Goal: Task Accomplishment & Management: Complete application form

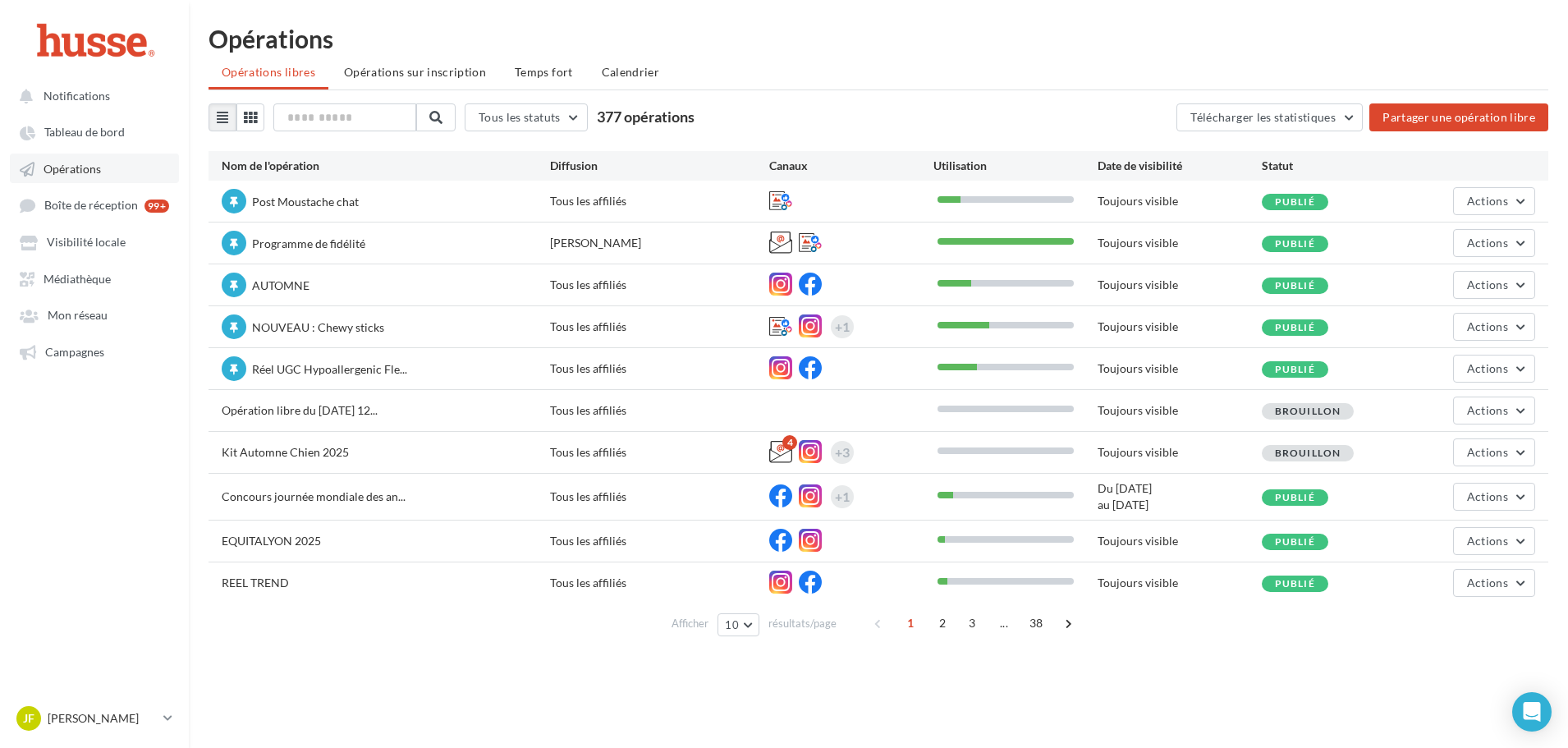
click at [55, 165] on span "Opérations" at bounding box center [72, 169] width 57 height 14
click at [1516, 416] on button "Actions" at bounding box center [1494, 411] width 82 height 28
click at [1509, 416] on button "Actions" at bounding box center [1494, 411] width 82 height 28
click at [1511, 202] on button "Actions" at bounding box center [1494, 201] width 82 height 28
click at [1450, 291] on button "Dupliquer" at bounding box center [1449, 281] width 174 height 42
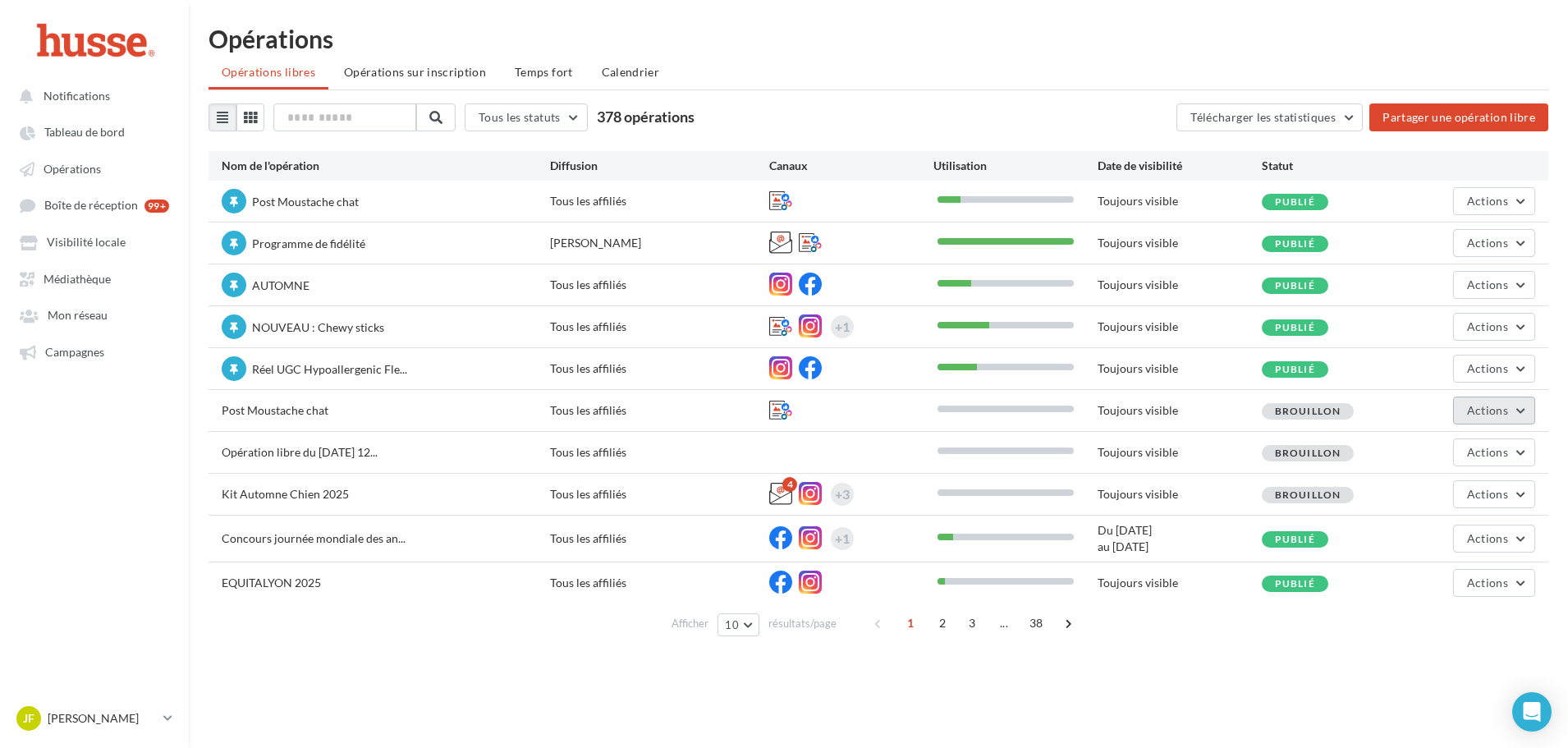
click at [1499, 416] on button "Actions" at bounding box center [1494, 411] width 82 height 28
click at [1451, 446] on button "Editer" at bounding box center [1453, 448] width 164 height 42
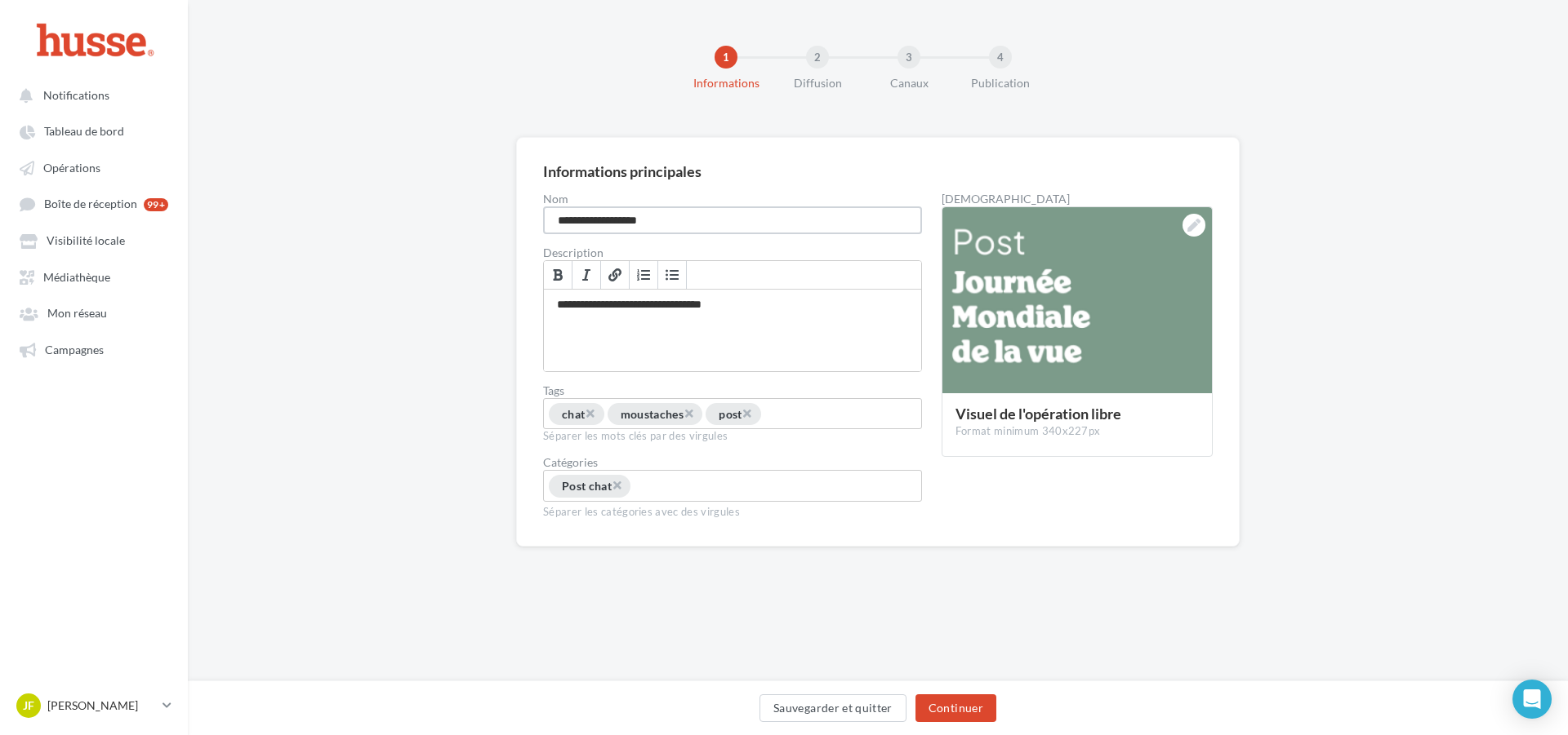
click at [694, 223] on input "**********" at bounding box center [732, 220] width 379 height 27
drag, startPoint x: 695, startPoint y: 223, endPoint x: 517, endPoint y: 225, distance: 178.0
click at [517, 225] on div "**********" at bounding box center [878, 341] width 724 height 409
type input "**********"
drag, startPoint x: 821, startPoint y: 343, endPoint x: 901, endPoint y: 329, distance: 81.2
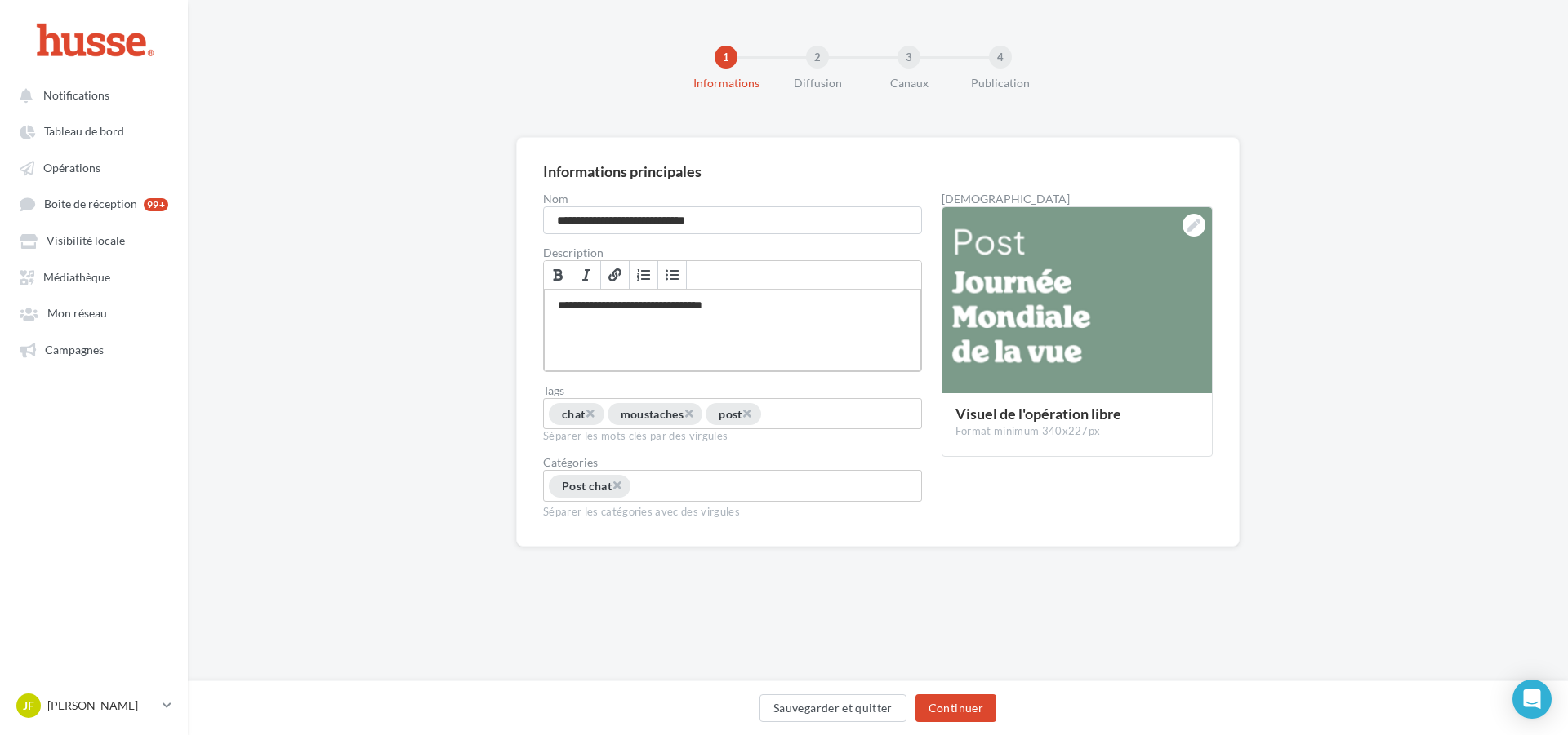
click at [821, 343] on div "**********" at bounding box center [732, 330] width 377 height 81
click at [1182, 220] on div at bounding box center [1077, 300] width 269 height 187
click at [855, 700] on button "Sauvegarder et quitter" at bounding box center [833, 709] width 147 height 27
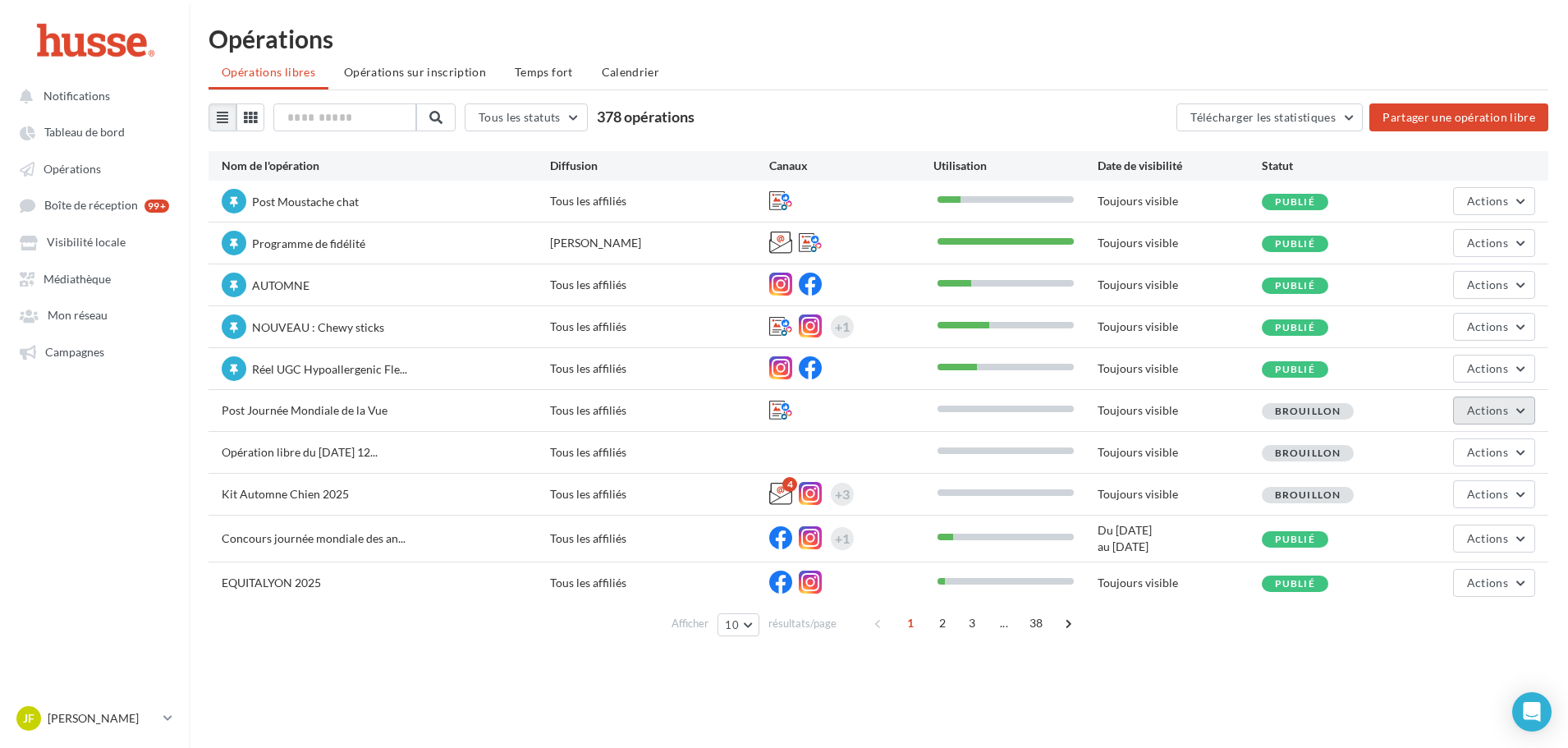
click at [1479, 408] on span "Actions" at bounding box center [1488, 410] width 41 height 14
click at [1438, 452] on button "Editer" at bounding box center [1453, 448] width 164 height 42
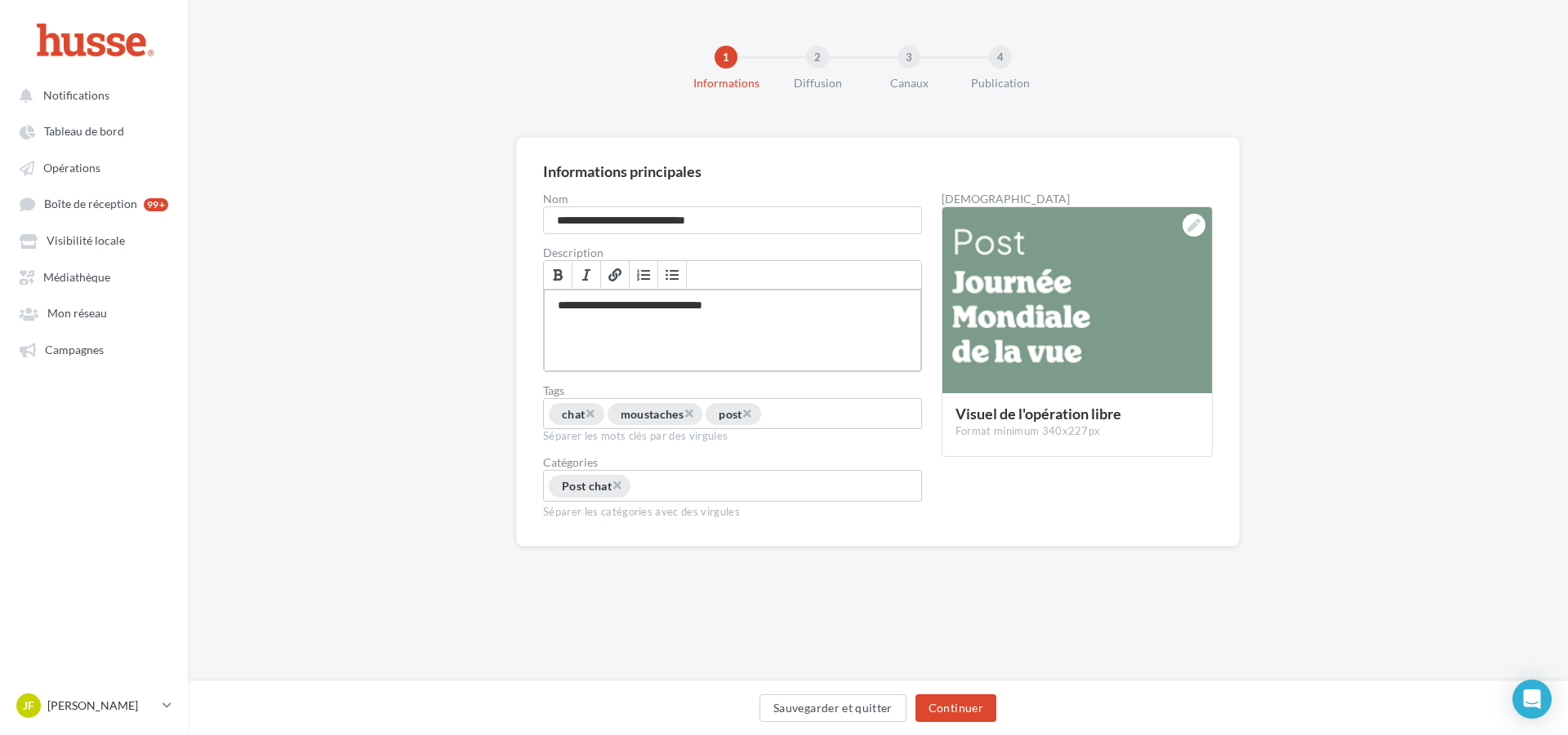
click at [730, 322] on div "**********" at bounding box center [732, 330] width 377 height 81
drag, startPoint x: 807, startPoint y: 313, endPoint x: 797, endPoint y: 312, distance: 10.0
click at [797, 312] on div "**********" at bounding box center [732, 330] width 377 height 81
click at [579, 308] on div "**********" at bounding box center [732, 330] width 377 height 81
click at [0, 0] on lt-span "* ********" at bounding box center [0, 0] width 0 height 0
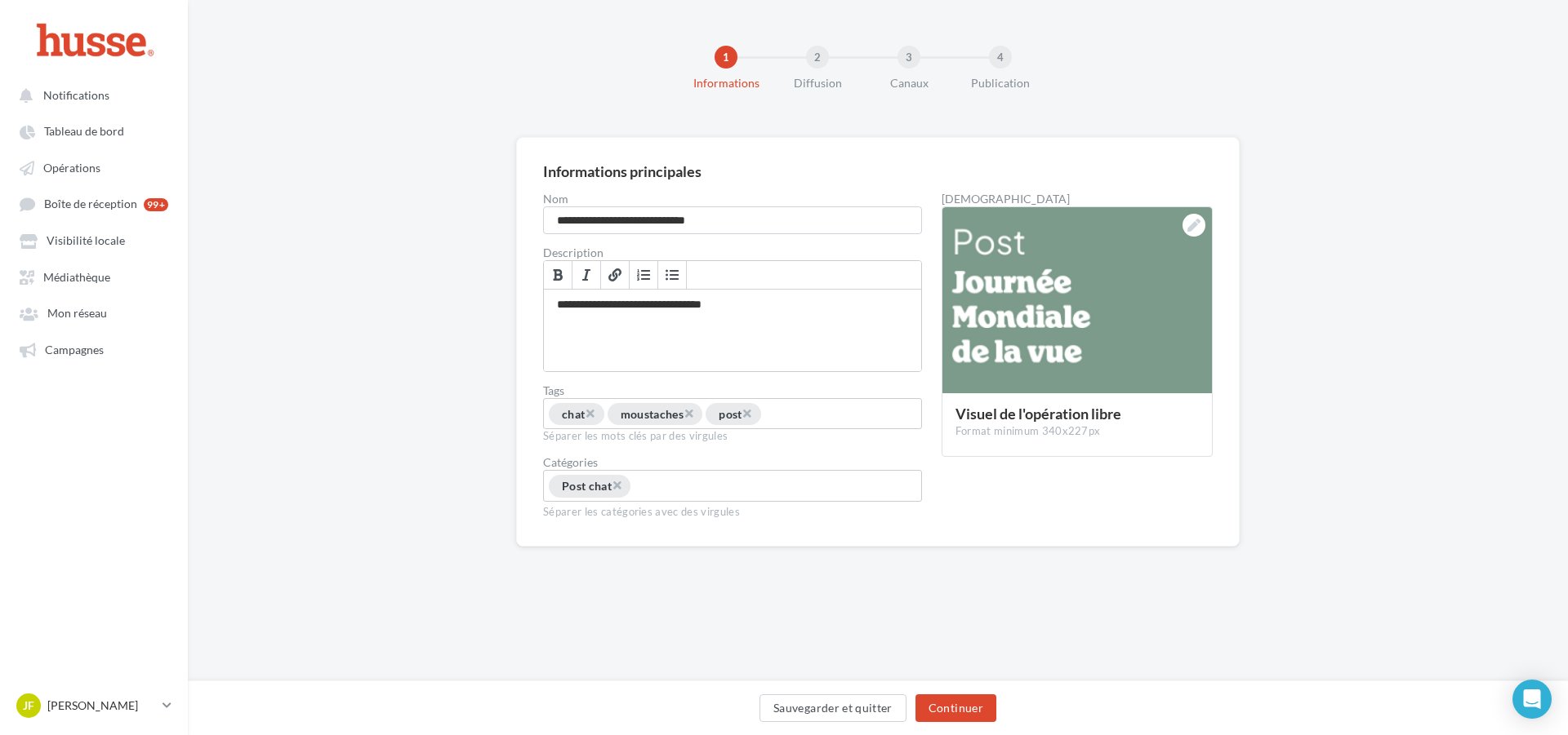
click at [444, 363] on div "**********" at bounding box center [877, 368] width 1379 height 462
click at [693, 415] on span "×" at bounding box center [688, 413] width 10 height 16
click at [714, 417] on input "Permet aux affiliés de trouver l'opération libre plus facilement" at bounding box center [725, 415] width 122 height 19
type input "*"
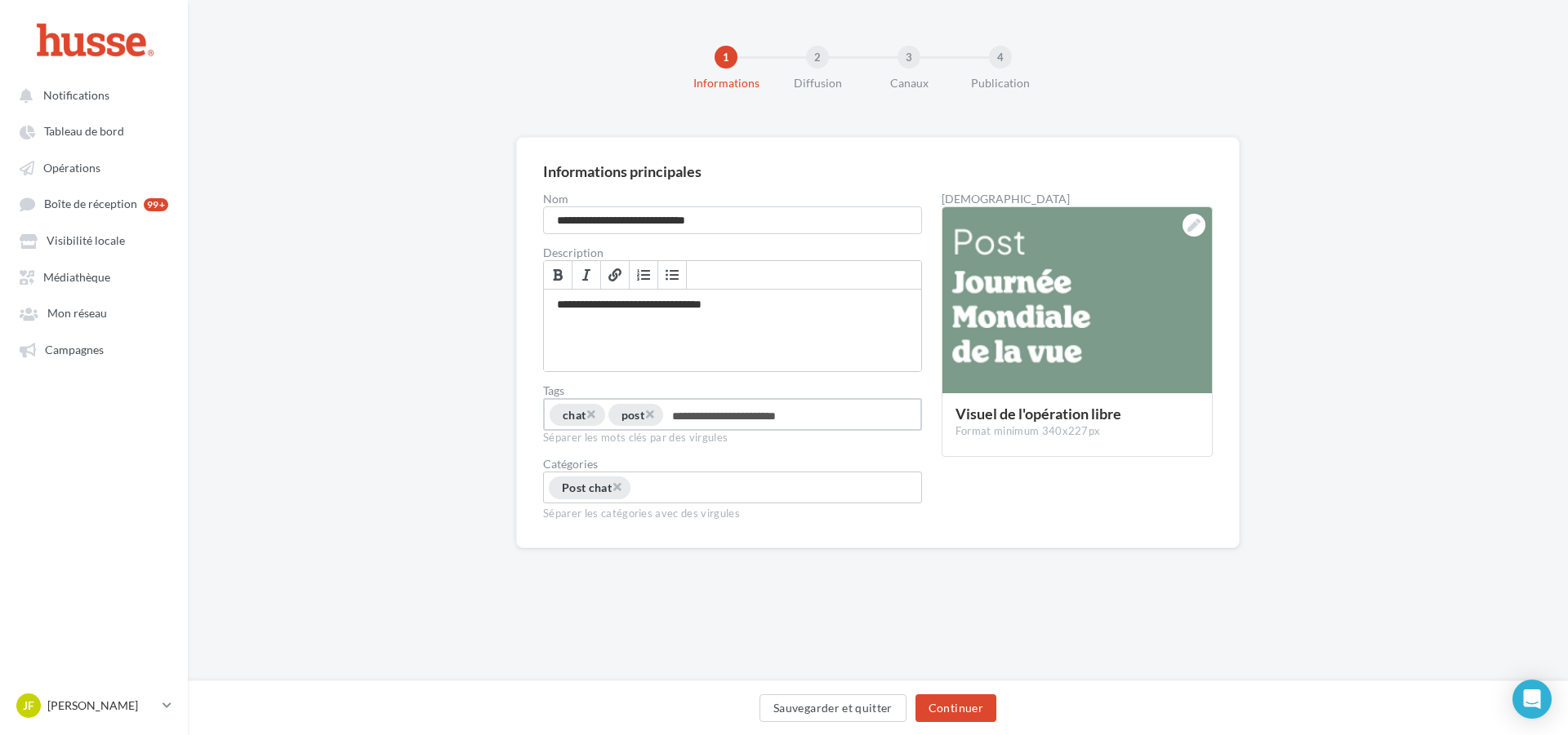
type input "**********"
click at [419, 410] on div "**********" at bounding box center [877, 380] width 1379 height 485
click at [801, 332] on div "**********" at bounding box center [732, 330] width 377 height 81
click at [815, 343] on div "**********" at bounding box center [732, 330] width 377 height 81
click at [858, 414] on div "× chat × post × journée mondiale de la vue" at bounding box center [732, 427] width 371 height 48
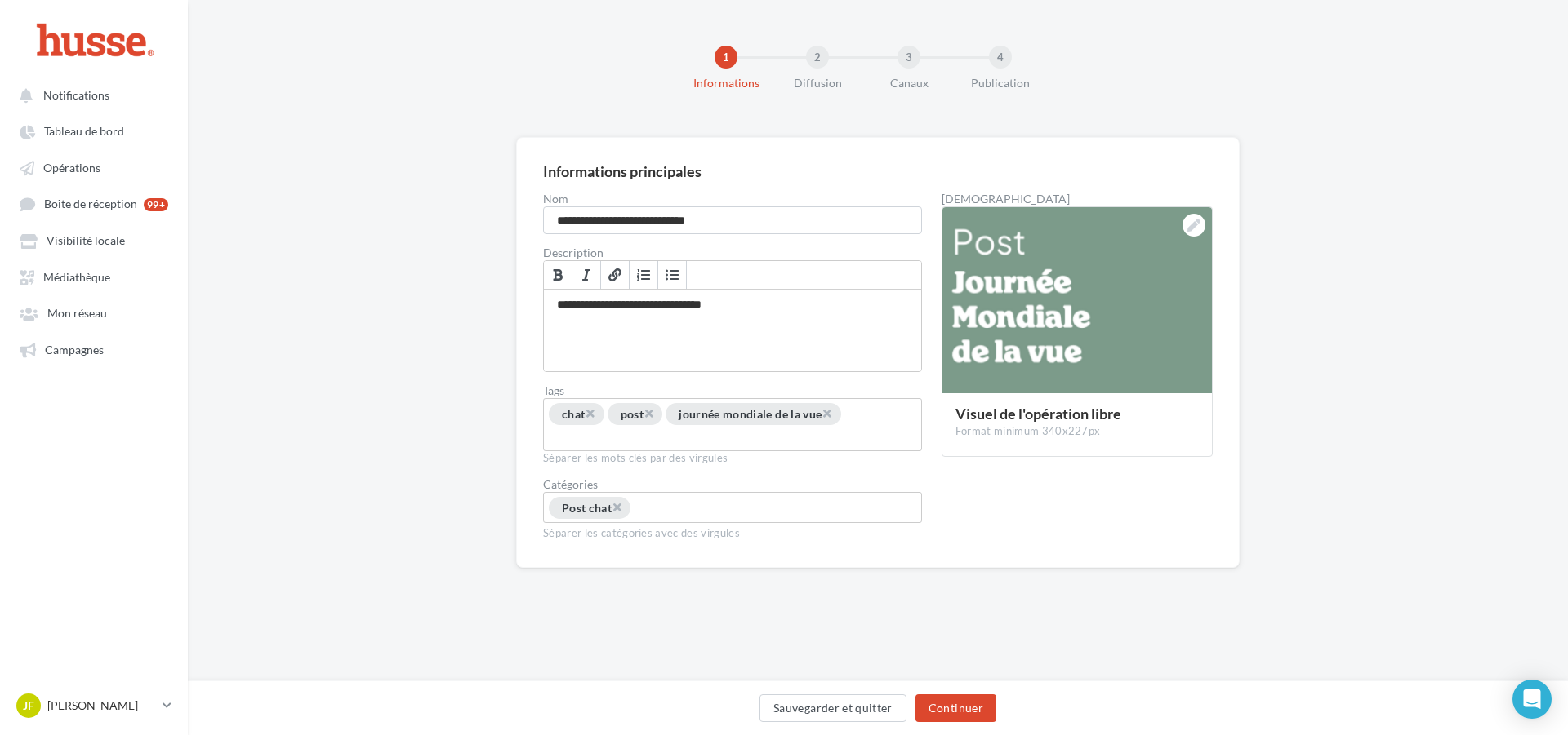
click at [706, 442] on div "× chat × post × journée mondiale de la vue" at bounding box center [732, 427] width 371 height 48
click at [667, 500] on input "Choisissez une catégorie" at bounding box center [693, 508] width 122 height 19
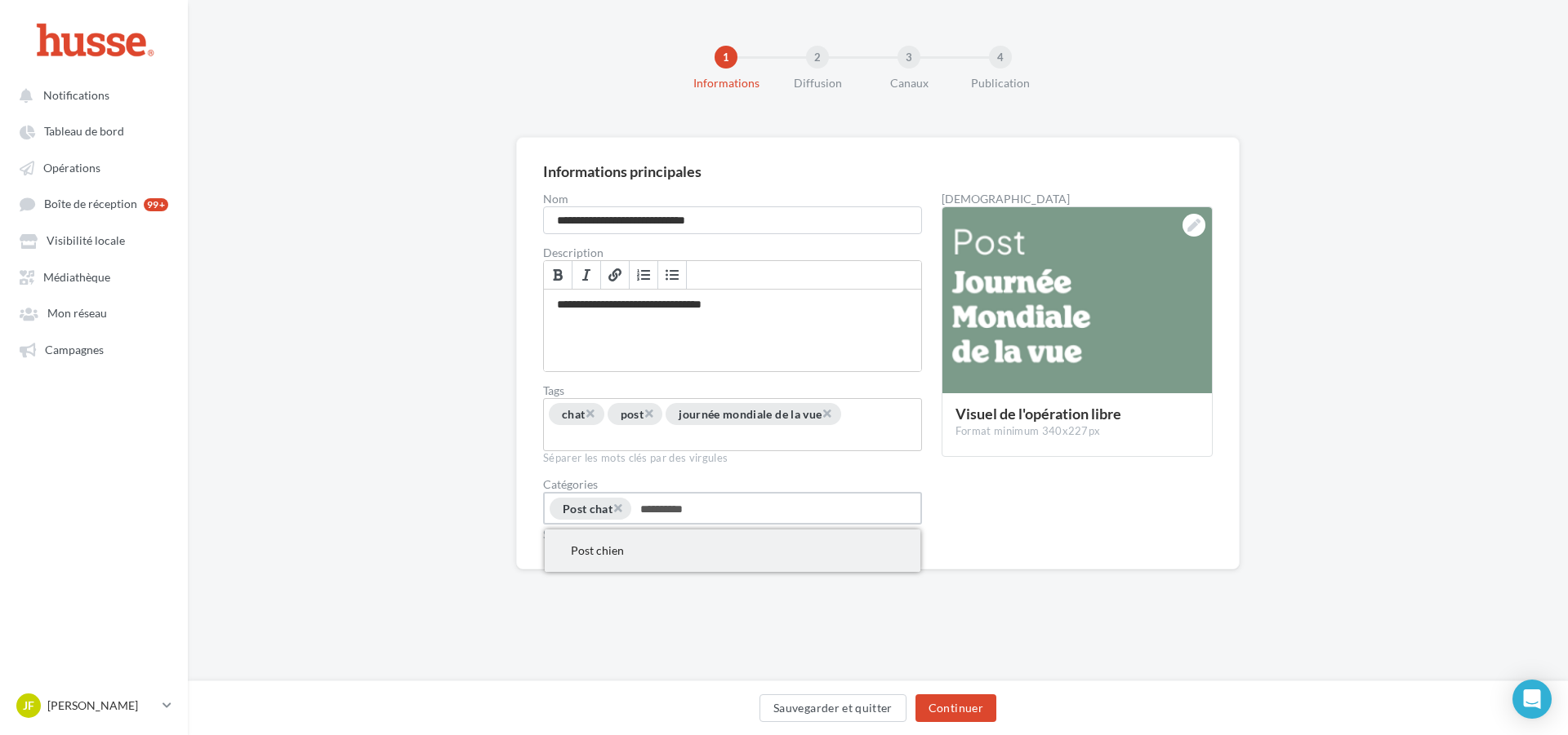
type input "**********"
click at [693, 543] on span "Post chien" at bounding box center [732, 551] width 376 height 42
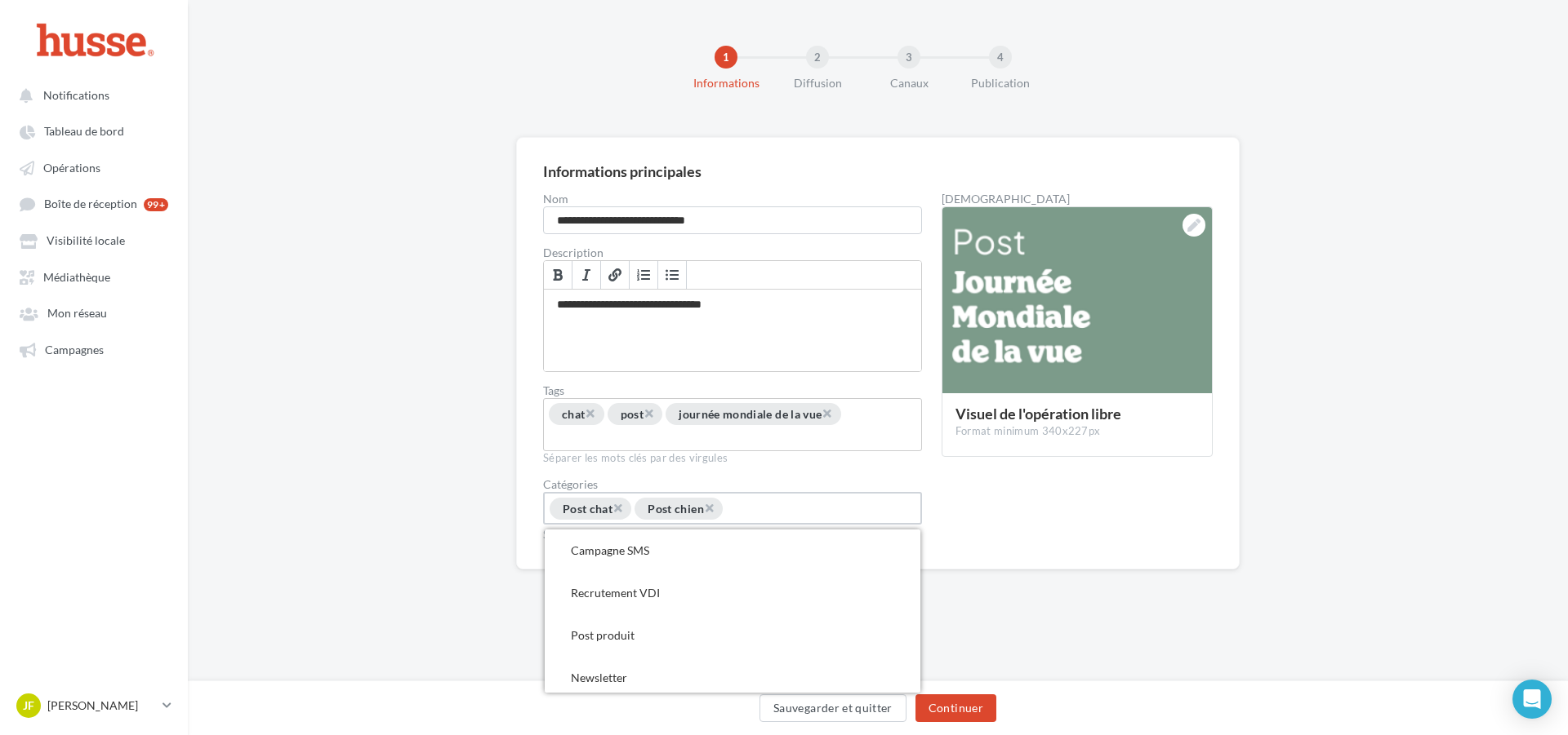
click at [694, 447] on div "× chat × post × journée mondiale de la vue" at bounding box center [732, 427] width 371 height 48
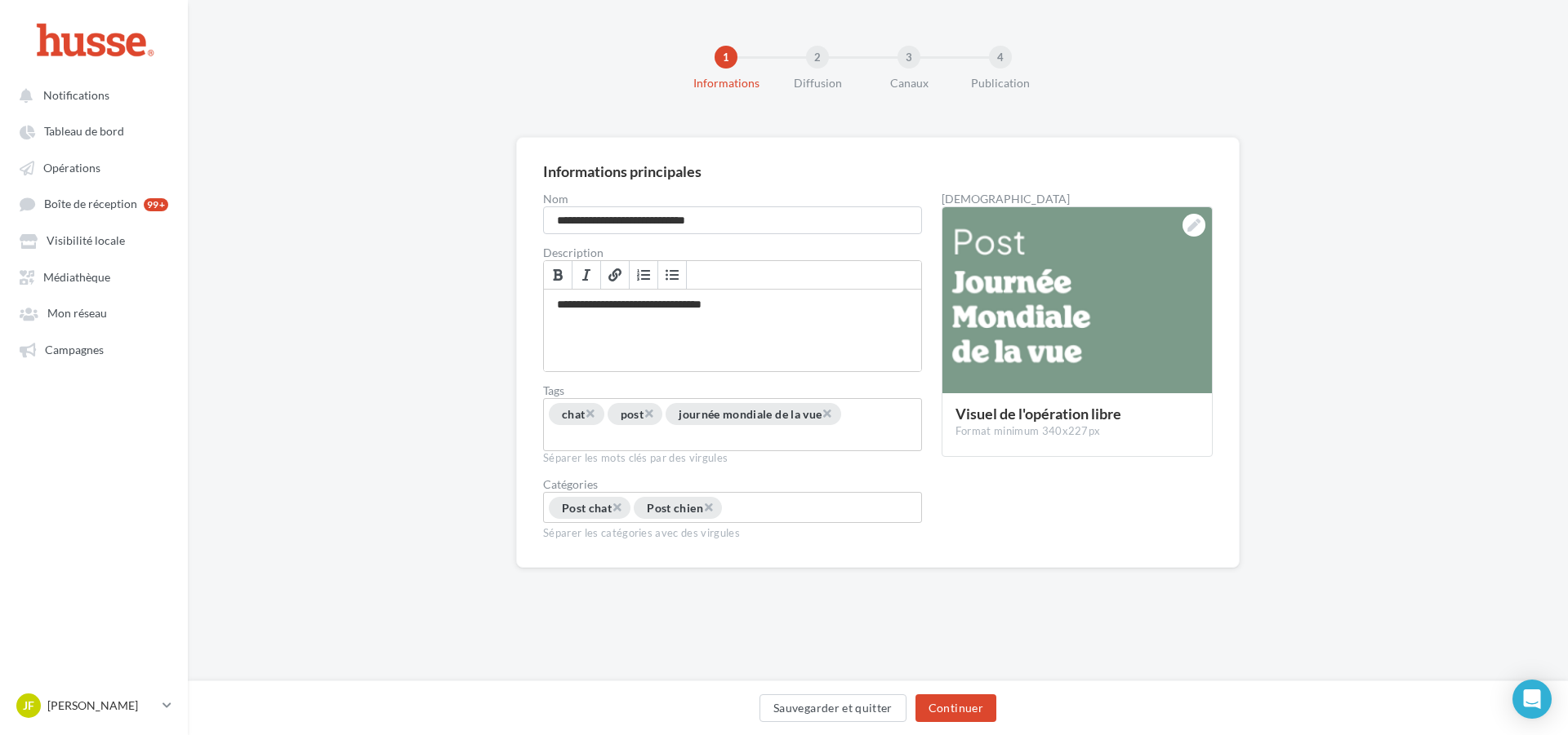
click at [875, 412] on div "× chat × post × journée mondiale de la vue" at bounding box center [732, 427] width 371 height 48
click at [758, 434] on div "× chat × post × journée mondiale de la vue" at bounding box center [732, 427] width 371 height 48
click at [721, 434] on div "× chat × post × journée mondiale de la vue" at bounding box center [732, 427] width 371 height 48
click at [610, 424] on div "× chat × post × journée mondiale de la vue" at bounding box center [732, 427] width 371 height 48
click at [614, 431] on input "Permet aux affiliés de trouver l'opération libre plus facilement" at bounding box center [613, 438] width 132 height 19
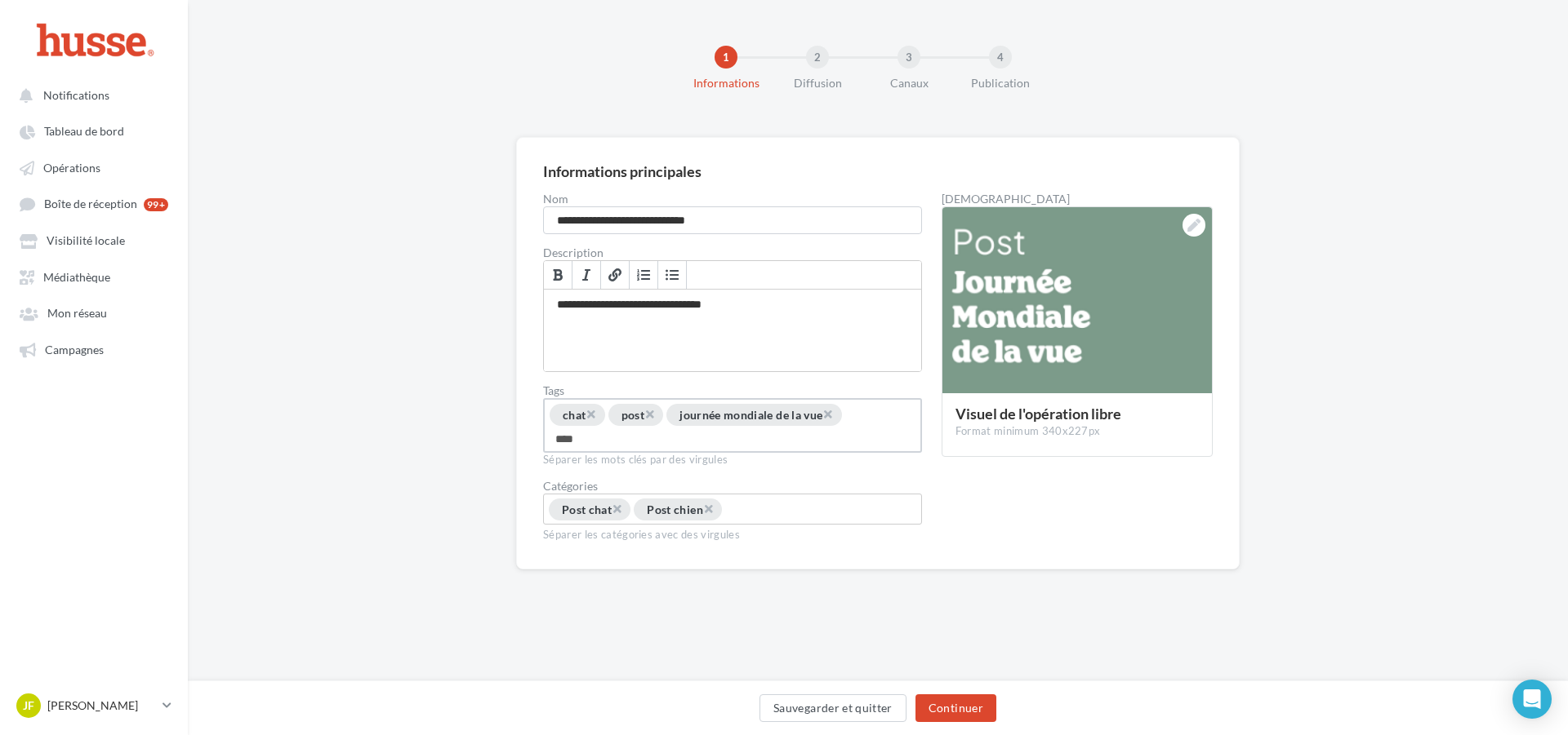
type input "*****"
click at [469, 439] on div "**********" at bounding box center [877, 380] width 1379 height 485
click at [1183, 231] on div at bounding box center [1193, 225] width 23 height 23
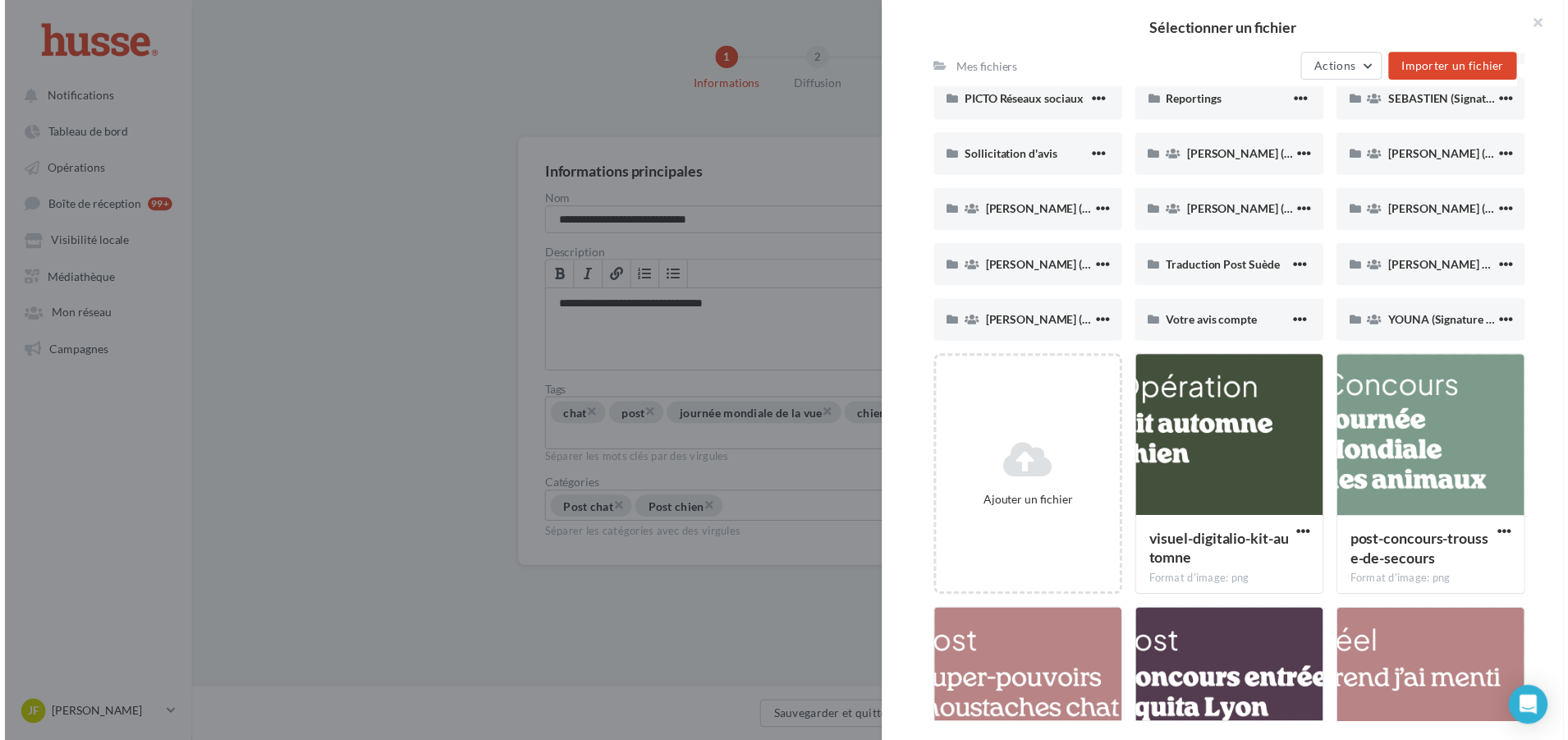
scroll to position [1530, 0]
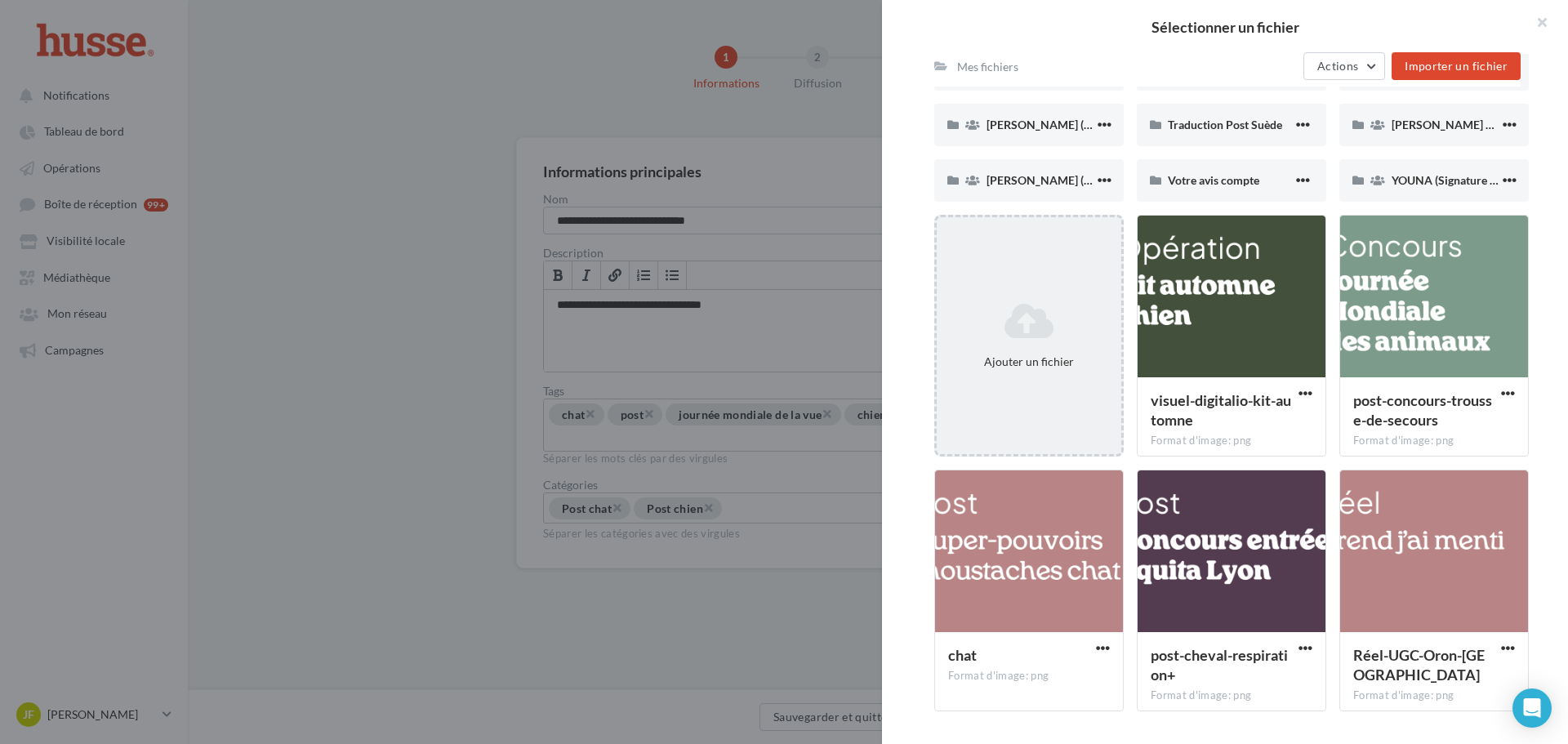
click at [1042, 370] on div "Ajouter un fichier" at bounding box center [1029, 335] width 185 height 81
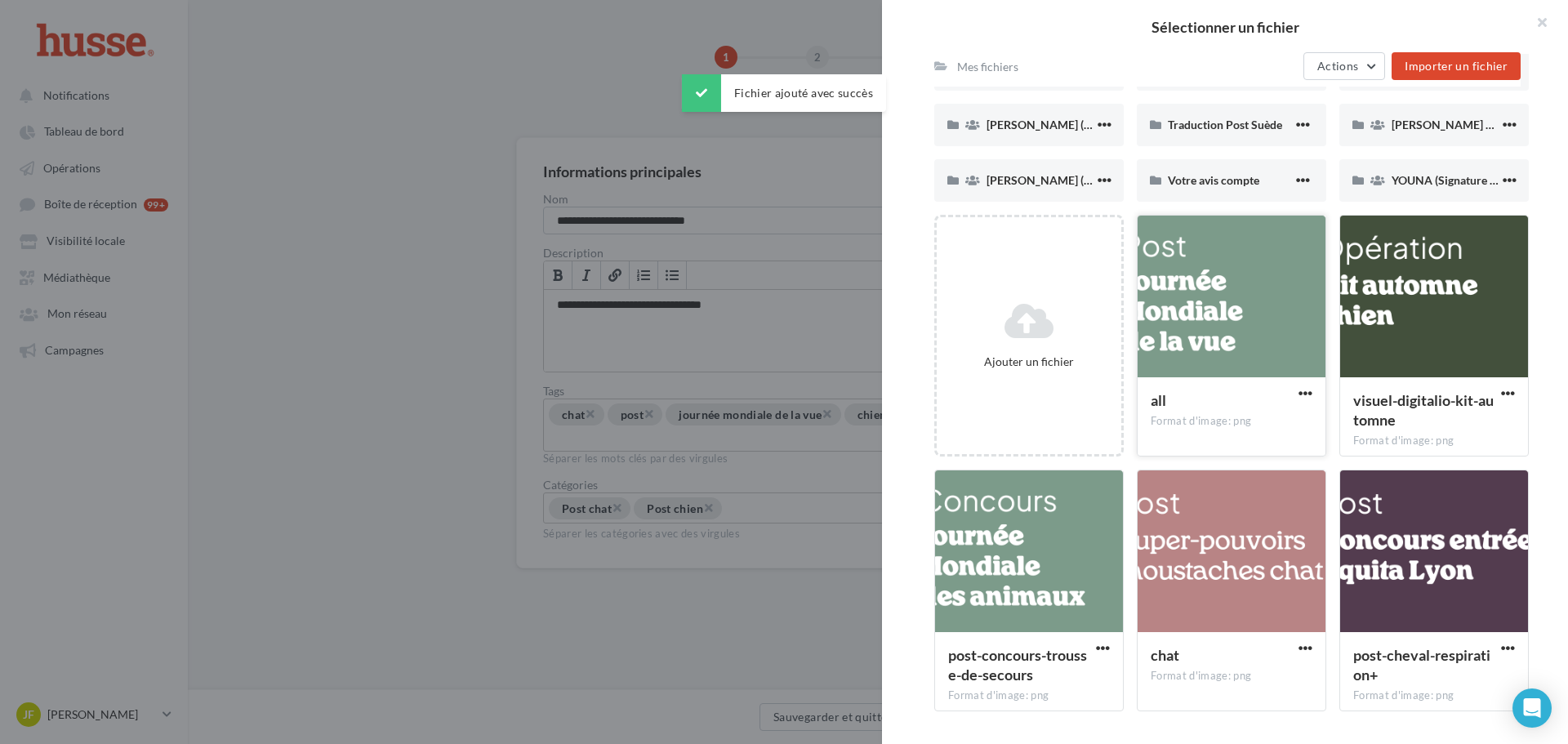
click at [1237, 348] on div at bounding box center [1230, 297] width 188 height 163
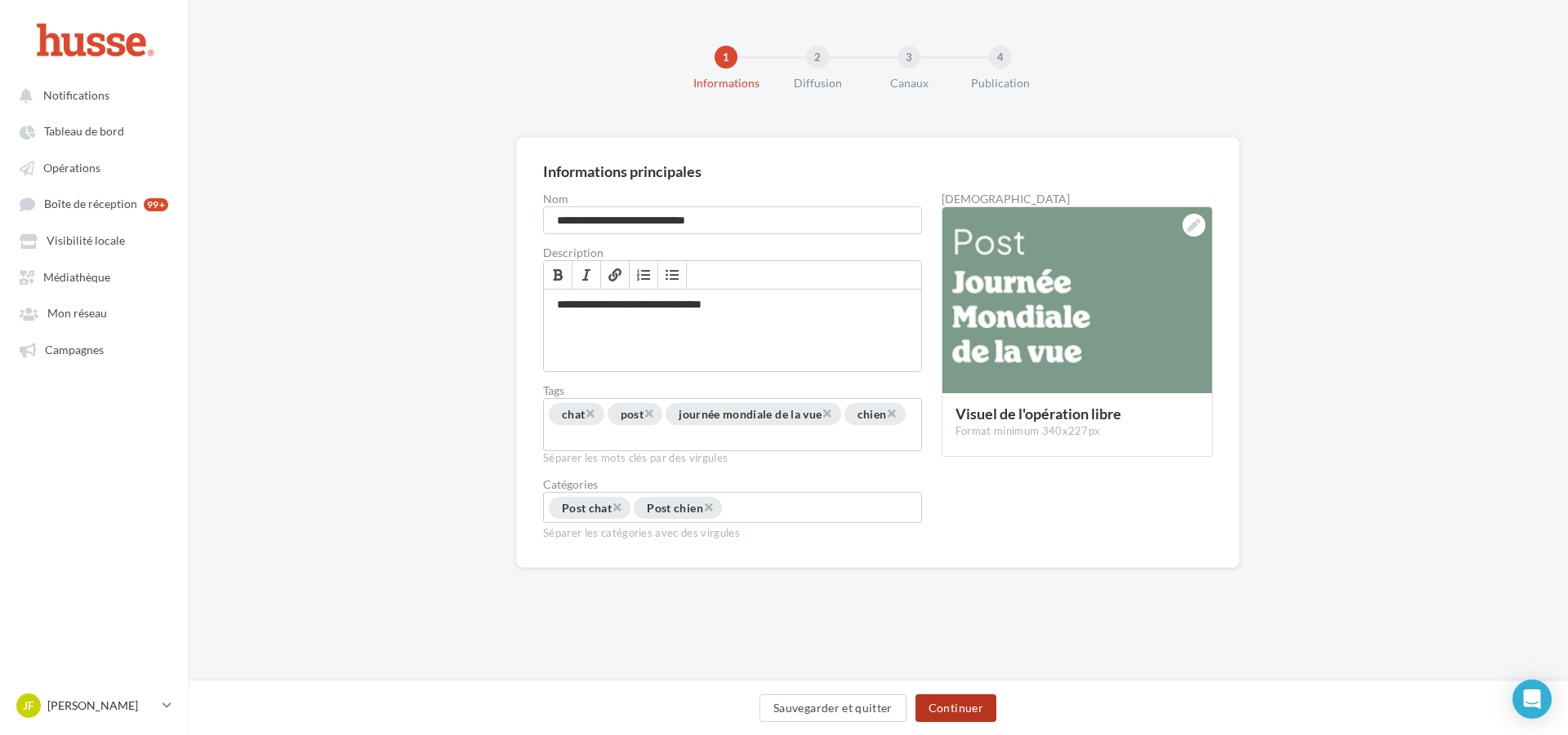
click at [952, 711] on button "Continuer" at bounding box center [955, 709] width 81 height 27
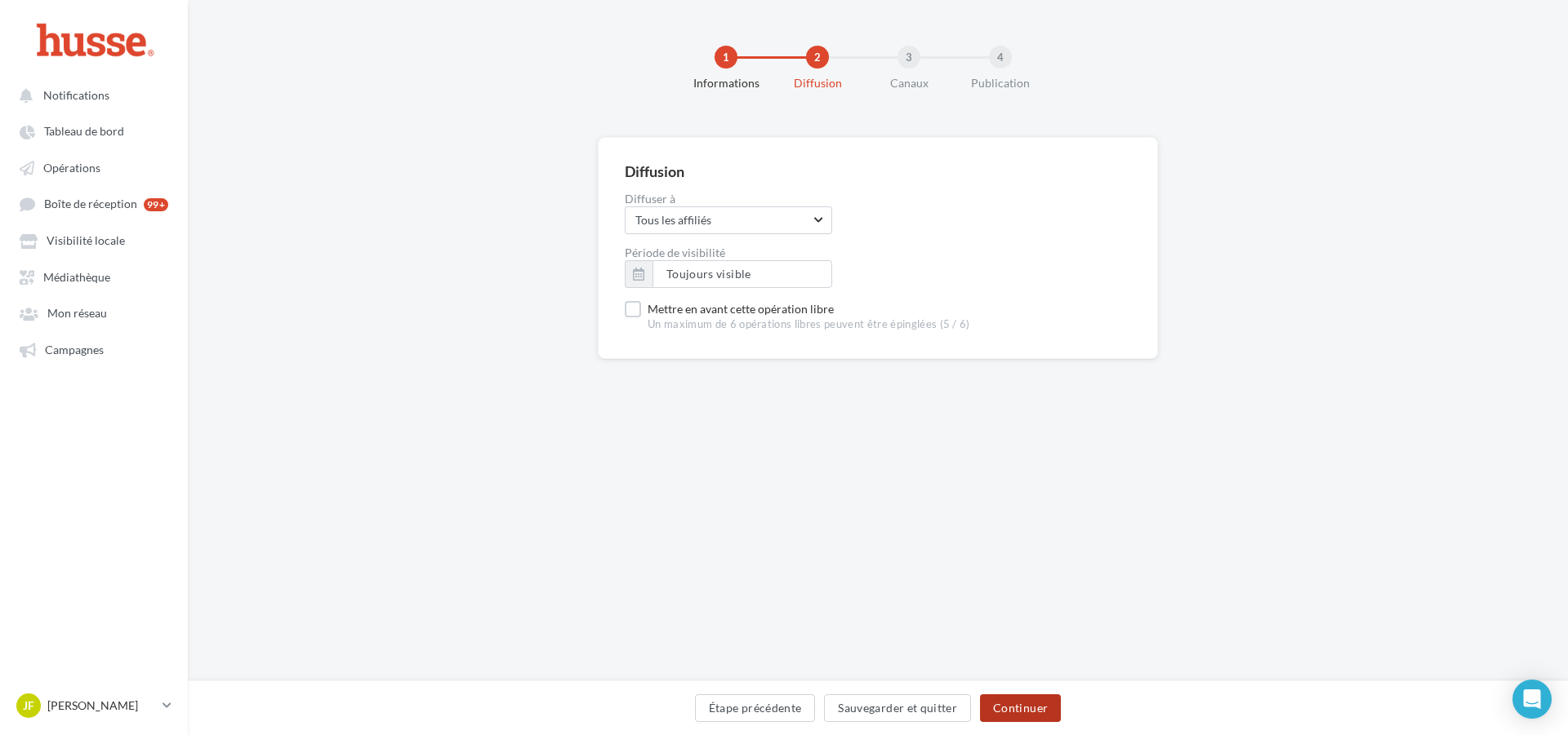
click at [1004, 709] on button "Continuer" at bounding box center [1020, 709] width 81 height 27
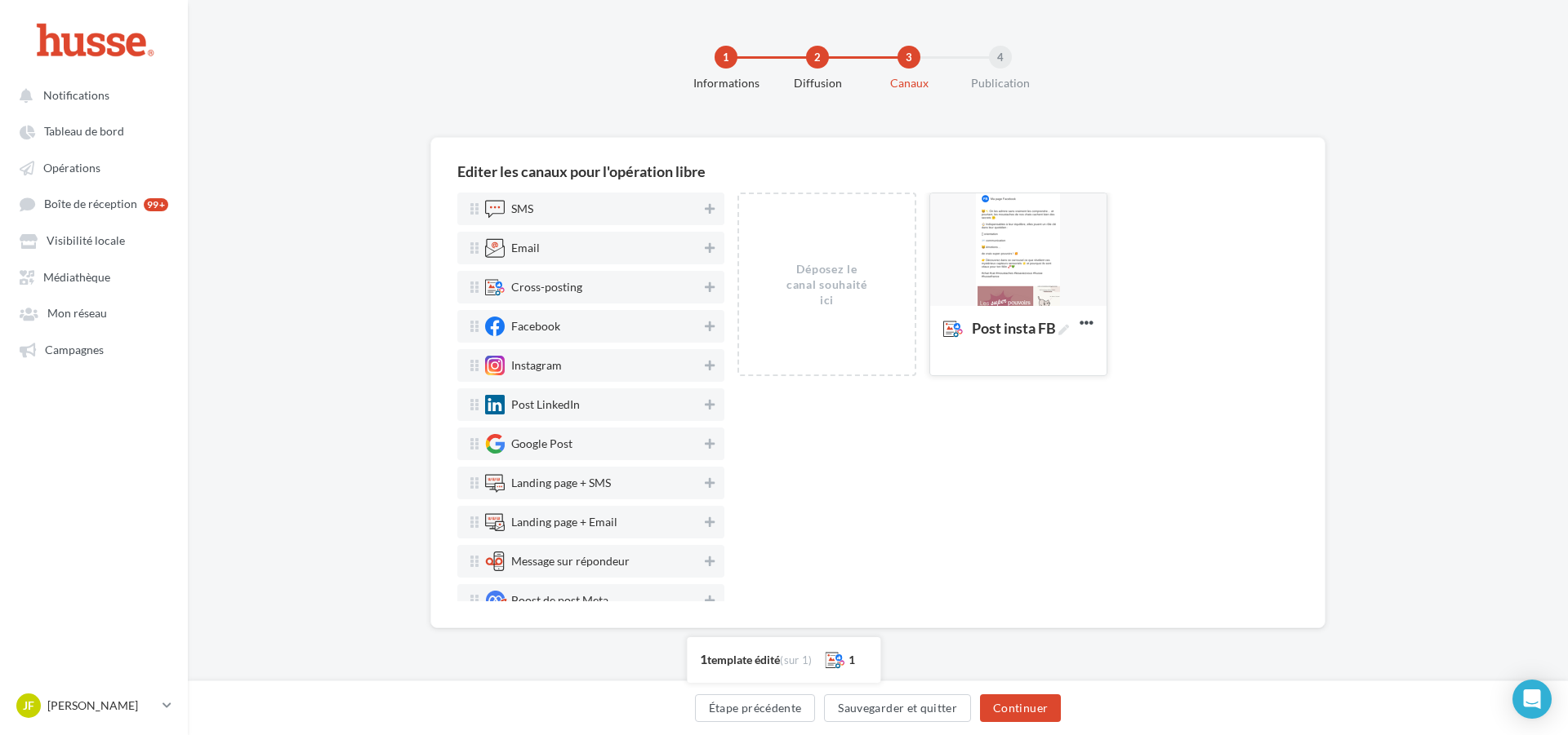
click at [1052, 242] on div at bounding box center [1018, 250] width 177 height 114
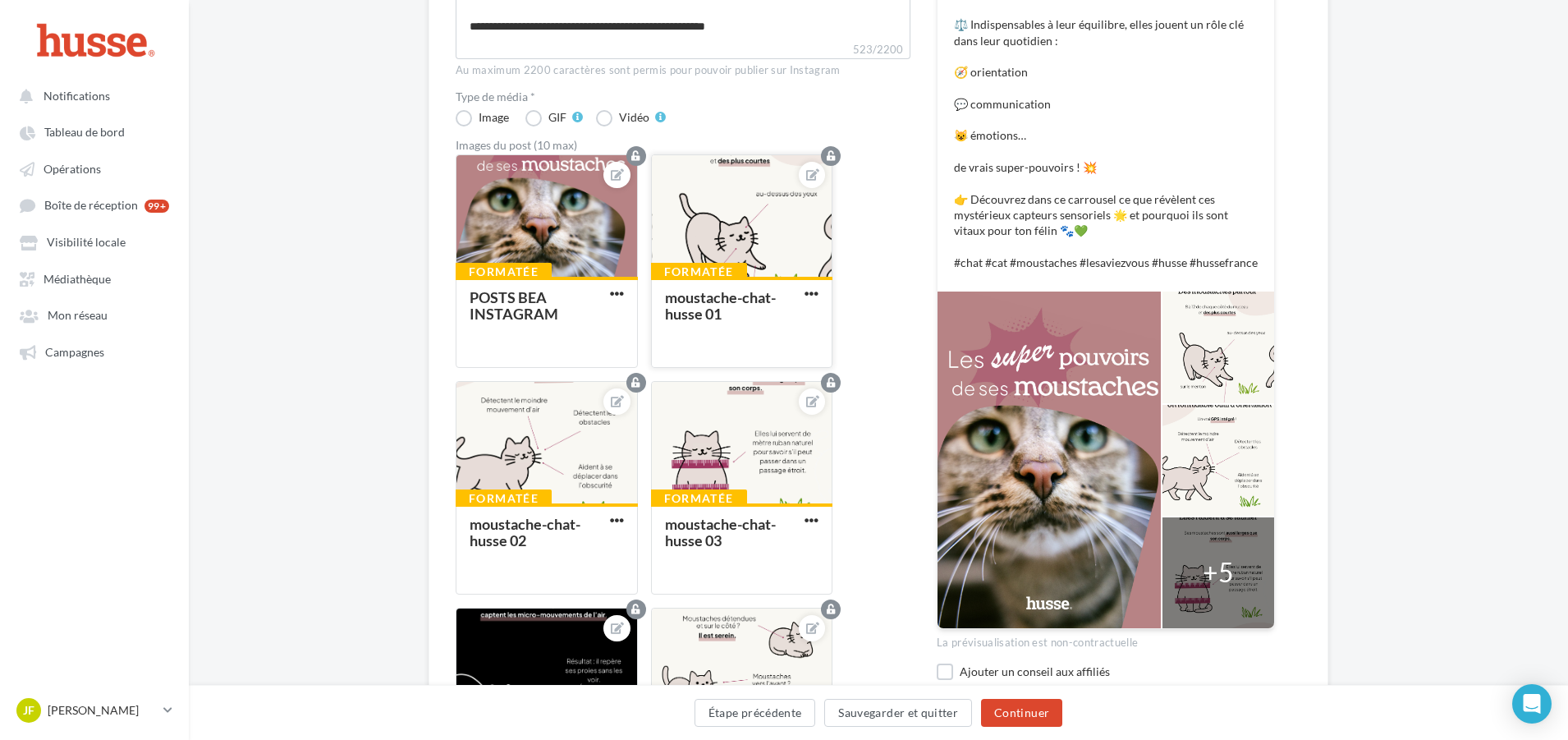
scroll to position [329, 0]
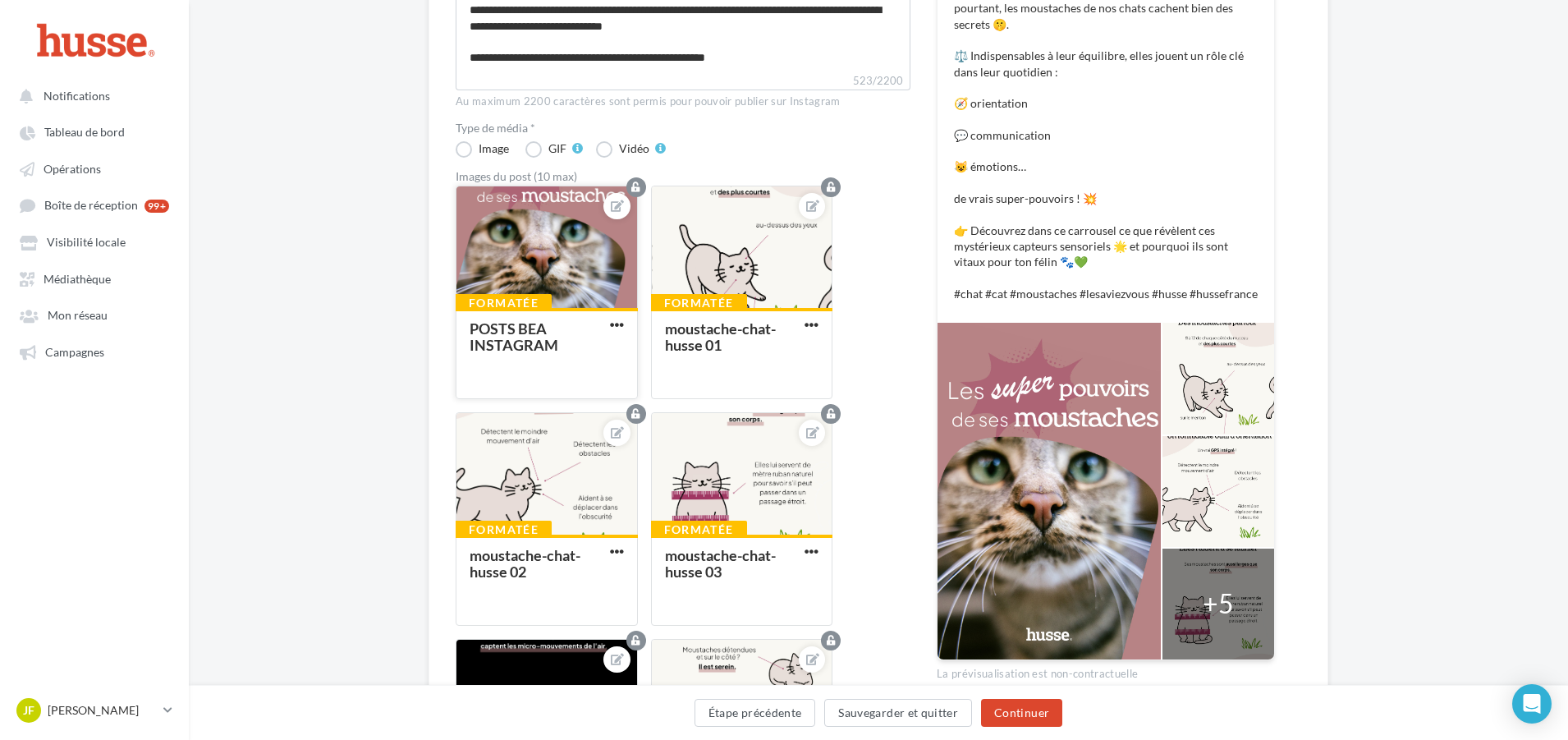
click at [557, 264] on div at bounding box center [546, 248] width 181 height 123
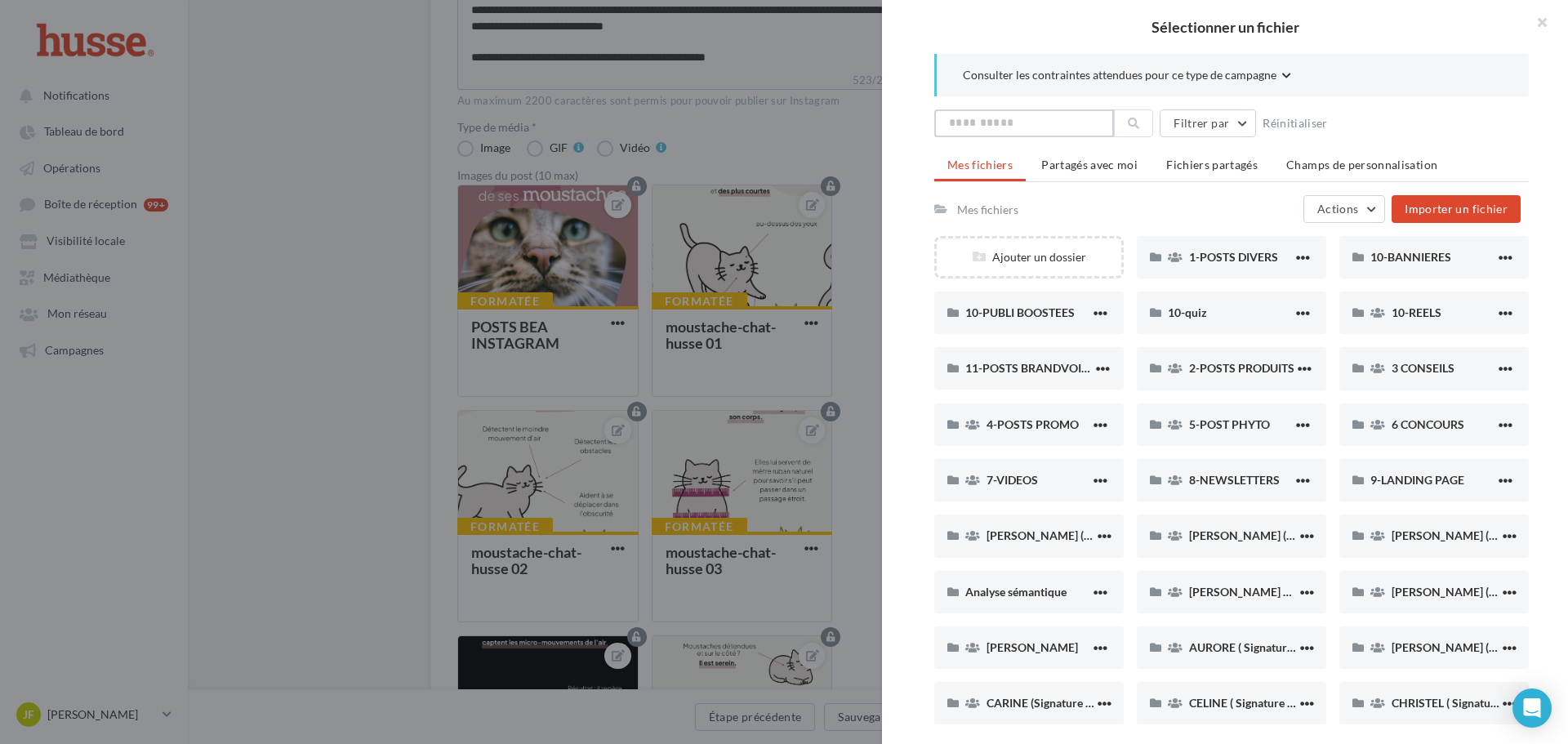
click at [1034, 120] on input "text" at bounding box center [1023, 123] width 180 height 27
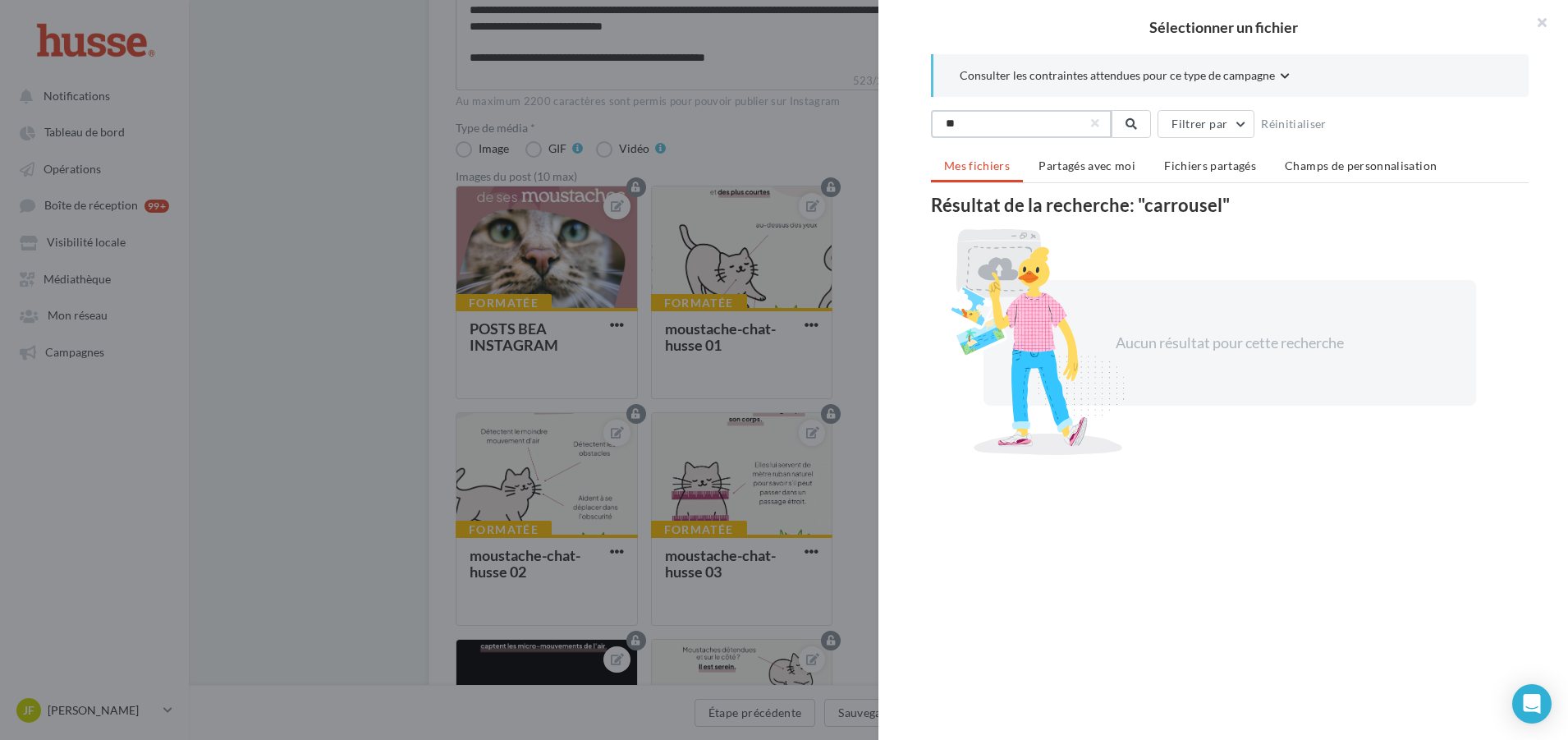
type input "*"
click at [935, 167] on li "Mes fichiers" at bounding box center [977, 167] width 92 height 32
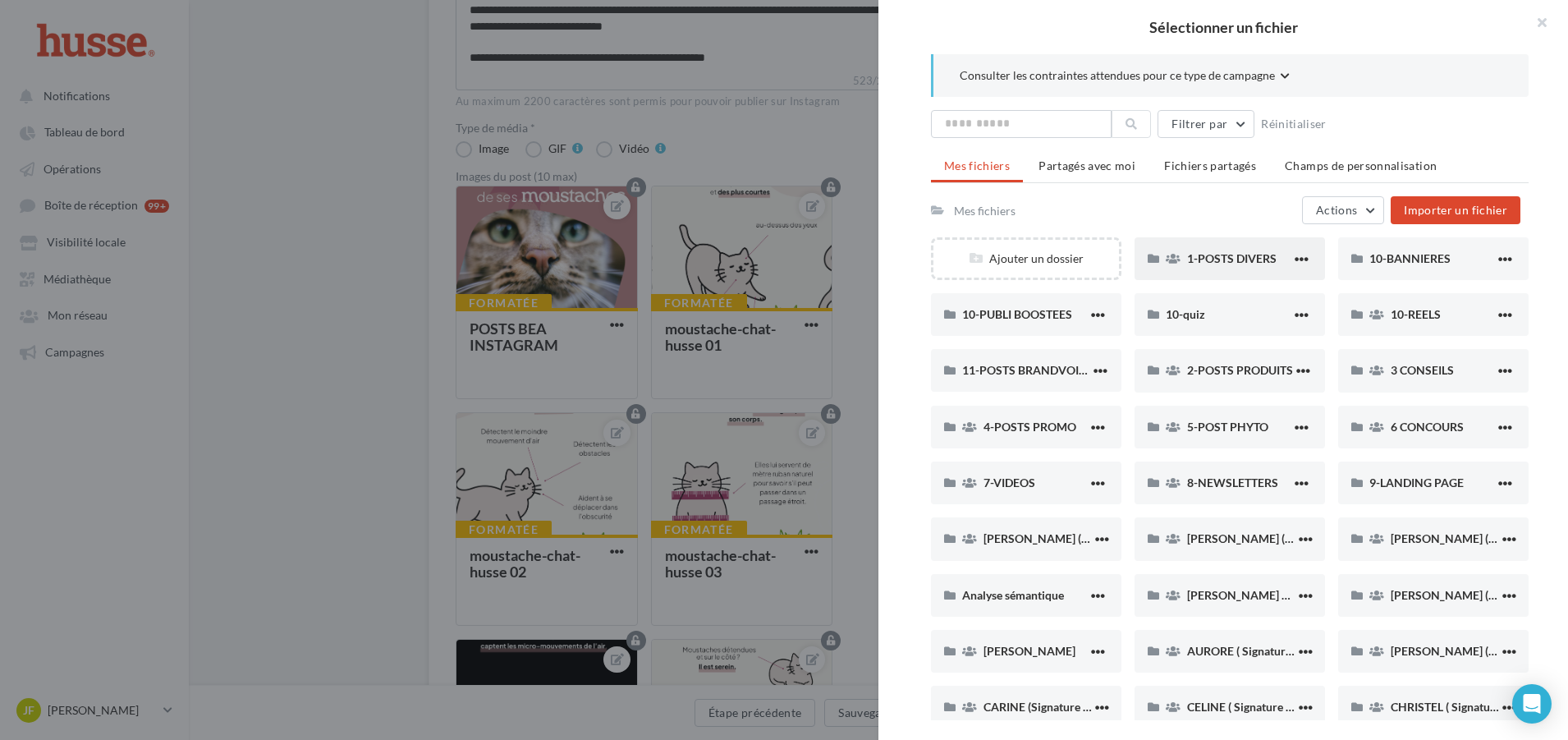
click at [1234, 270] on div "1-POSTS DIVERS" at bounding box center [1229, 258] width 191 height 42
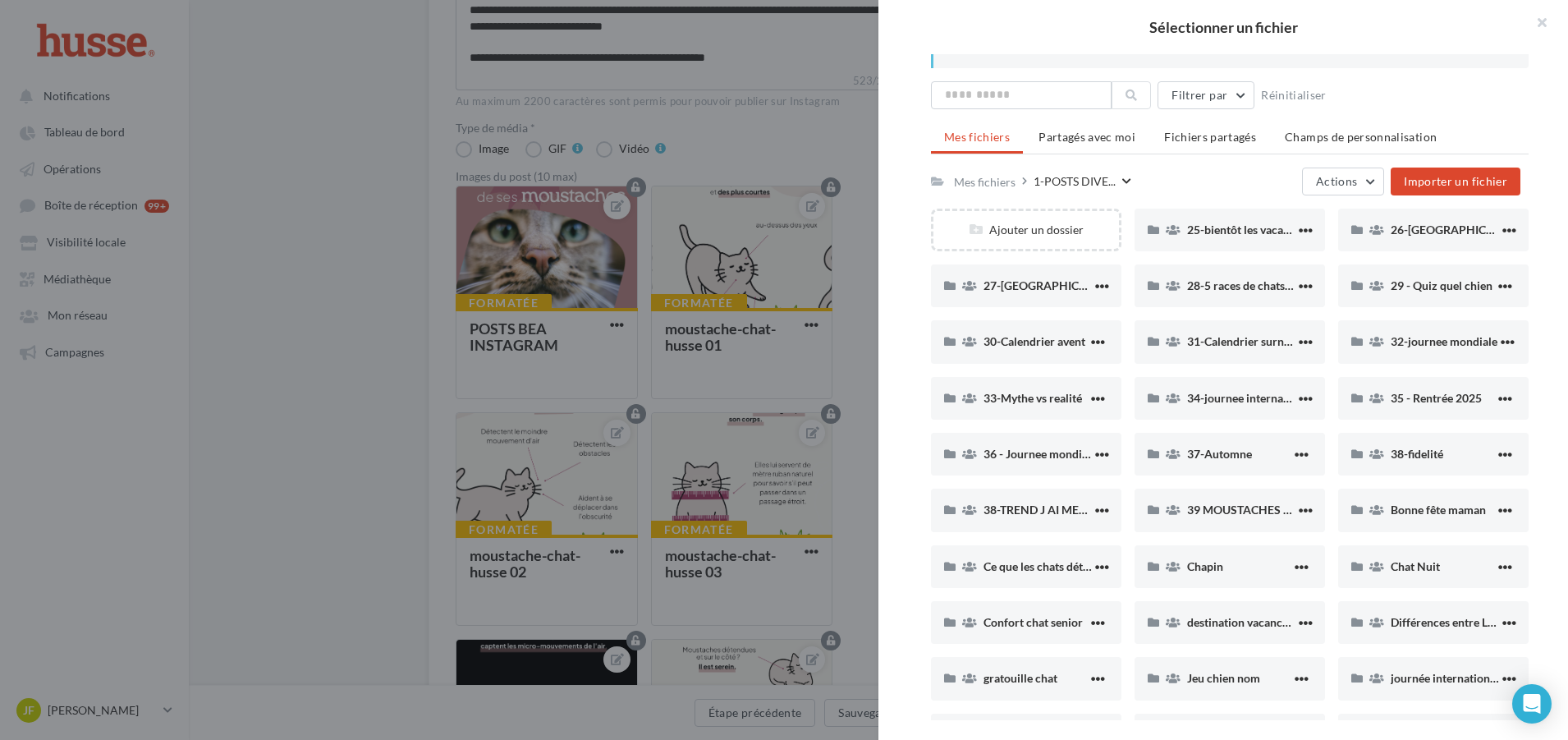
scroll to position [0, 0]
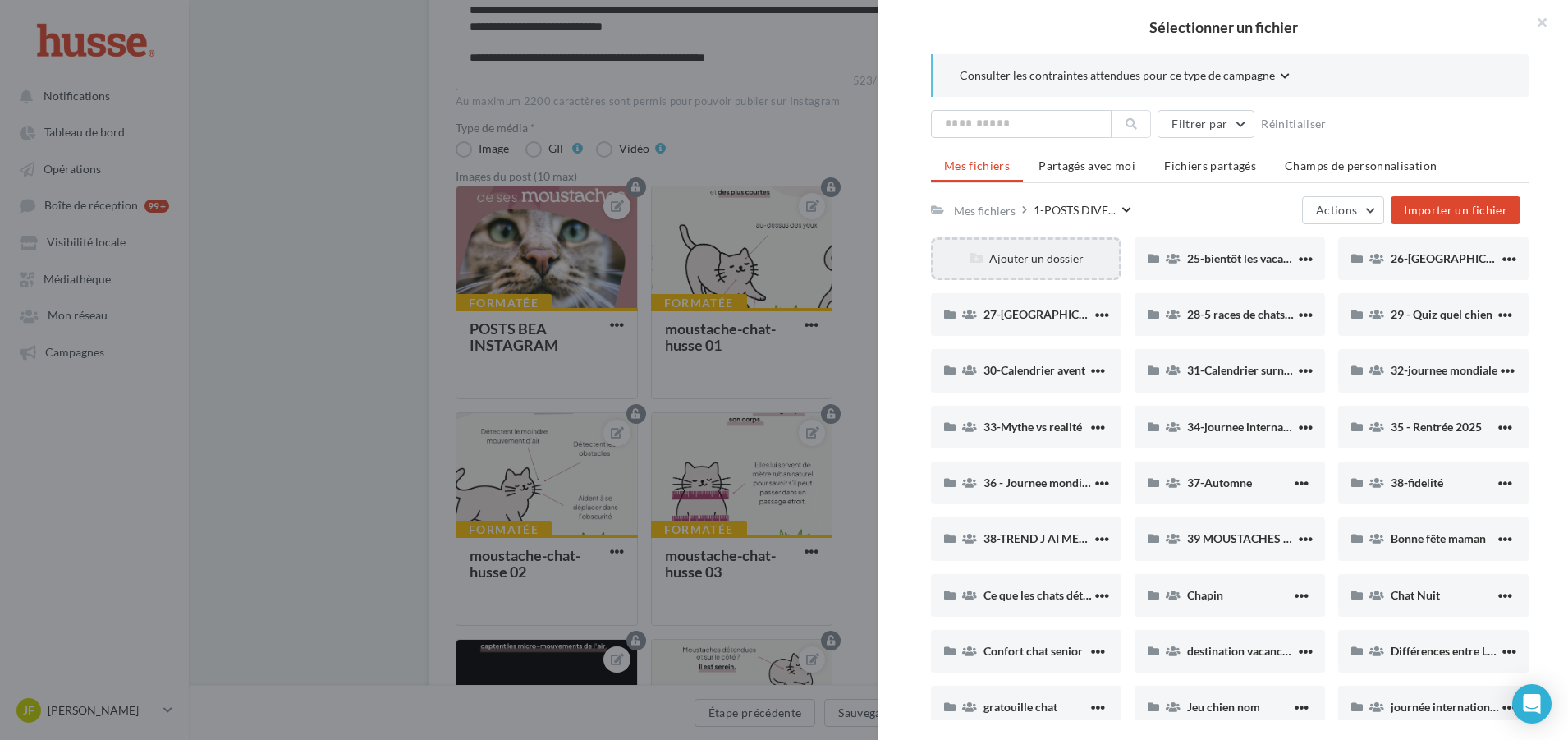
click at [1090, 269] on div "Ajouter un dossier" at bounding box center [1026, 258] width 191 height 42
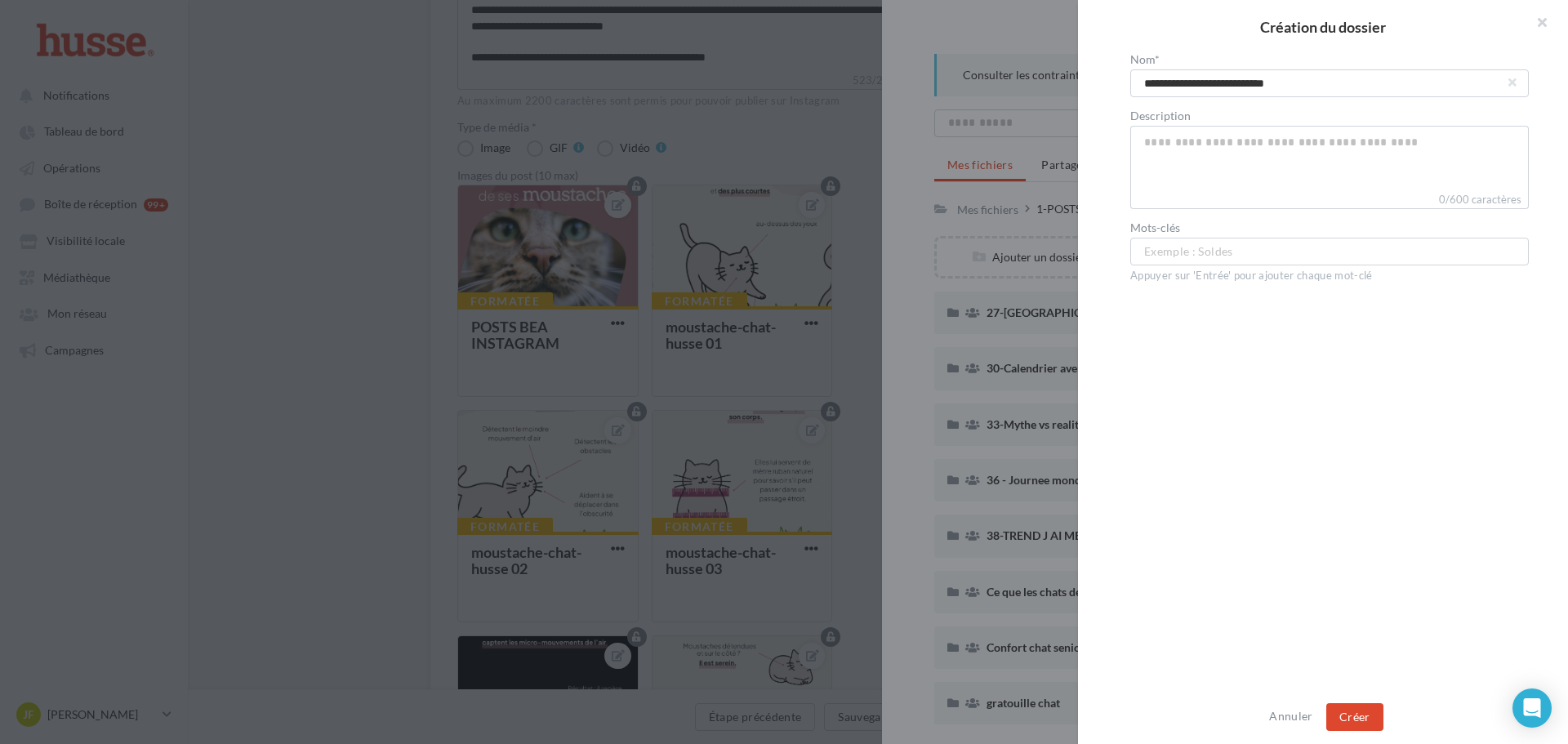
type input "**********"
click at [1261, 247] on div "Exemple : Soldes ..." at bounding box center [1329, 251] width 399 height 27
type input "**********"
type input "****"
type input "*"
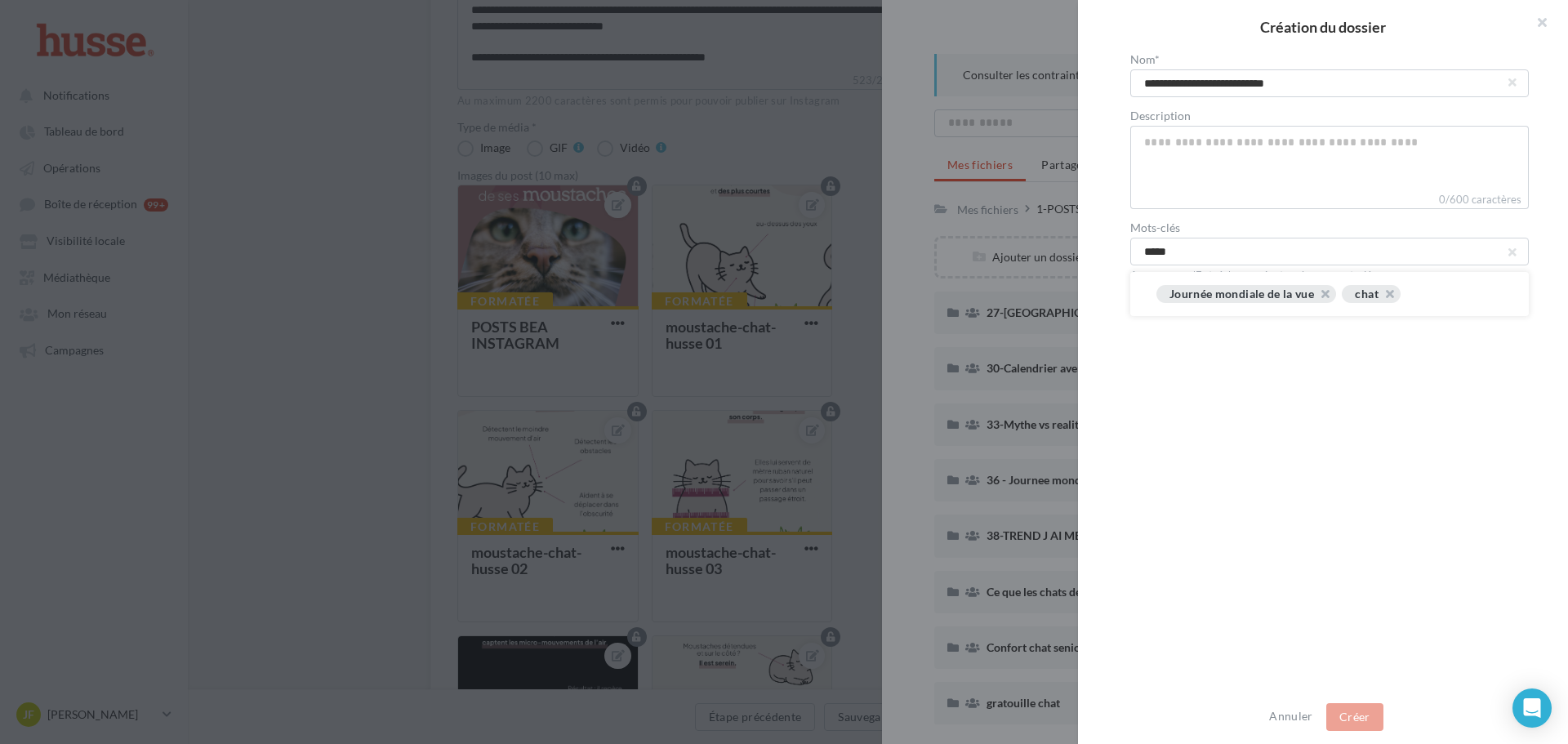
type input "******"
click at [1474, 298] on div "**********" at bounding box center [1329, 372] width 503 height 637
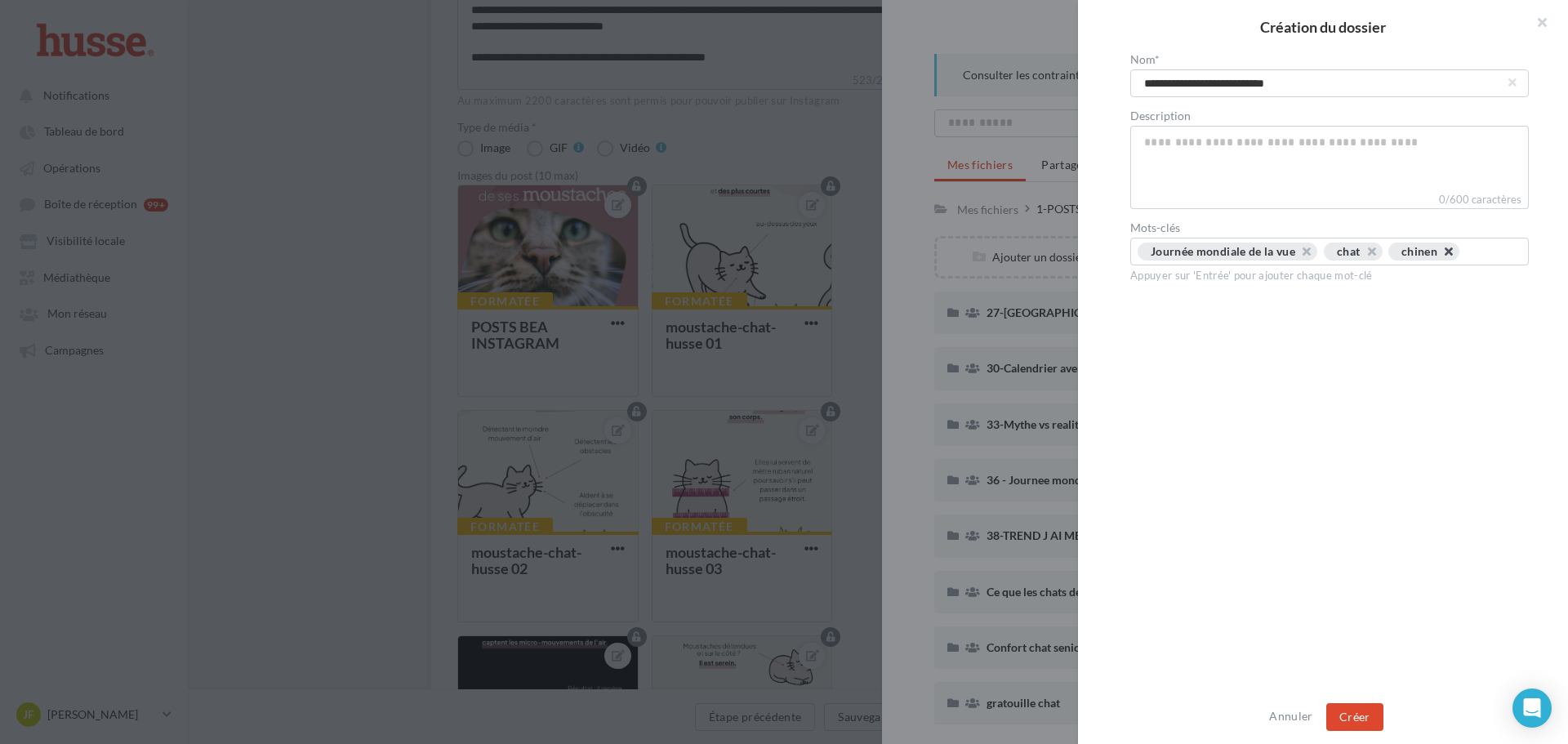
click at [1439, 255] on button "button" at bounding box center [1439, 255] width 0 height 0
click at [1403, 254] on div "Journée mondiale de la vue chat ..." at bounding box center [1328, 253] width 384 height 22
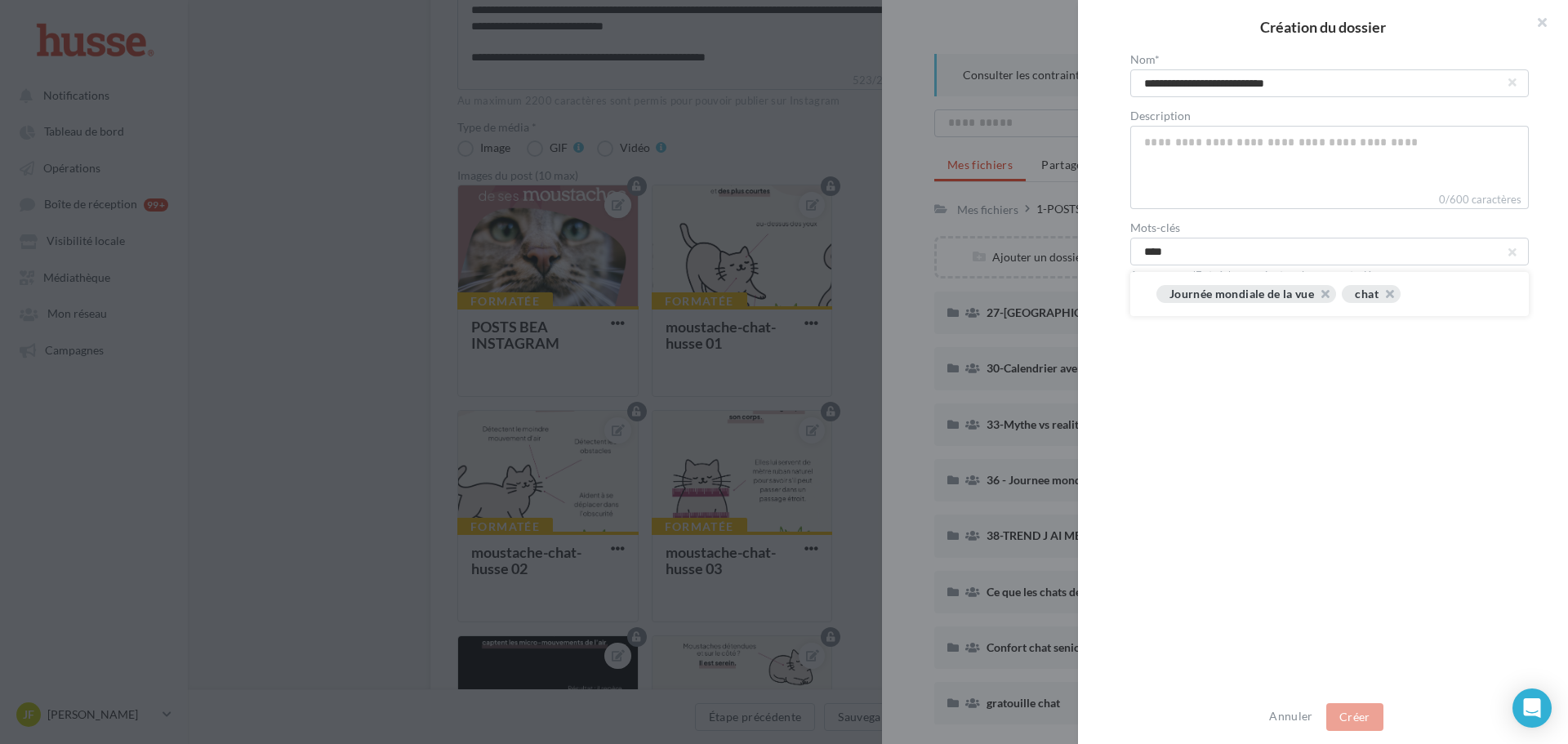
type input "*****"
type input "******"
type input "****"
type input "*****"
type input "********"
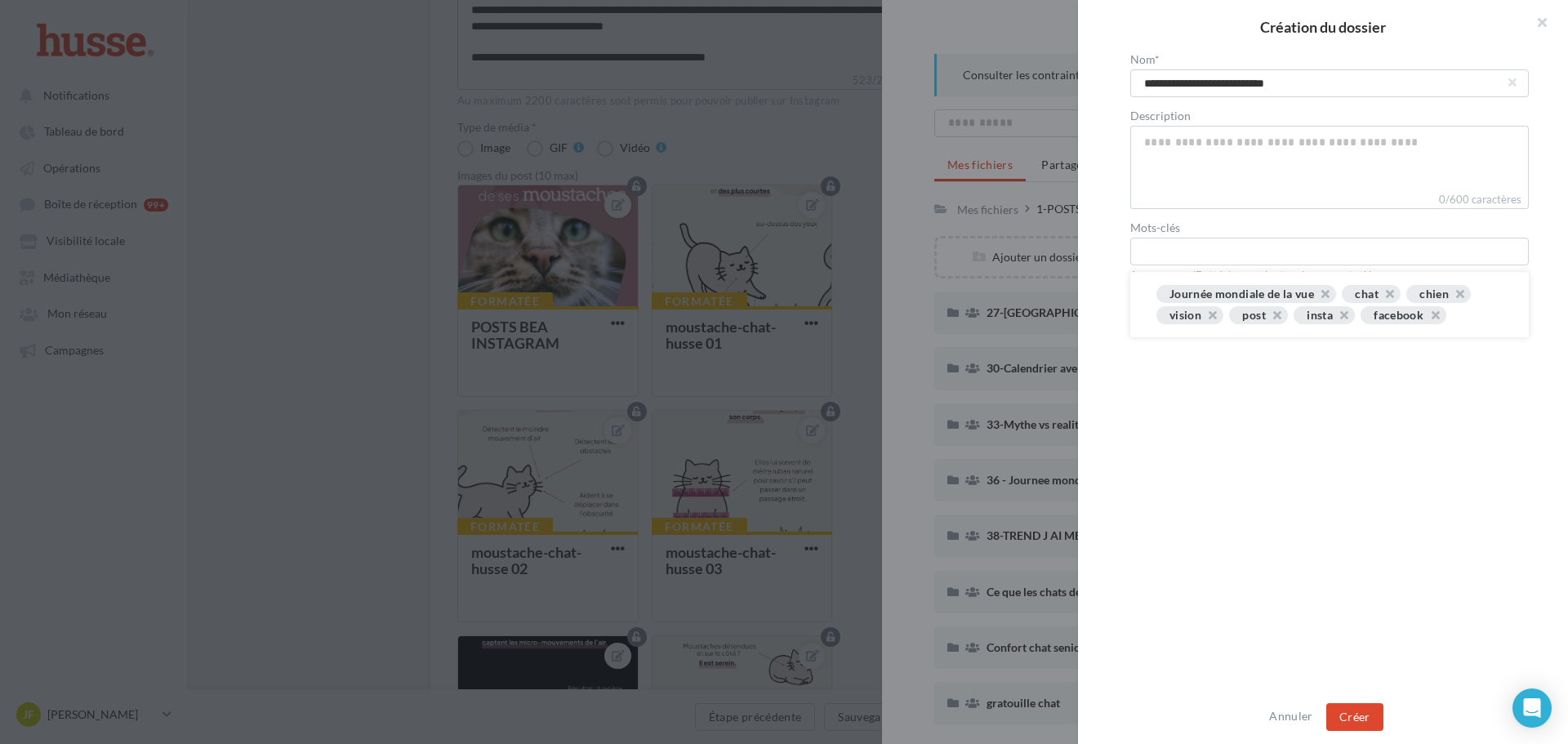
click at [1403, 595] on div "**********" at bounding box center [1329, 372] width 503 height 637
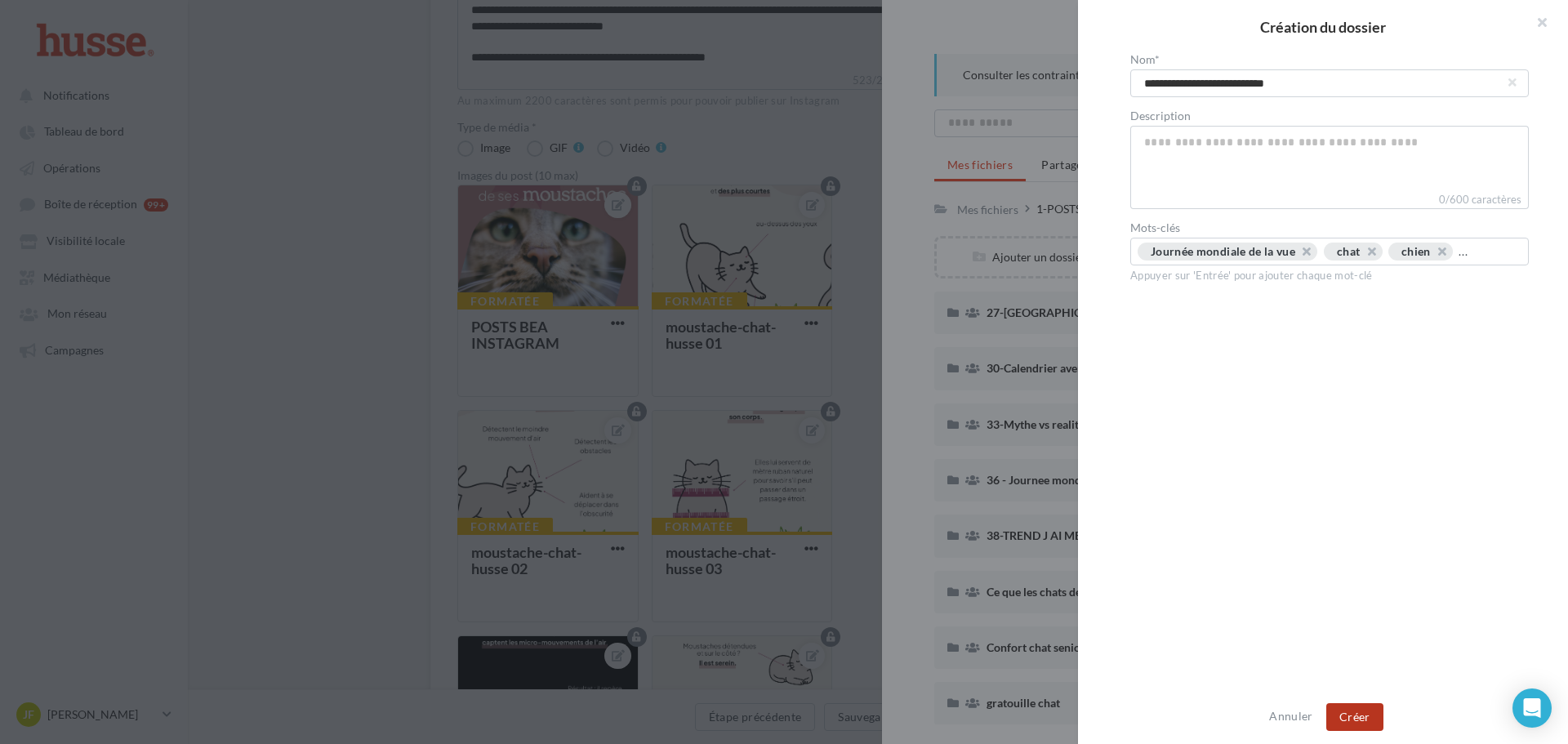
click at [1361, 707] on button "Créer" at bounding box center [1354, 717] width 57 height 27
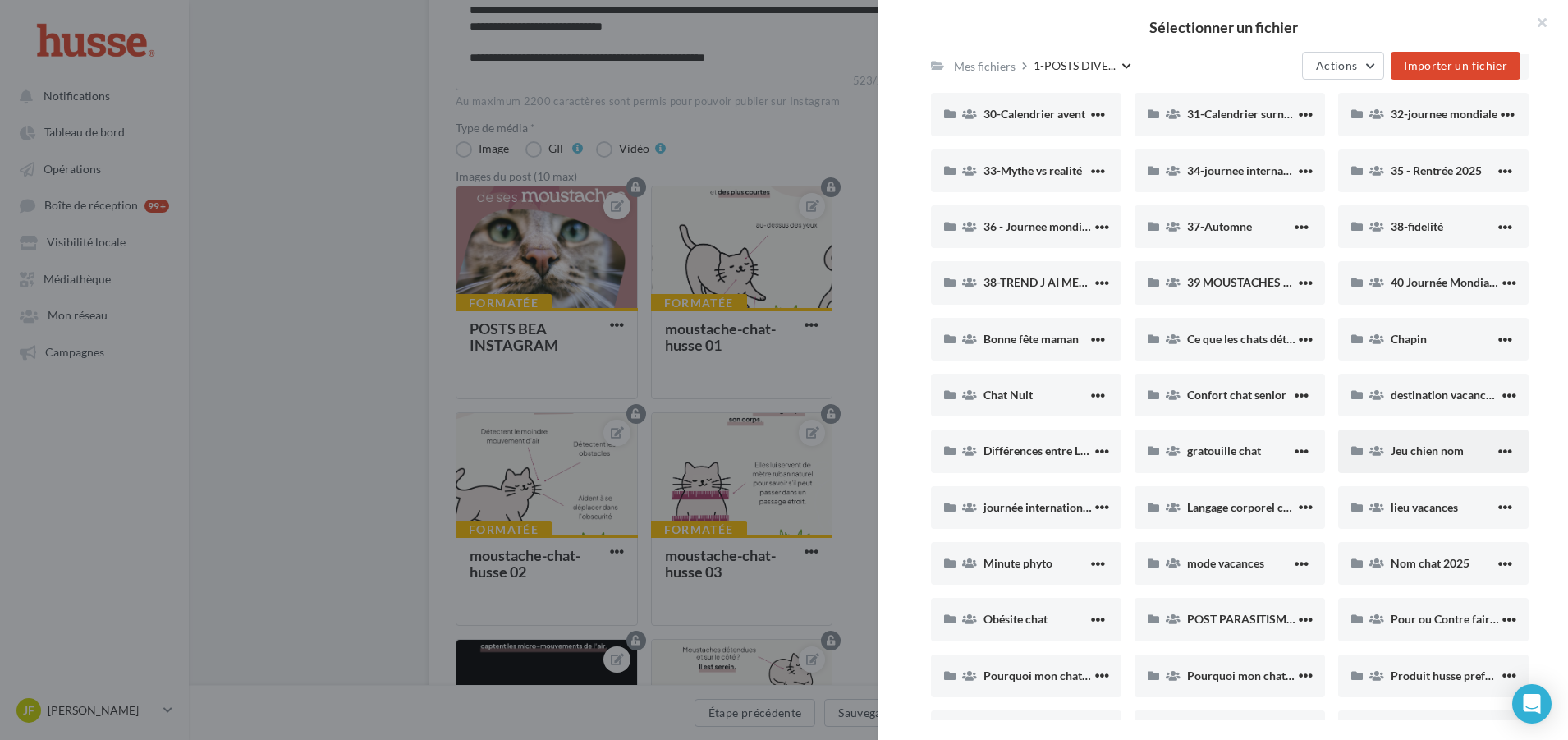
scroll to position [246, 0]
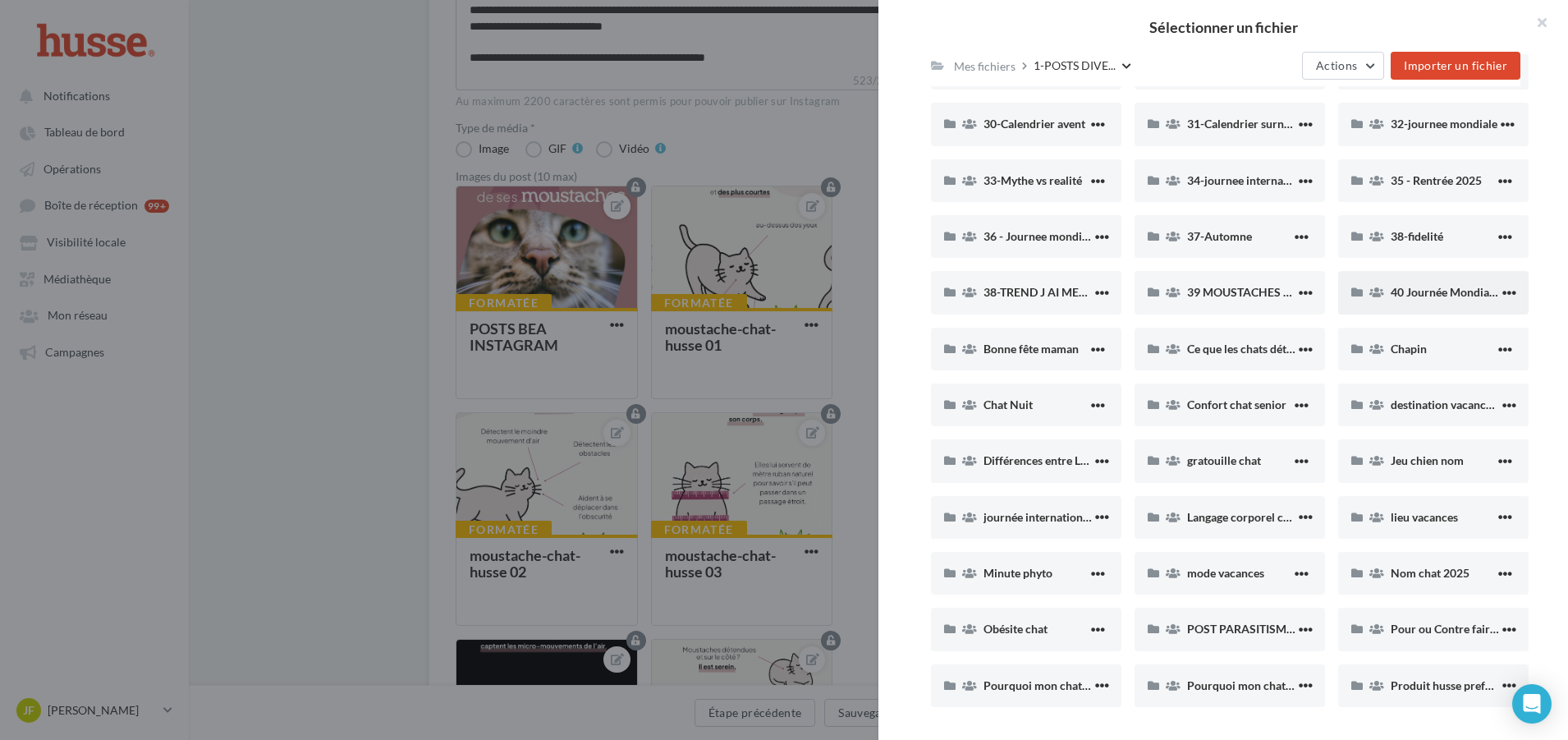
click at [1403, 299] on span "40 Journée Mondiale de la Vue" at bounding box center [1469, 292] width 156 height 14
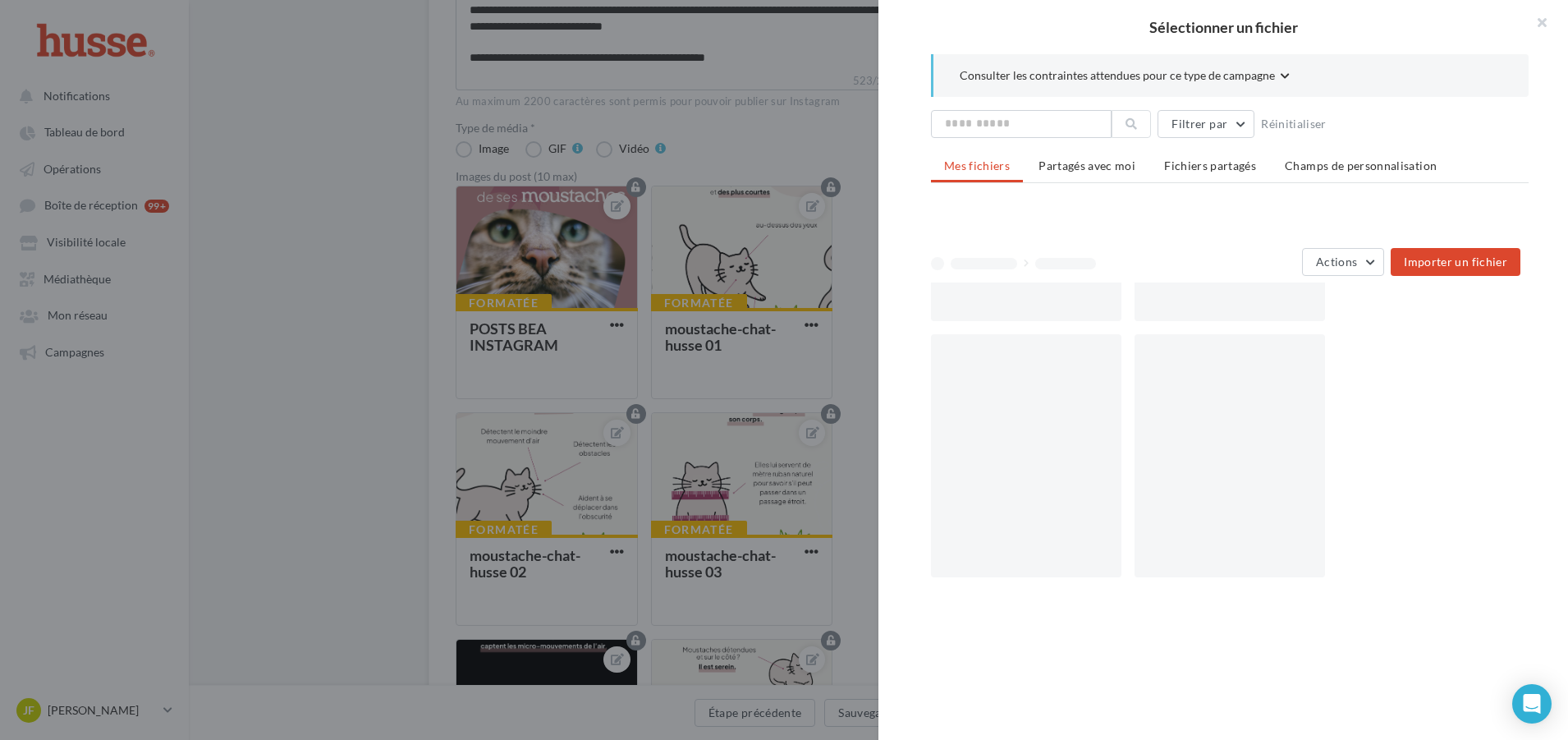
scroll to position [0, 0]
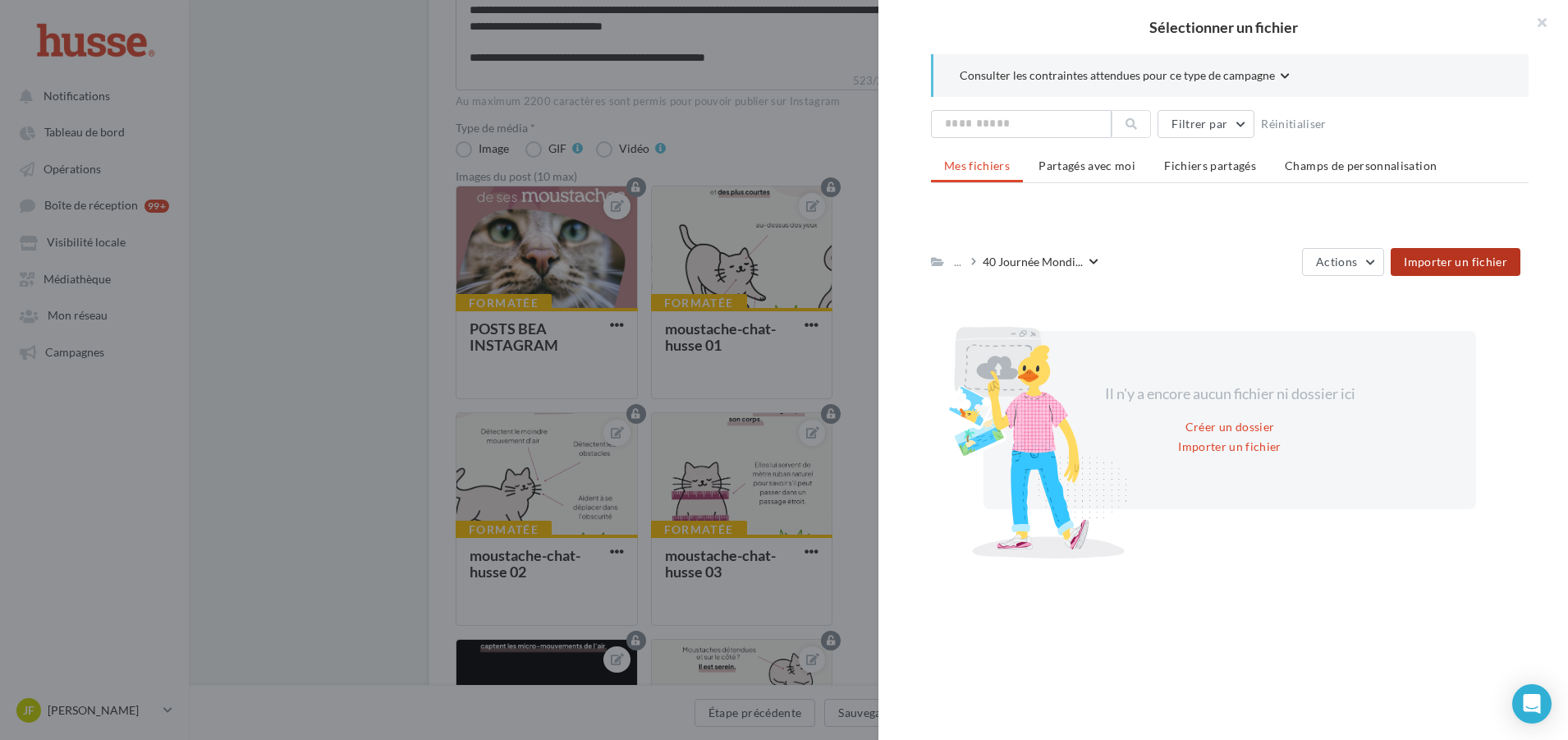
click at [1446, 269] on button "Importer un fichier" at bounding box center [1455, 262] width 129 height 28
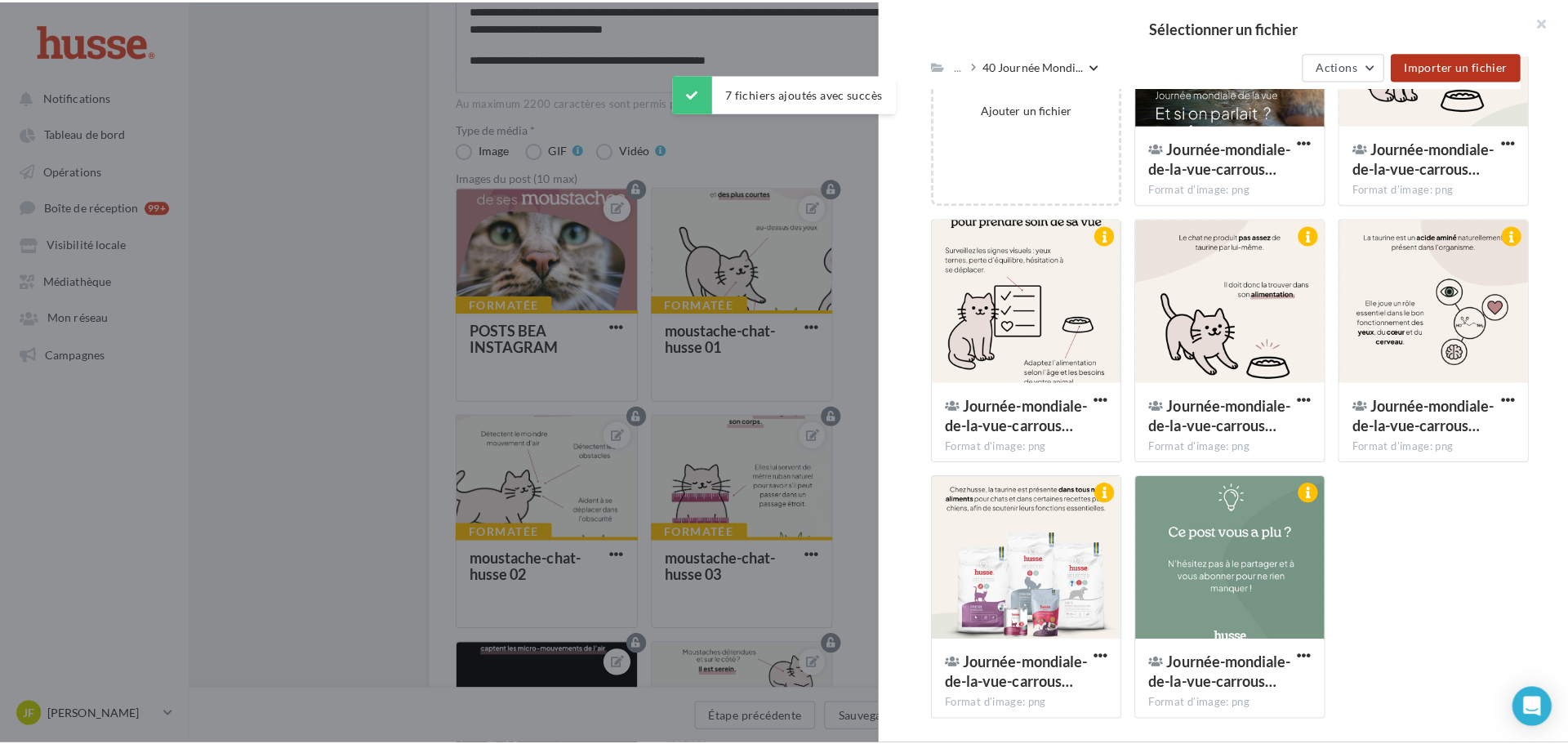
scroll to position [332, 0]
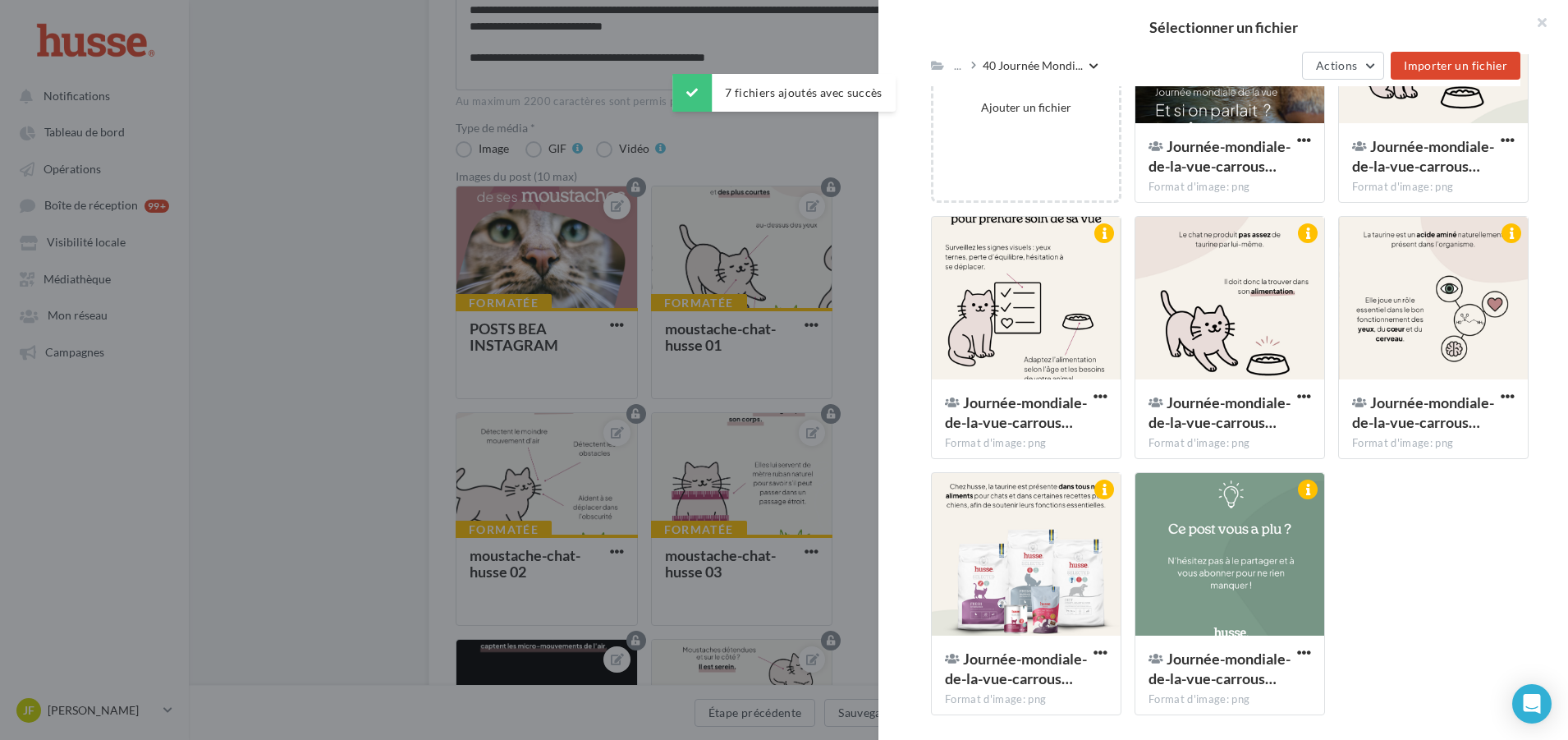
click at [855, 279] on div at bounding box center [784, 370] width 1568 height 740
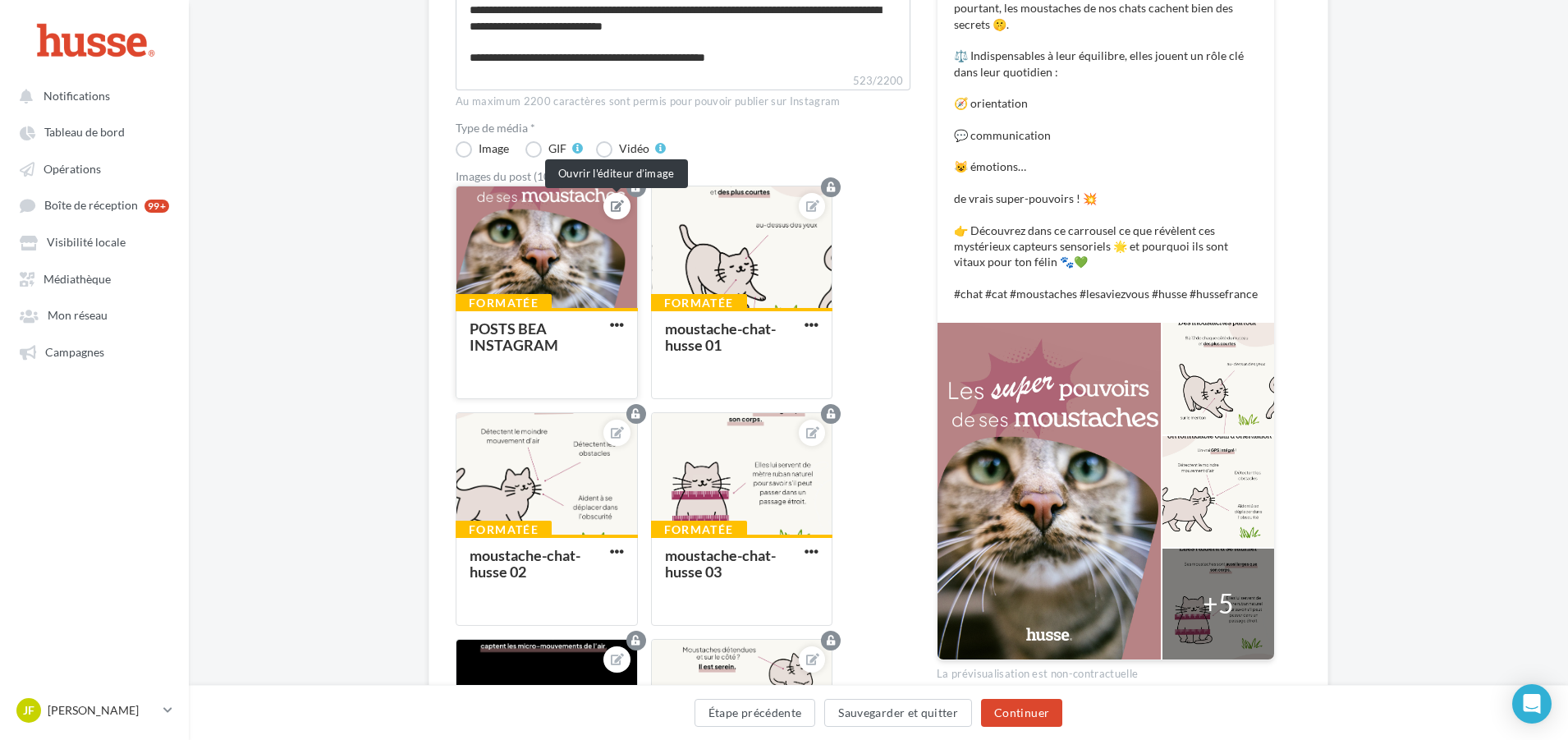
click at [614, 212] on button at bounding box center [616, 206] width 13 height 20
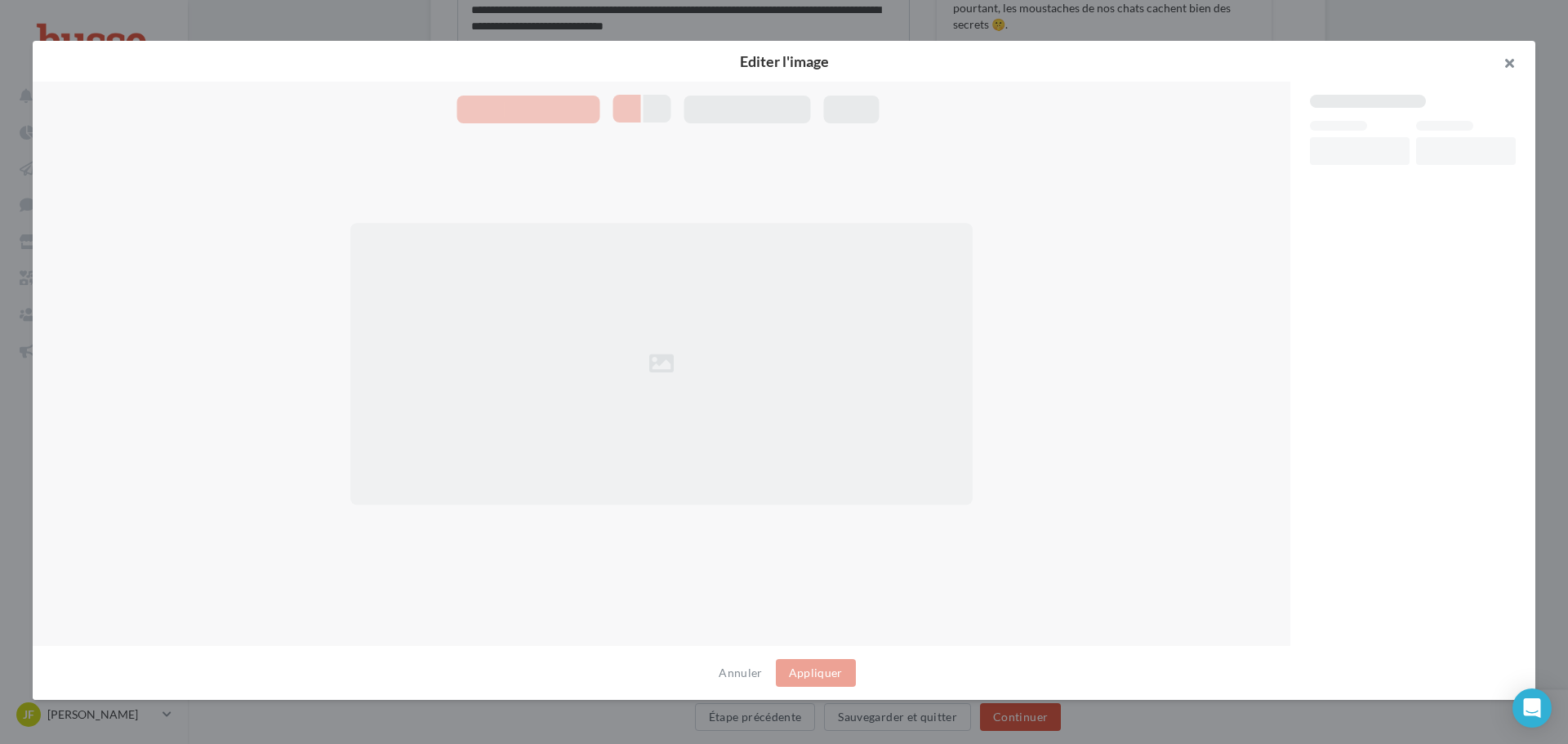
click at [1515, 69] on button "button" at bounding box center [1502, 66] width 66 height 49
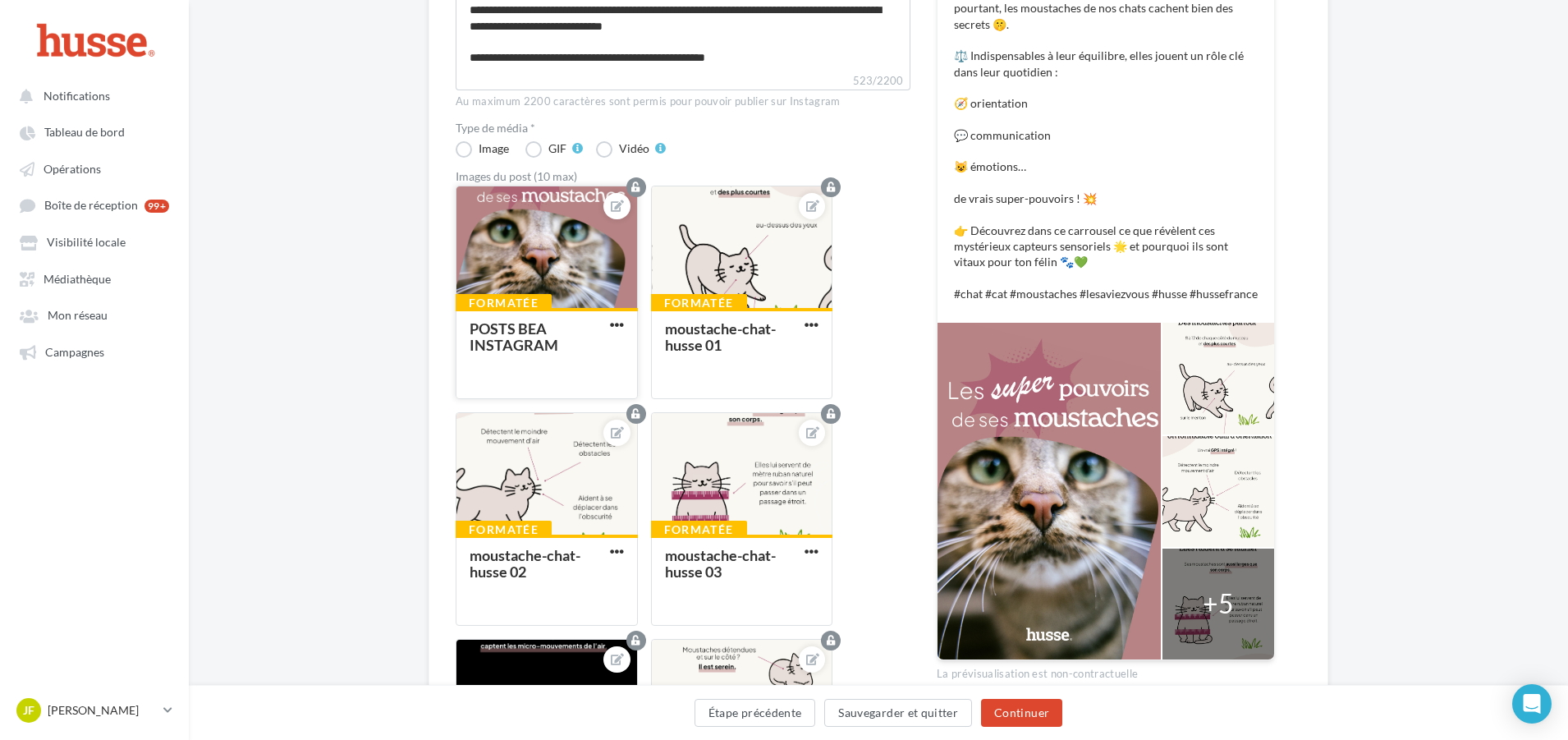
click at [490, 261] on div at bounding box center [546, 248] width 181 height 123
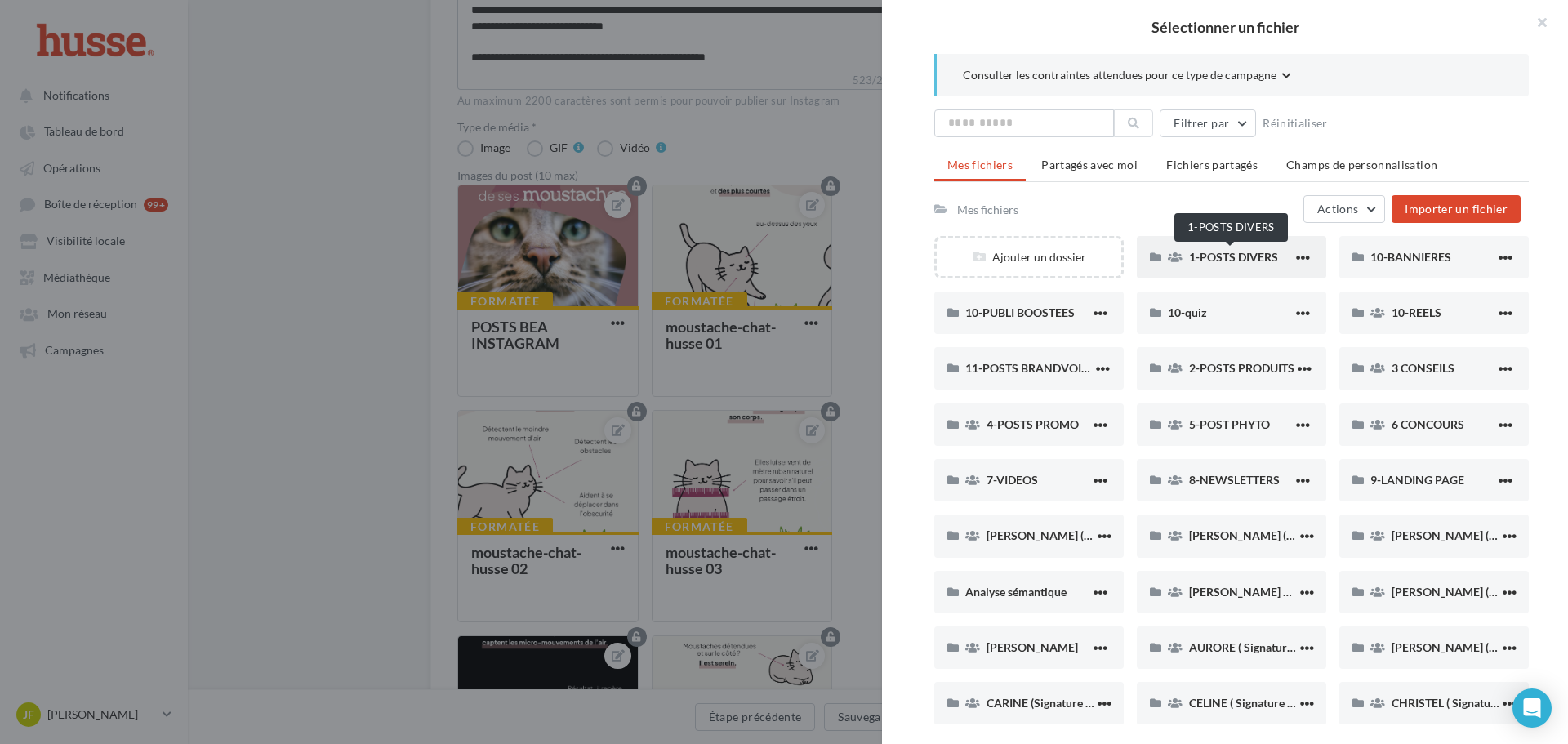
click at [1246, 261] on span "1-POSTS DIVERS" at bounding box center [1233, 256] width 89 height 14
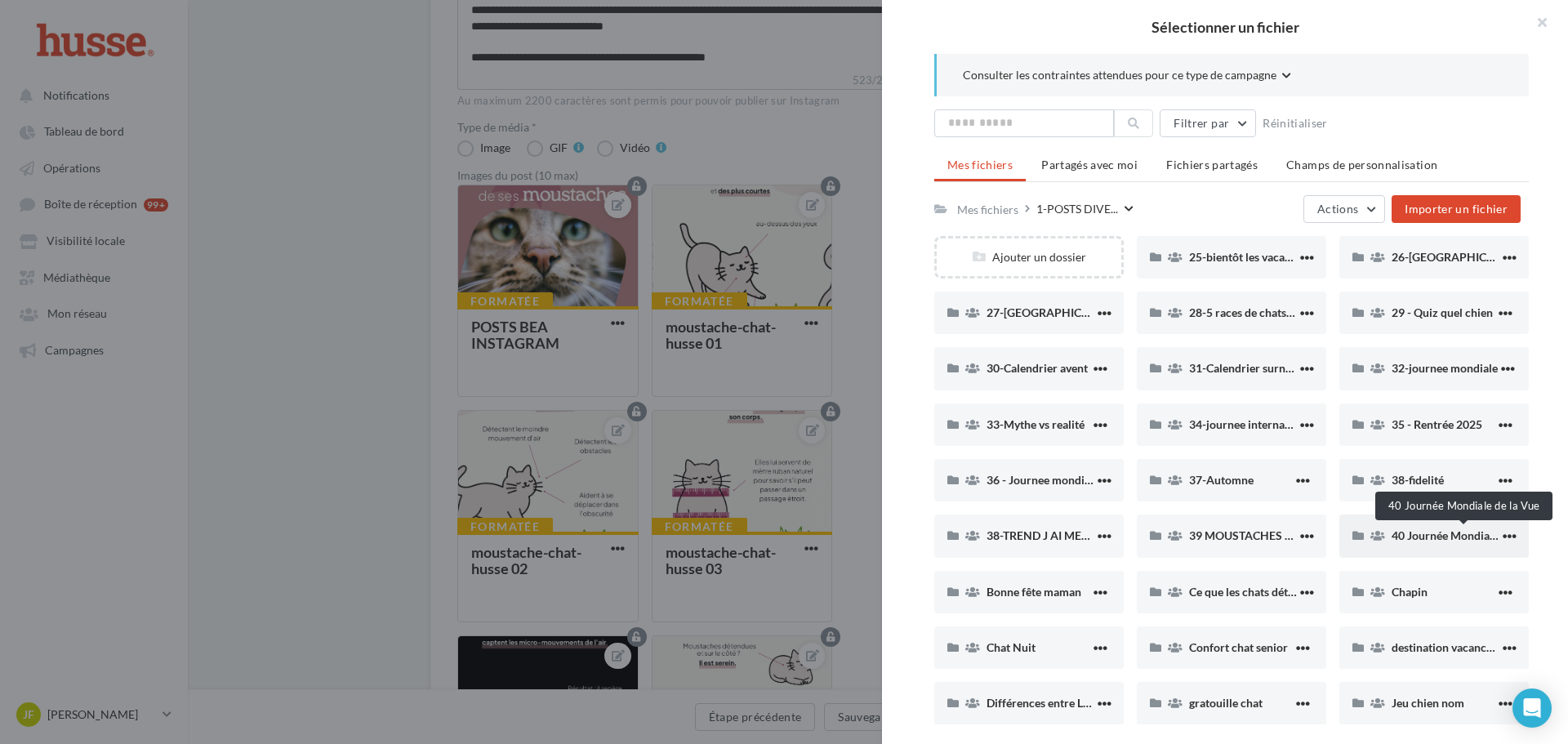
click at [1404, 535] on span "40 Journée Mondiale de la Vue" at bounding box center [1469, 535] width 155 height 14
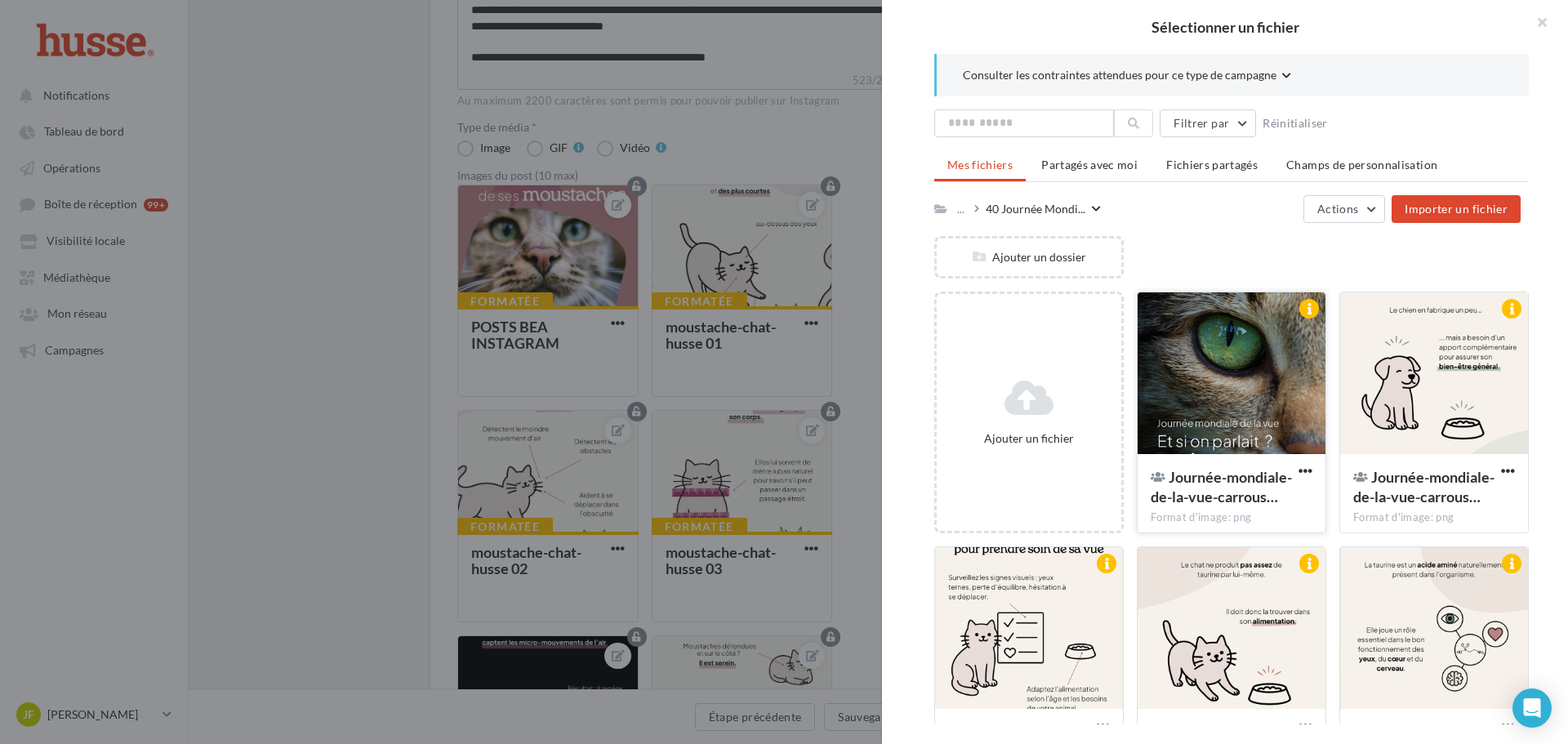
click at [1242, 391] on div at bounding box center [1230, 374] width 188 height 163
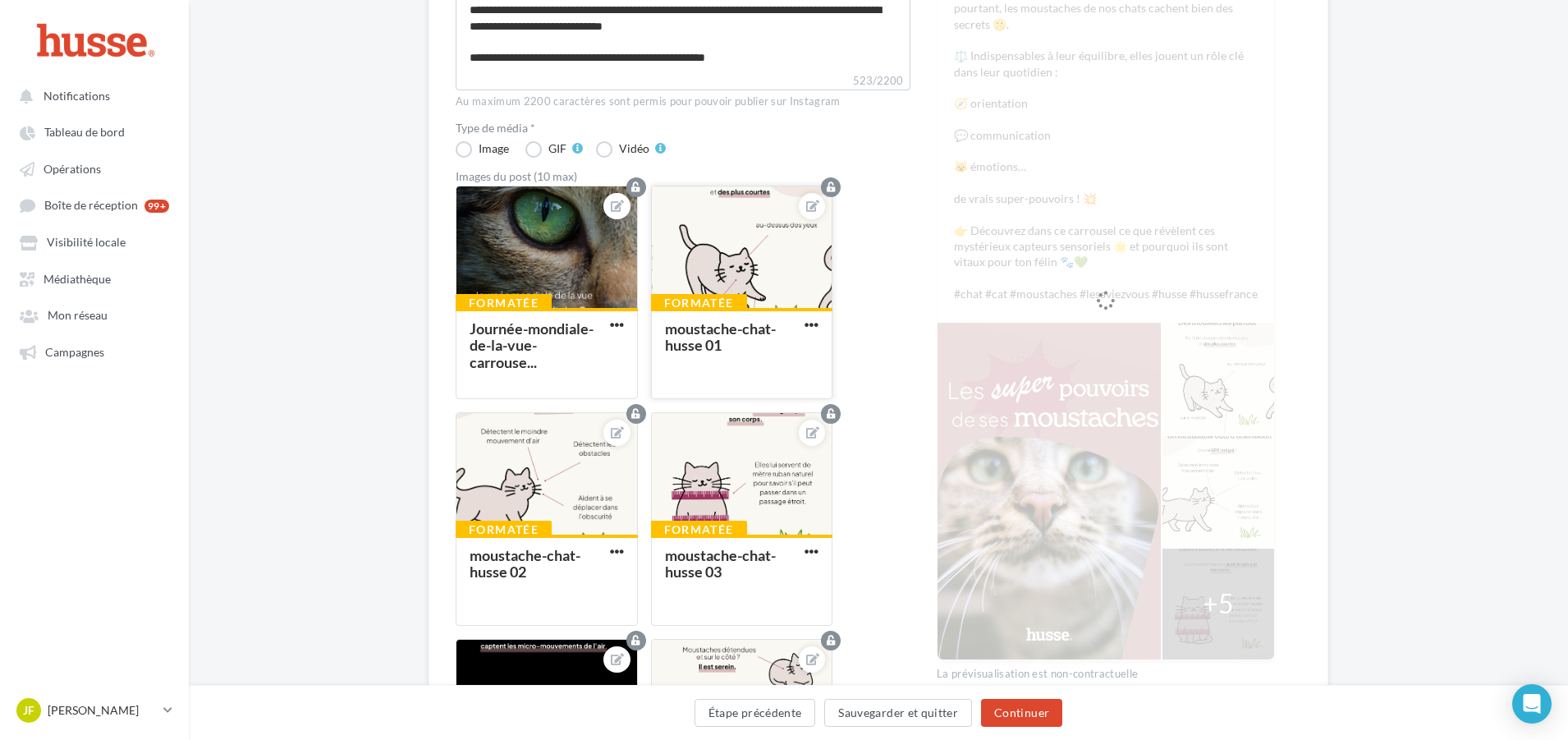
click at [769, 254] on div at bounding box center [742, 248] width 181 height 123
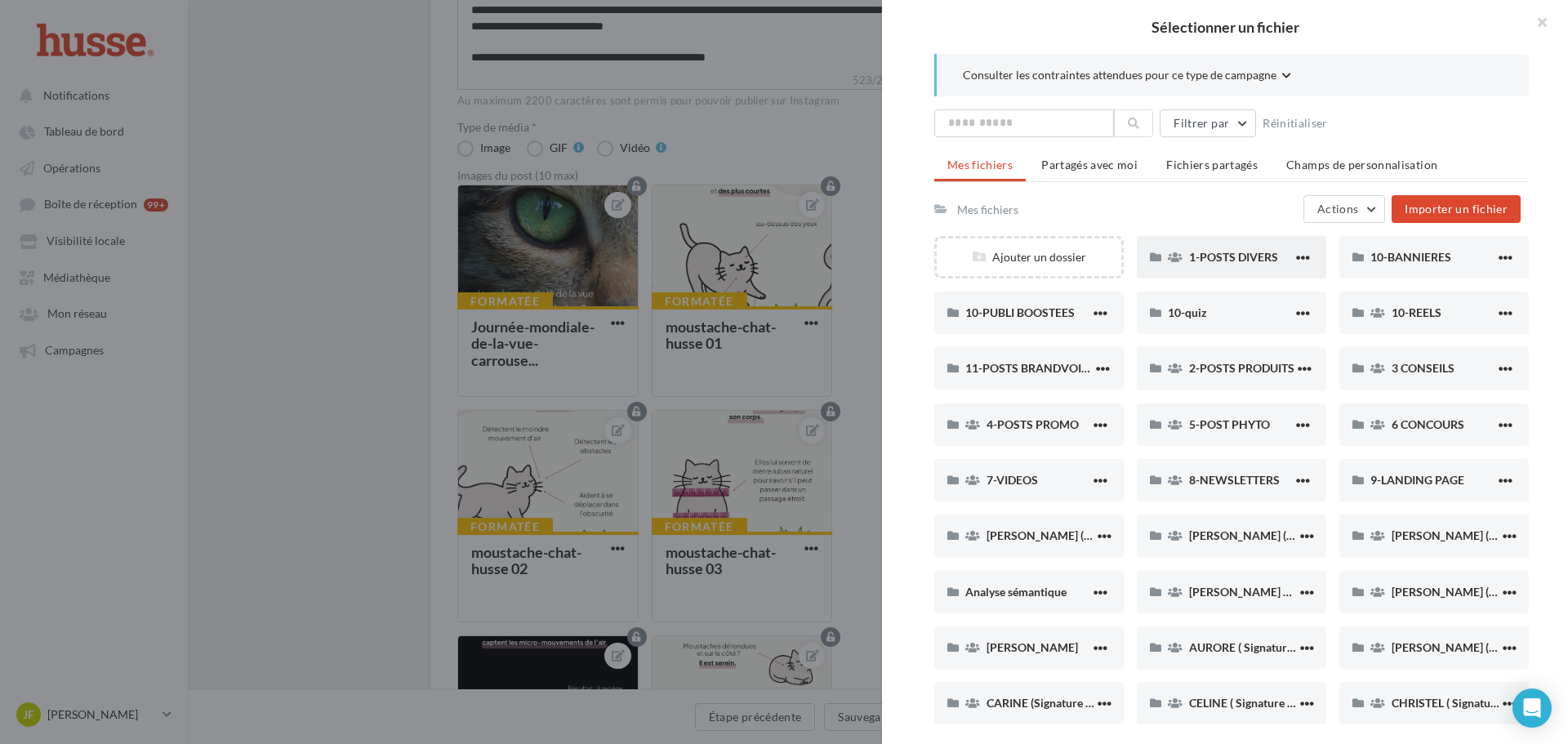
click at [1249, 264] on div "1-POSTS DIVERS" at bounding box center [1241, 257] width 104 height 16
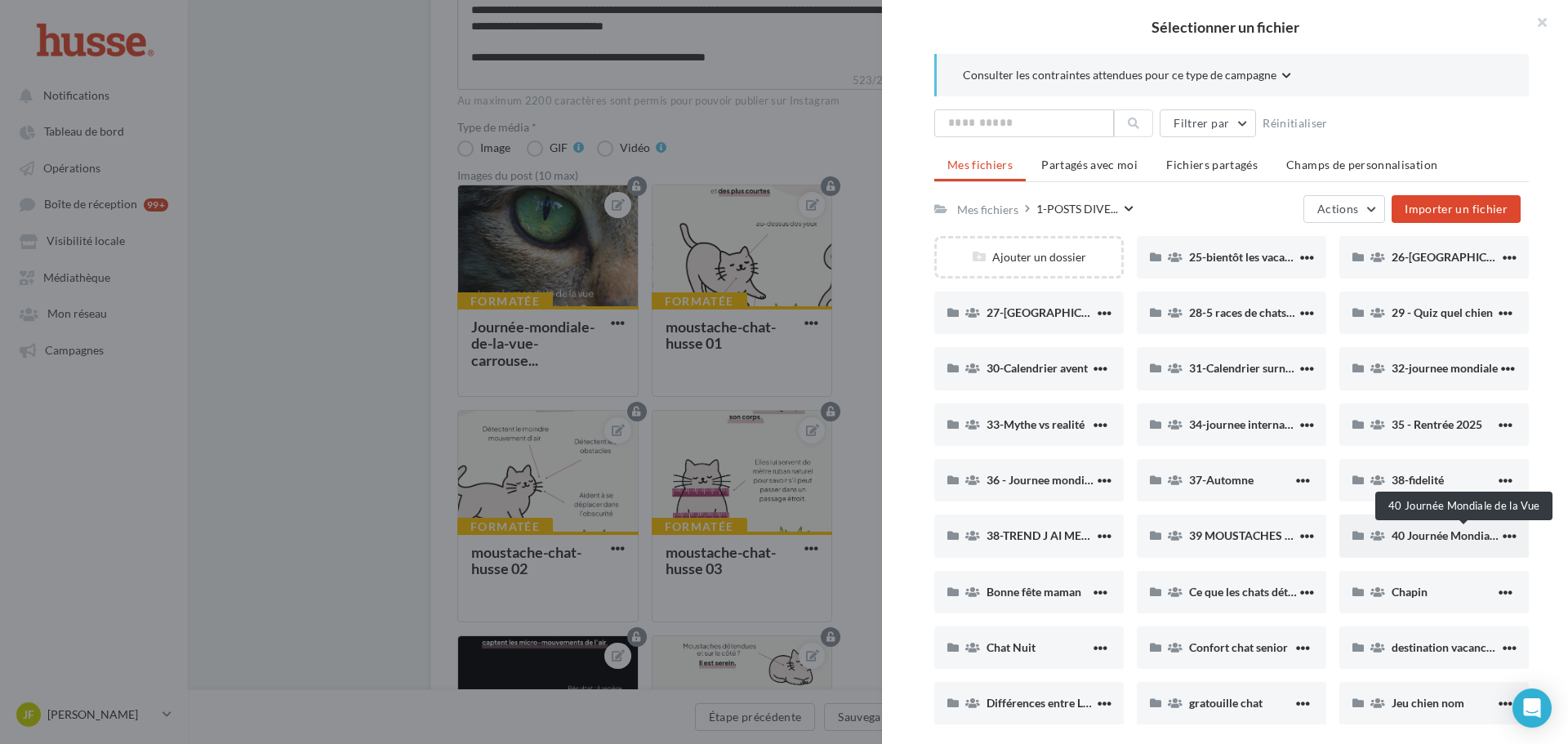
click at [1406, 540] on span "40 Journée Mondiale de la Vue" at bounding box center [1469, 535] width 155 height 14
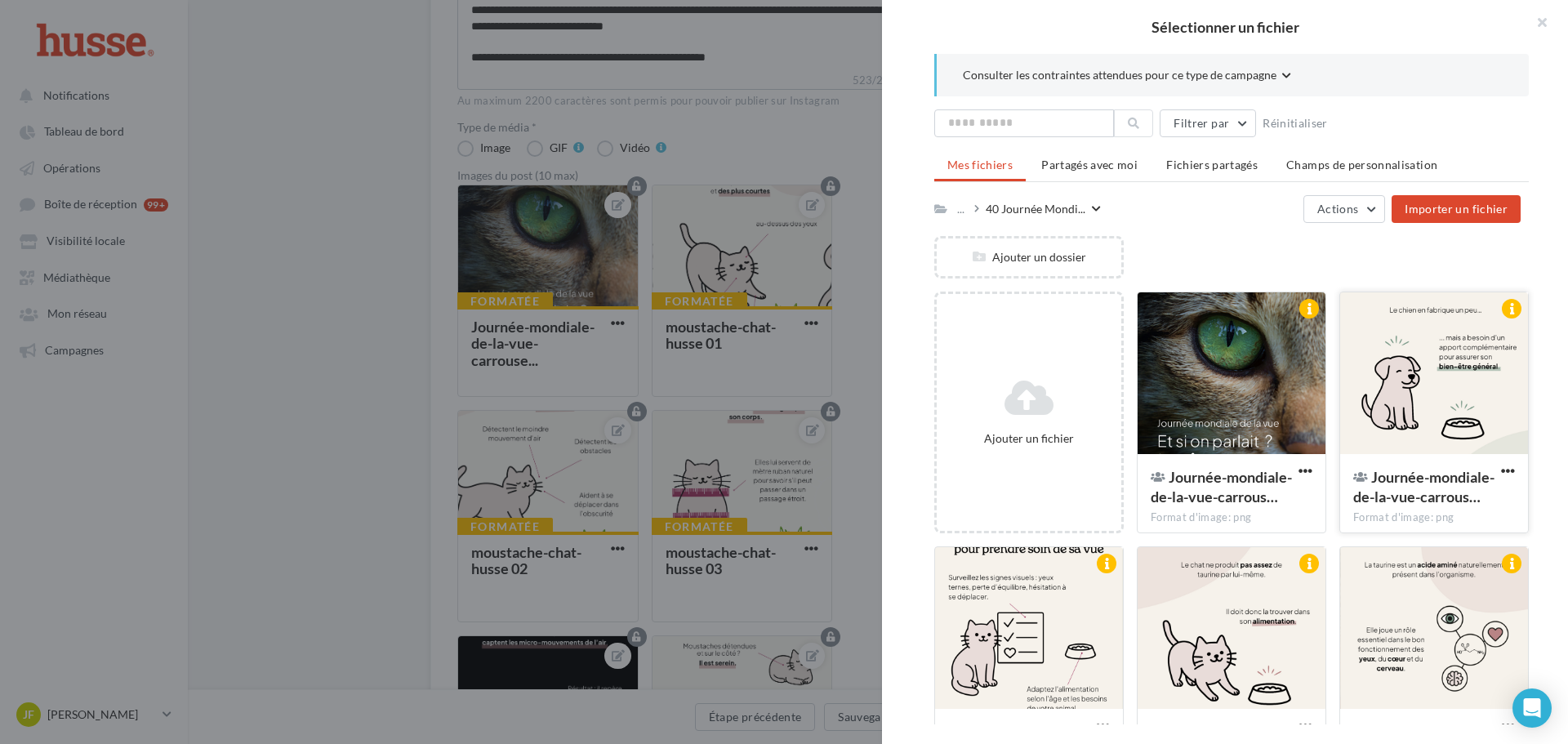
click at [1431, 414] on div at bounding box center [1433, 374] width 188 height 163
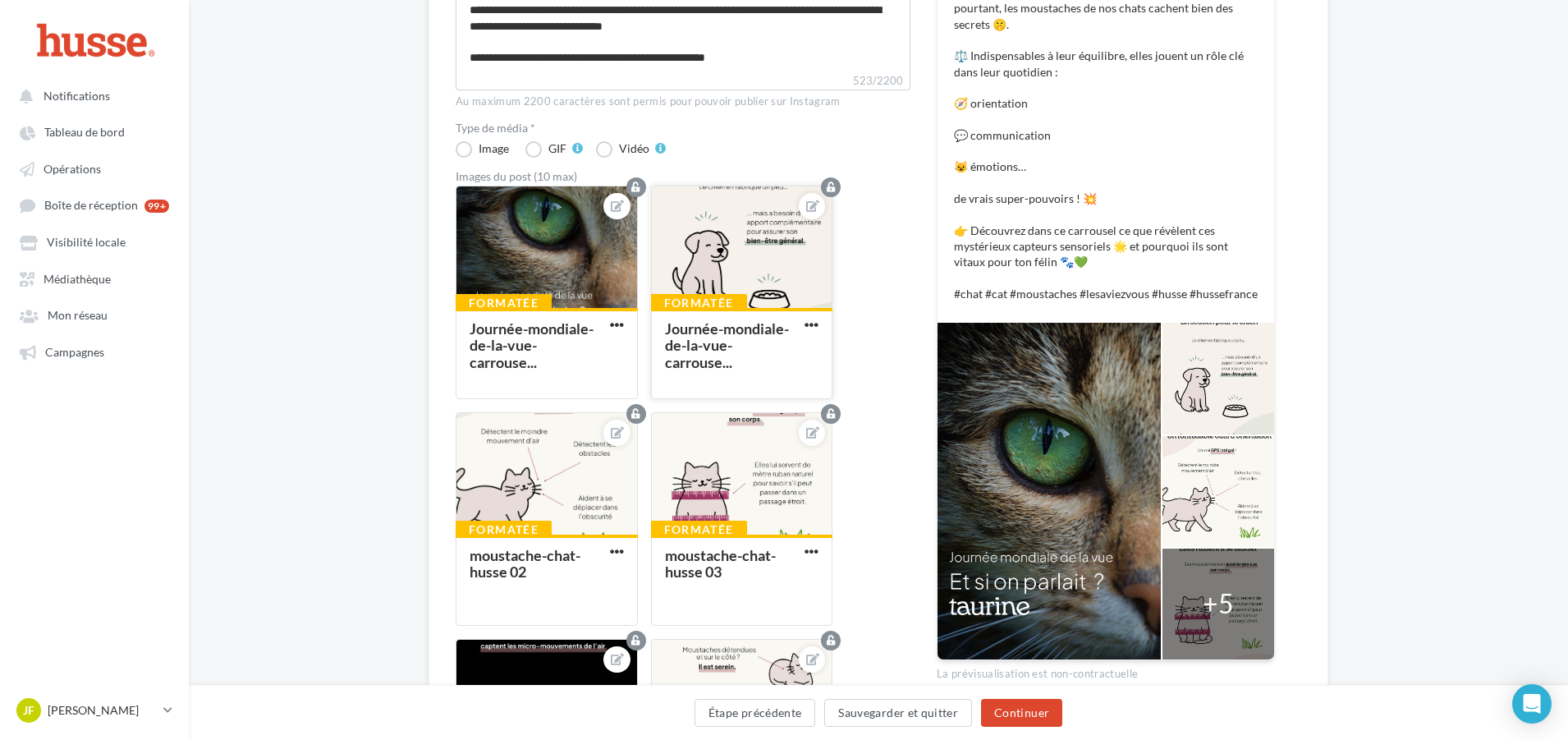
click at [771, 242] on div at bounding box center [742, 248] width 181 height 123
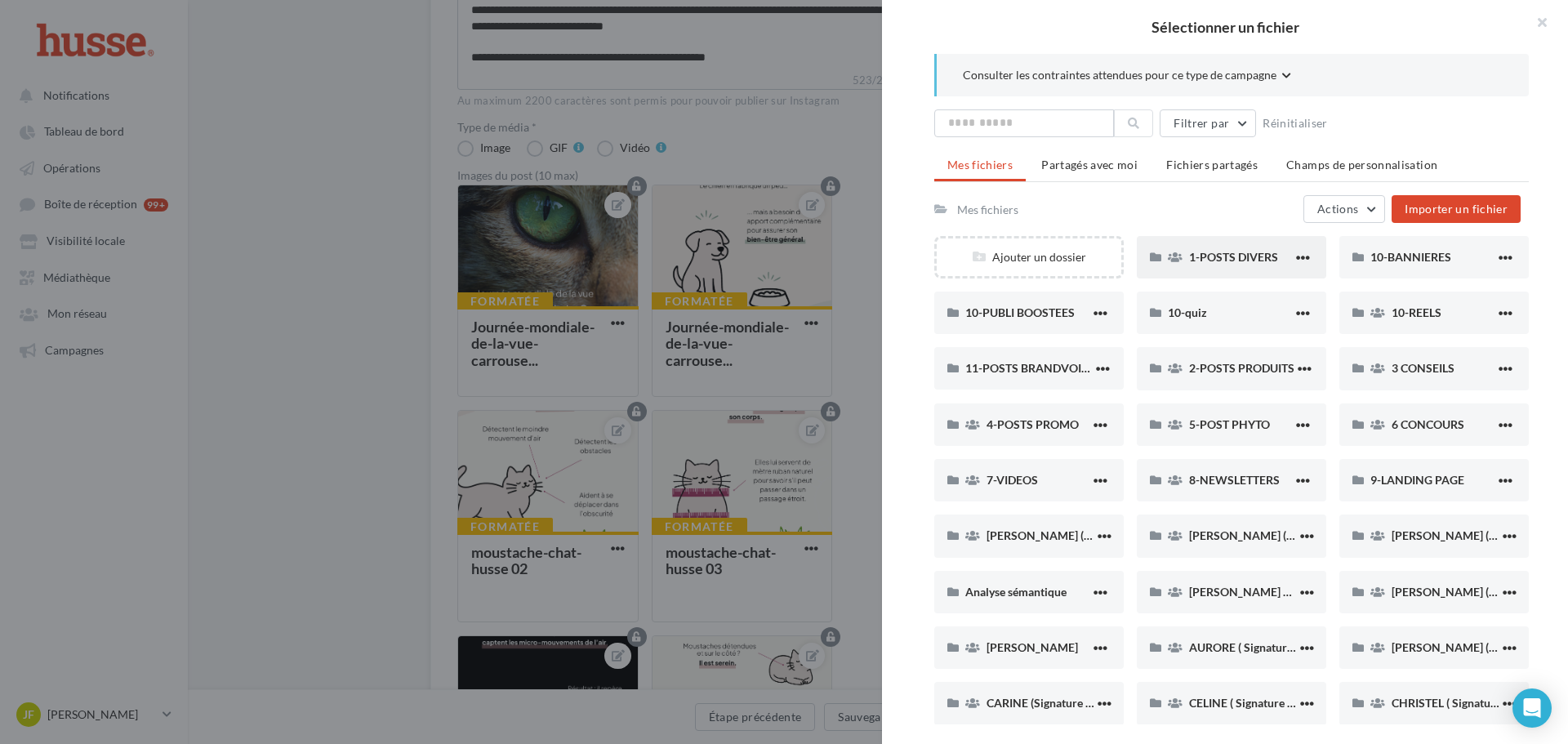
click at [1219, 259] on span "1-POSTS DIVERS" at bounding box center [1233, 256] width 89 height 14
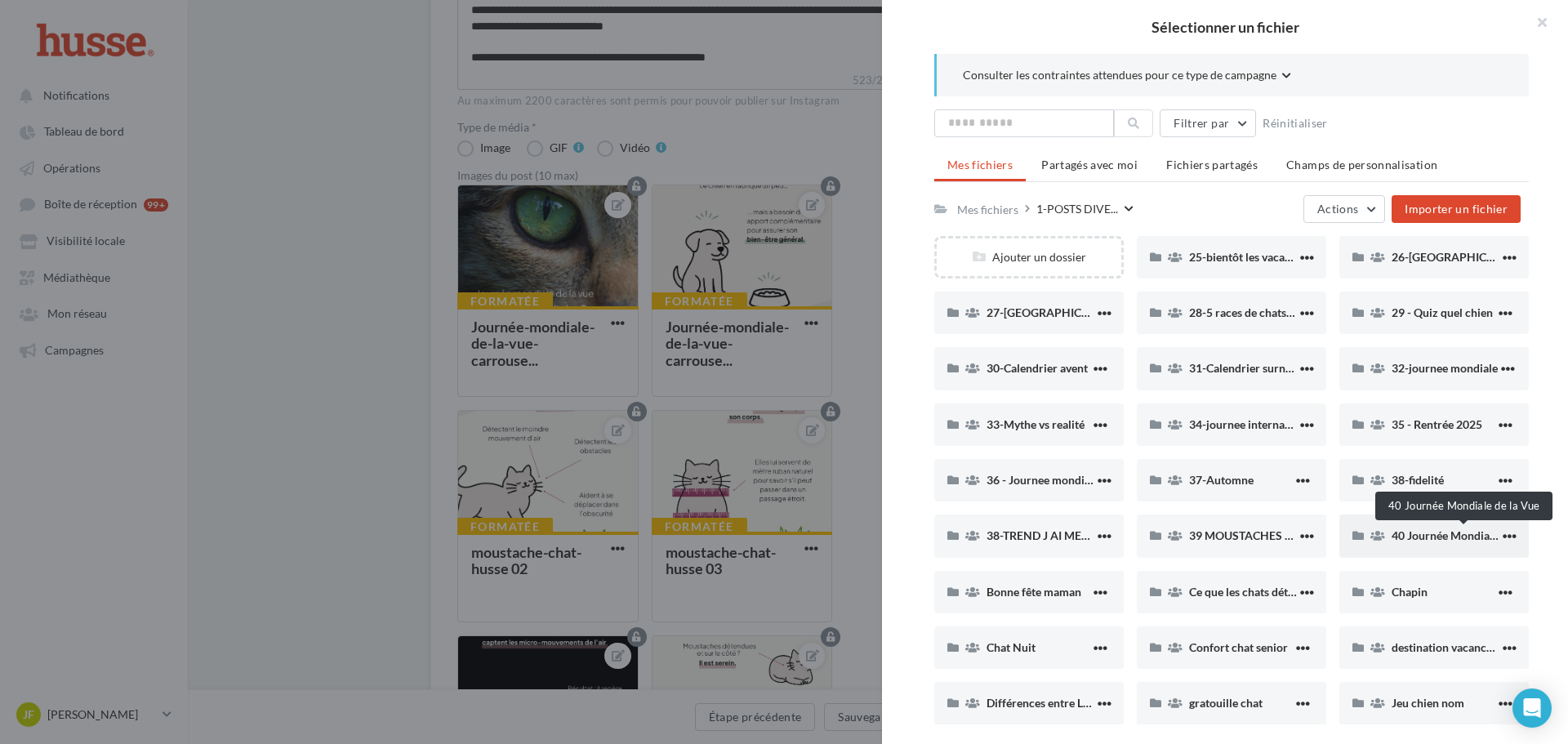
click at [1417, 534] on span "40 Journée Mondiale de la Vue" at bounding box center [1469, 535] width 155 height 14
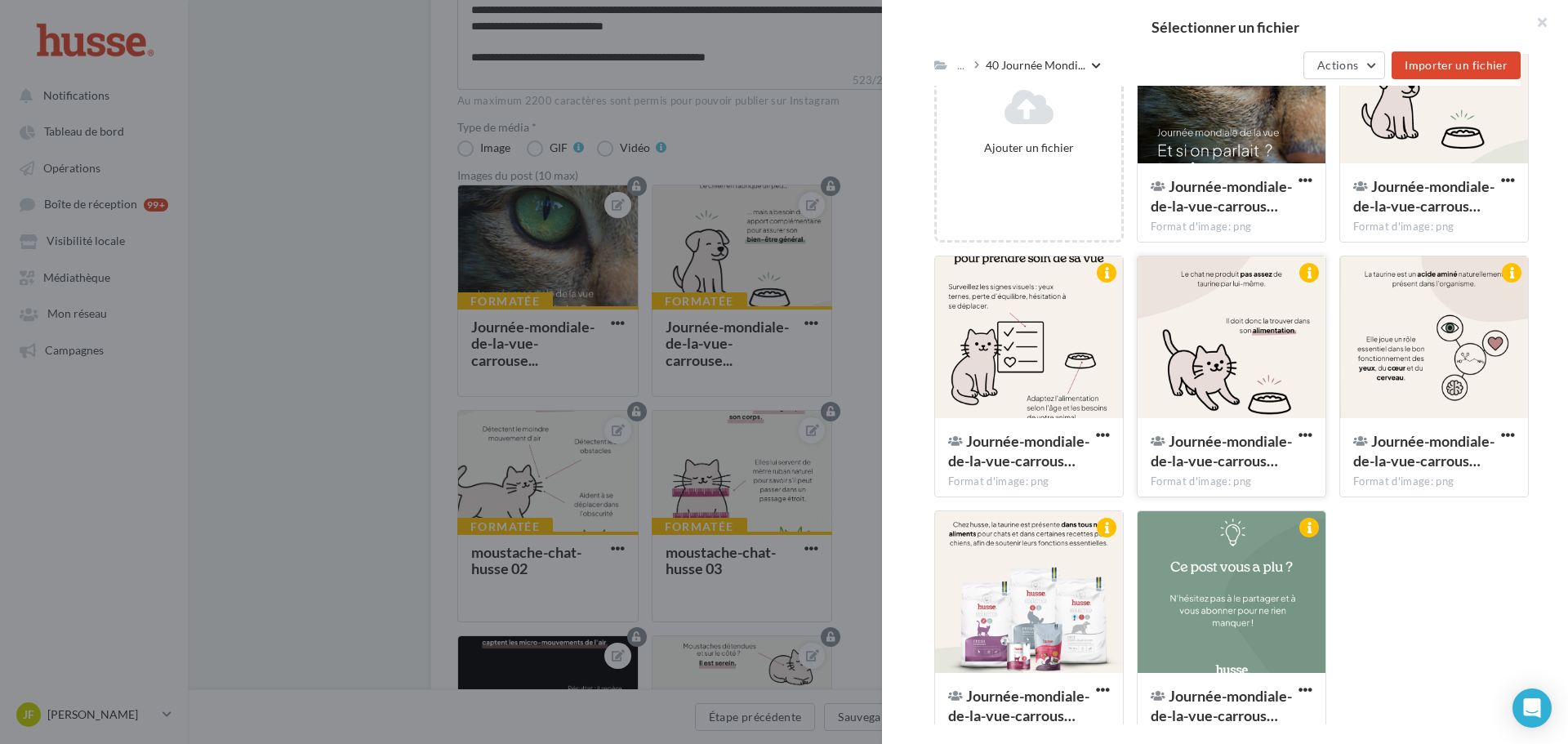
scroll to position [249, 0]
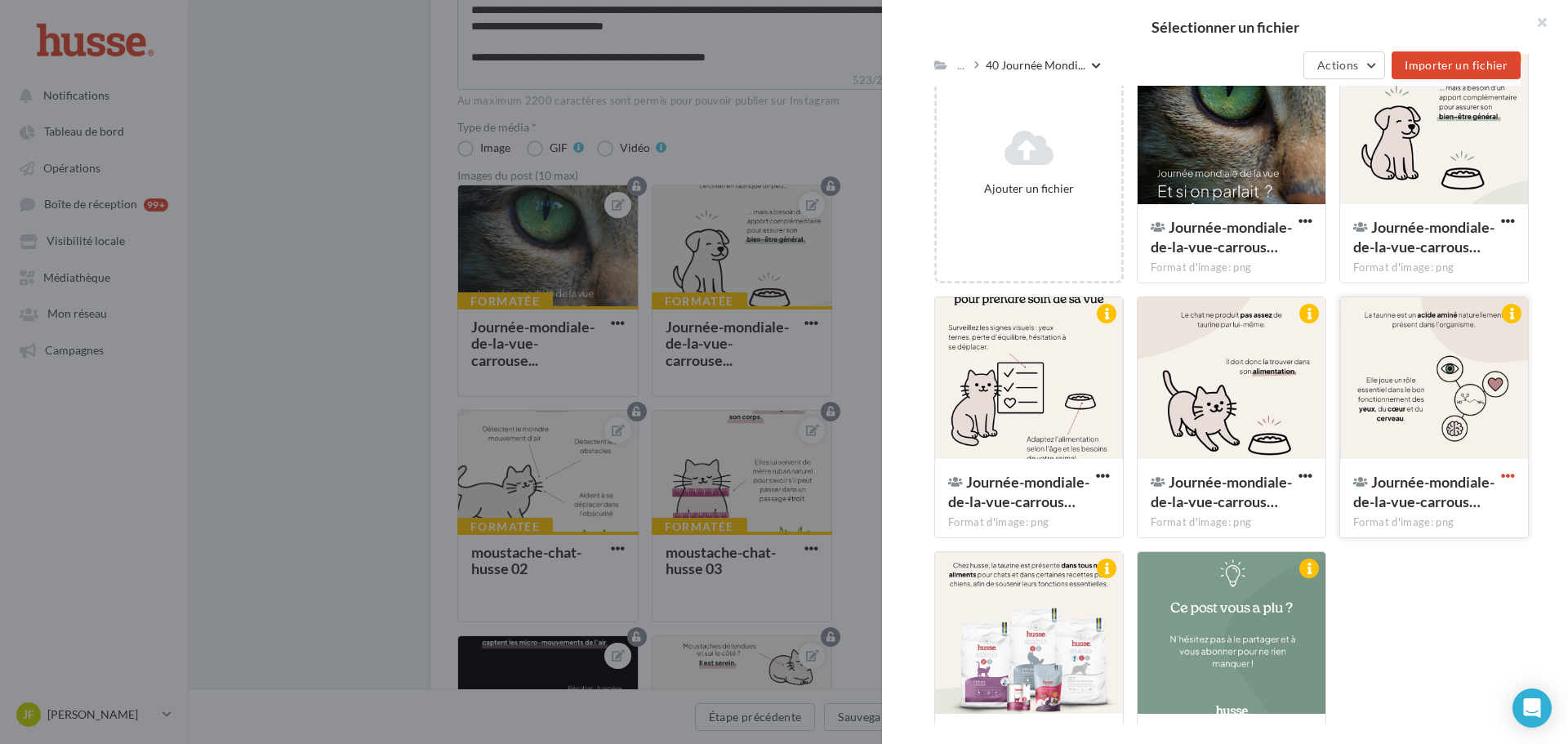
click at [1504, 477] on span "button" at bounding box center [1507, 475] width 14 height 14
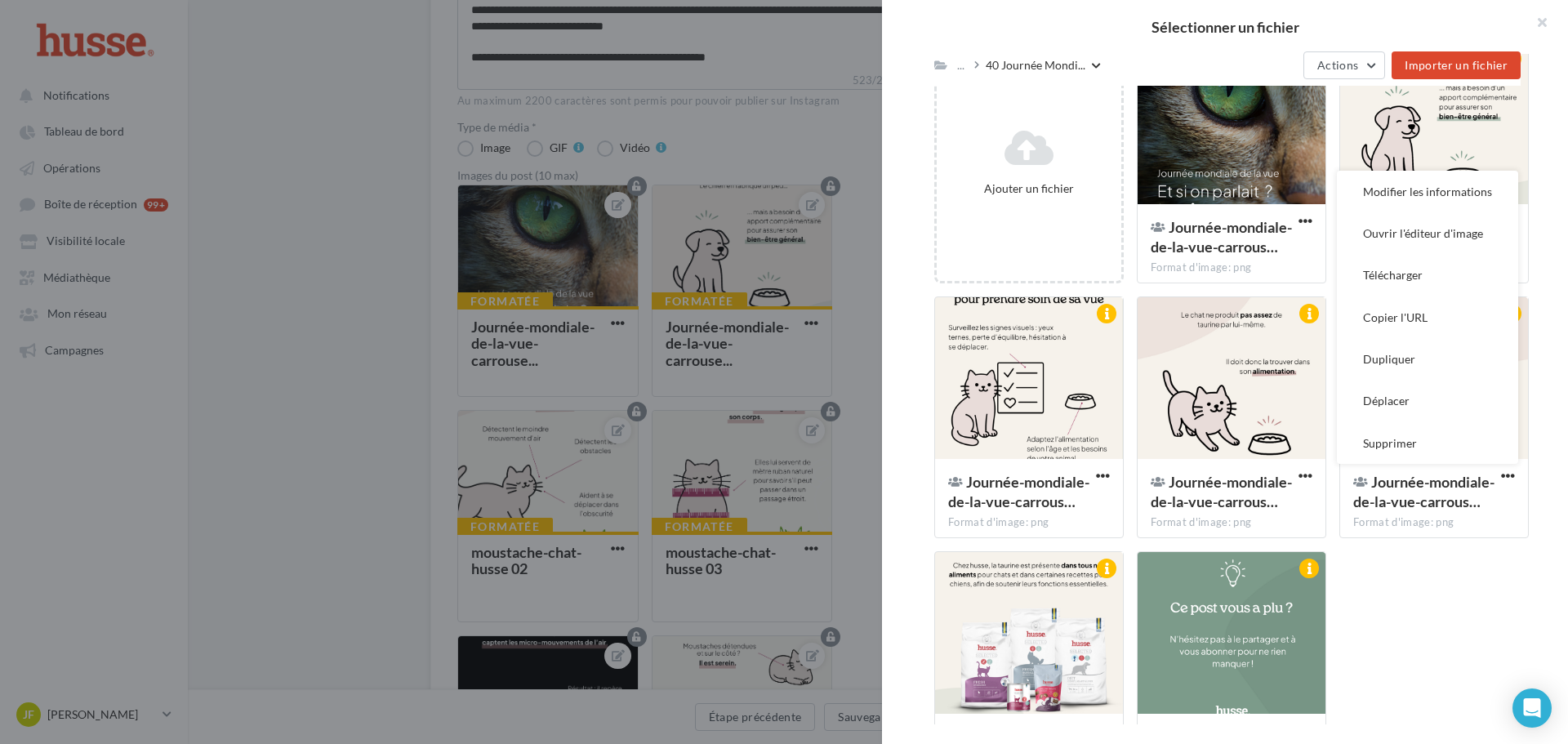
click at [1468, 573] on div "Ajouter un fichier Journée-mondiale-de-la-vue-carrous… Format d'image: png Jour…" at bounding box center [1237, 423] width 608 height 764
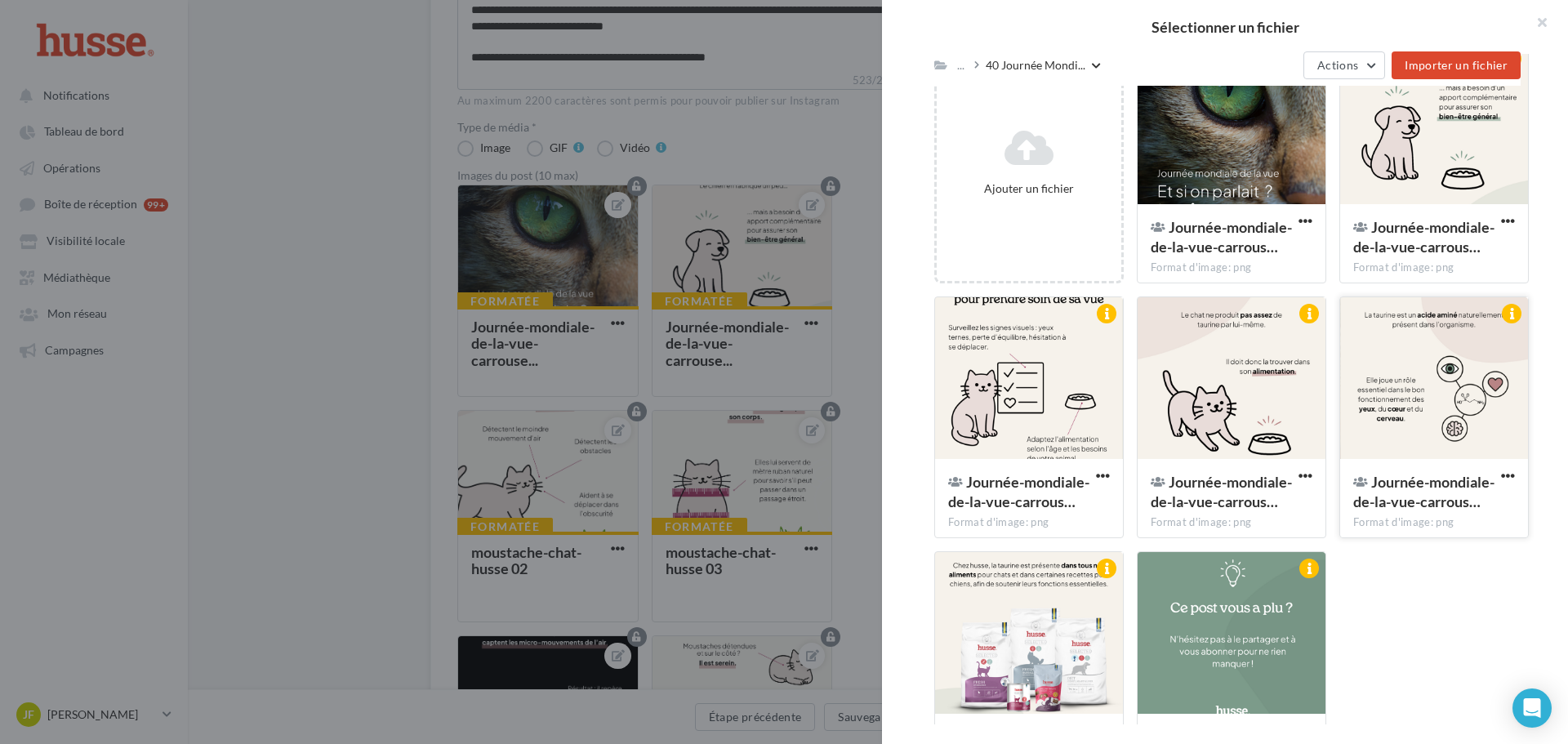
click at [1414, 426] on div at bounding box center [1433, 379] width 188 height 163
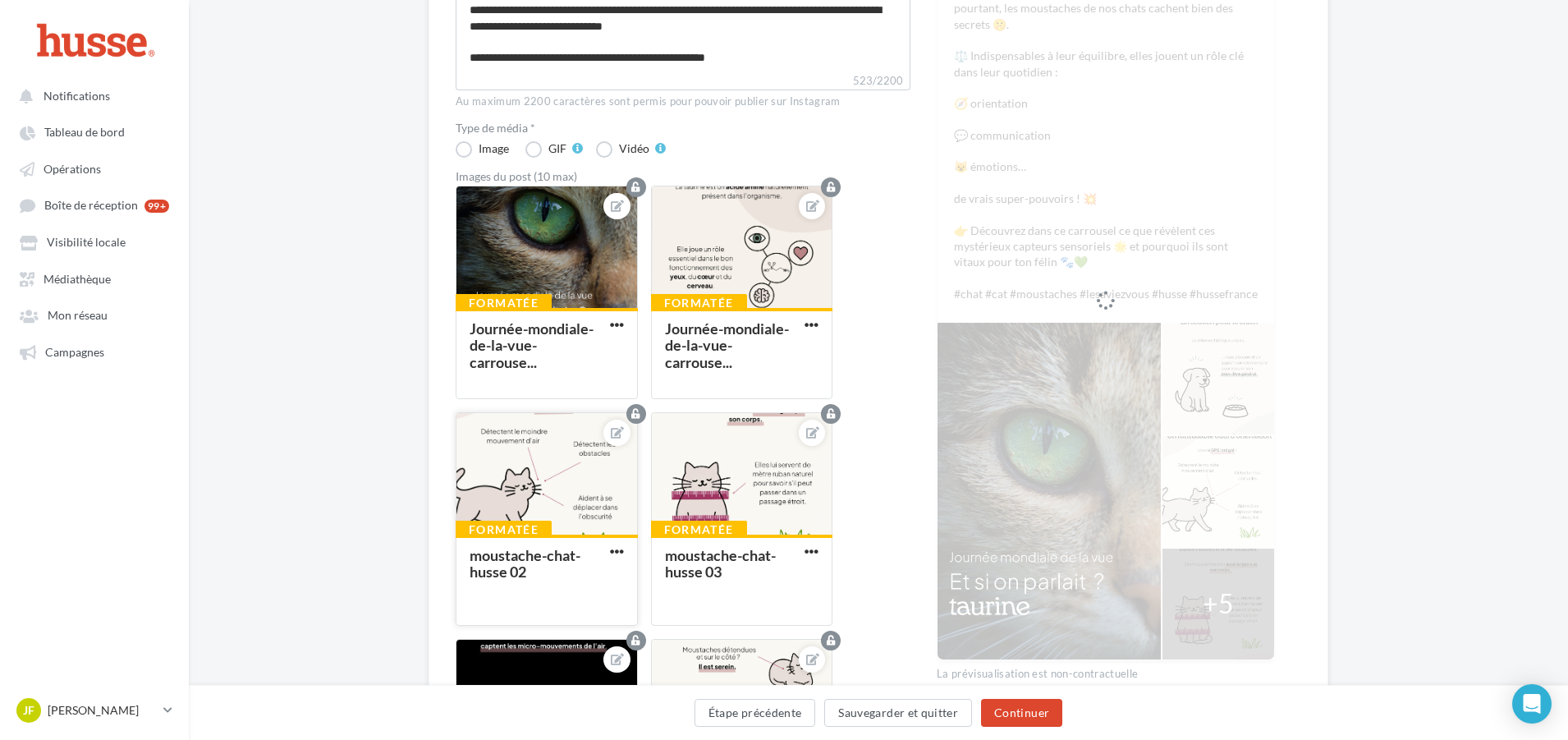
click at [593, 470] on div at bounding box center [546, 474] width 181 height 123
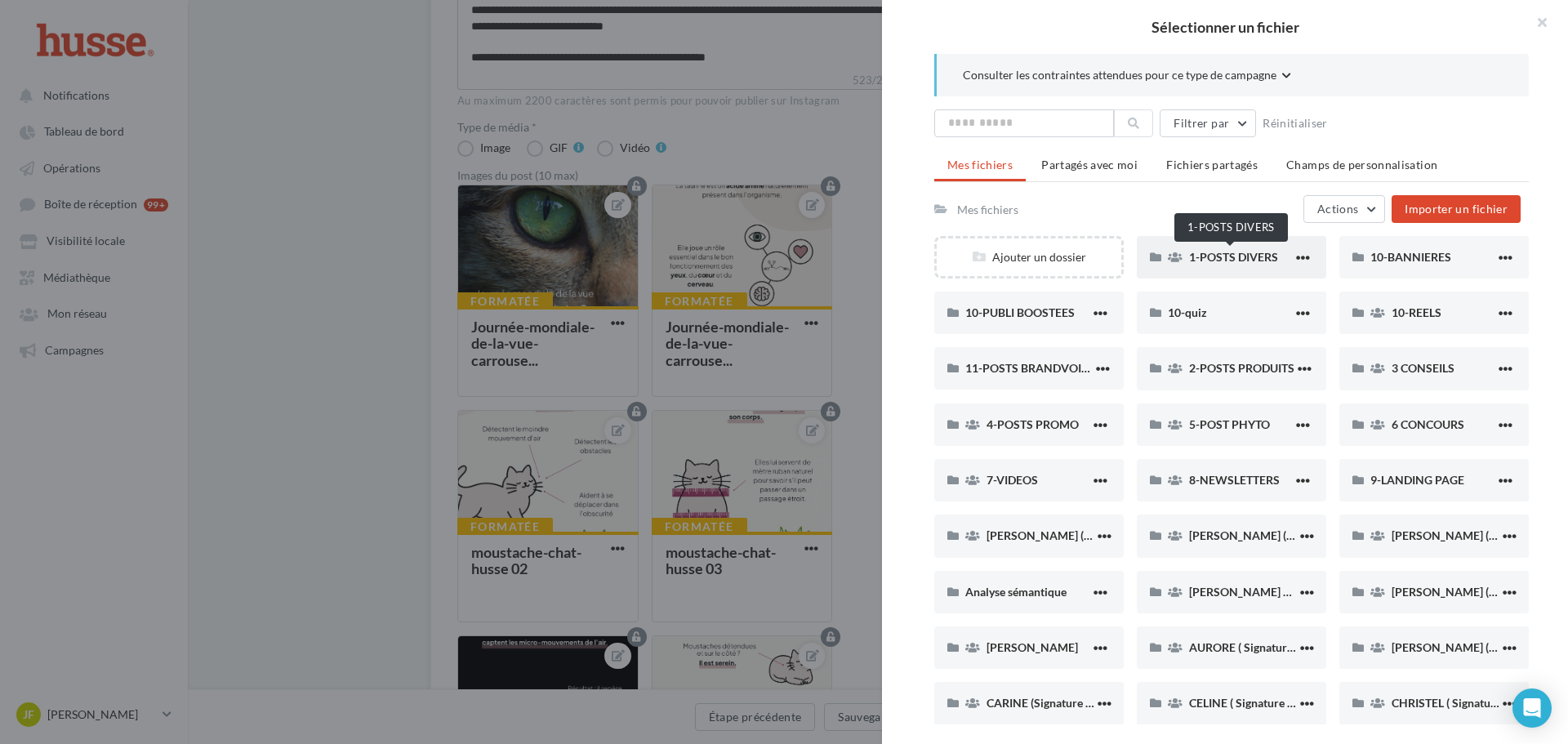
click at [1210, 261] on span "1-POSTS DIVERS" at bounding box center [1233, 256] width 89 height 14
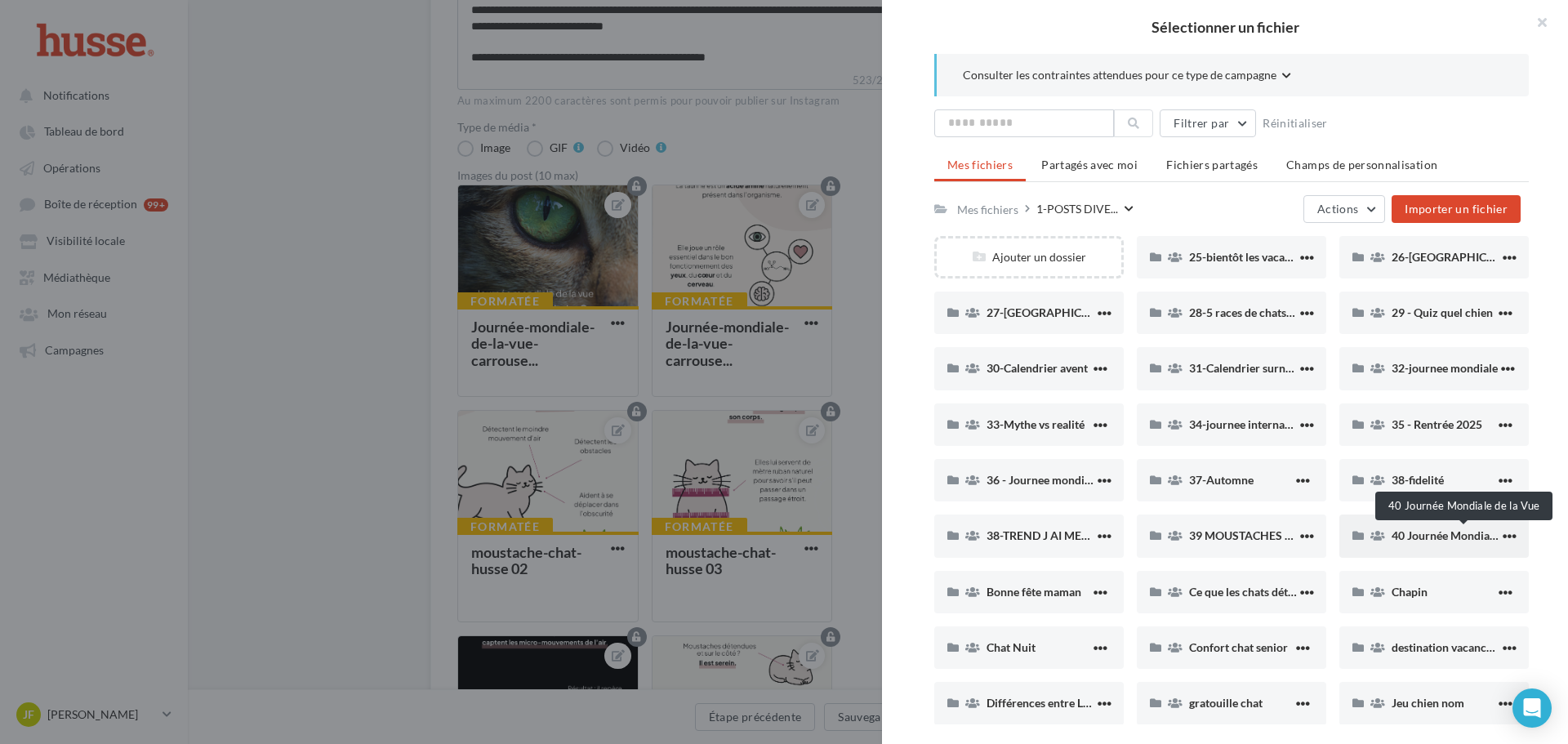
click at [1427, 537] on span "40 Journée Mondiale de la Vue" at bounding box center [1469, 535] width 155 height 14
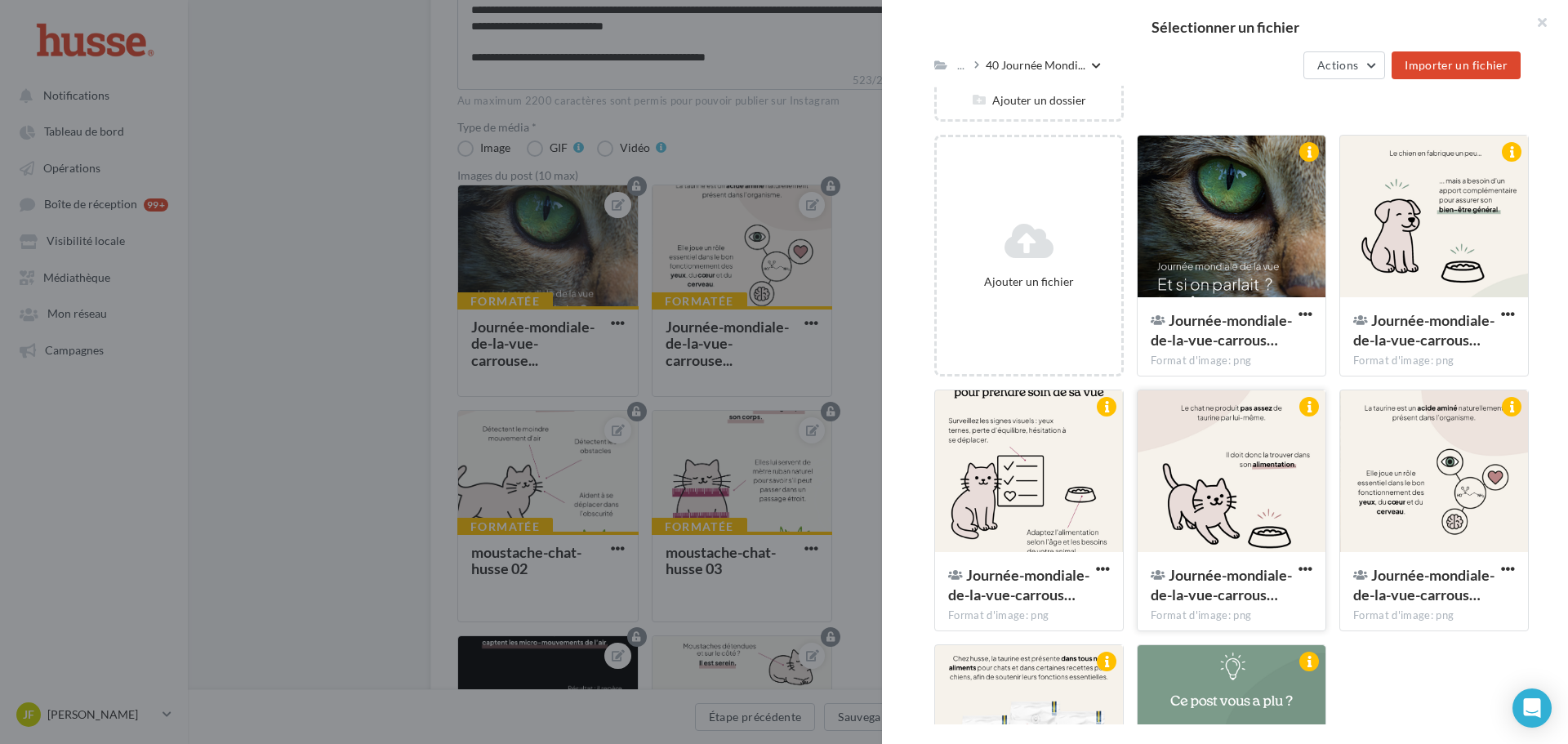
scroll to position [158, 0]
click at [1201, 477] on div at bounding box center [1230, 470] width 188 height 163
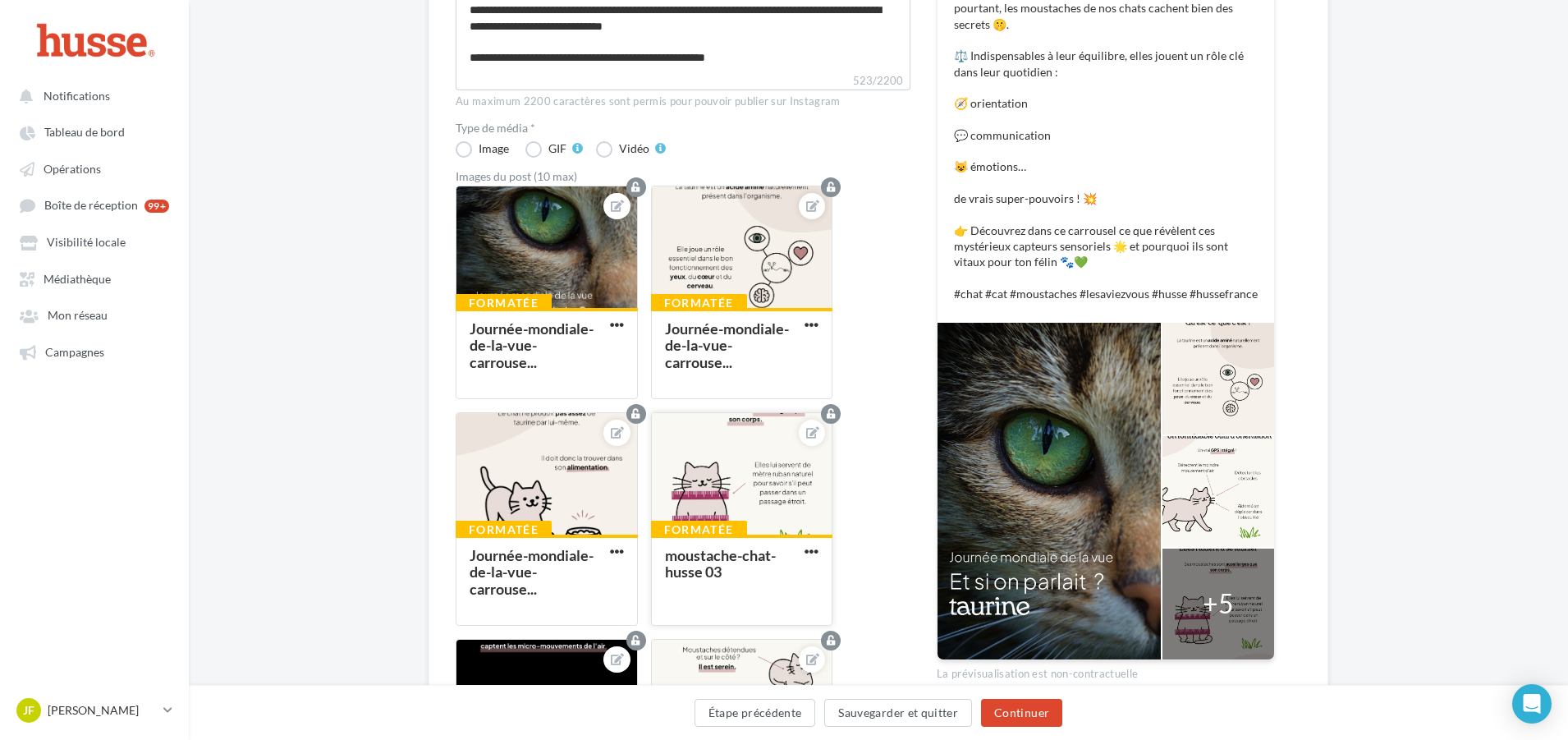
click at [742, 480] on div at bounding box center [742, 474] width 181 height 123
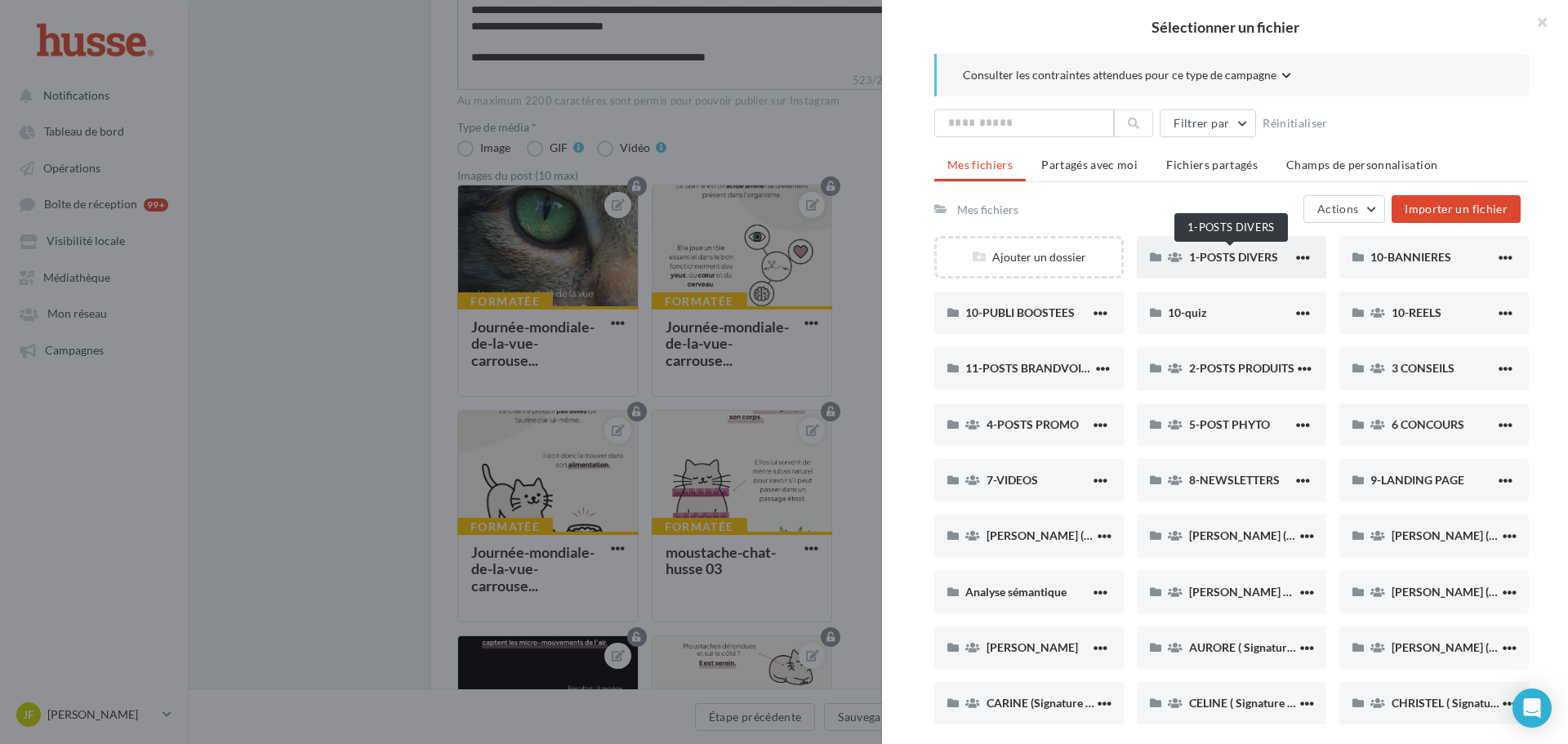
click at [1258, 253] on span "1-POSTS DIVERS" at bounding box center [1233, 256] width 89 height 14
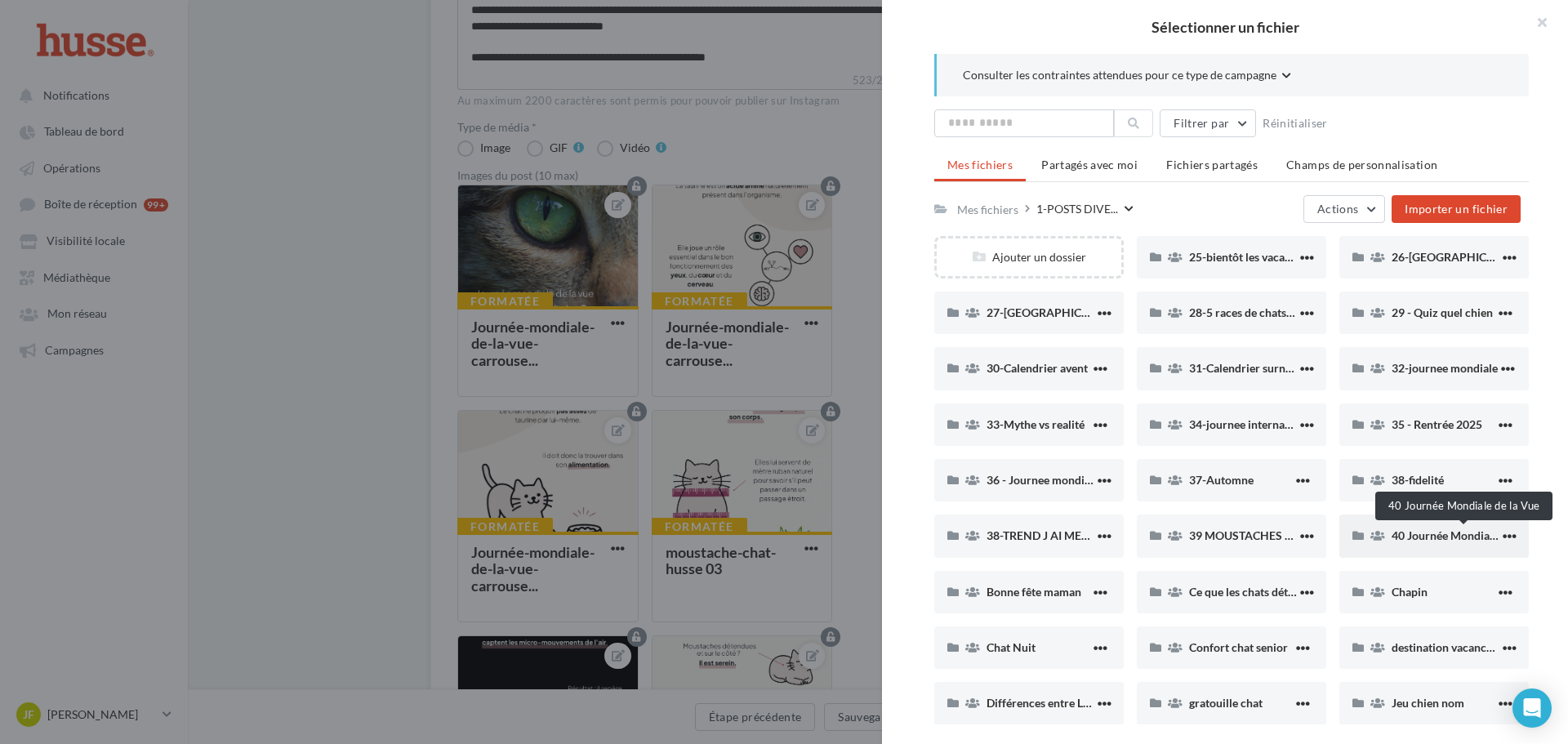
click at [1423, 532] on span "40 Journée Mondiale de la Vue" at bounding box center [1469, 535] width 155 height 14
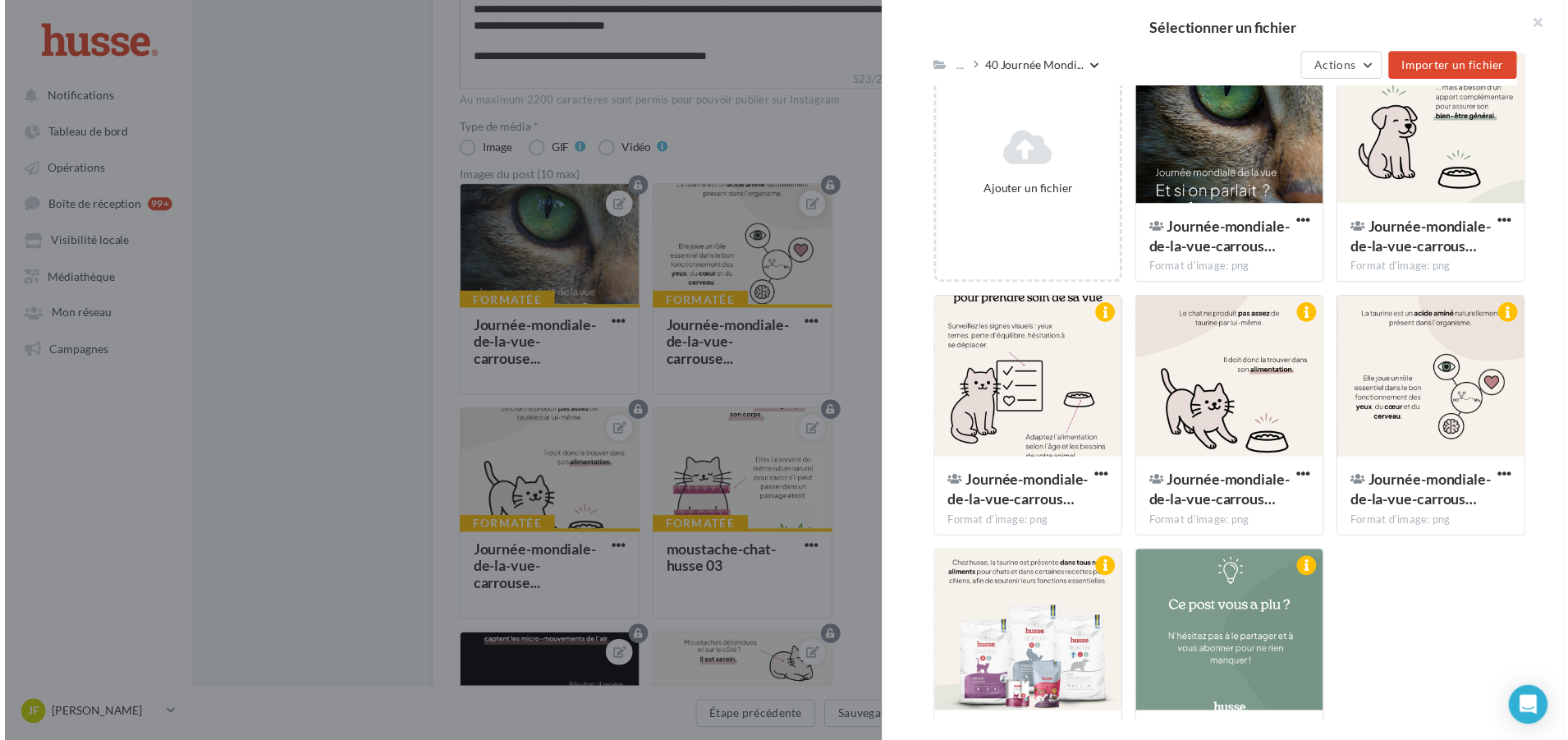
scroll to position [169, 0]
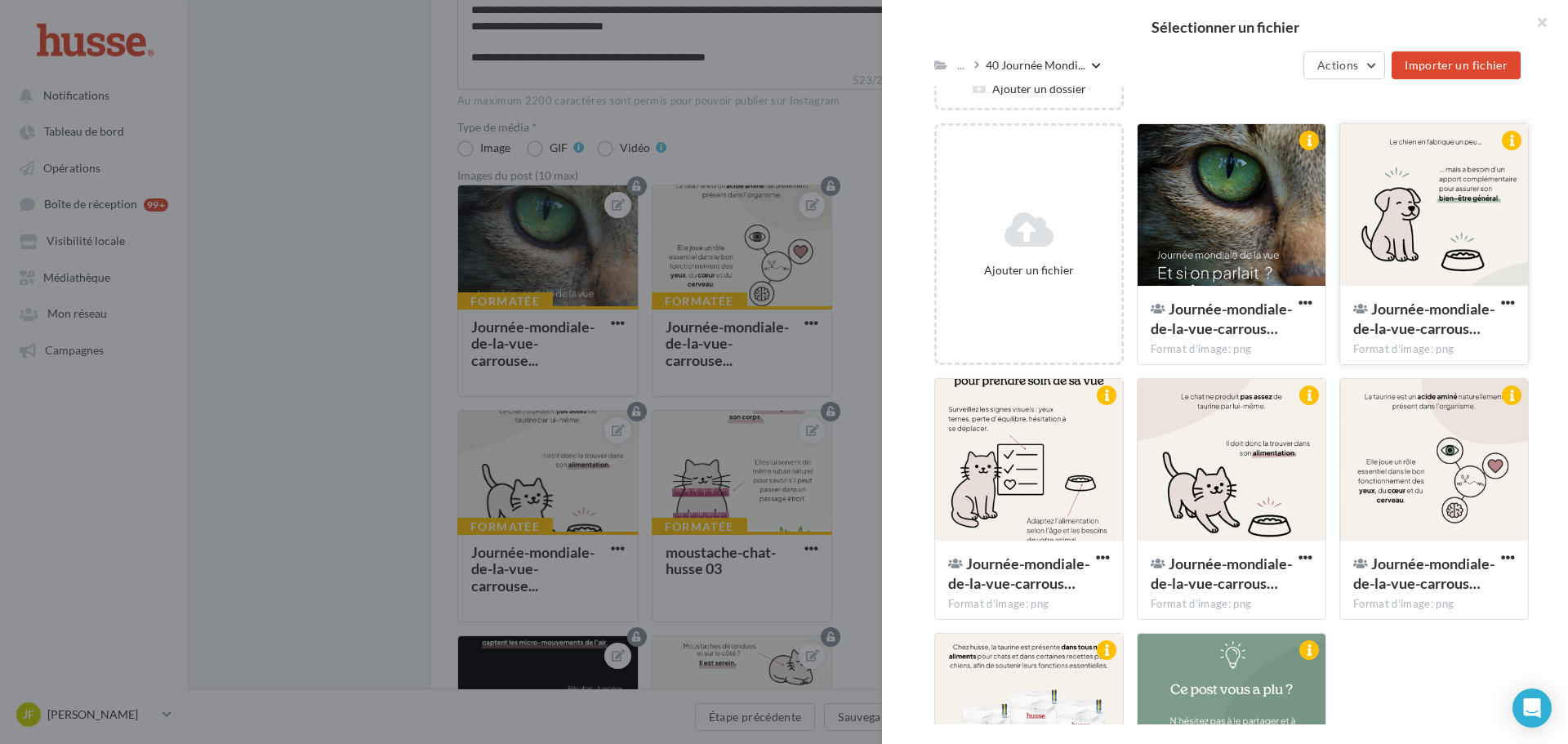
click at [1433, 220] on div at bounding box center [1433, 205] width 188 height 163
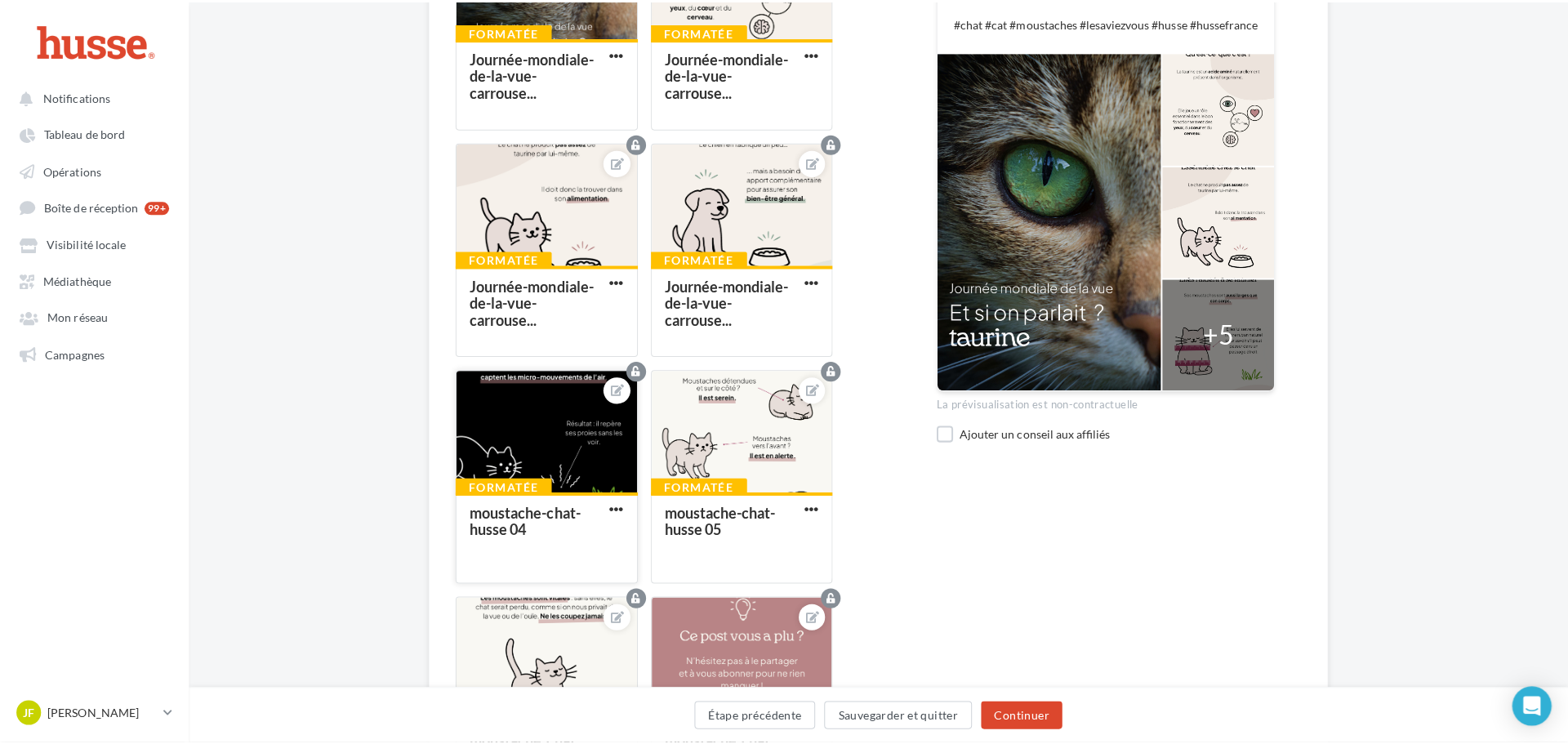
scroll to position [653, 0]
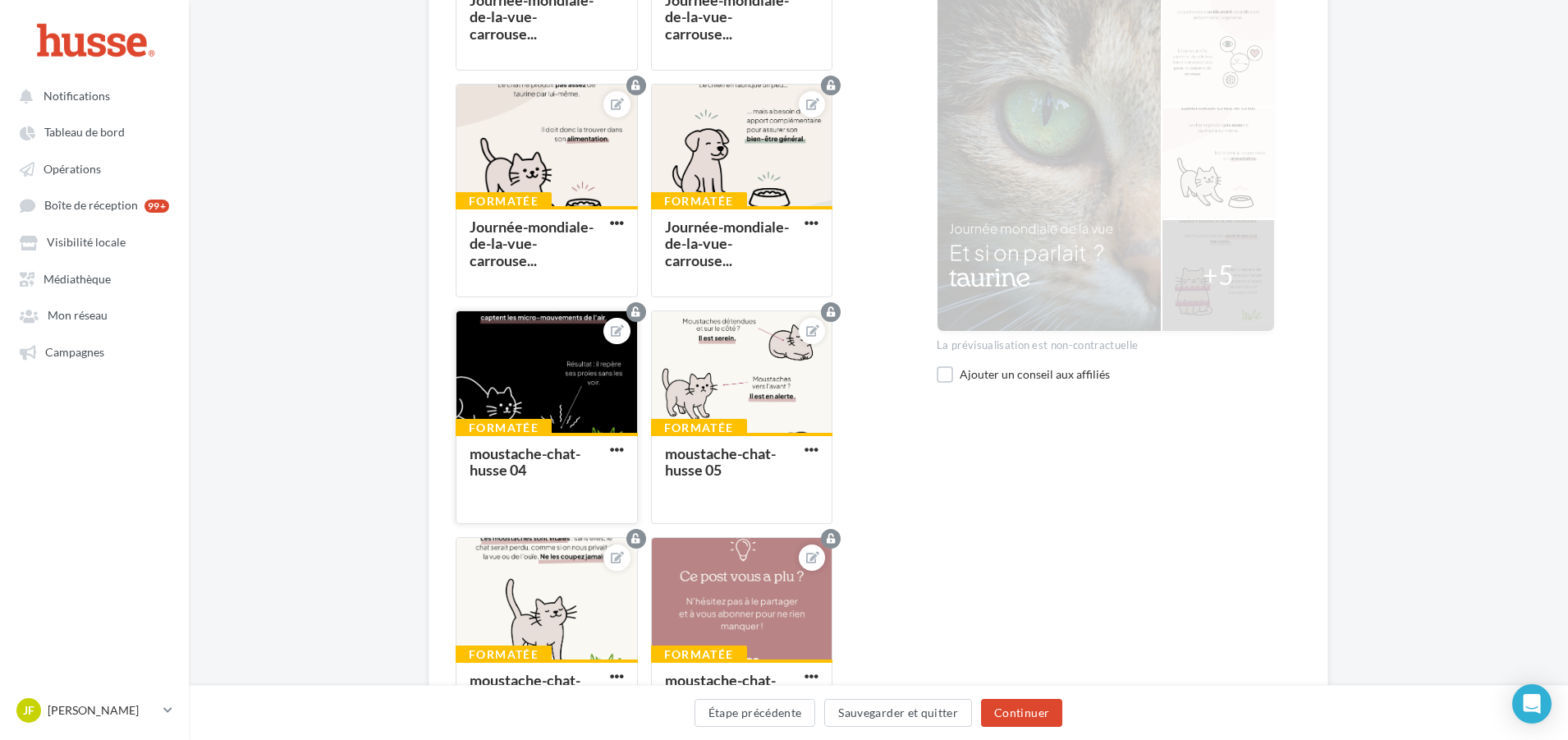
click at [551, 392] on div at bounding box center [546, 372] width 181 height 123
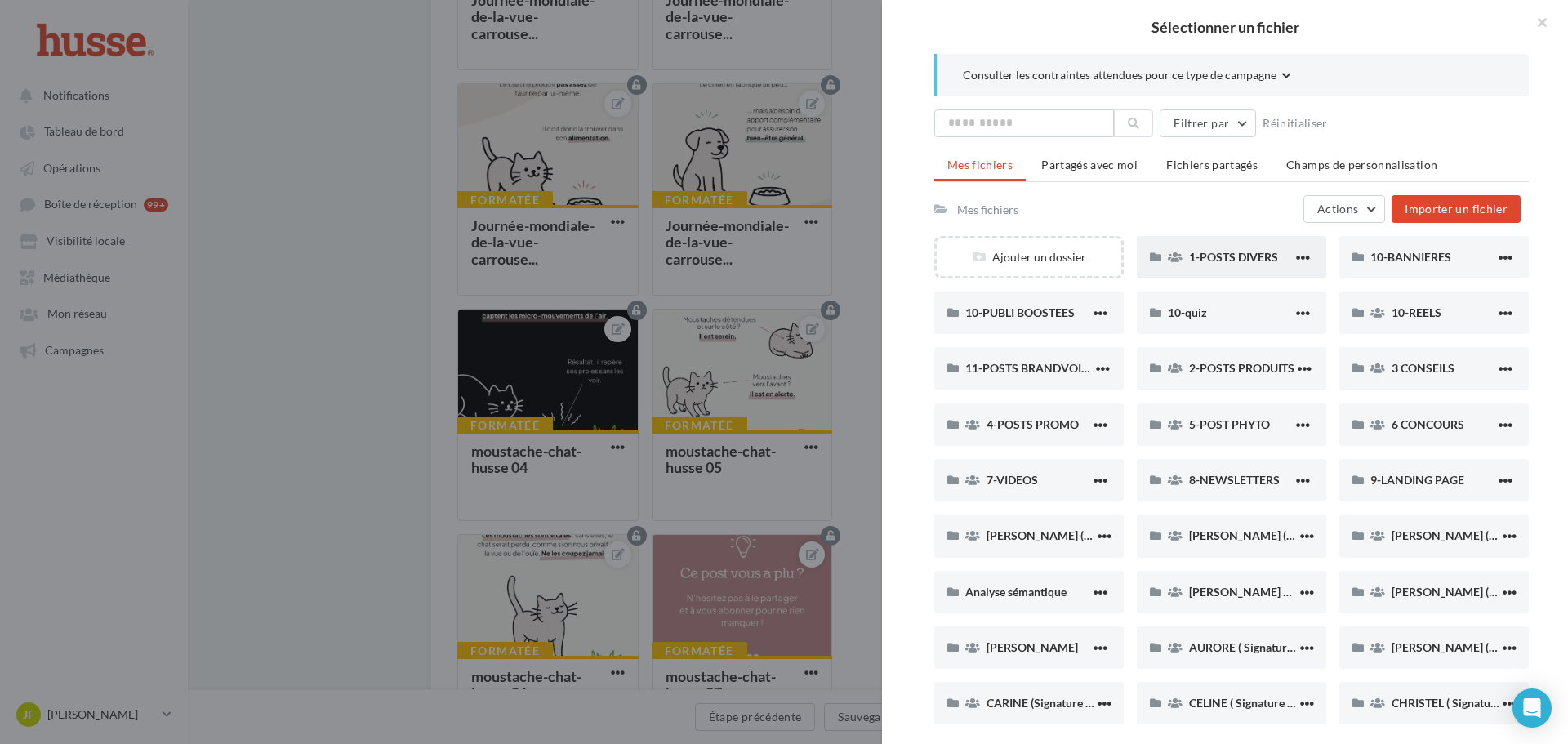
click at [1243, 259] on span "1-POSTS DIVERS" at bounding box center [1233, 256] width 89 height 14
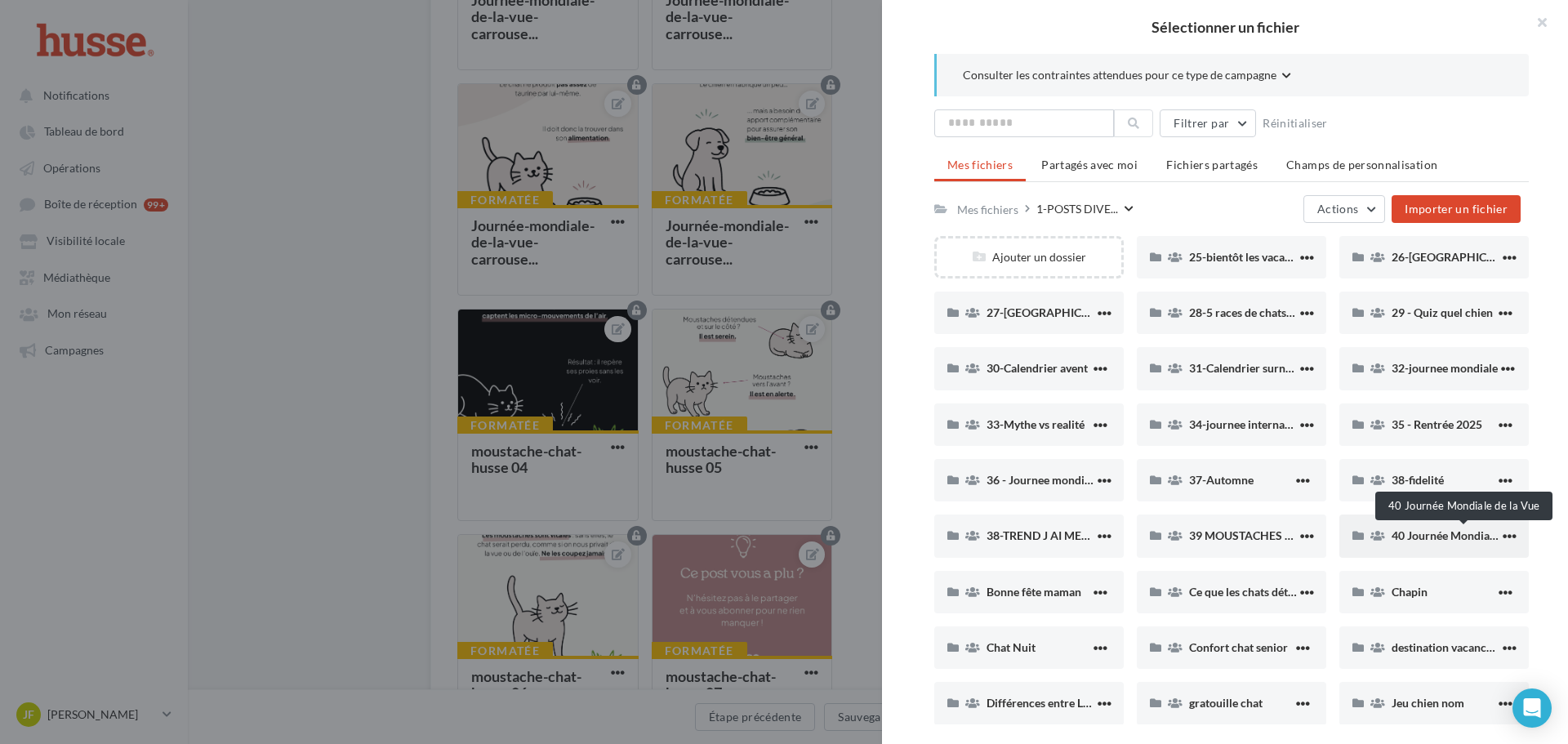
click at [1418, 530] on span "40 Journée Mondiale de la Vue" at bounding box center [1469, 535] width 155 height 14
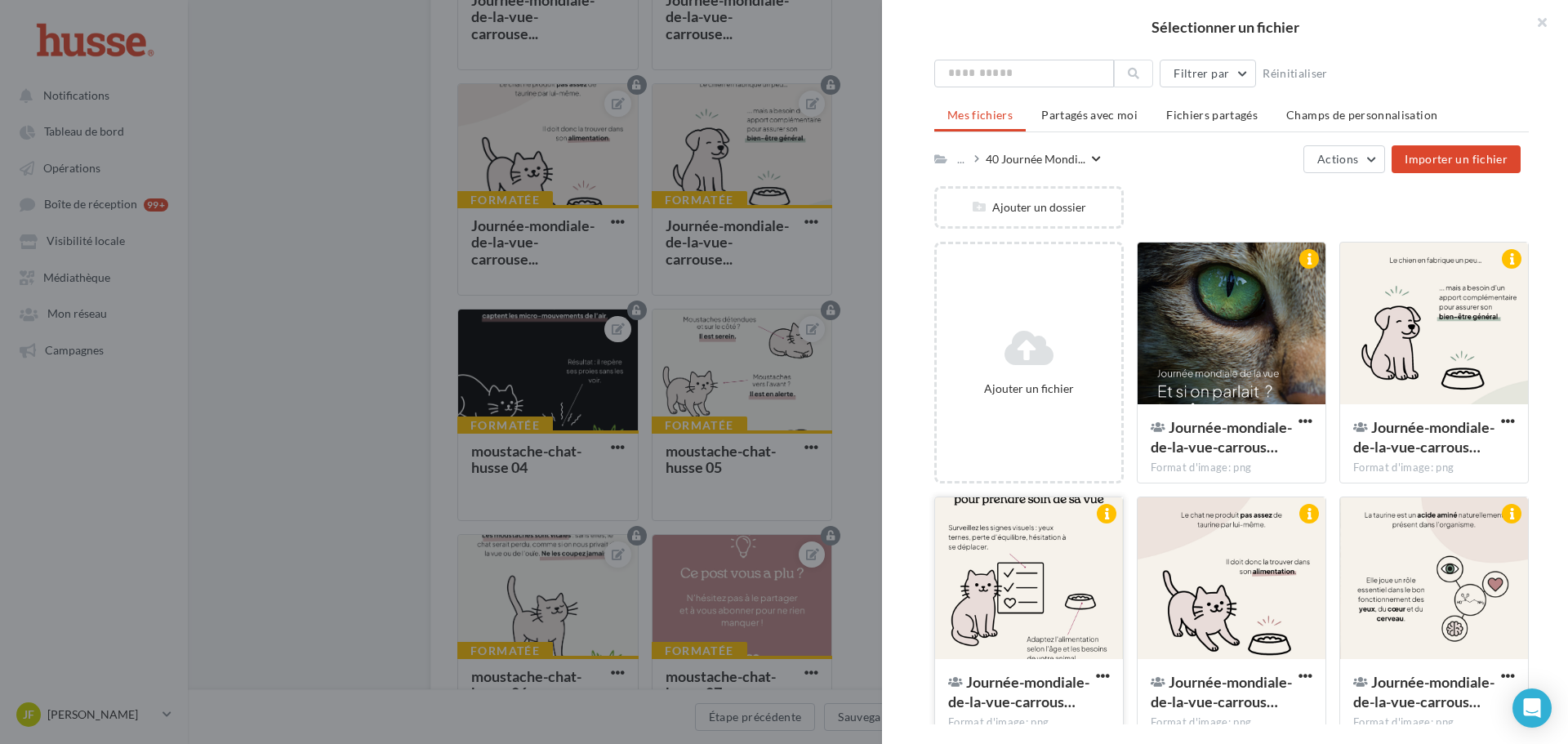
scroll to position [77, 0]
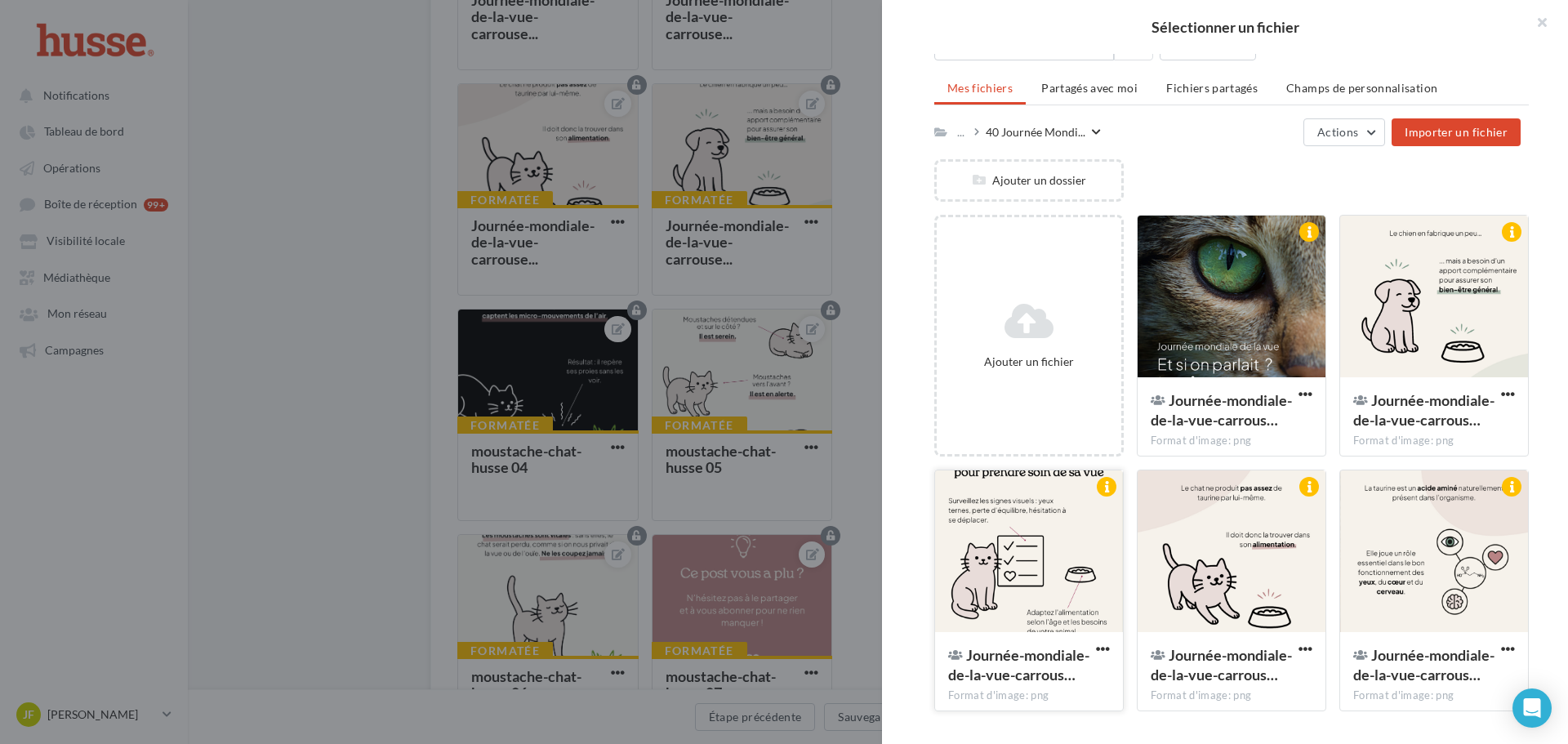
click at [1054, 563] on div at bounding box center [1028, 552] width 188 height 163
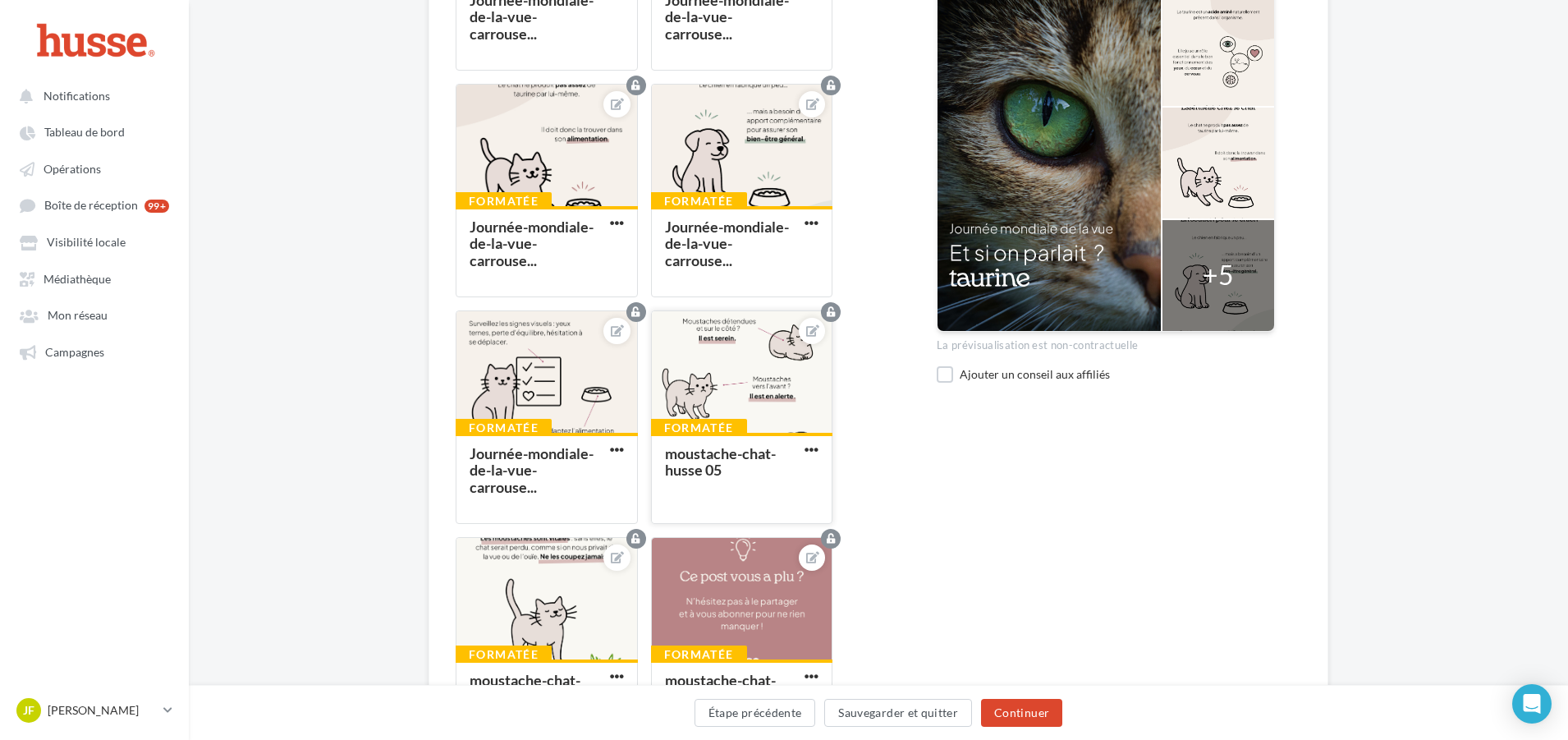
click at [777, 377] on div at bounding box center [742, 372] width 181 height 123
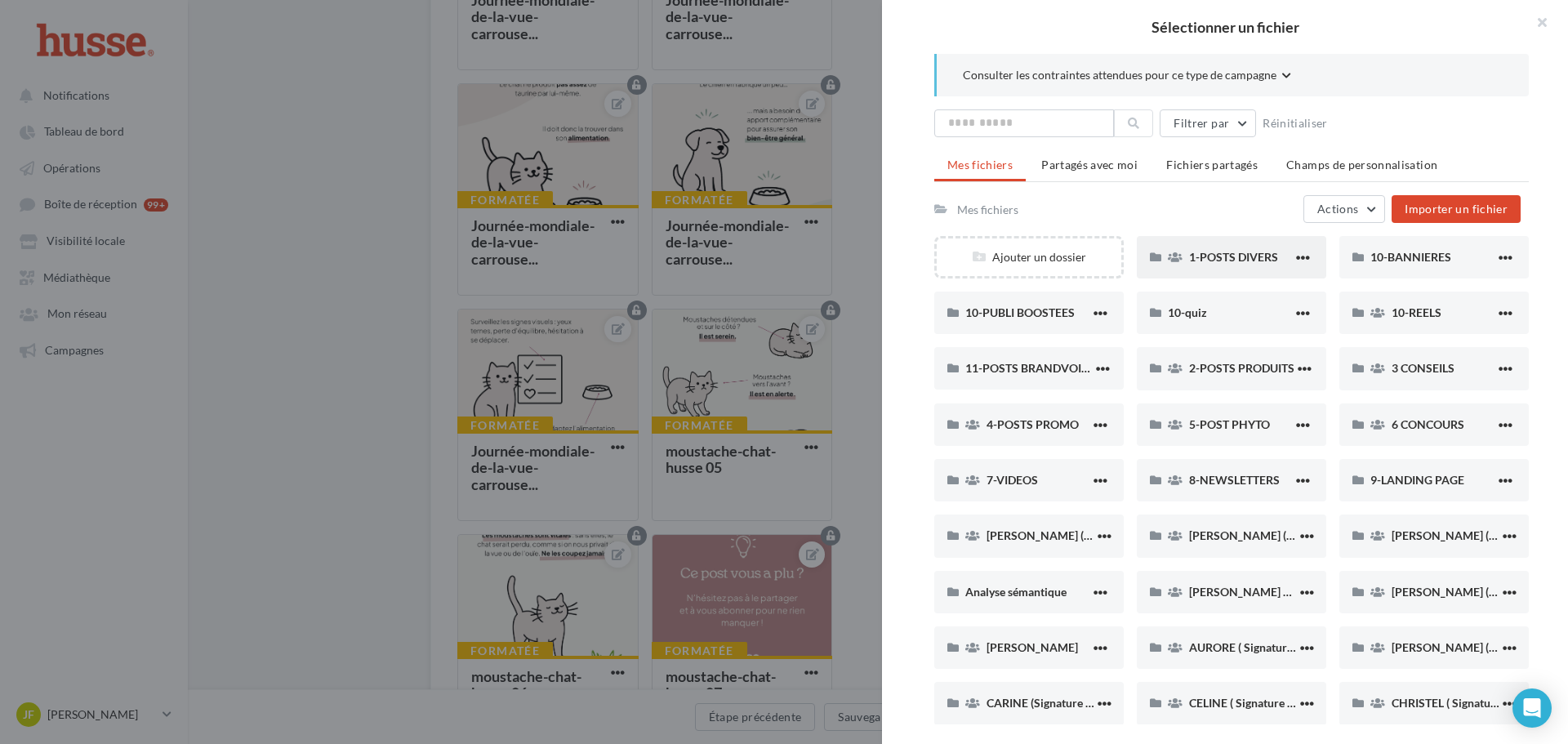
click at [1219, 264] on div "1-POSTS DIVERS" at bounding box center [1241, 257] width 104 height 16
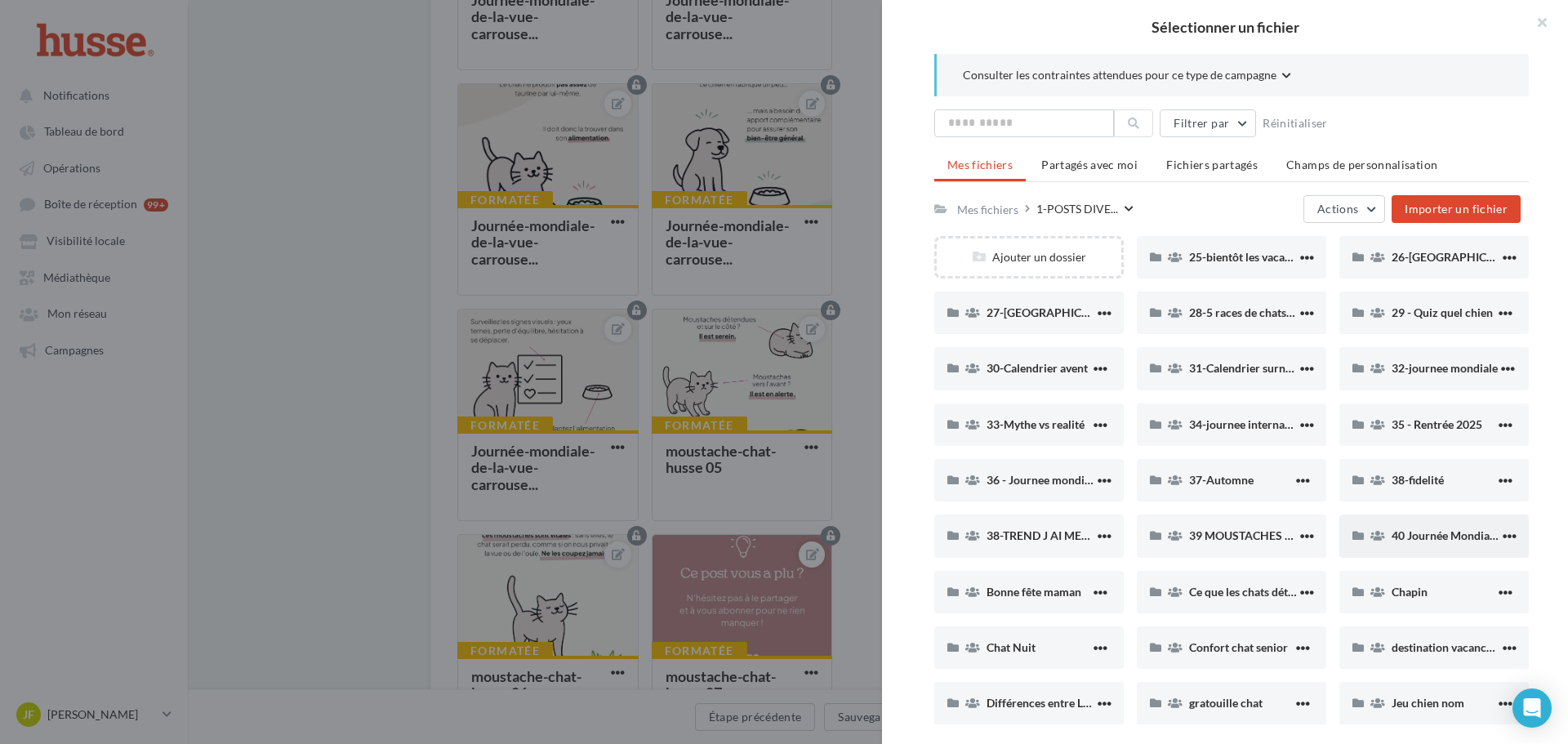
click at [1430, 543] on div "40 Journée Mondiale de la Vue" at bounding box center [1445, 535] width 108 height 16
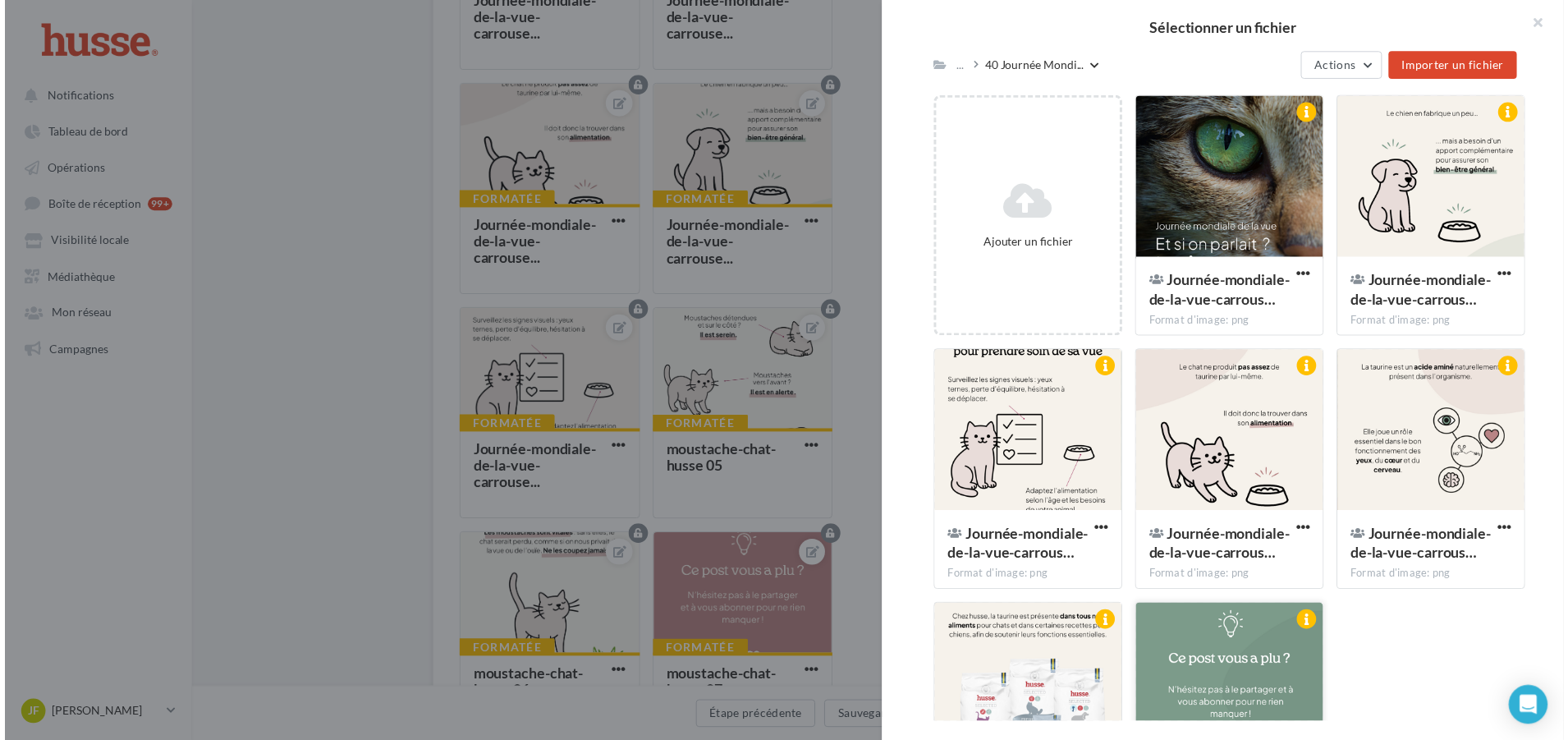
scroll to position [324, 0]
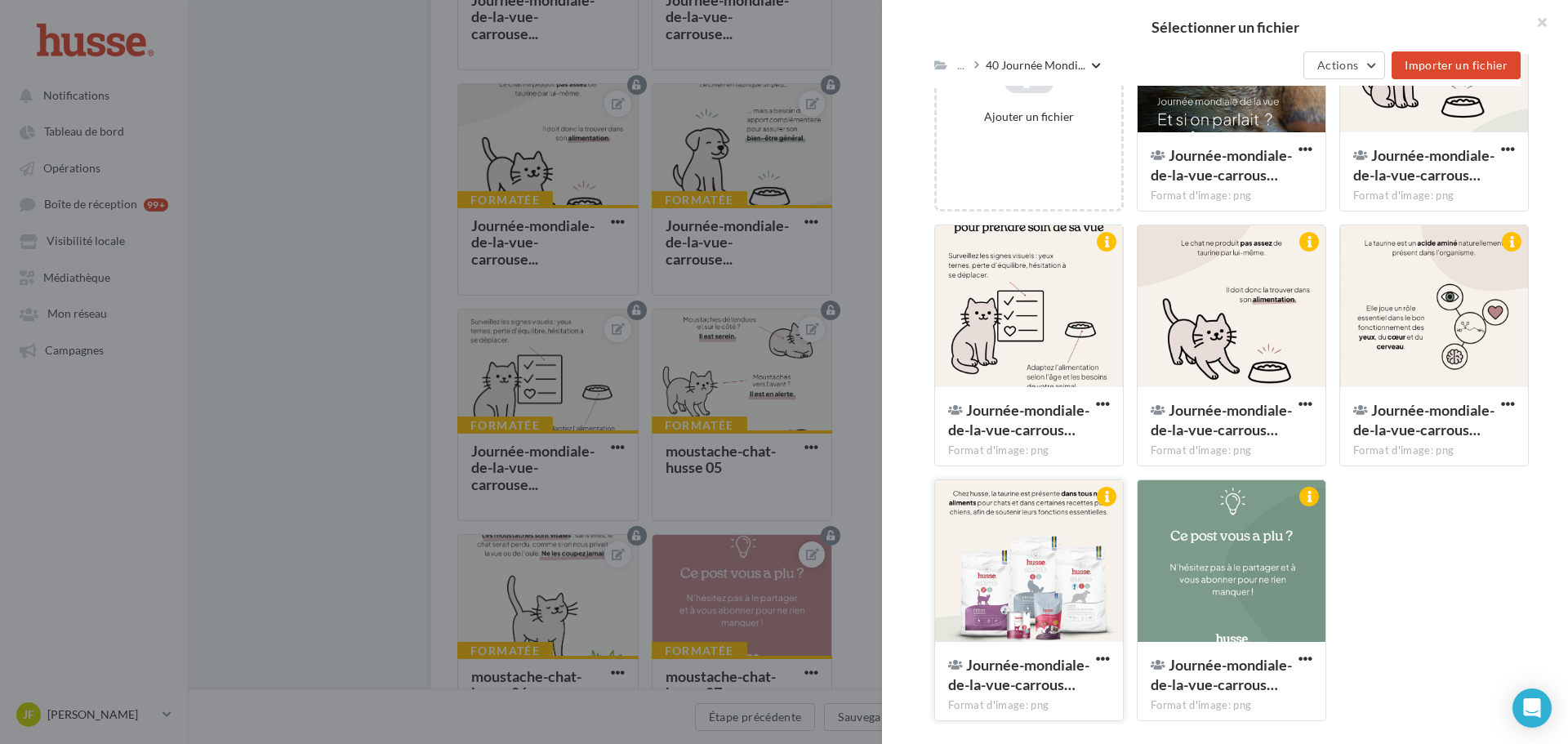
click at [1036, 543] on div at bounding box center [1028, 561] width 188 height 163
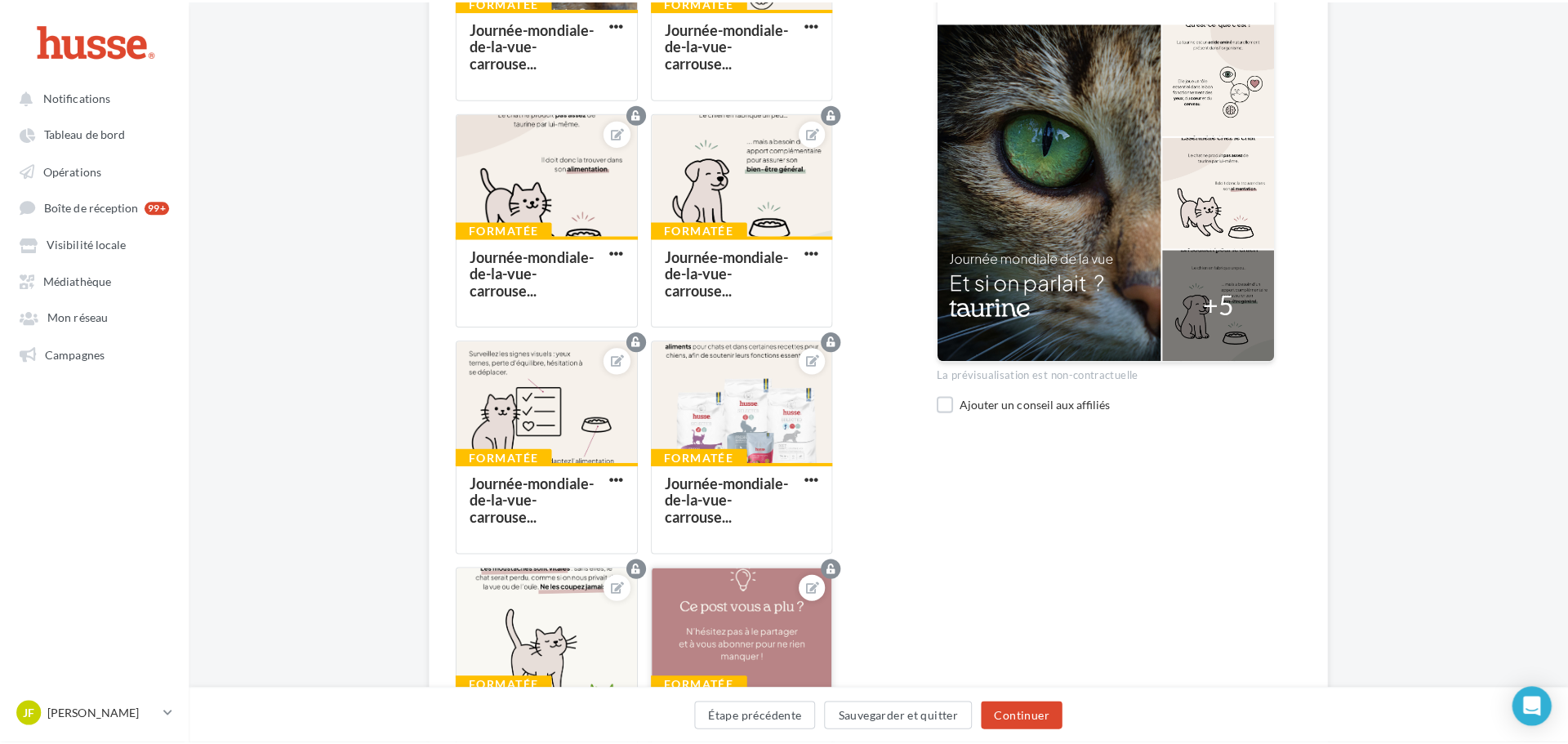
scroll to position [734, 0]
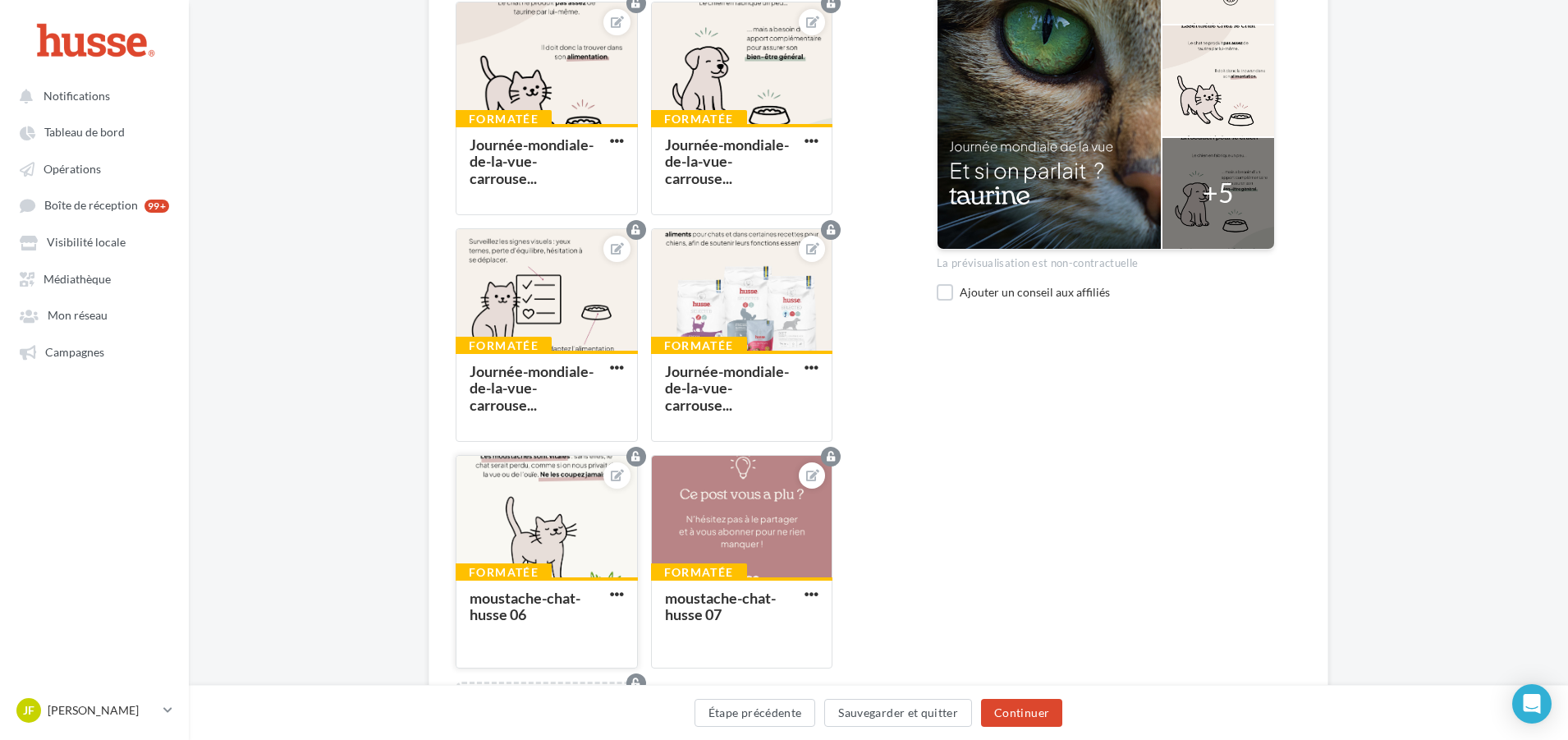
click at [554, 531] on div at bounding box center [546, 518] width 181 height 123
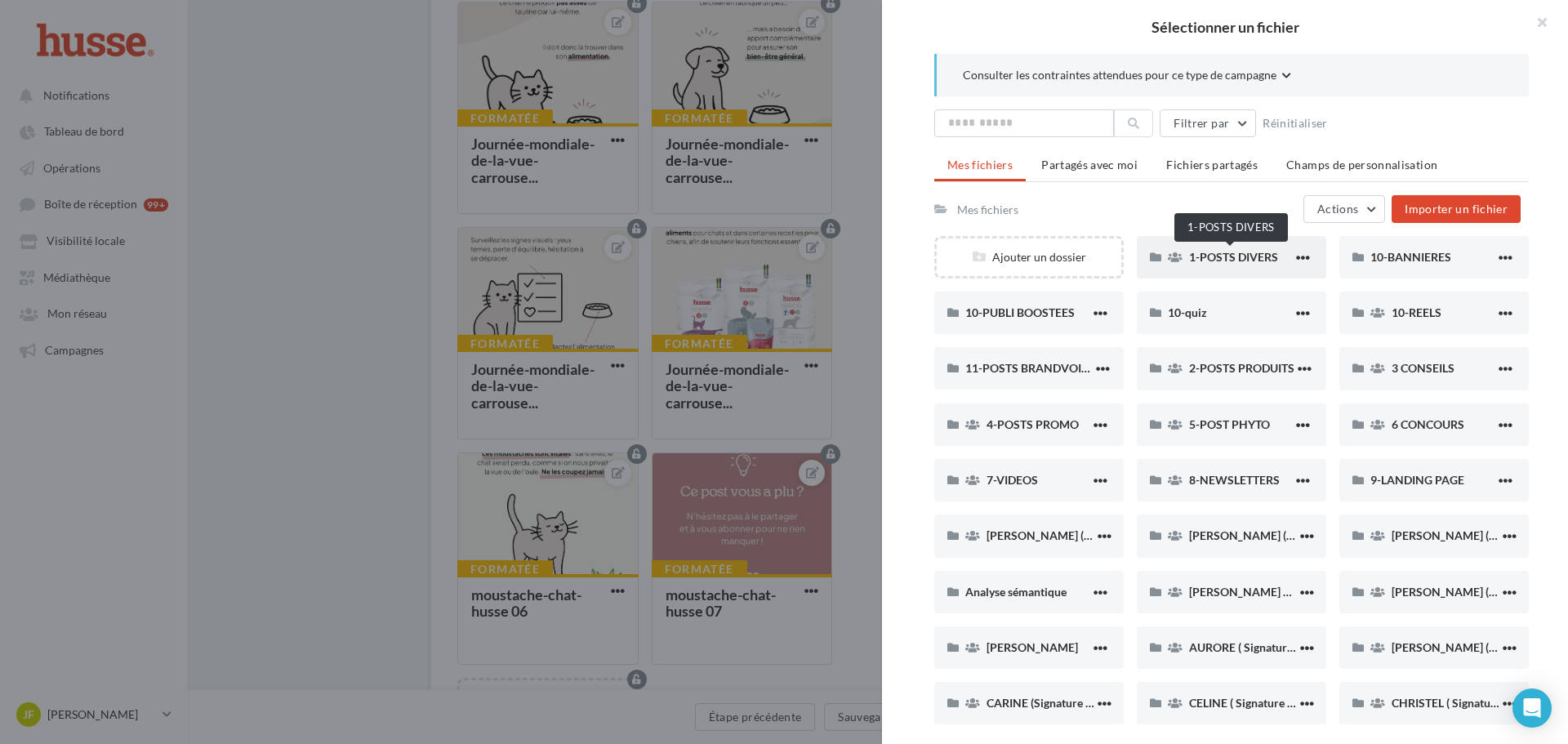
click at [1234, 254] on span "1-POSTS DIVERS" at bounding box center [1233, 256] width 89 height 14
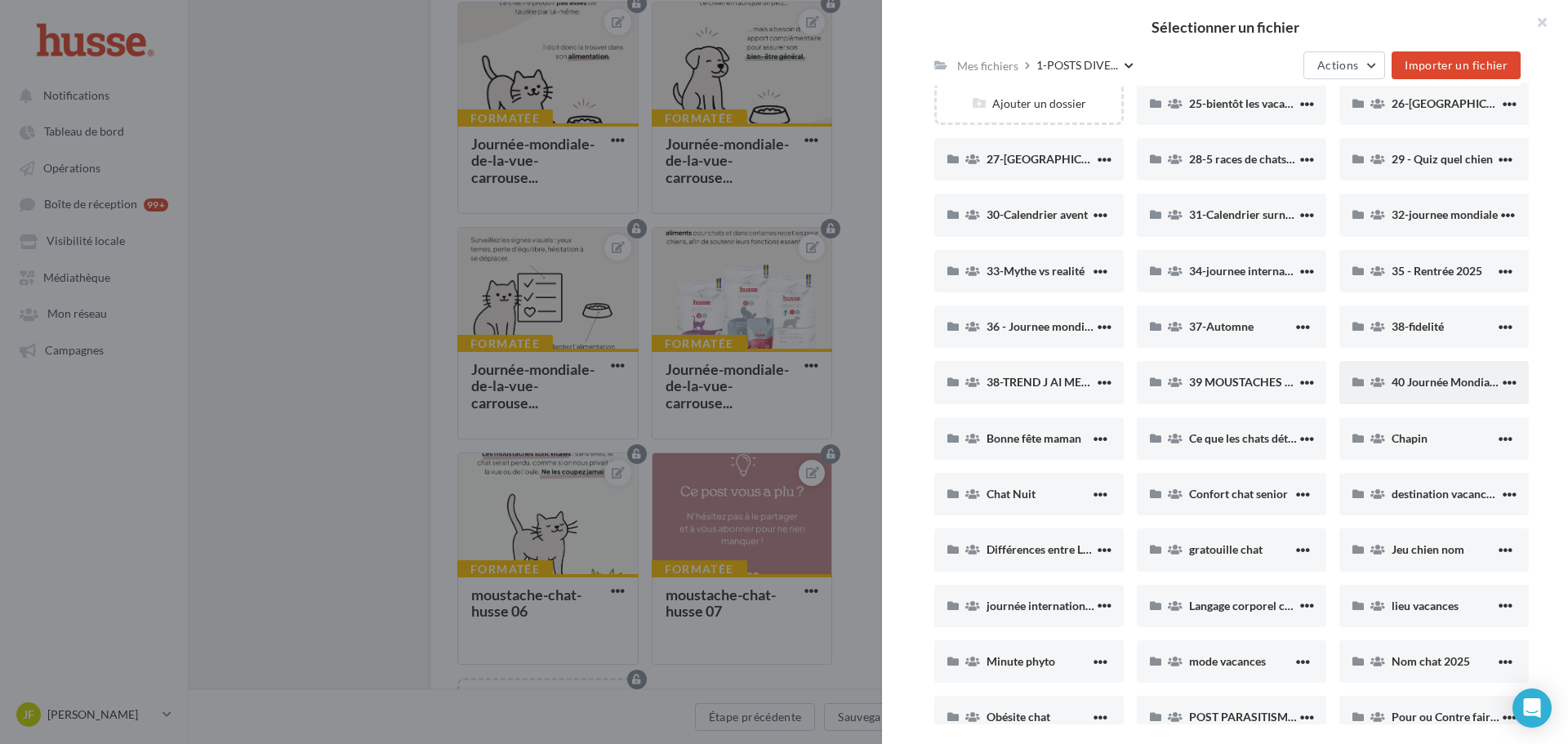
scroll to position [163, 0]
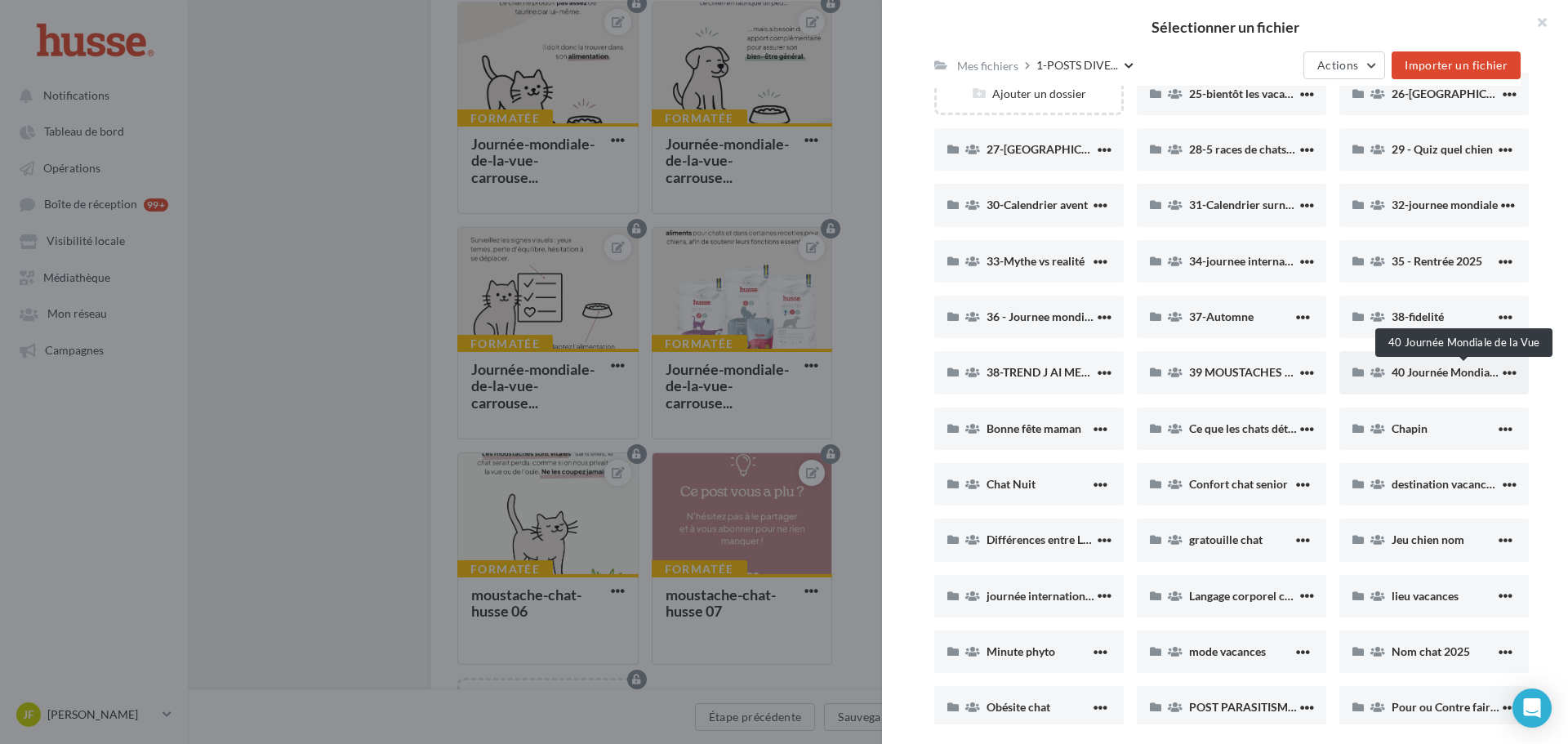
click at [1419, 379] on span "40 Journée Mondiale de la Vue" at bounding box center [1469, 372] width 155 height 14
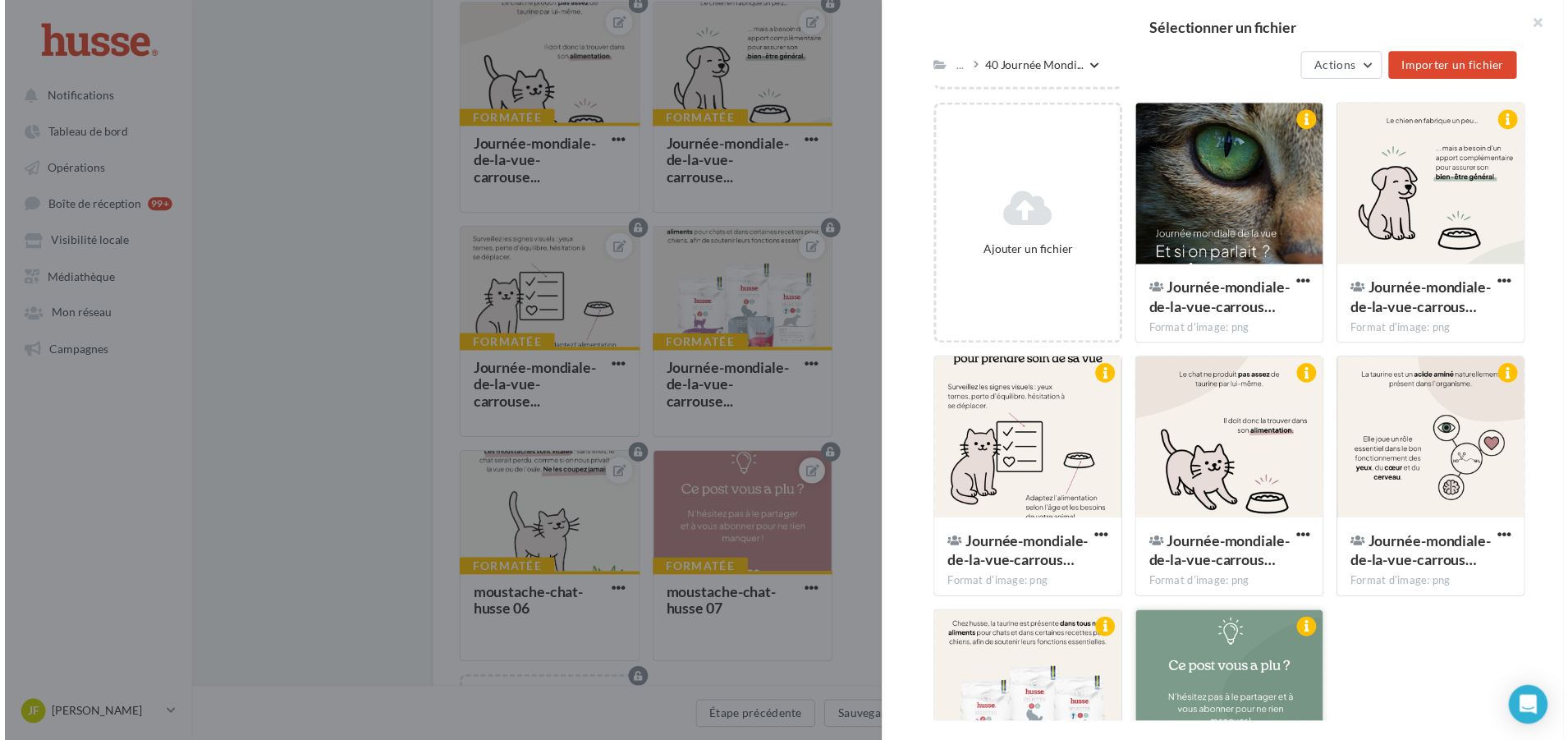
scroll to position [201, 0]
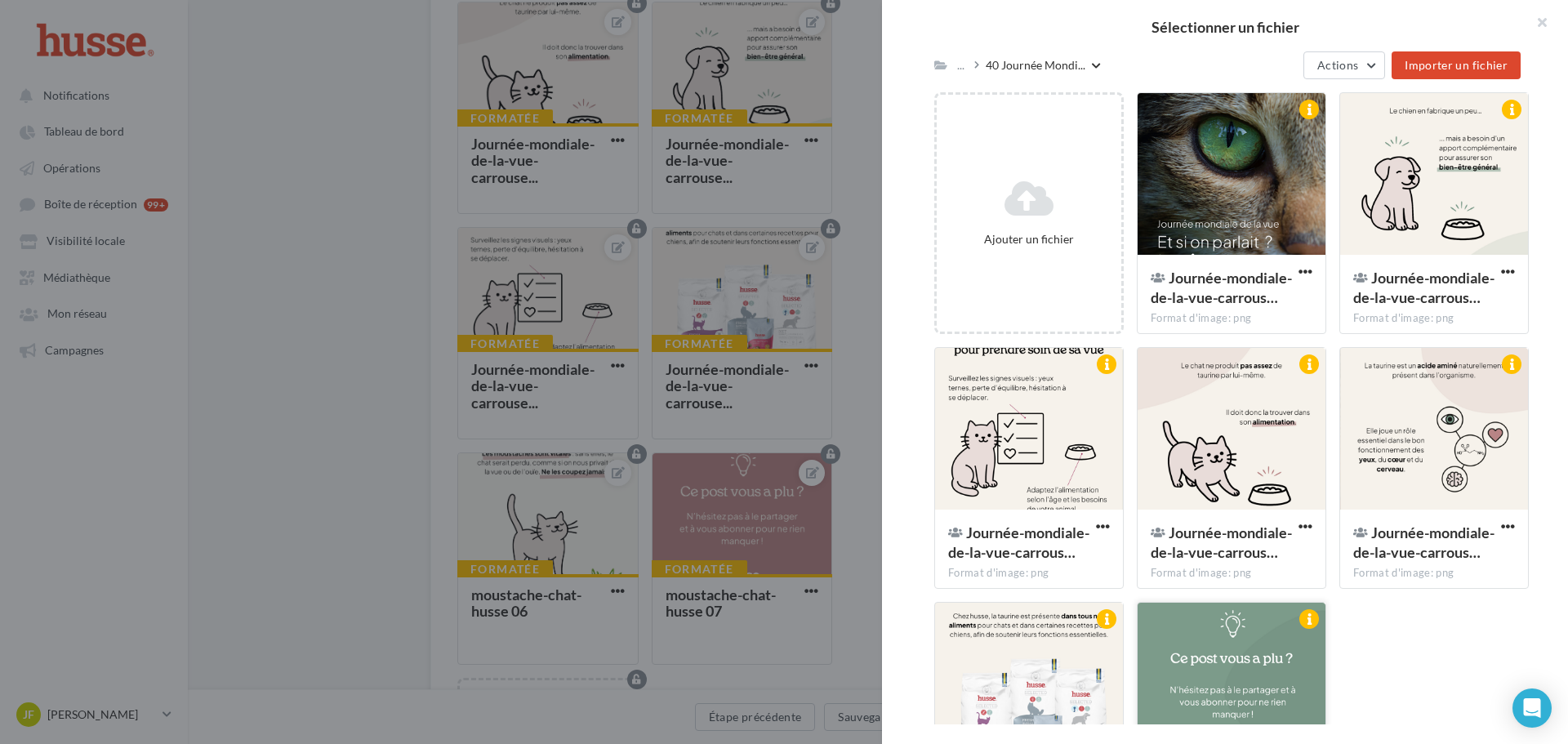
click at [1240, 659] on div at bounding box center [1230, 684] width 188 height 163
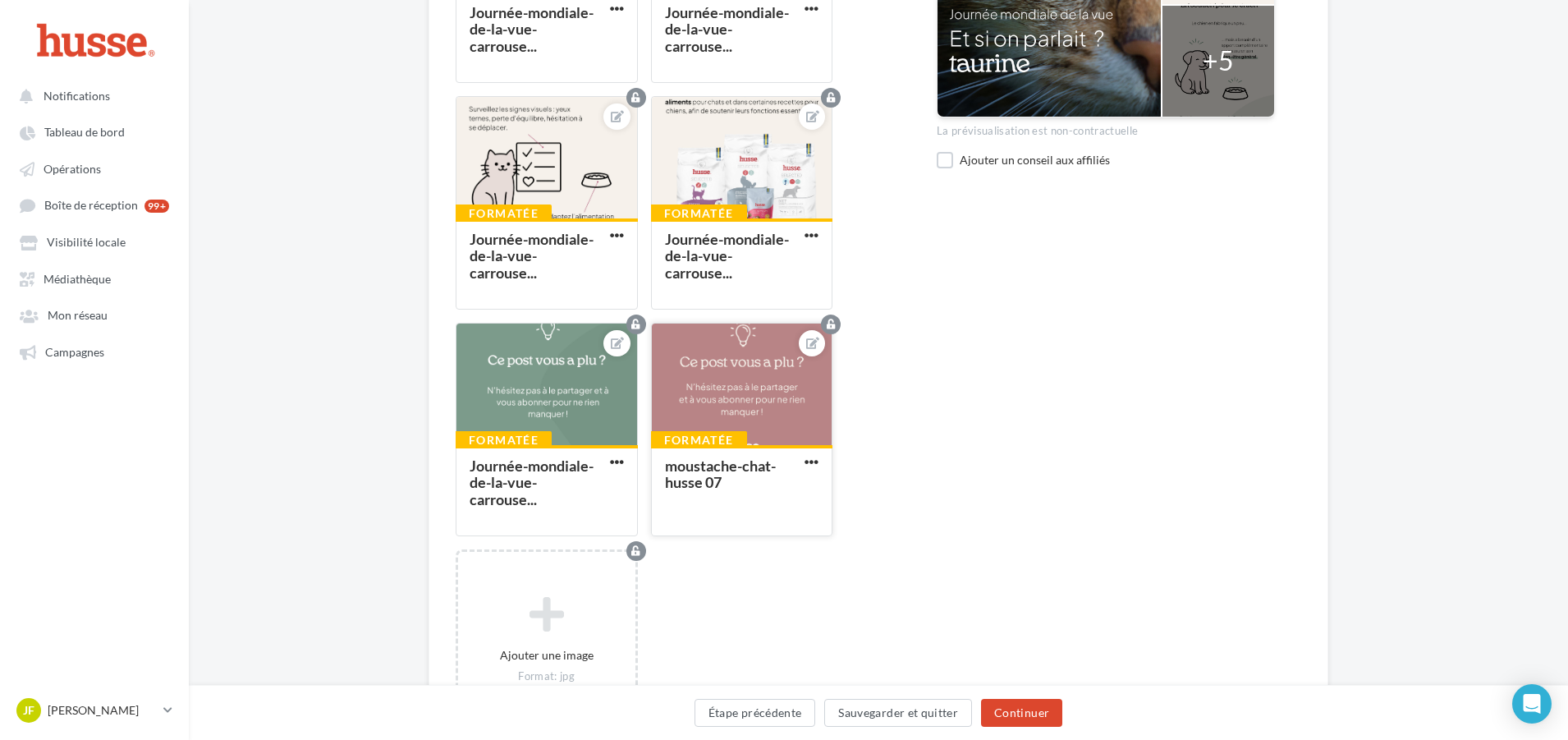
scroll to position [904, 0]
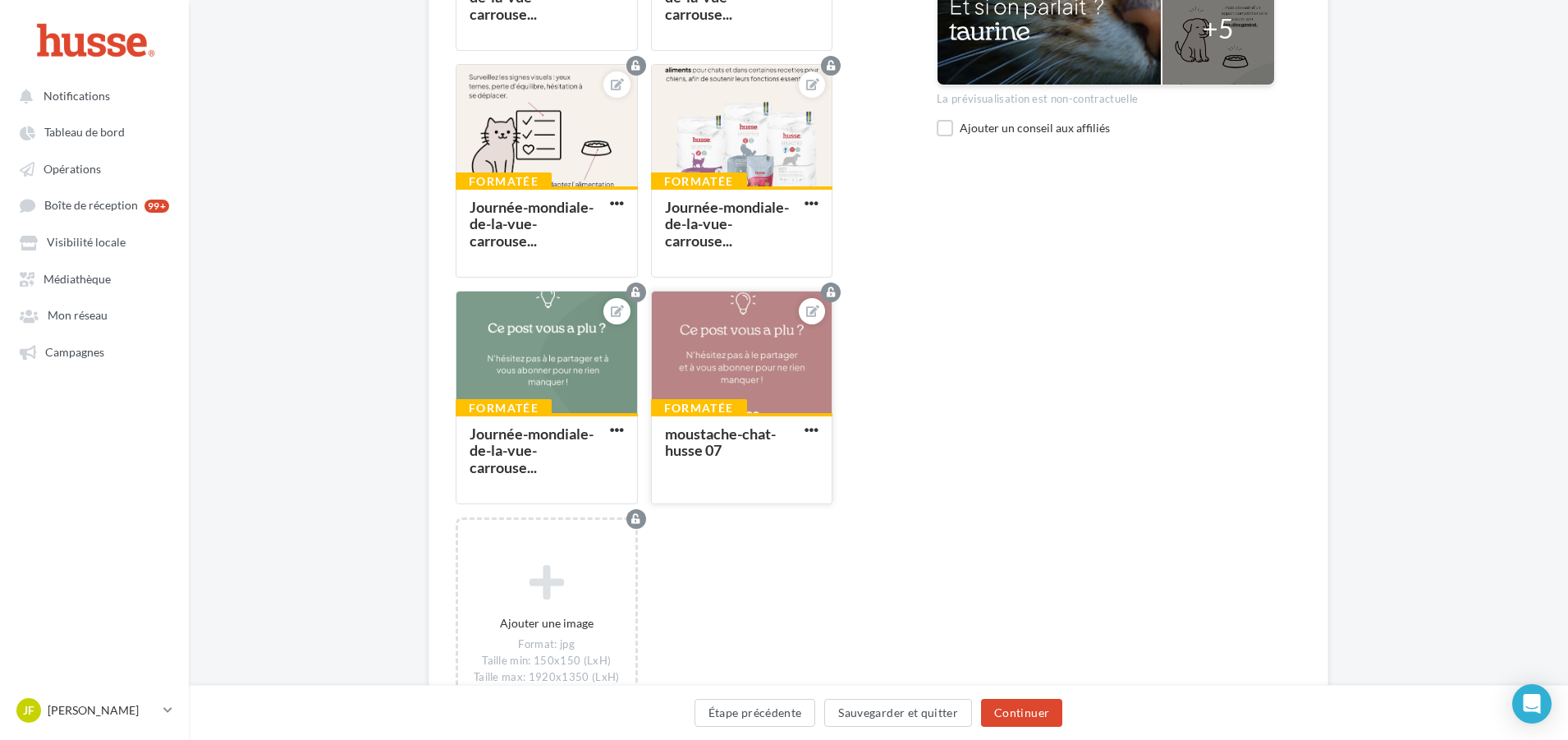
click at [821, 435] on button "button" at bounding box center [812, 431] width 21 height 16
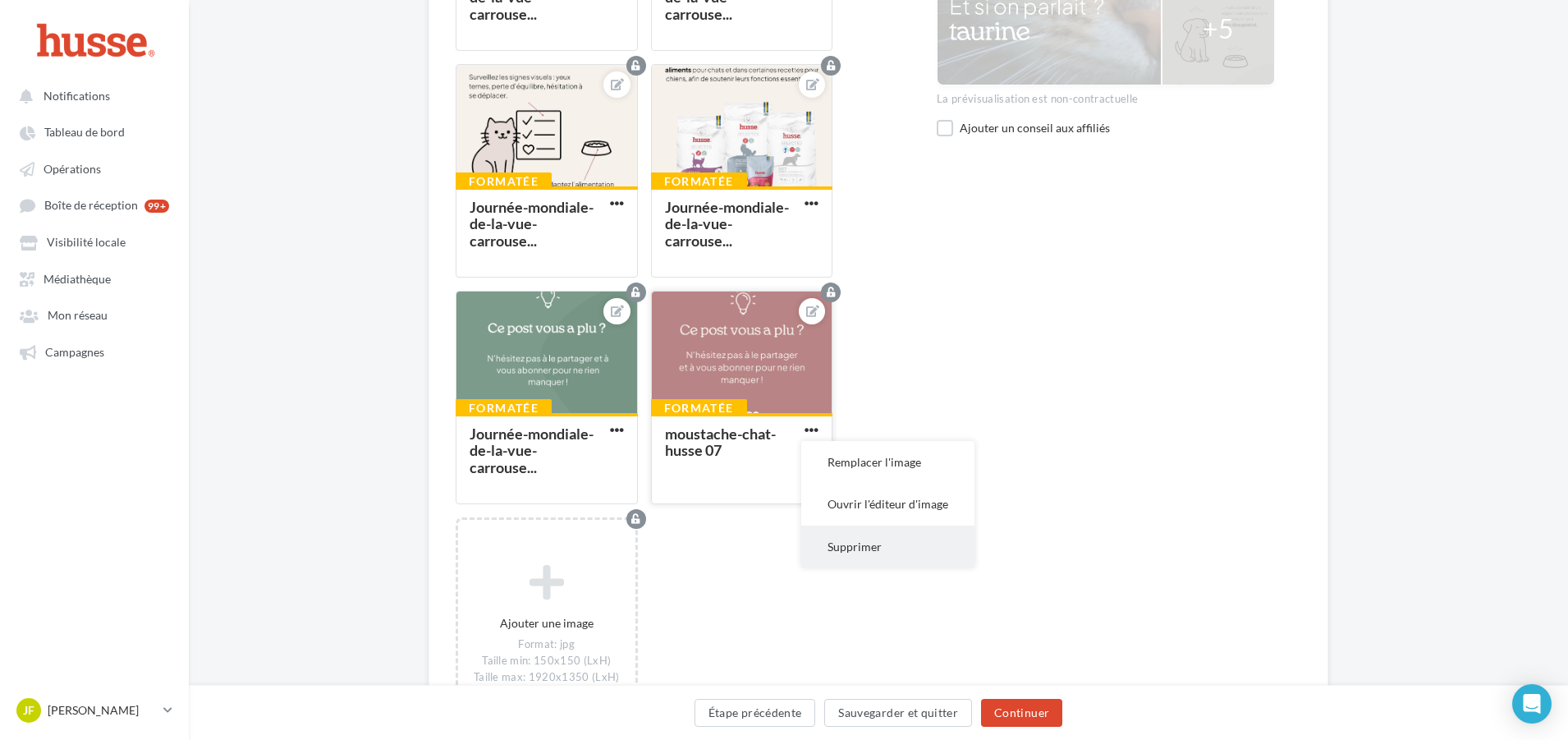
click at [850, 546] on button "Supprimer" at bounding box center [888, 546] width 173 height 41
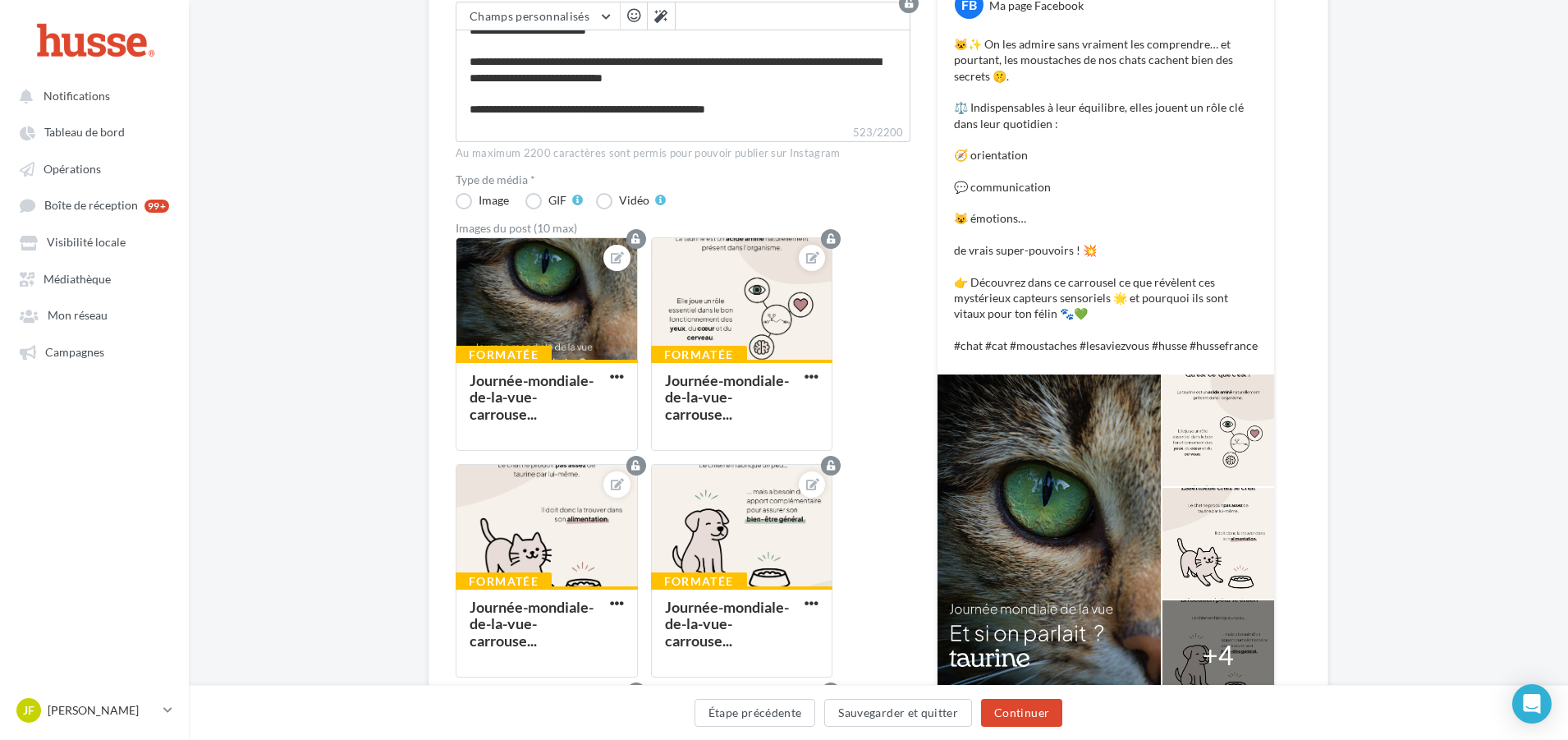
scroll to position [248, 0]
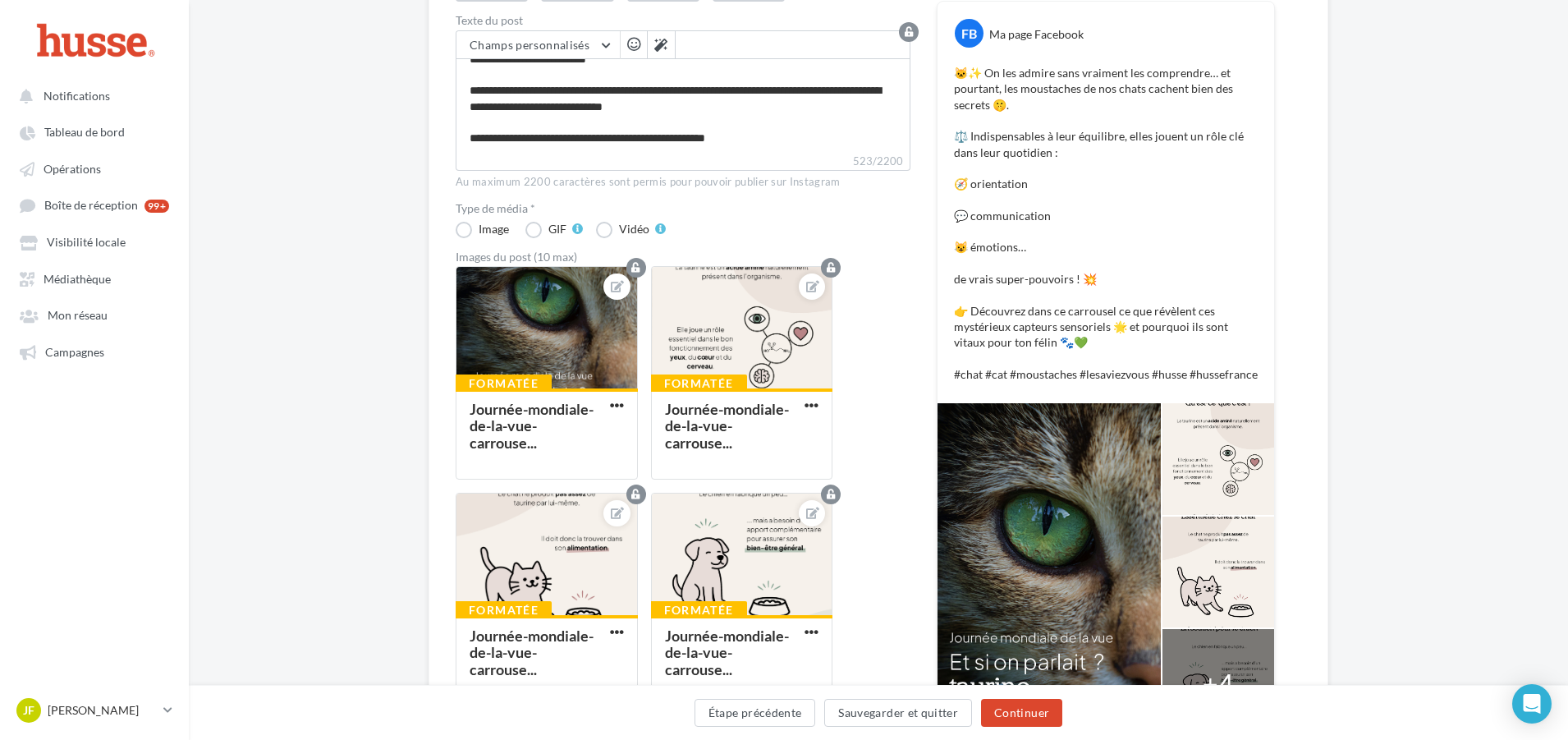
click at [1112, 503] on div at bounding box center [1050, 571] width 223 height 337
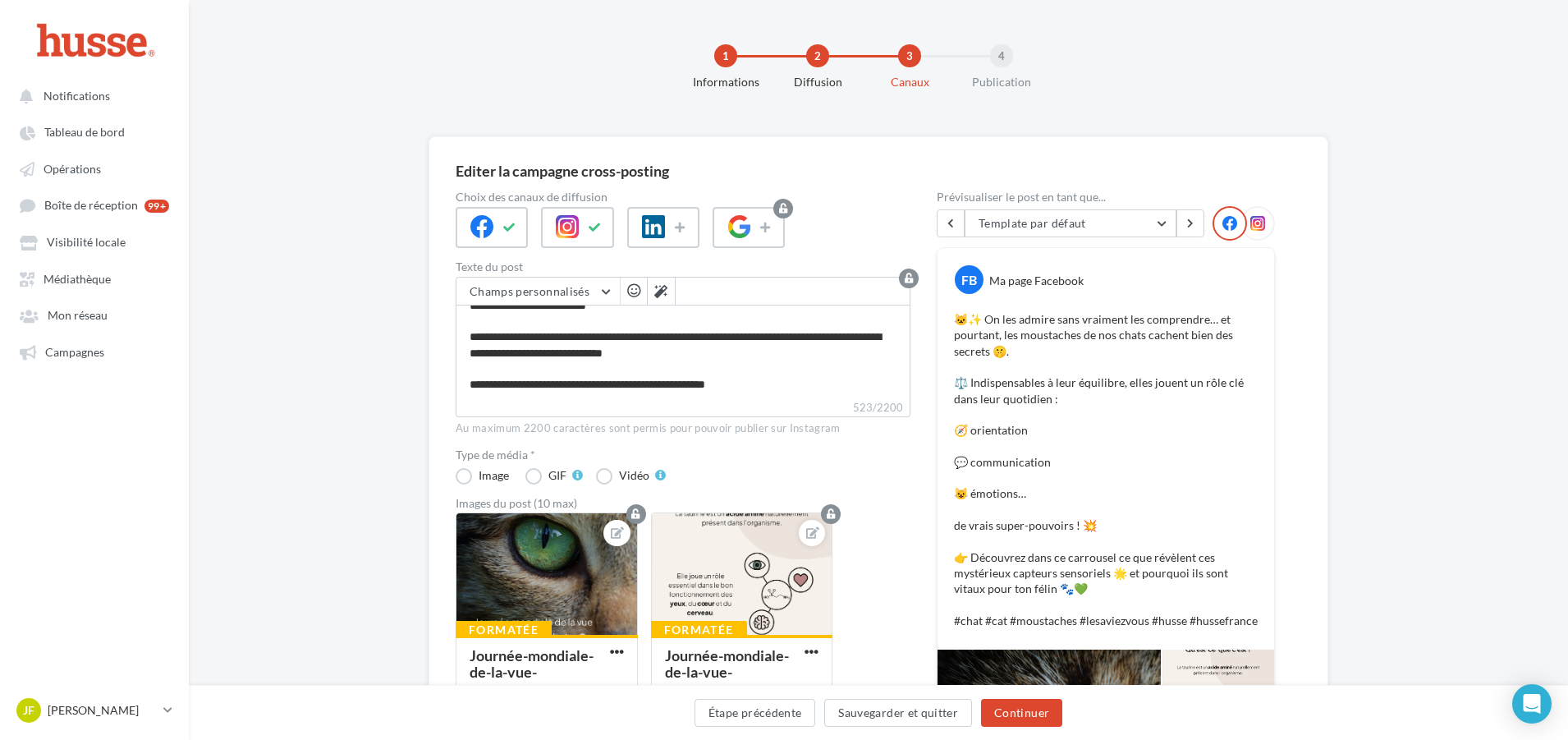
scroll to position [0, 0]
click at [567, 241] on div at bounding box center [577, 229] width 72 height 41
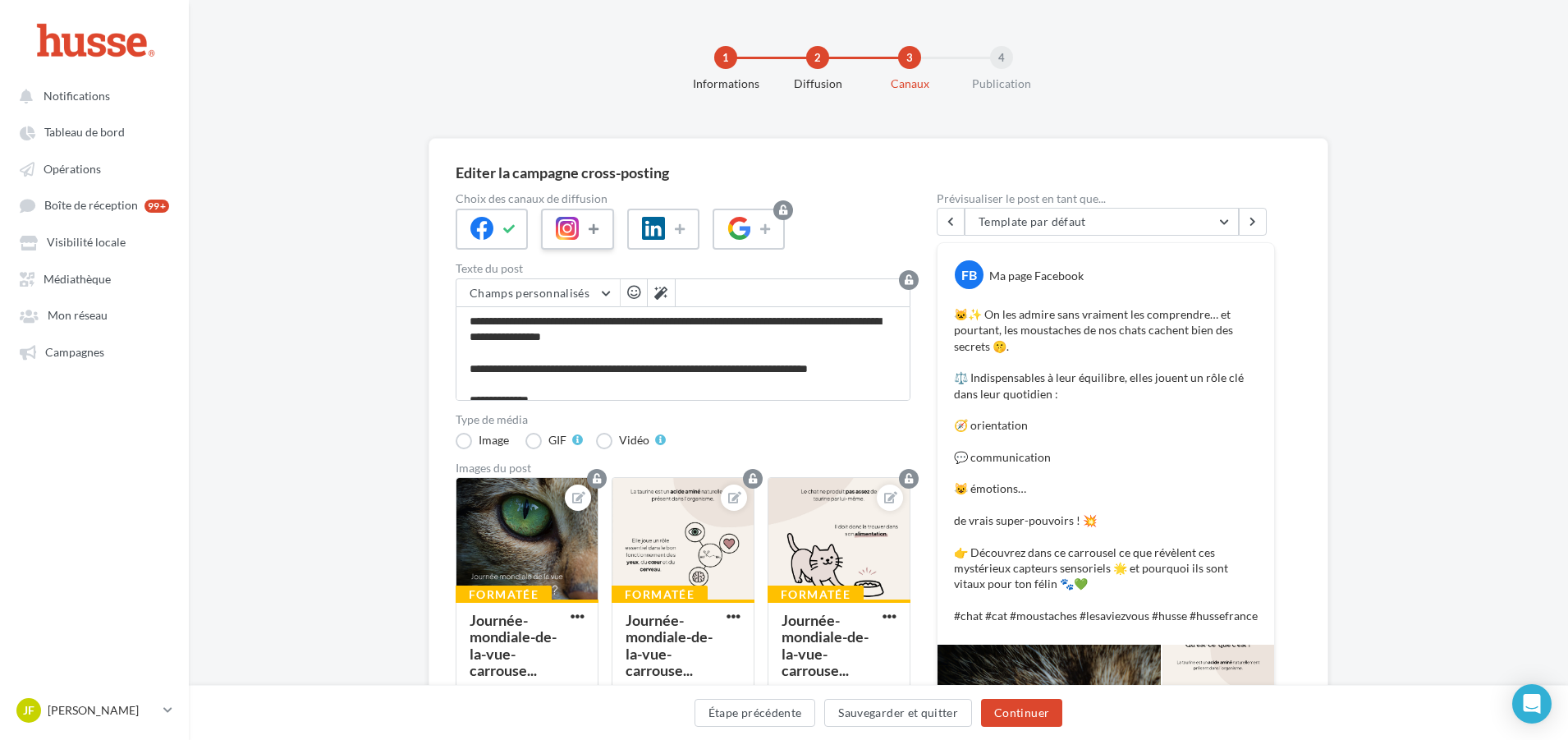
click at [593, 231] on icon at bounding box center [594, 229] width 13 height 12
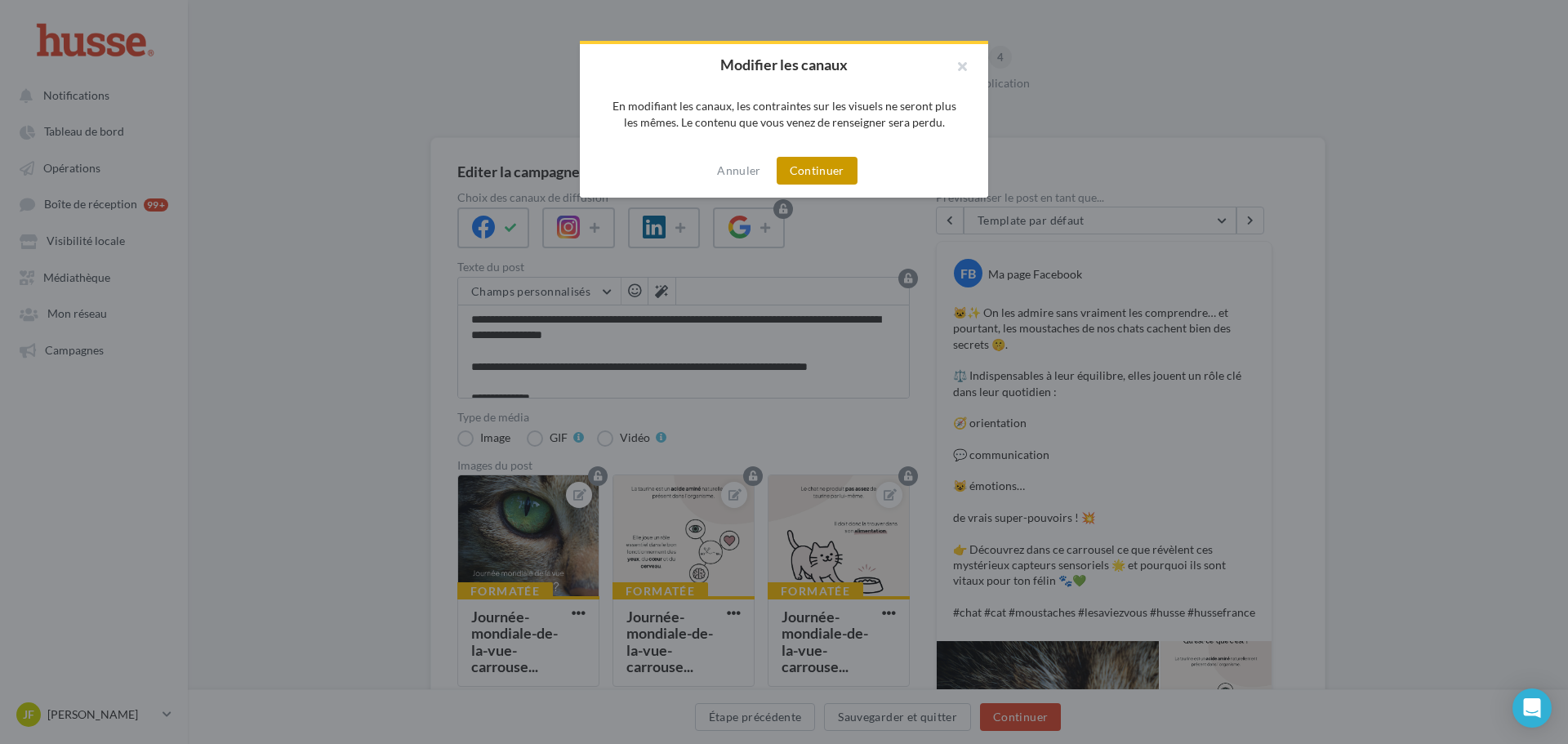
click at [840, 168] on button "Continuer" at bounding box center [817, 171] width 81 height 27
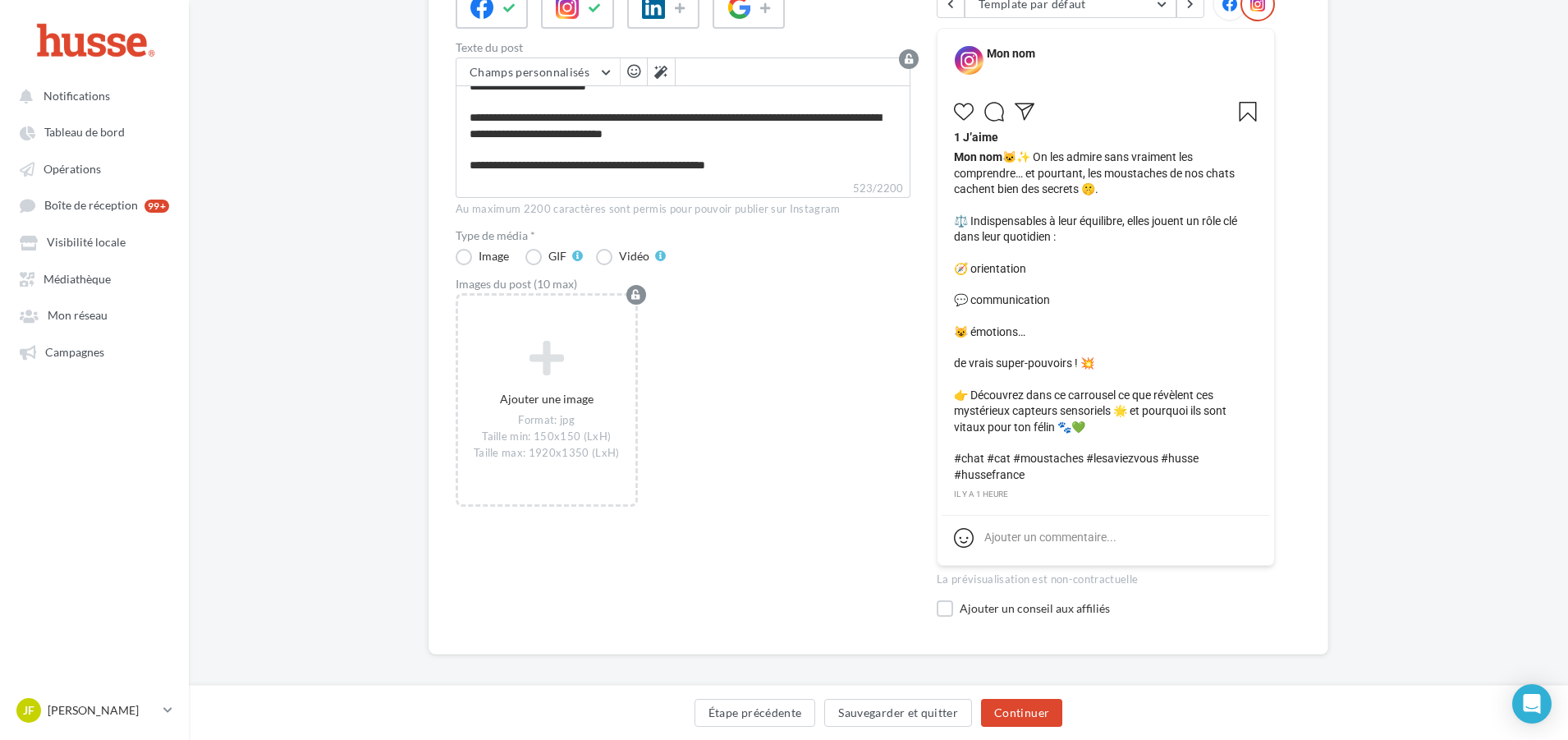
scroll to position [232, 0]
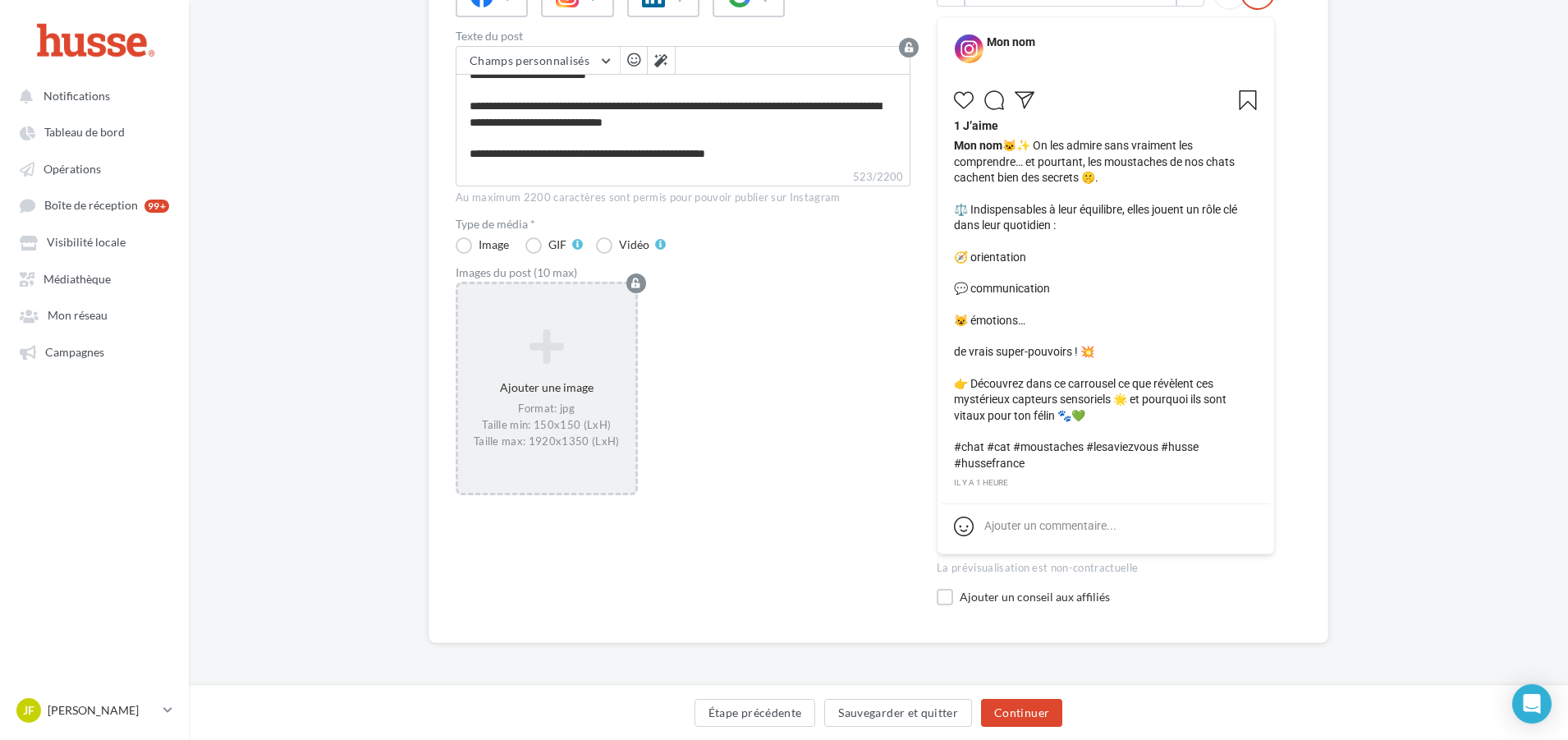
click at [529, 359] on icon at bounding box center [547, 346] width 164 height 40
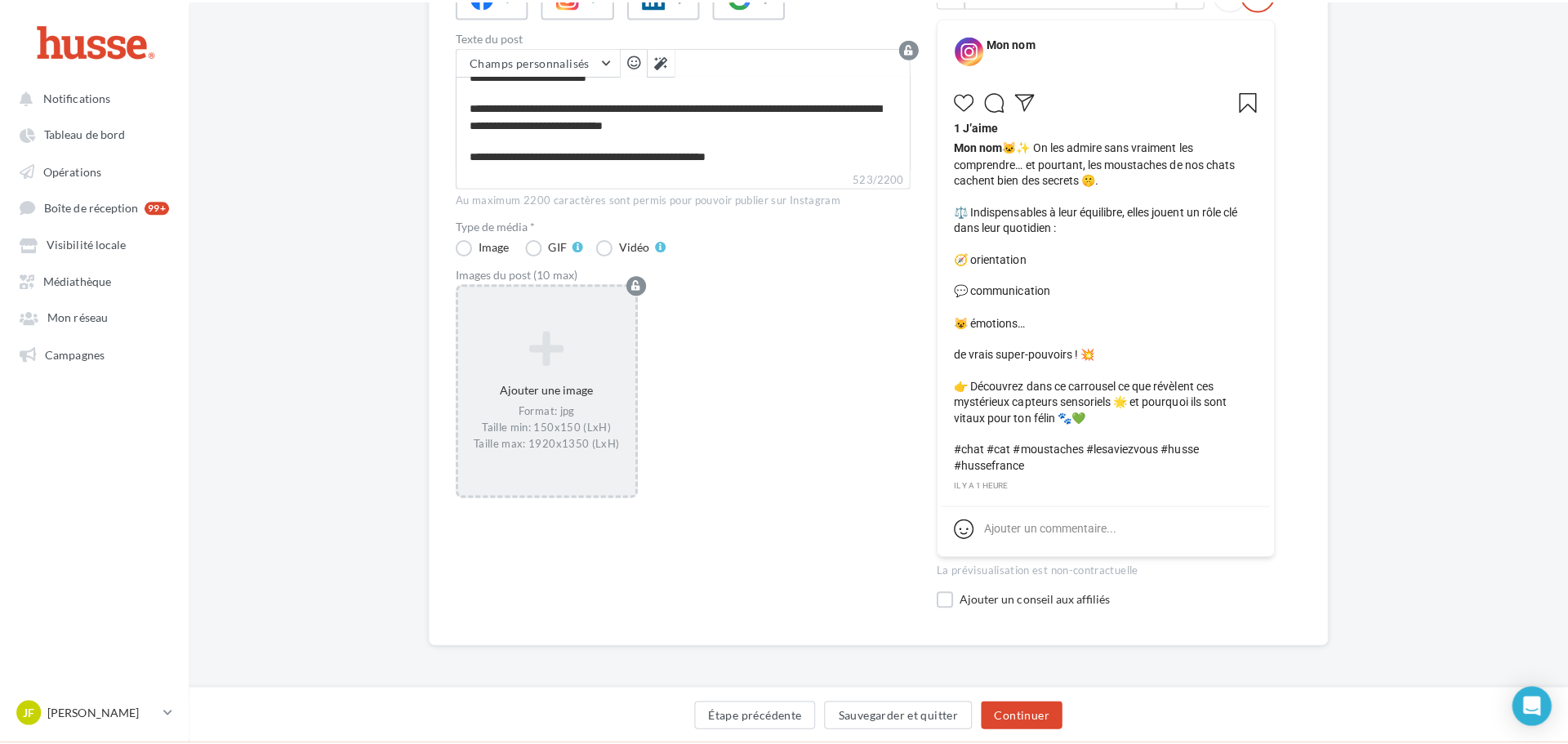
scroll to position [223, 0]
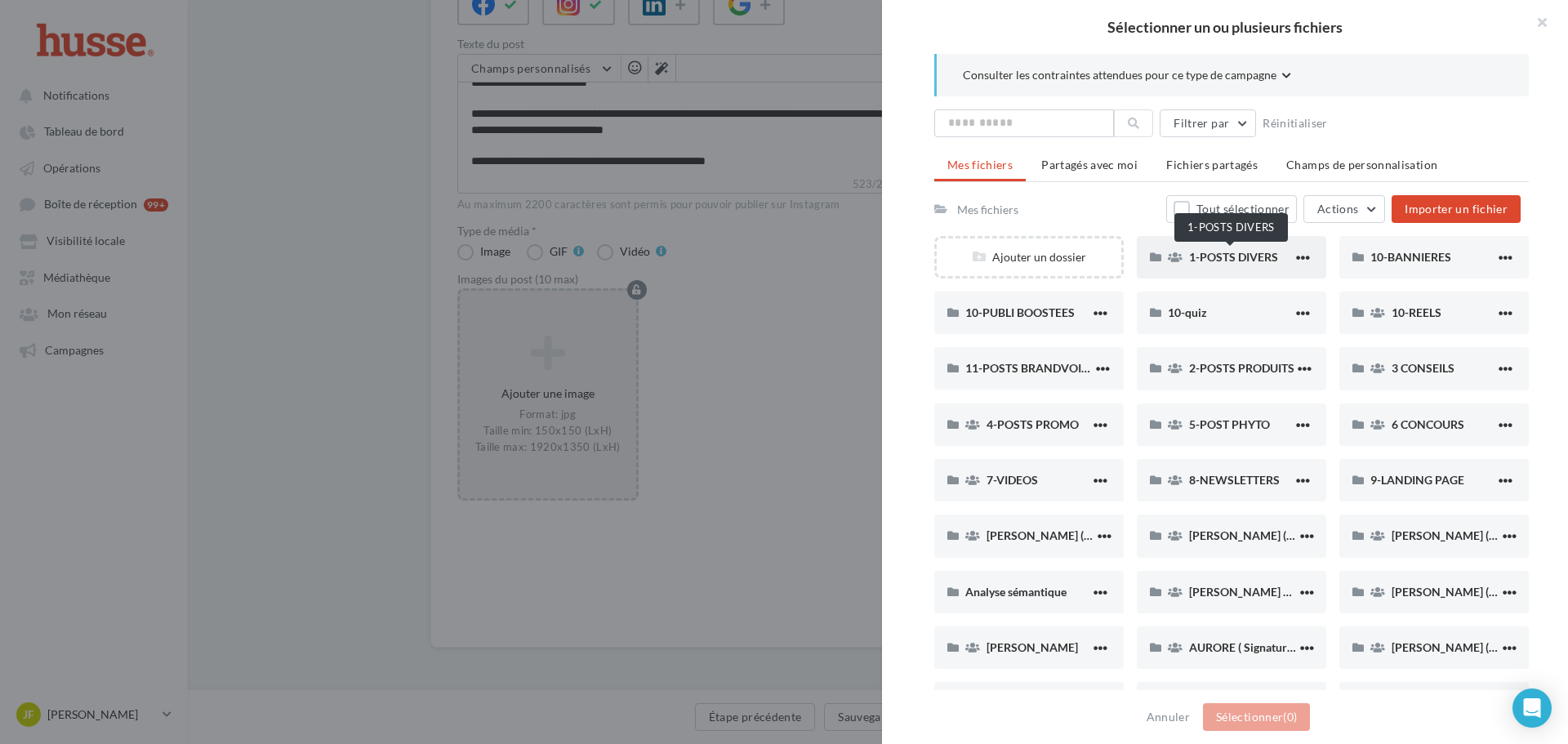
click at [1221, 259] on span "1-POSTS DIVERS" at bounding box center [1233, 256] width 89 height 14
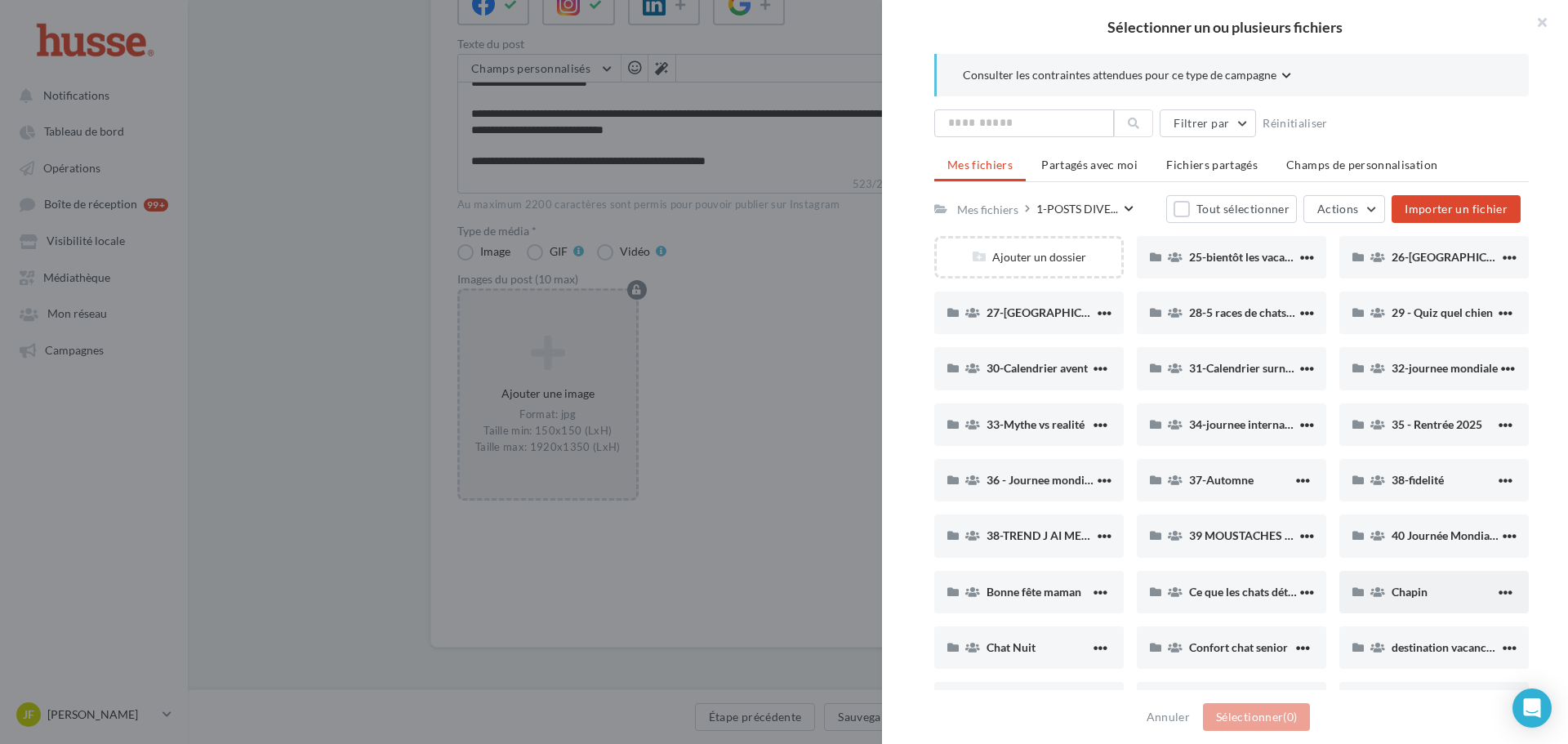
scroll to position [81, 0]
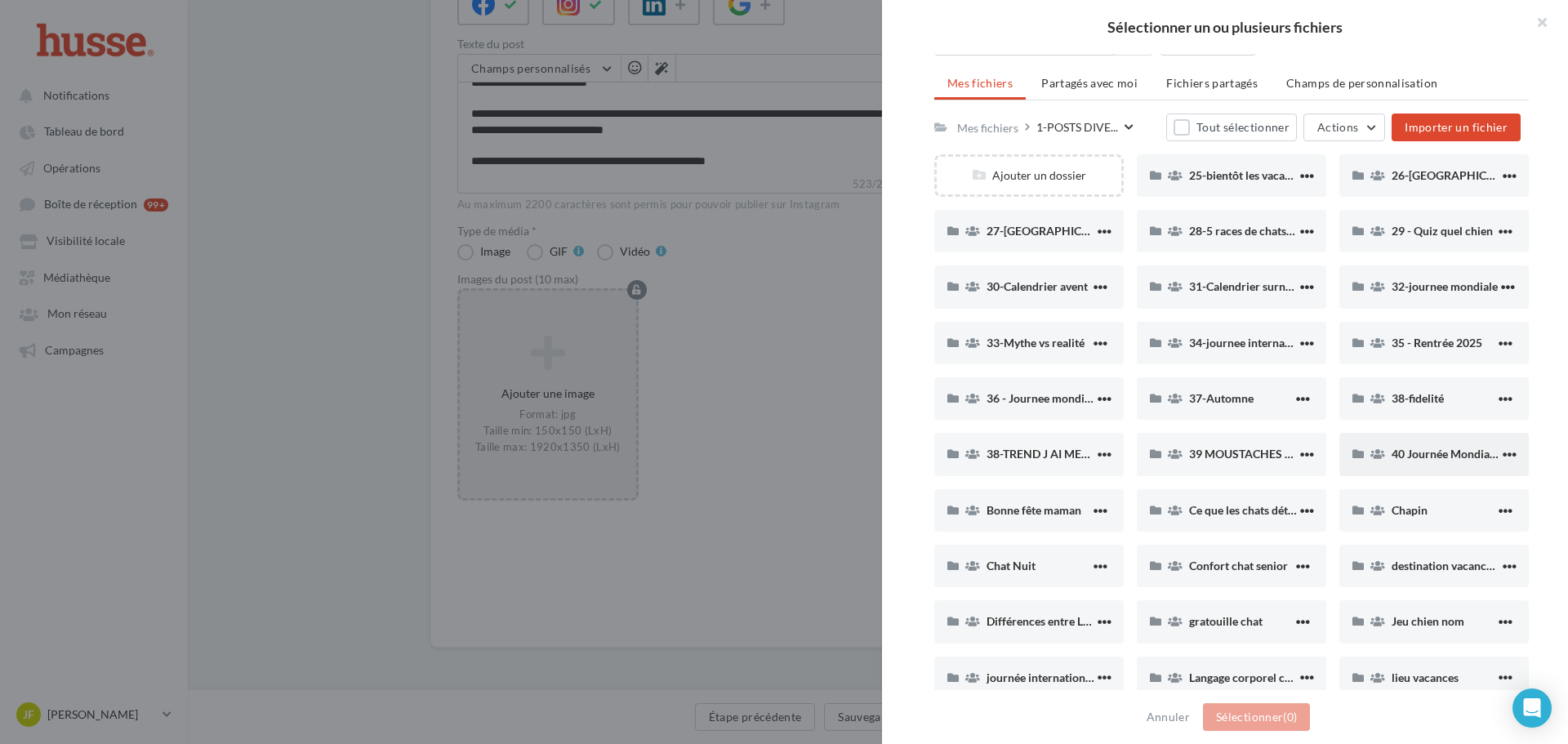
click at [1404, 452] on span "40 Journée Mondiale de la Vue" at bounding box center [1469, 453] width 155 height 14
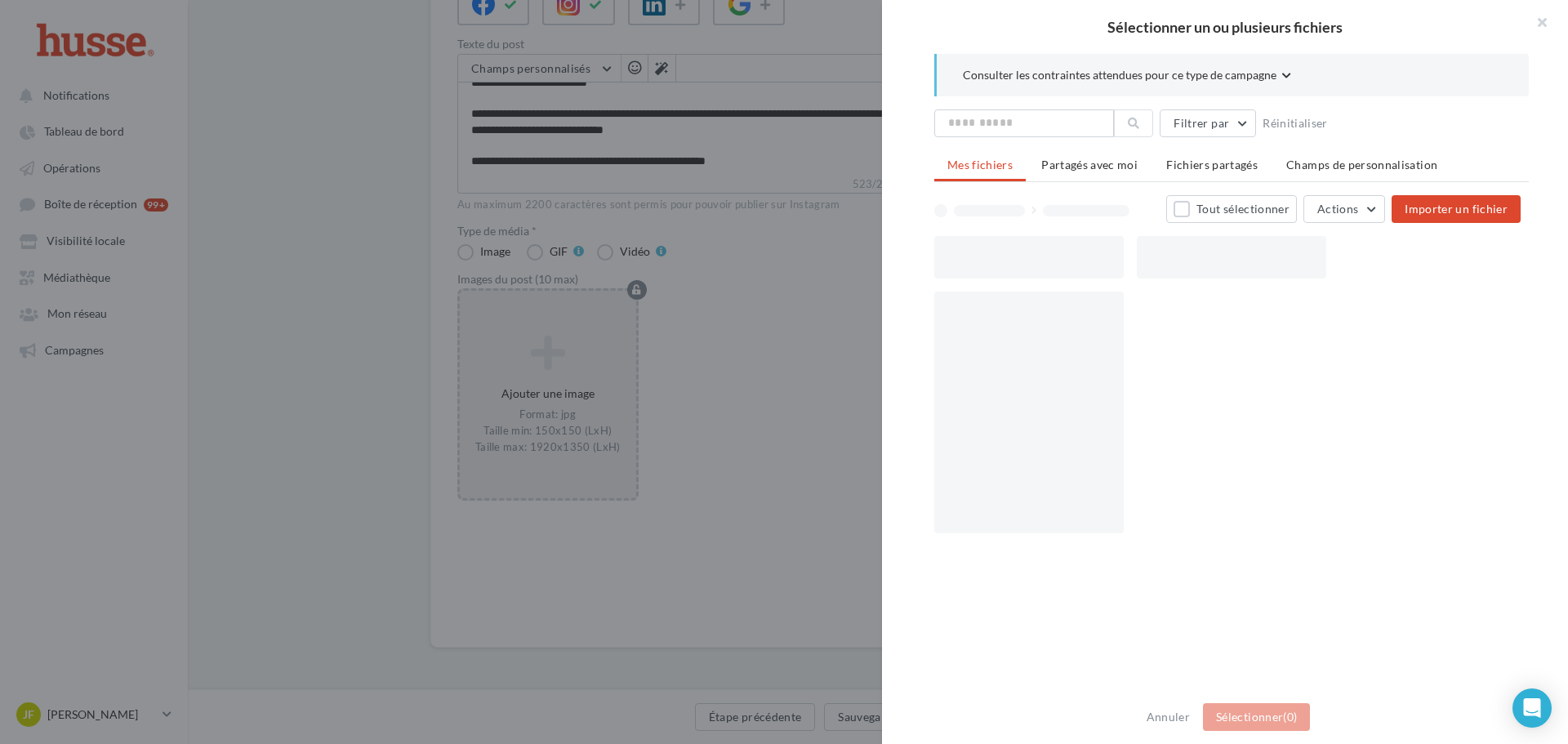
scroll to position [0, 0]
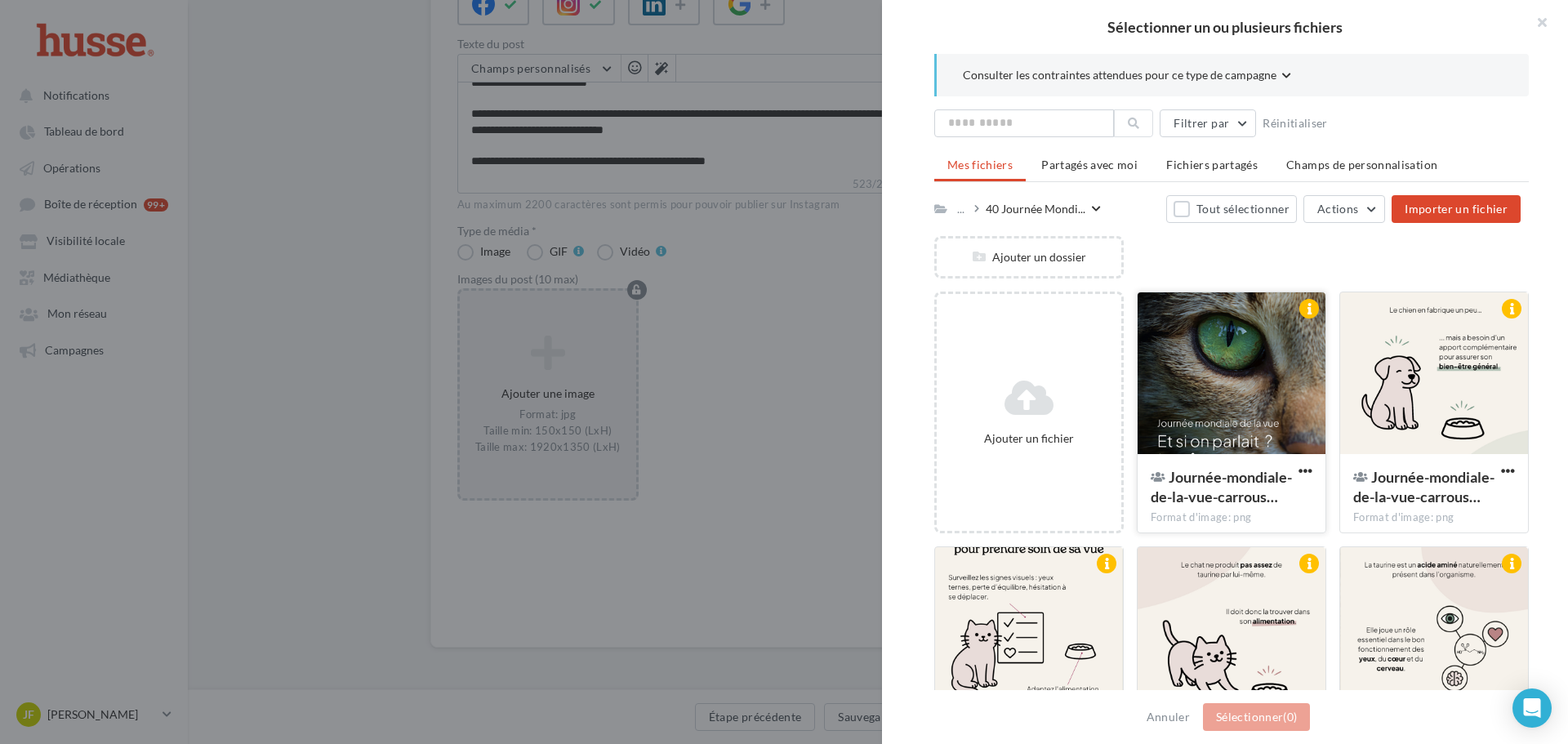
click at [1218, 397] on div at bounding box center [1230, 374] width 188 height 163
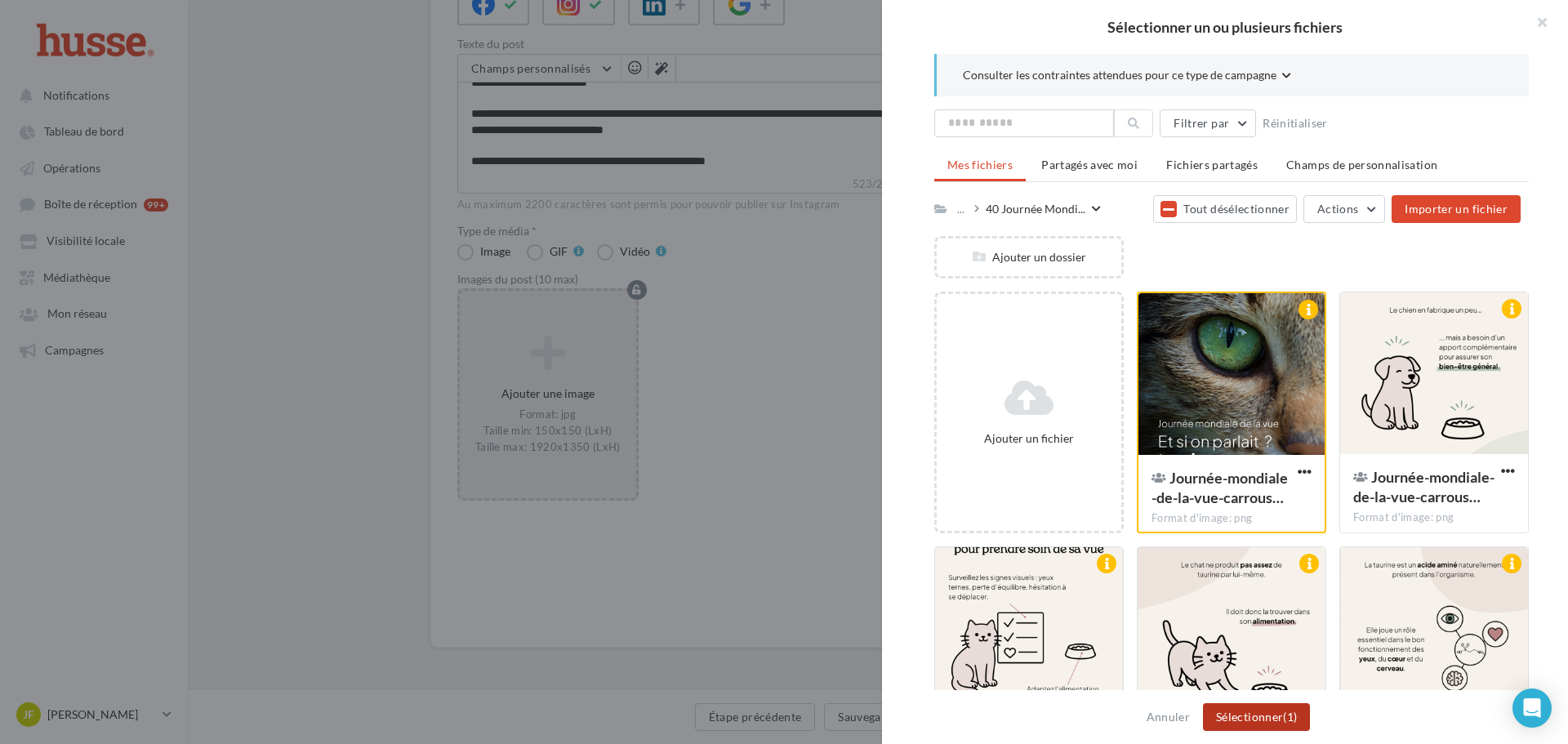
click at [1253, 715] on button "Sélectionner (1)" at bounding box center [1256, 717] width 107 height 27
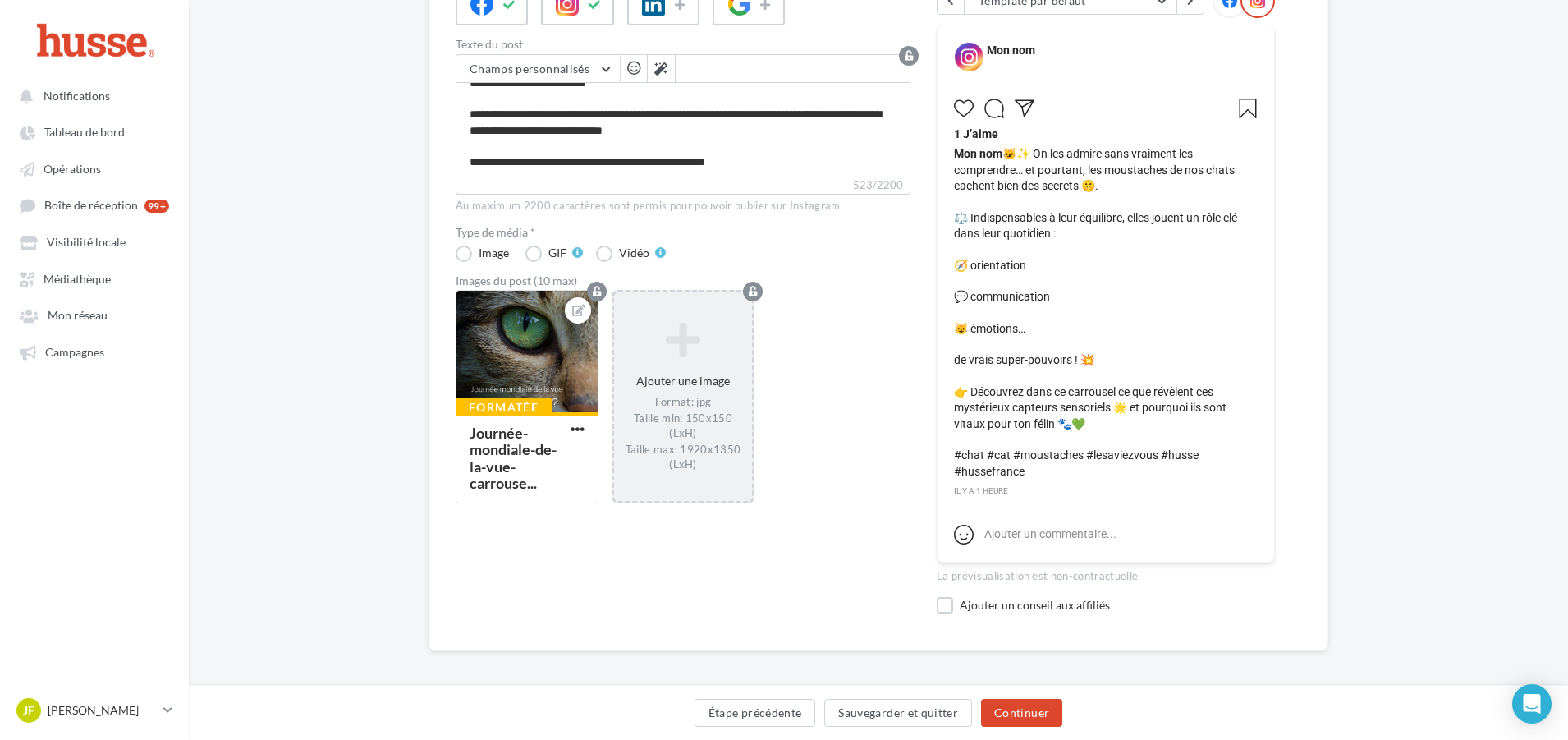
click at [678, 392] on div "Ajouter une image Format: jpg Taille min: 150x150 (LxH) Taille max: 1920x1350 (…" at bounding box center [683, 397] width 138 height 167
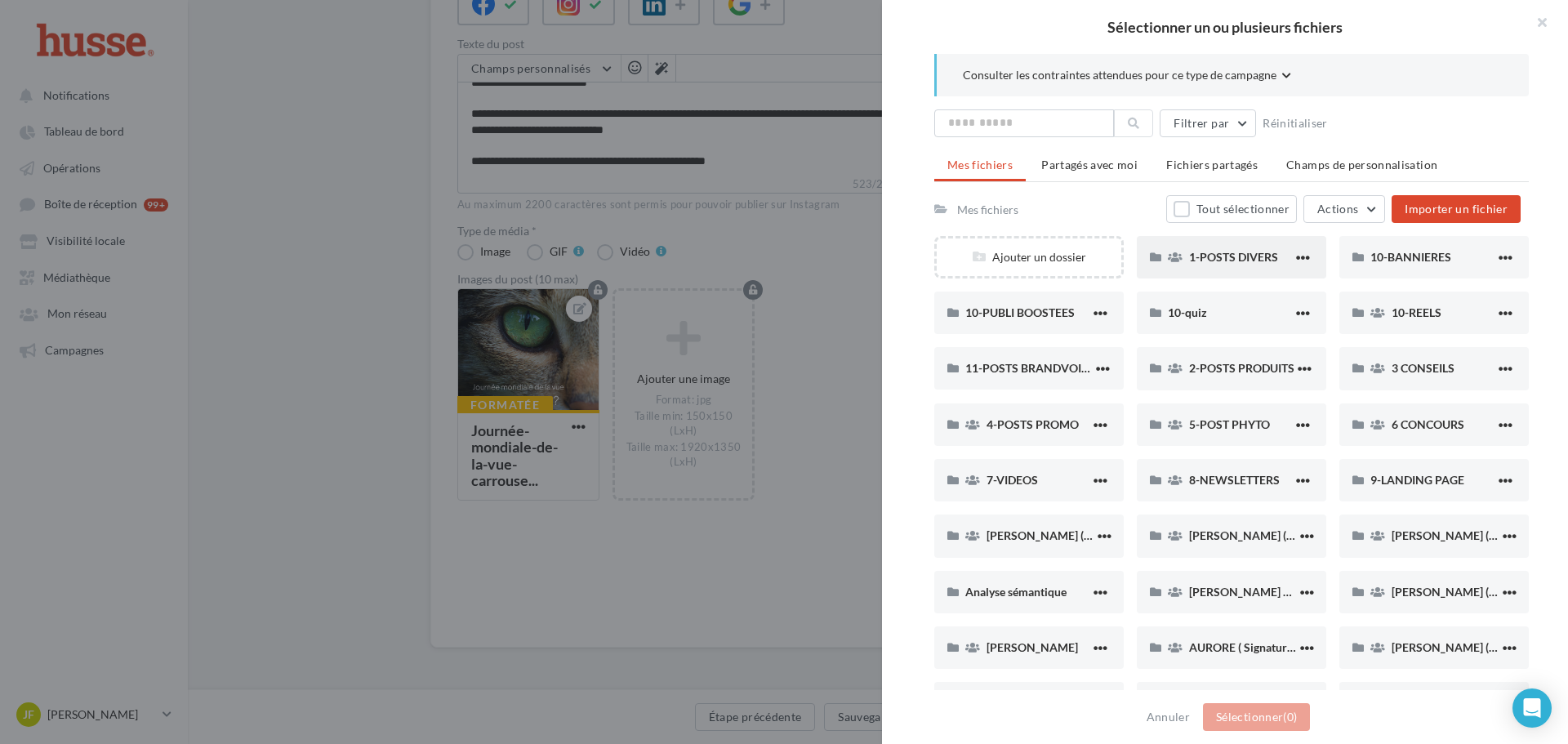
click at [1263, 265] on div "1-POSTS DIVERS" at bounding box center [1241, 257] width 104 height 17
click at [1413, 540] on span "40 Journée Mondiale de la Vue" at bounding box center [1469, 535] width 155 height 14
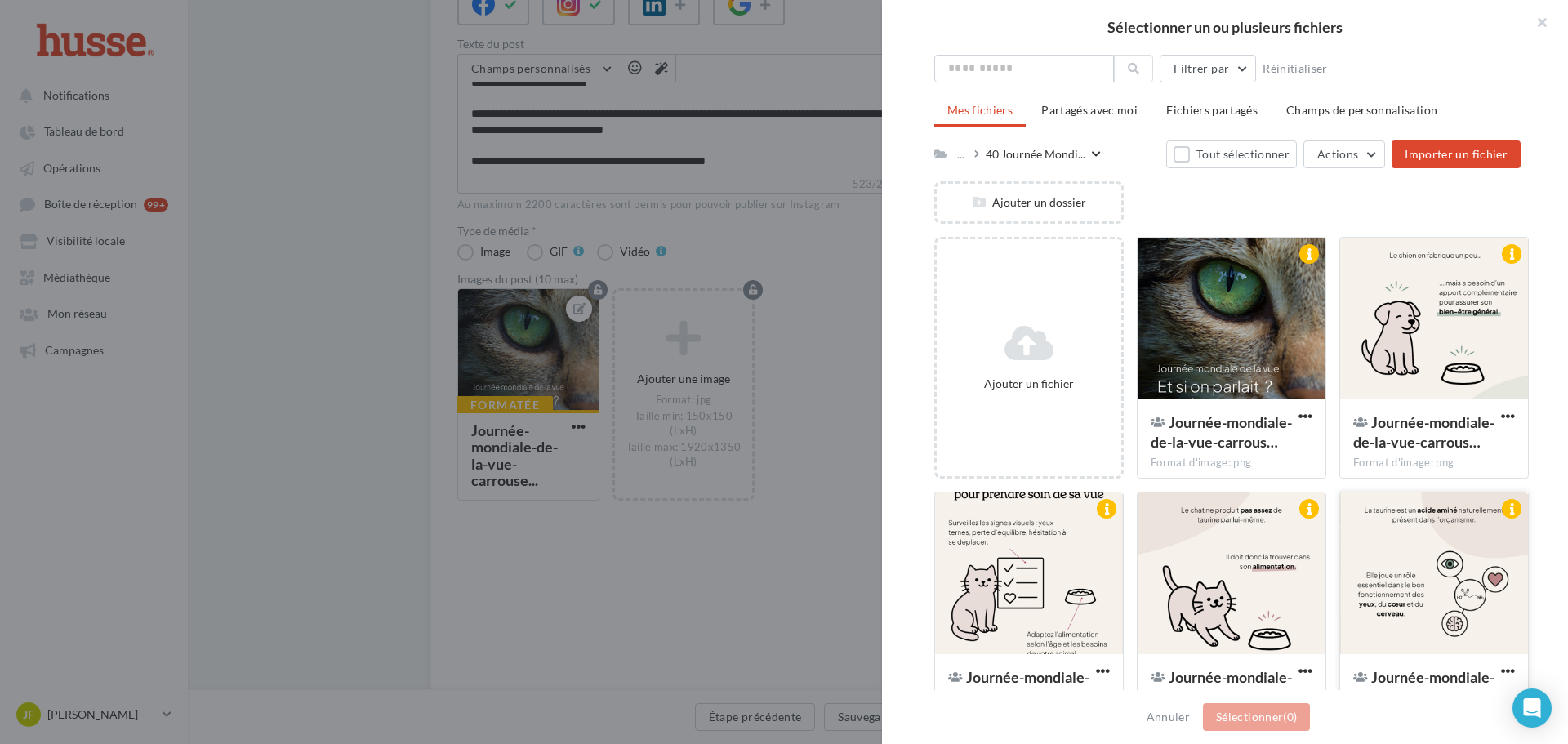
scroll to position [163, 0]
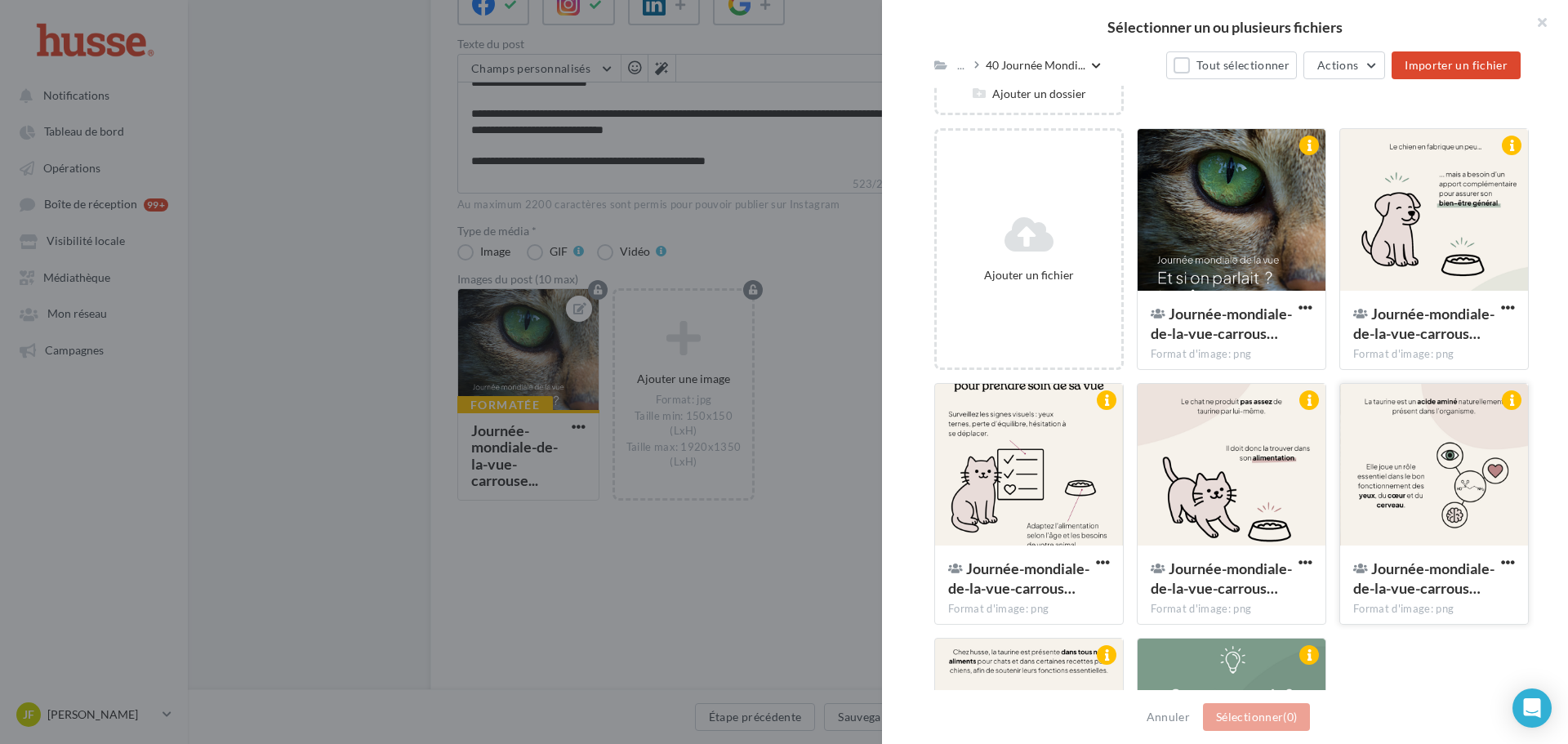
click at [1414, 492] on div at bounding box center [1433, 465] width 188 height 163
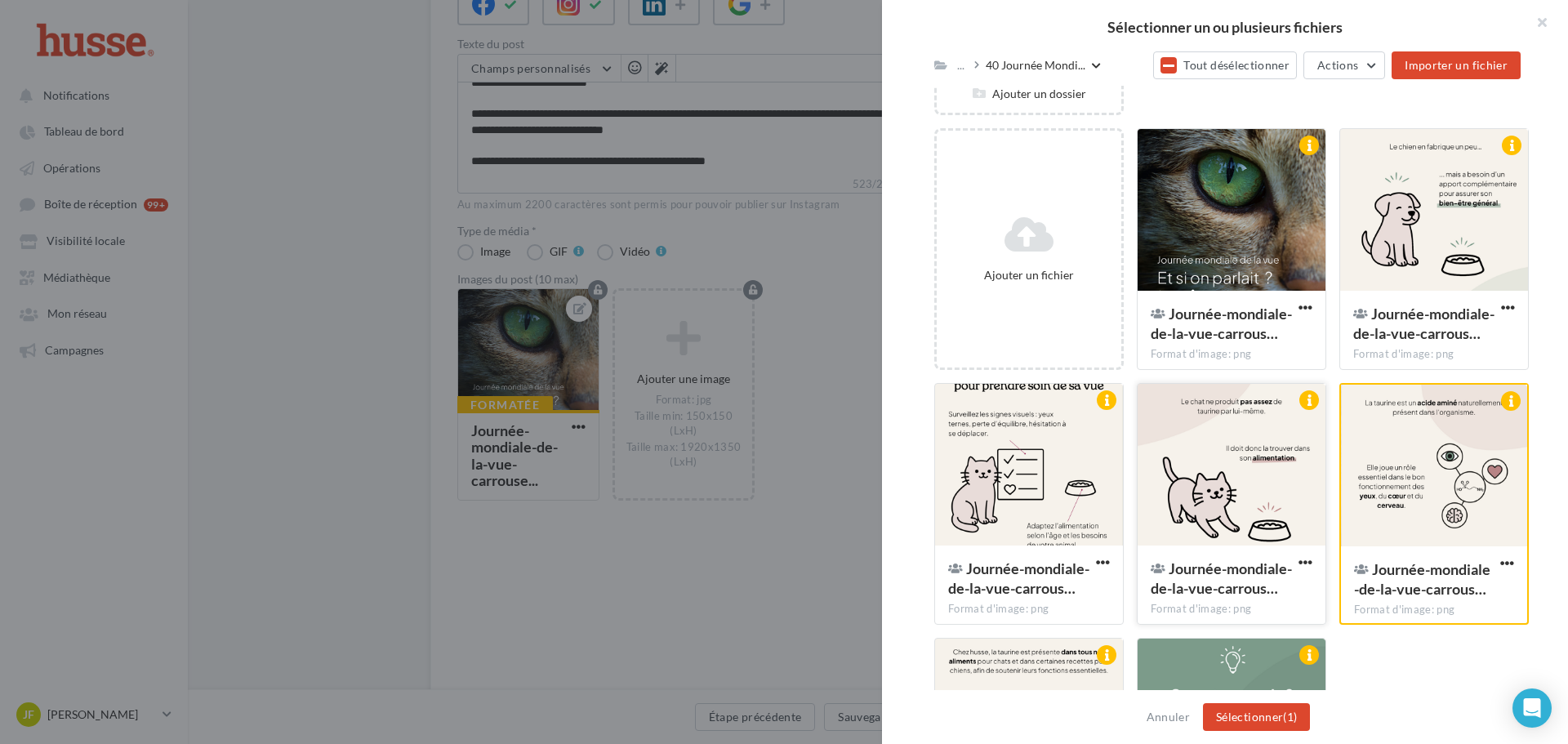
click at [1192, 514] on div at bounding box center [1230, 465] width 188 height 163
click at [1410, 244] on div at bounding box center [1433, 210] width 188 height 163
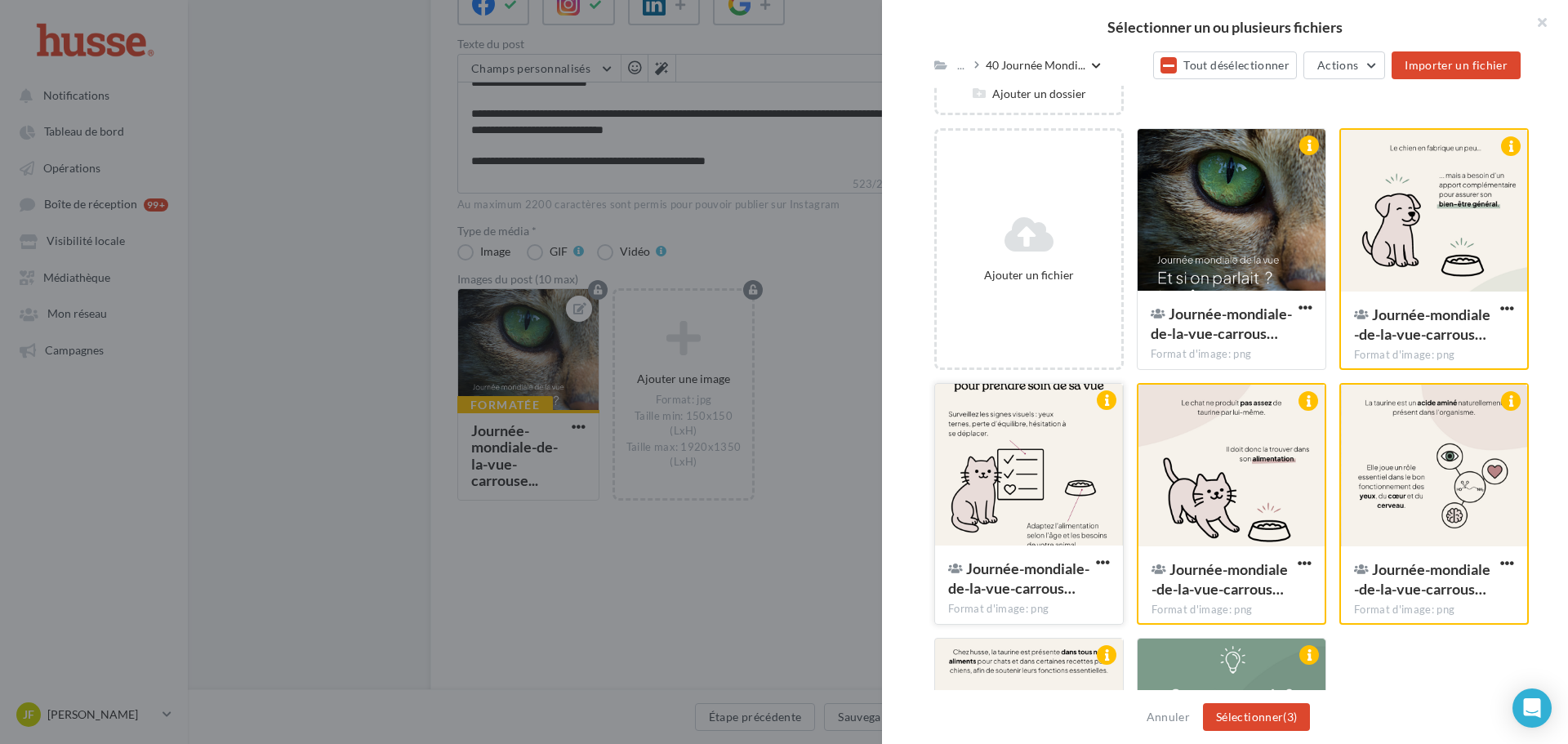
click at [1059, 486] on div at bounding box center [1028, 465] width 188 height 163
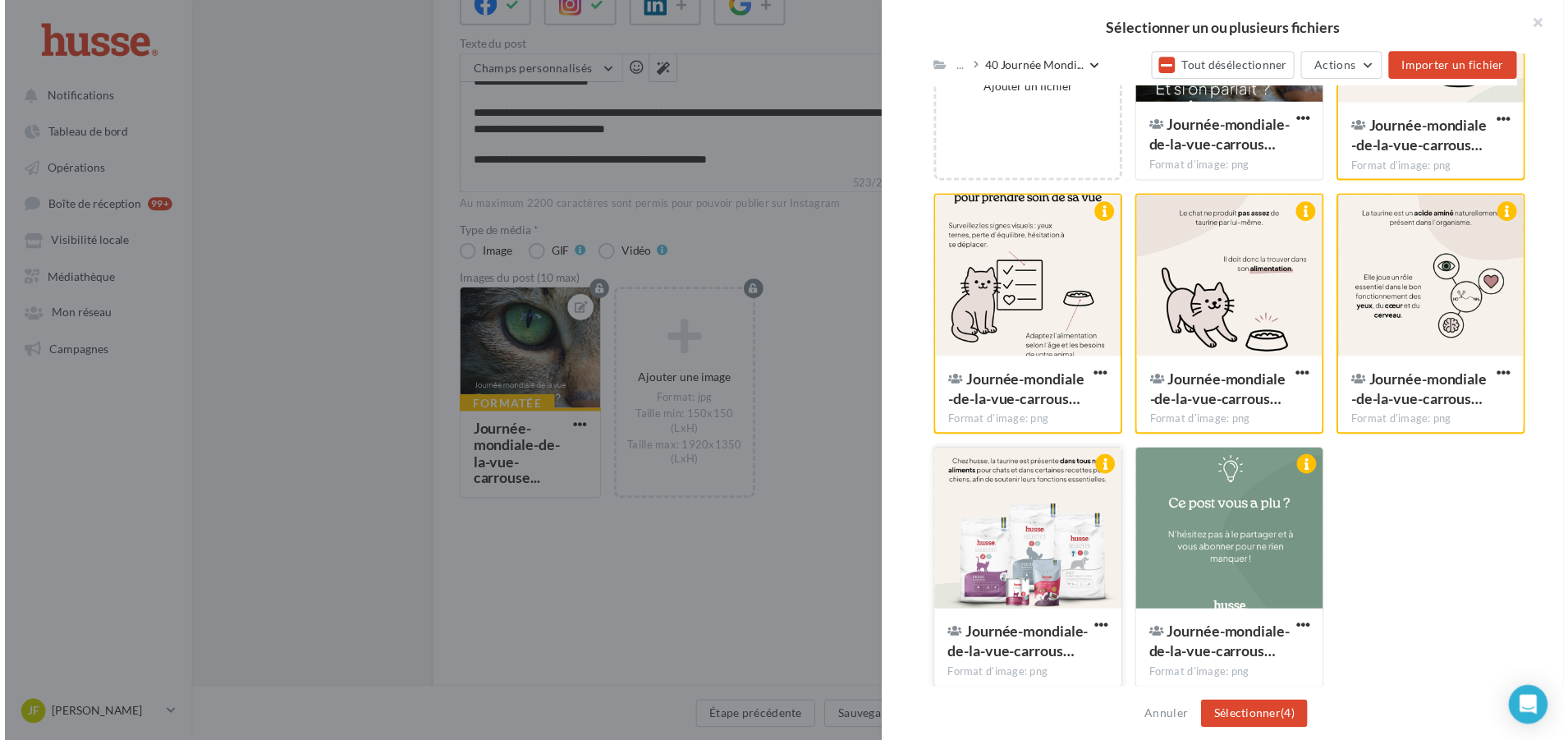
scroll to position [367, 0]
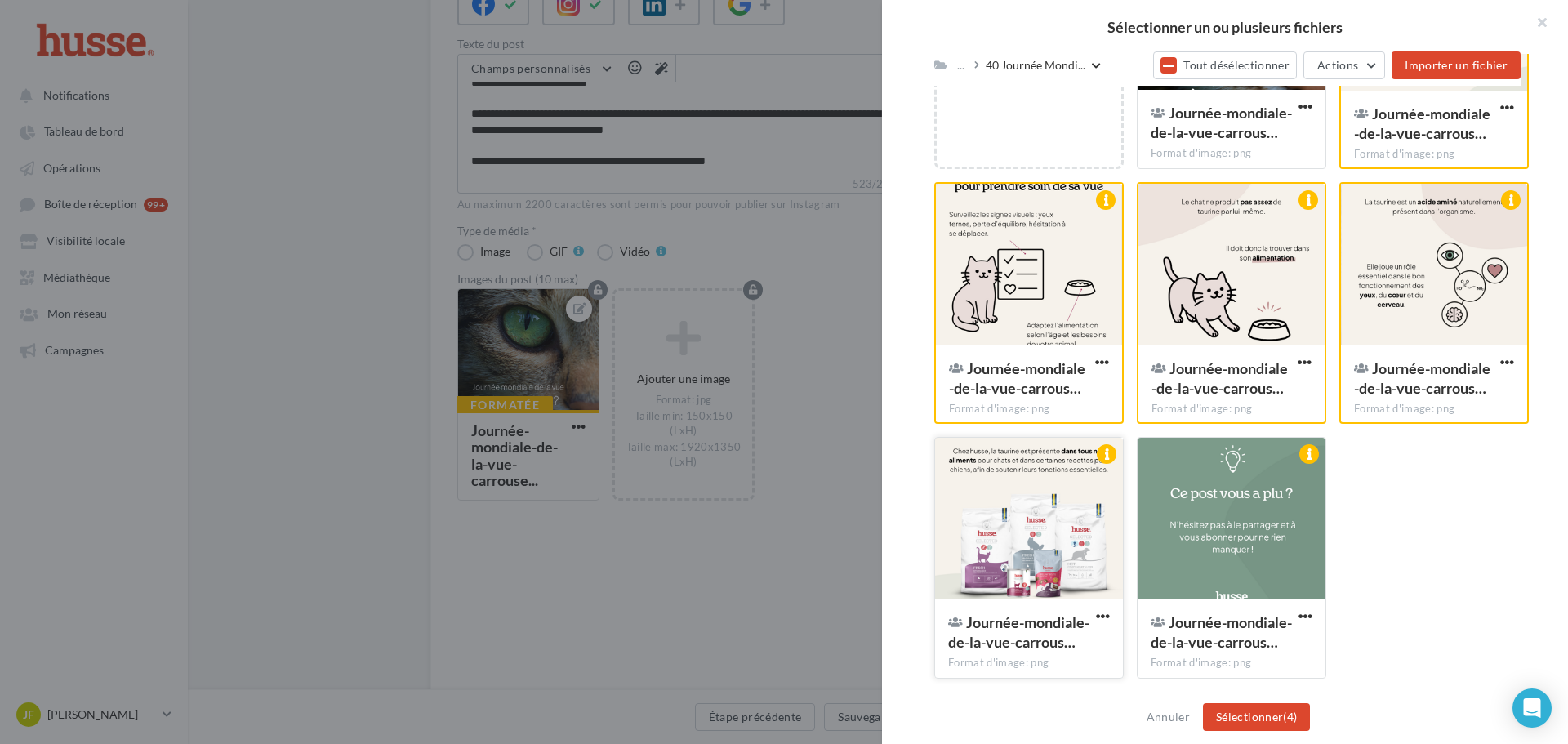
click at [1070, 570] on div at bounding box center [1028, 519] width 188 height 163
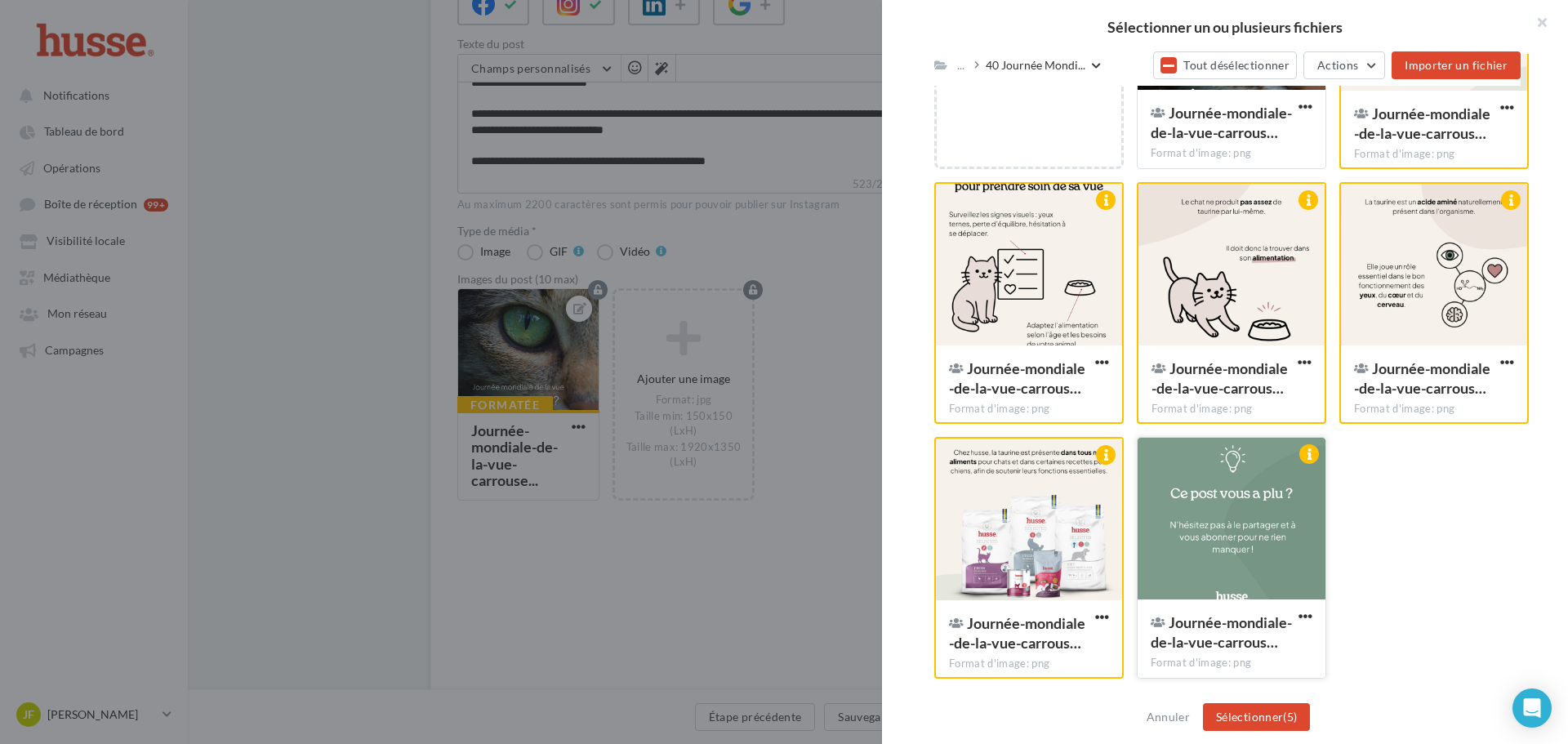
click at [1208, 547] on div at bounding box center [1230, 519] width 188 height 163
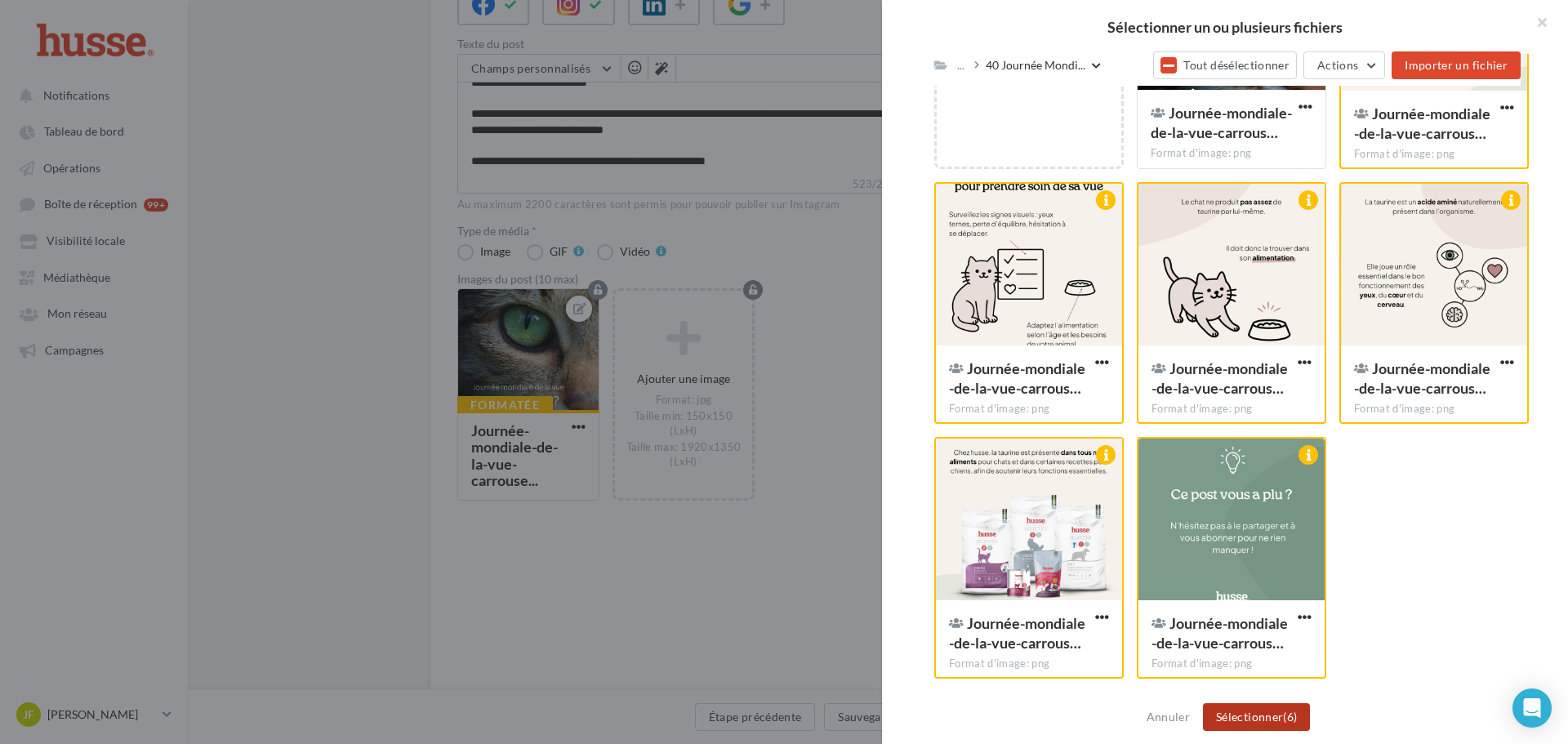
click at [1266, 726] on button "Sélectionner (6)" at bounding box center [1256, 717] width 107 height 27
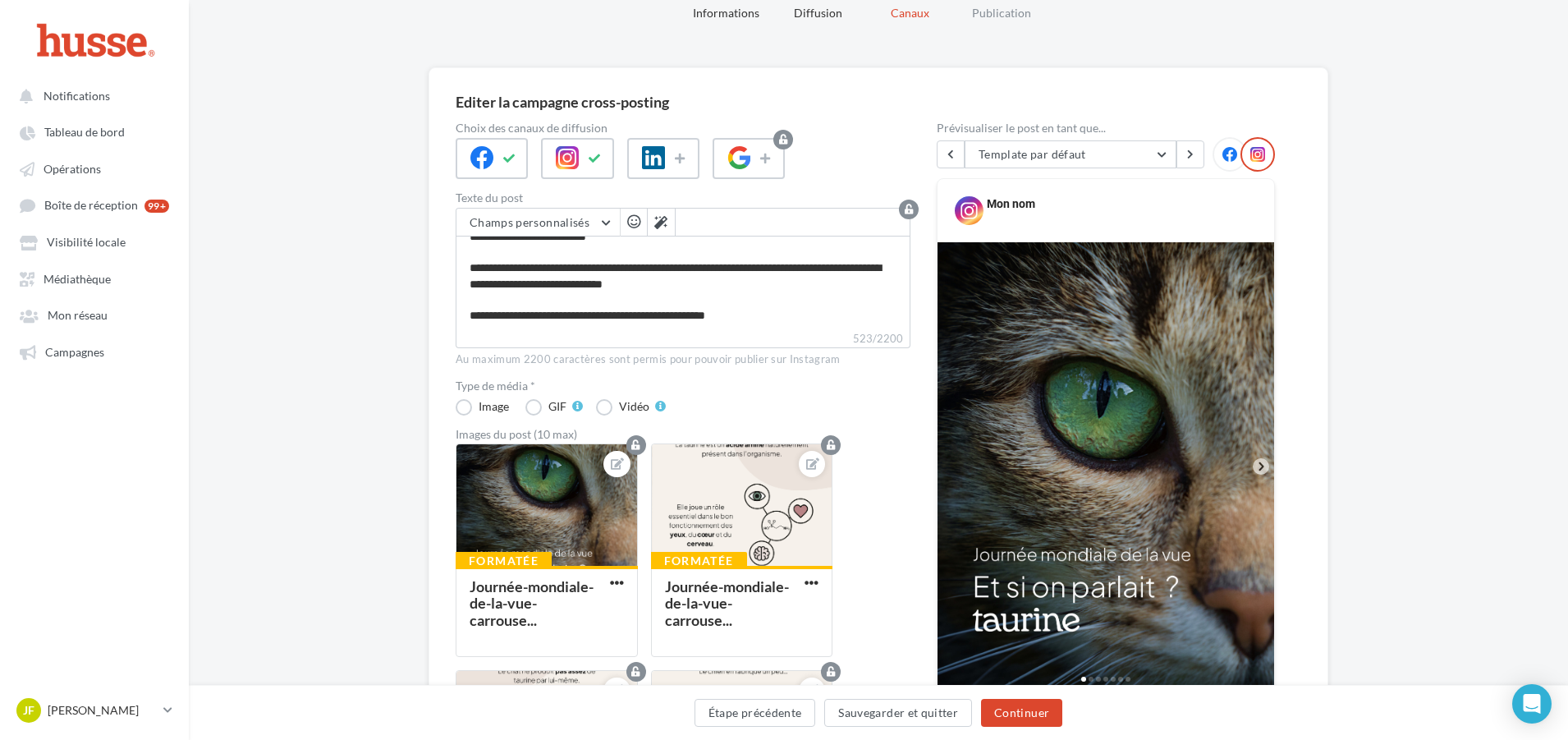
scroll to position [164, 0]
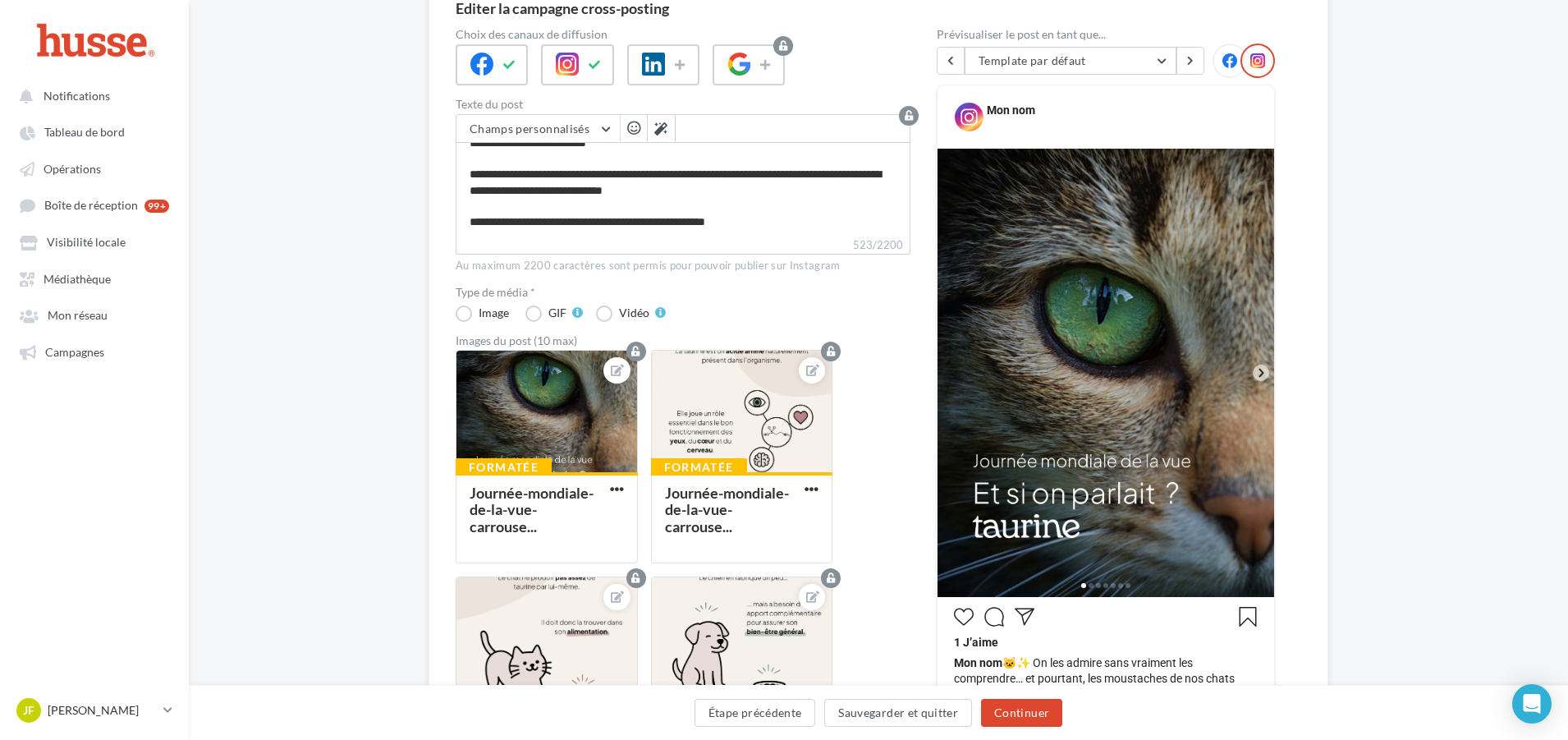
click at [1264, 375] on icon at bounding box center [1261, 372] width 15 height 15
click at [1262, 375] on icon at bounding box center [1261, 372] width 5 height 8
drag, startPoint x: 1152, startPoint y: 506, endPoint x: 1203, endPoint y: 420, distance: 100.0
click at [1150, 504] on img at bounding box center [1106, 373] width 337 height 449
click at [1262, 372] on icon at bounding box center [1261, 372] width 5 height 8
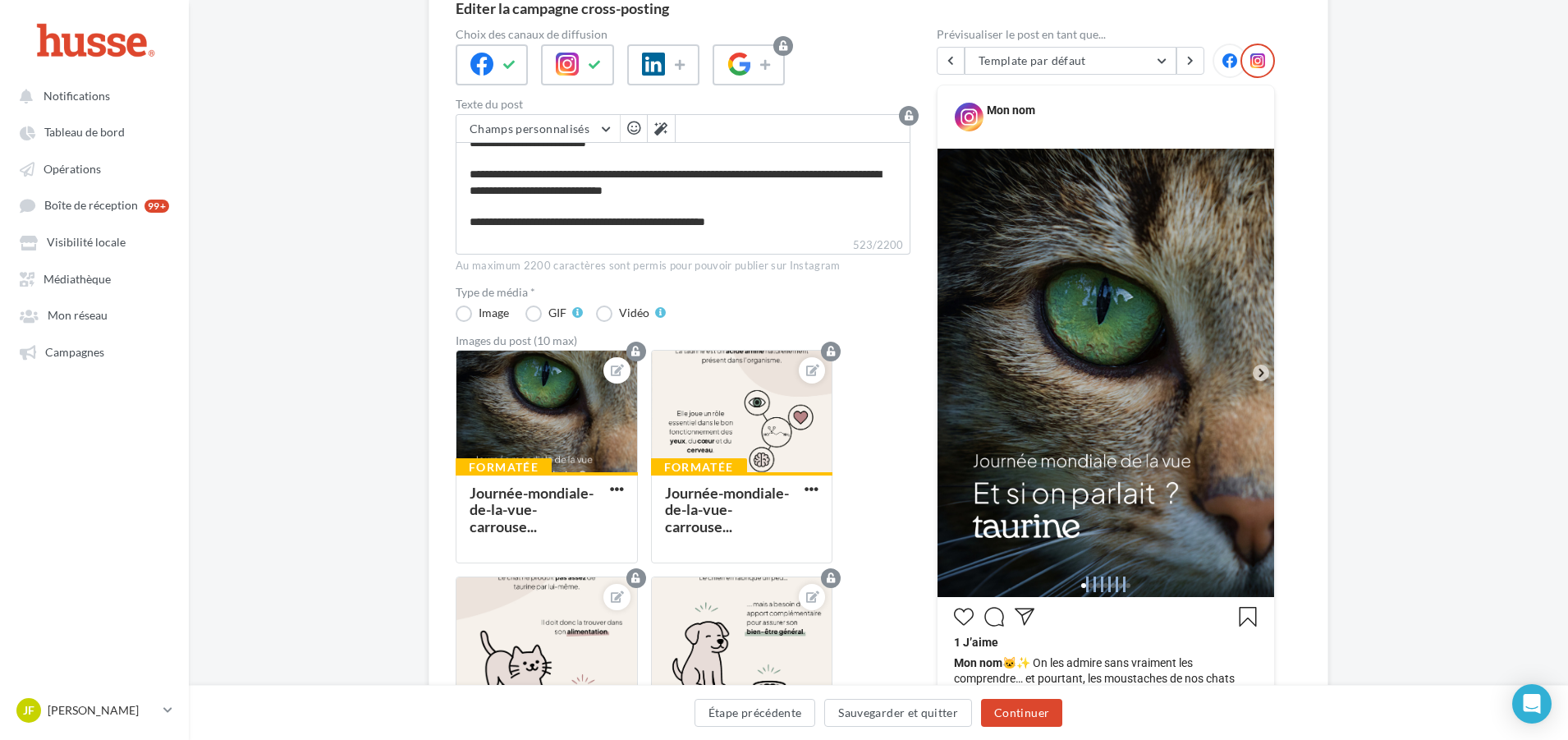
click at [1262, 372] on icon at bounding box center [1261, 372] width 5 height 8
click at [1134, 533] on img at bounding box center [1106, 373] width 337 height 449
drag, startPoint x: 1158, startPoint y: 309, endPoint x: 1136, endPoint y: 301, distance: 23.4
click at [1159, 309] on img at bounding box center [1106, 373] width 337 height 449
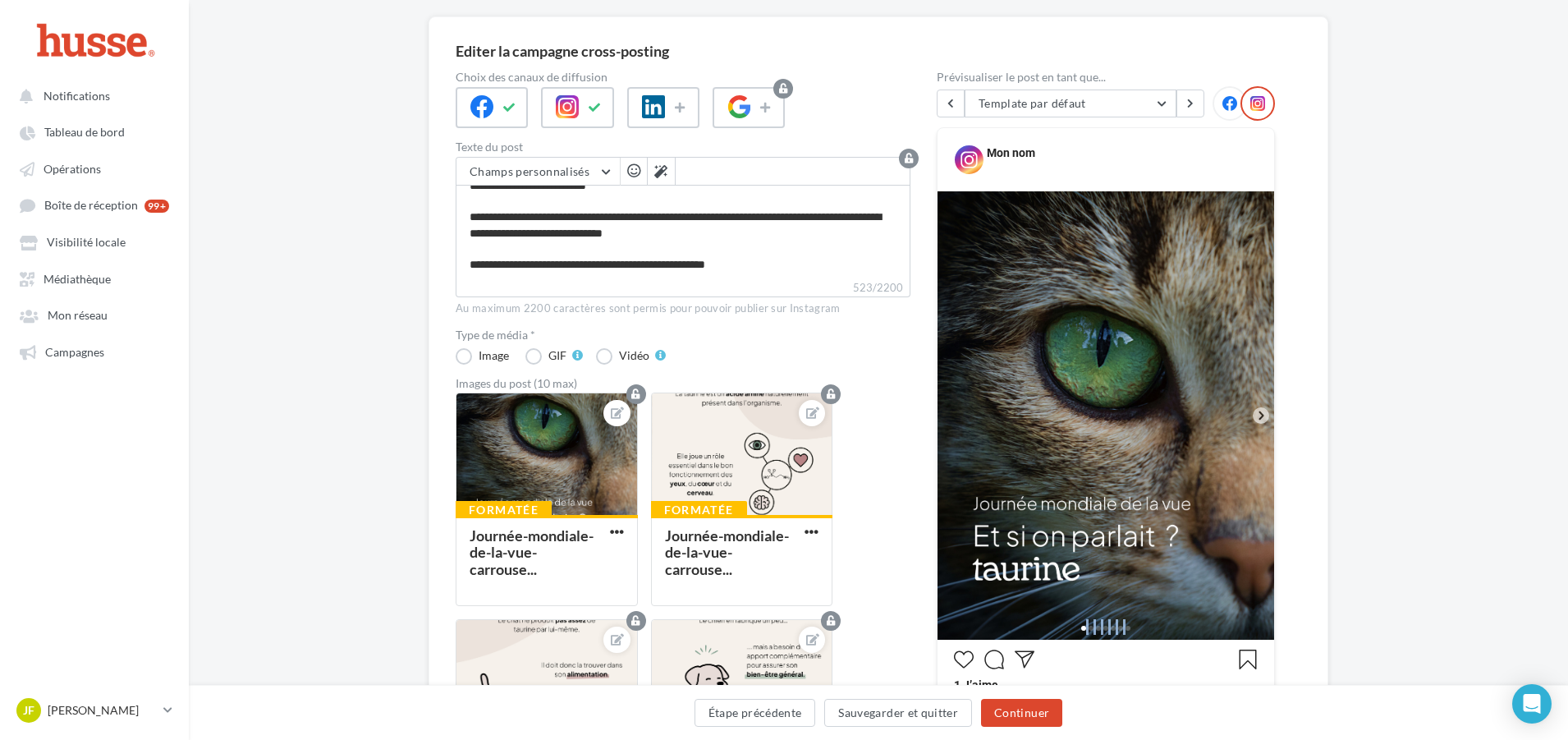
scroll to position [82, 0]
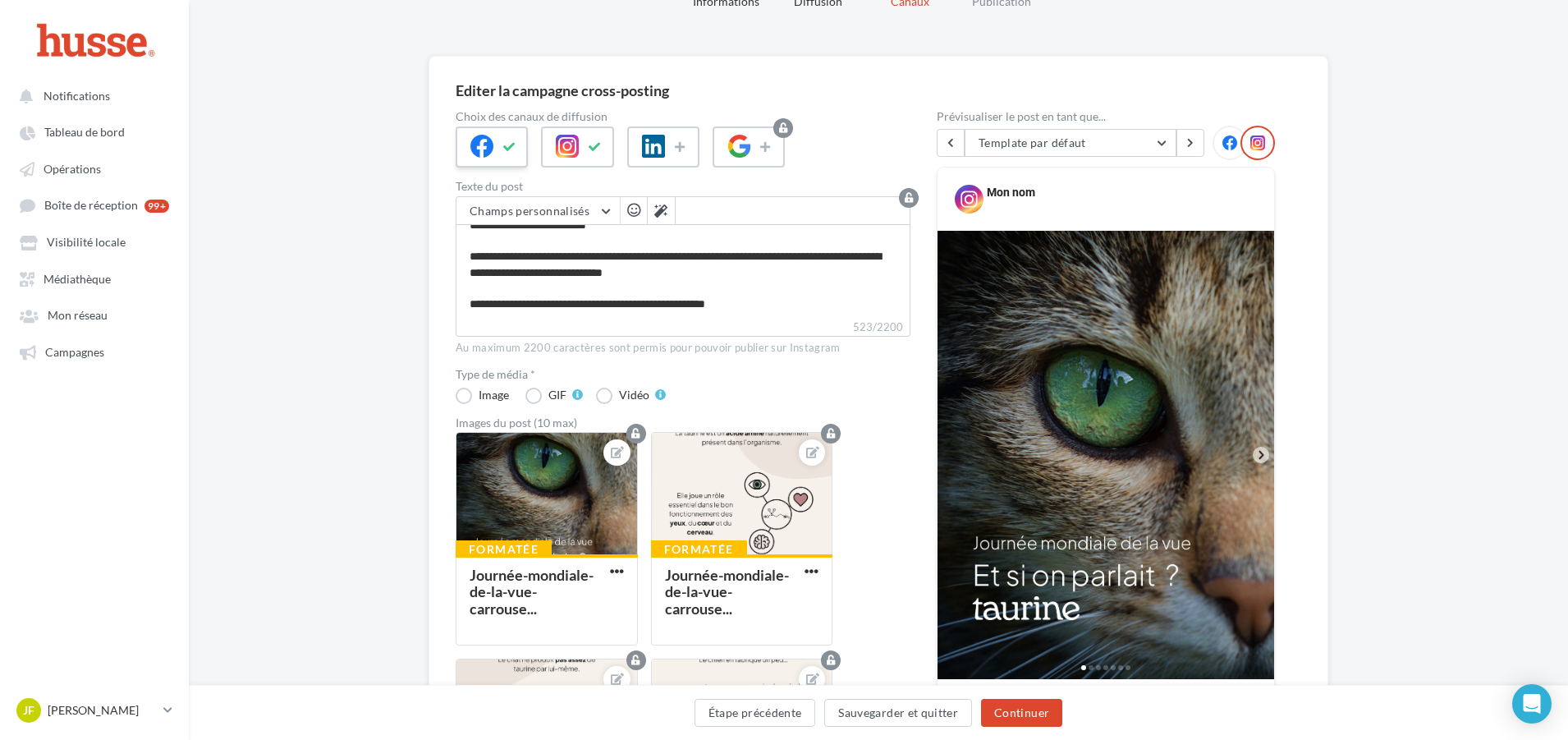
click at [482, 159] on div at bounding box center [492, 147] width 72 height 41
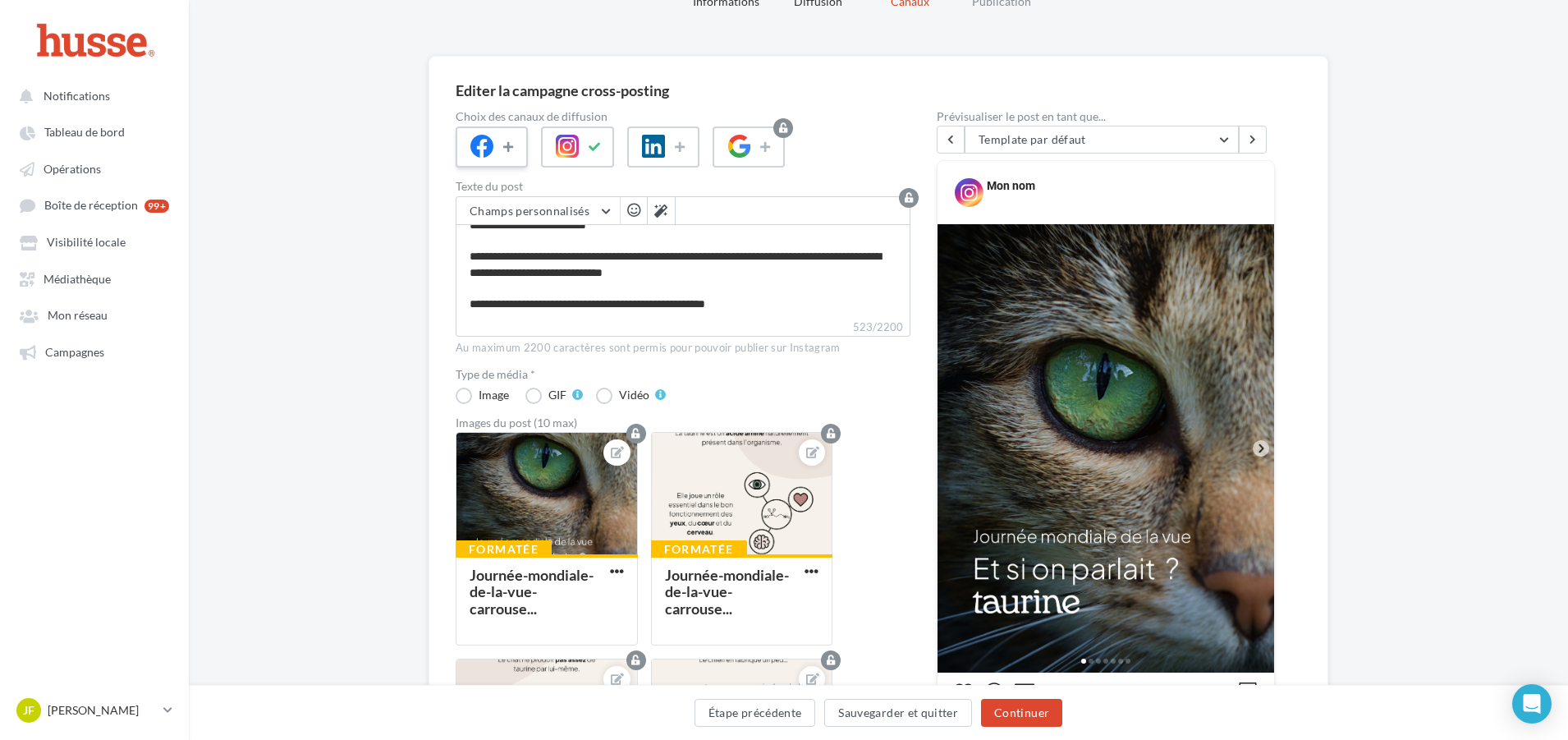
click at [517, 153] on button at bounding box center [510, 146] width 20 height 25
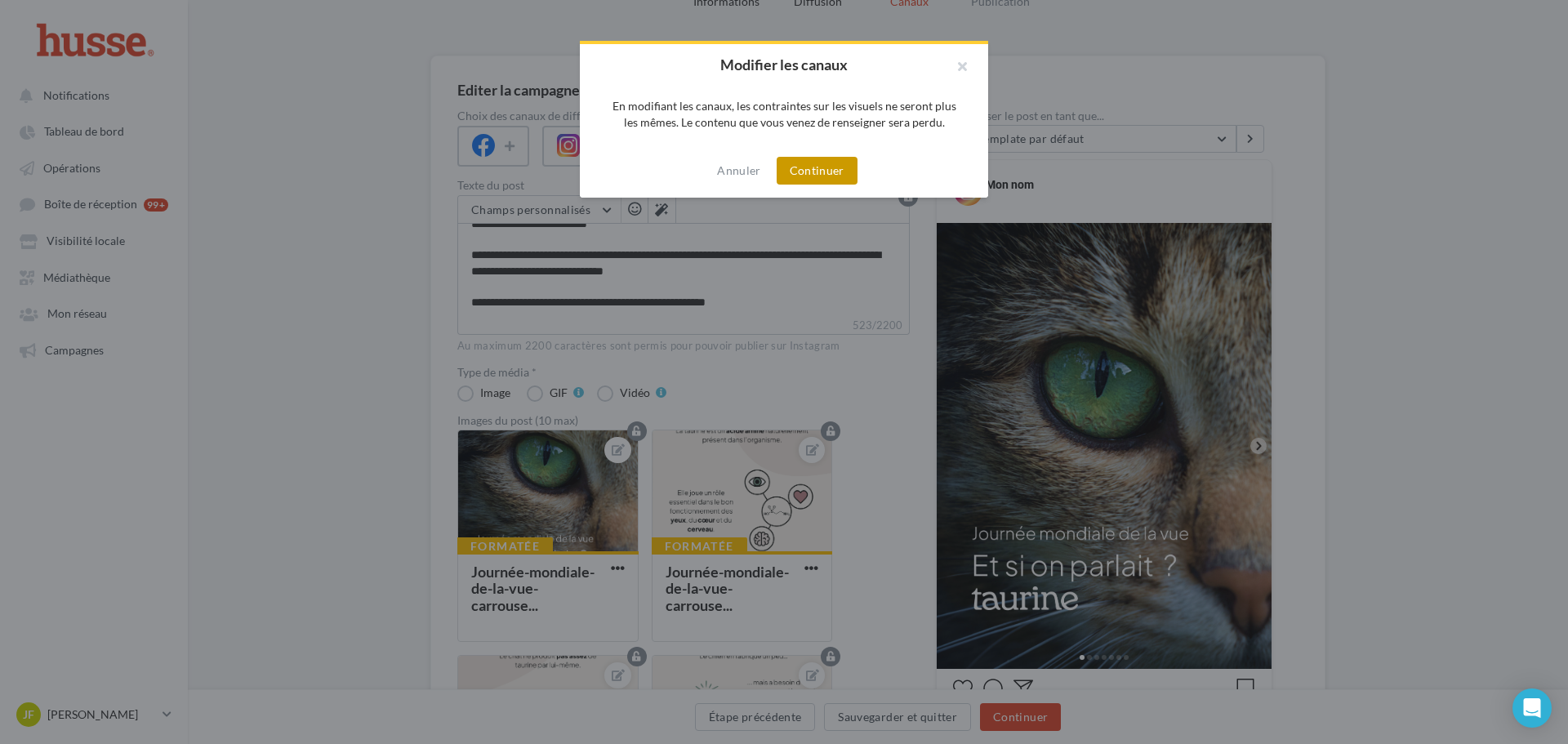
click at [796, 161] on button "Continuer" at bounding box center [817, 171] width 81 height 27
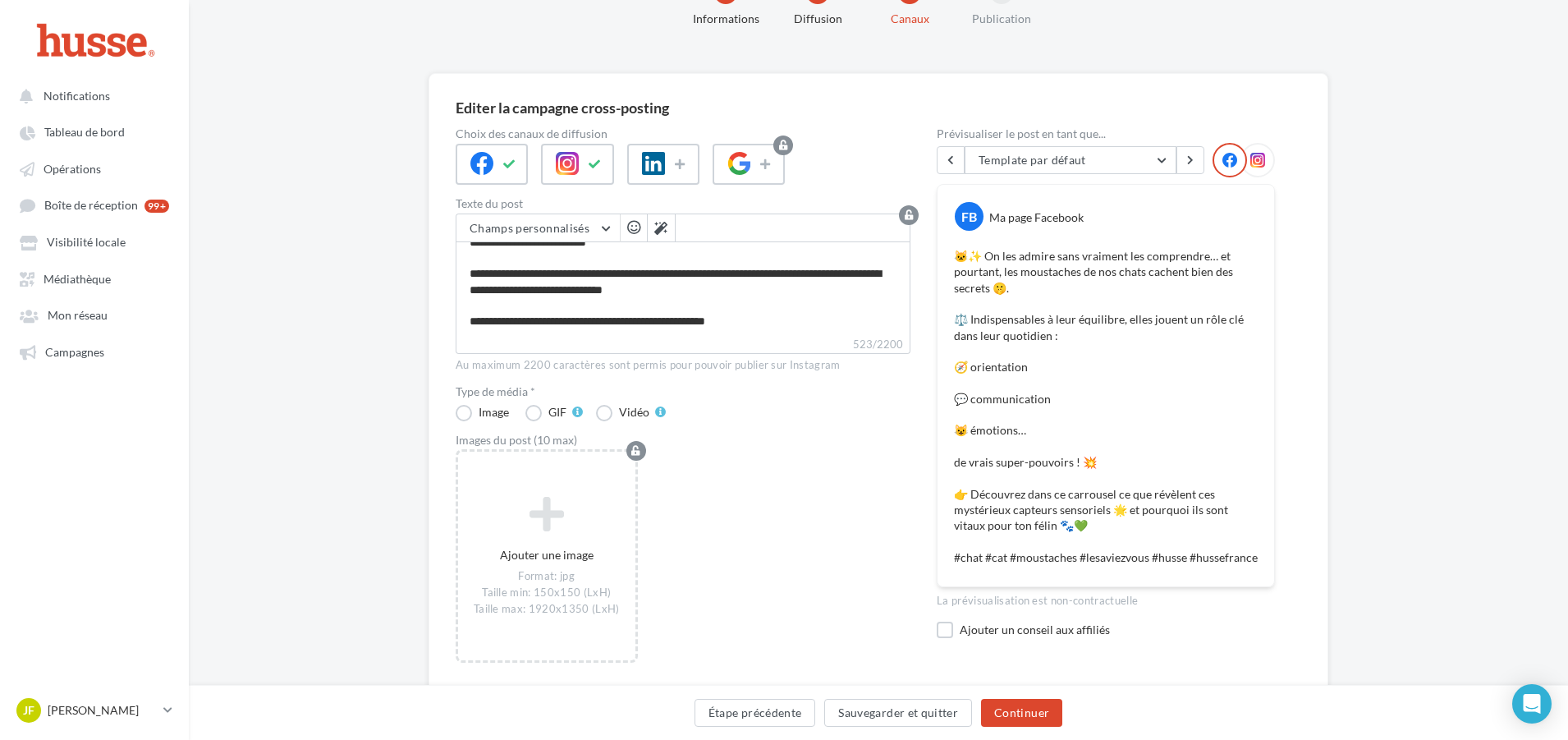
scroll to position [122, 0]
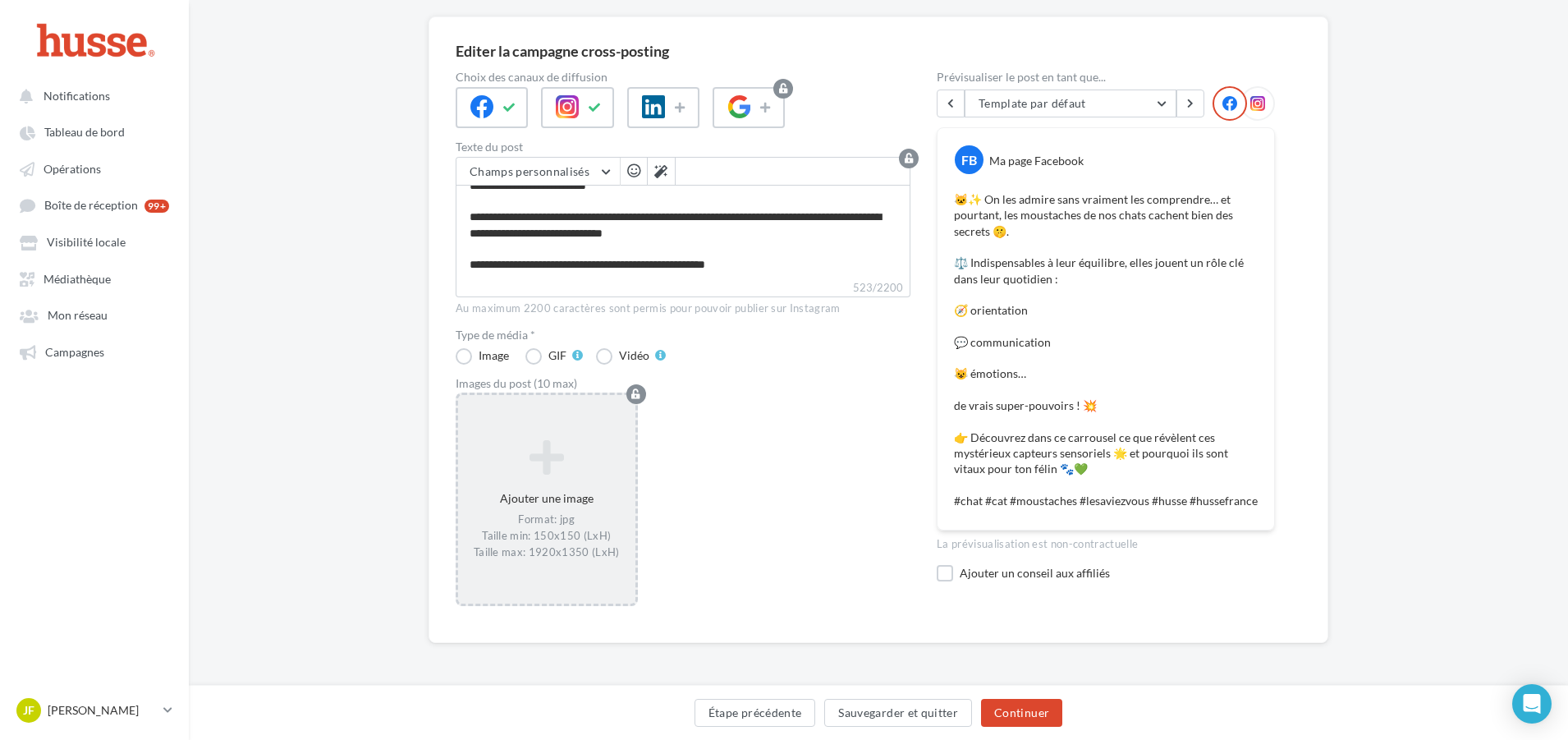
click at [544, 470] on icon at bounding box center [547, 456] width 164 height 40
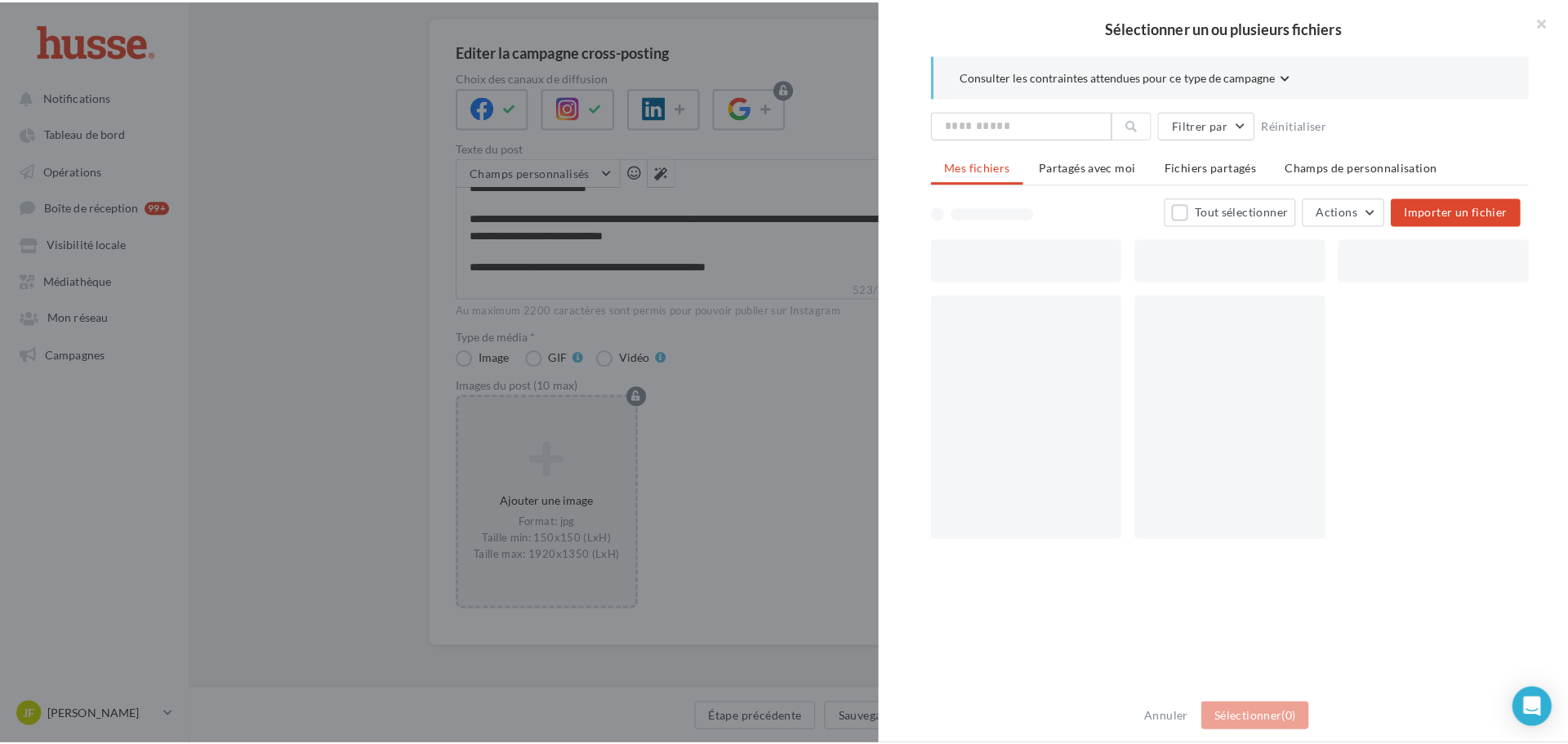
scroll to position [113, 0]
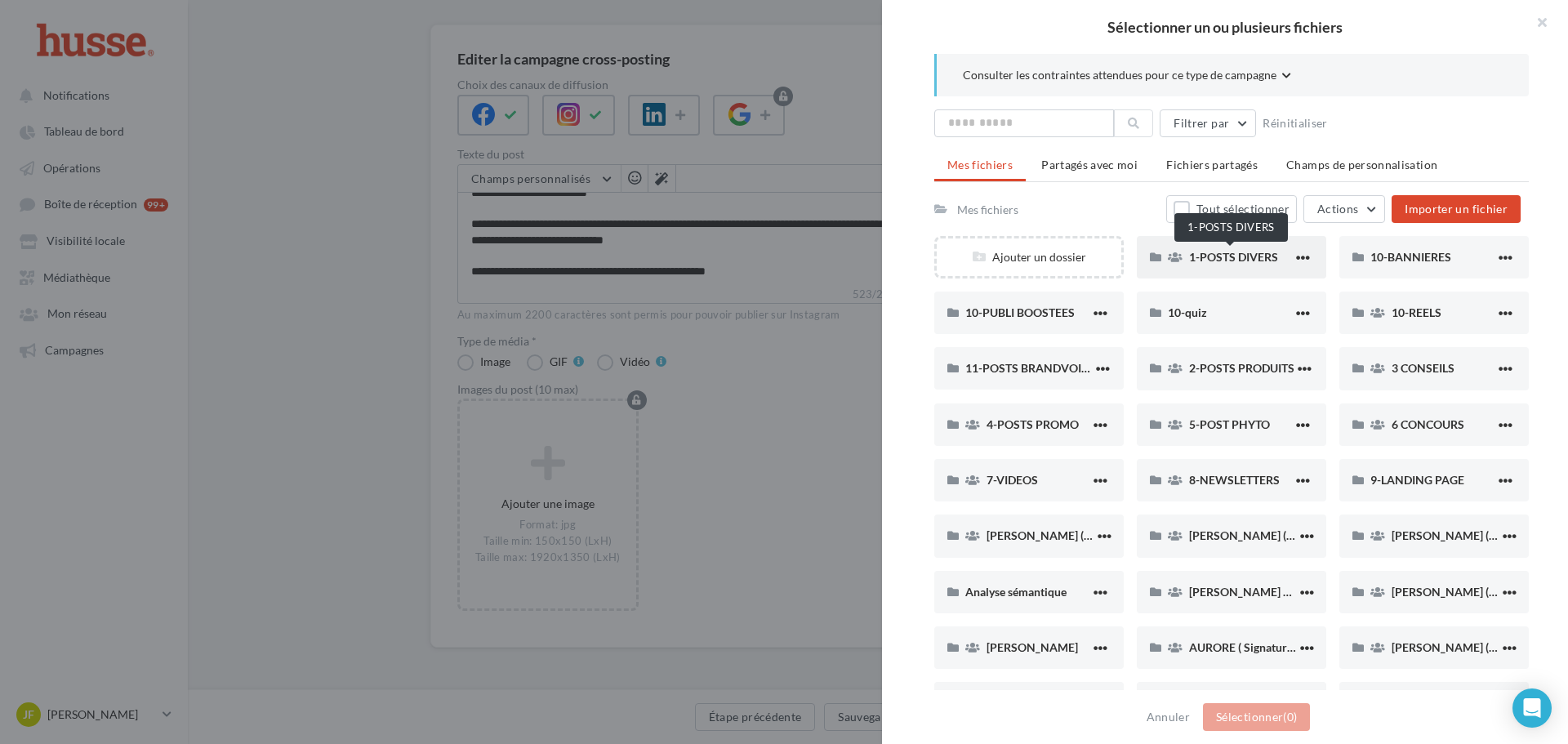
click at [1214, 263] on span "1-POSTS DIVERS" at bounding box center [1233, 256] width 89 height 14
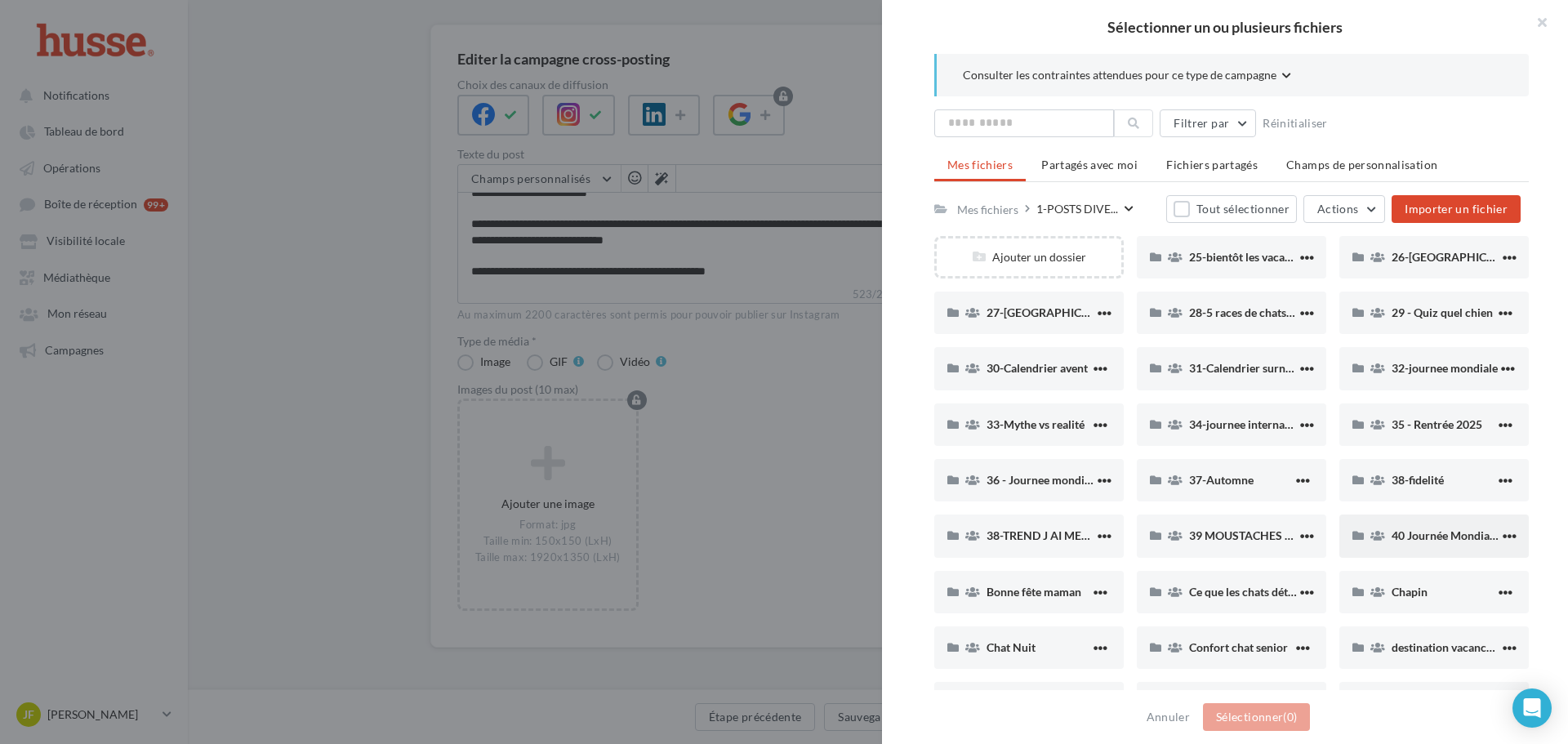
click at [1393, 526] on div "40 Journée Mondiale de la Vue" at bounding box center [1433, 535] width 189 height 42
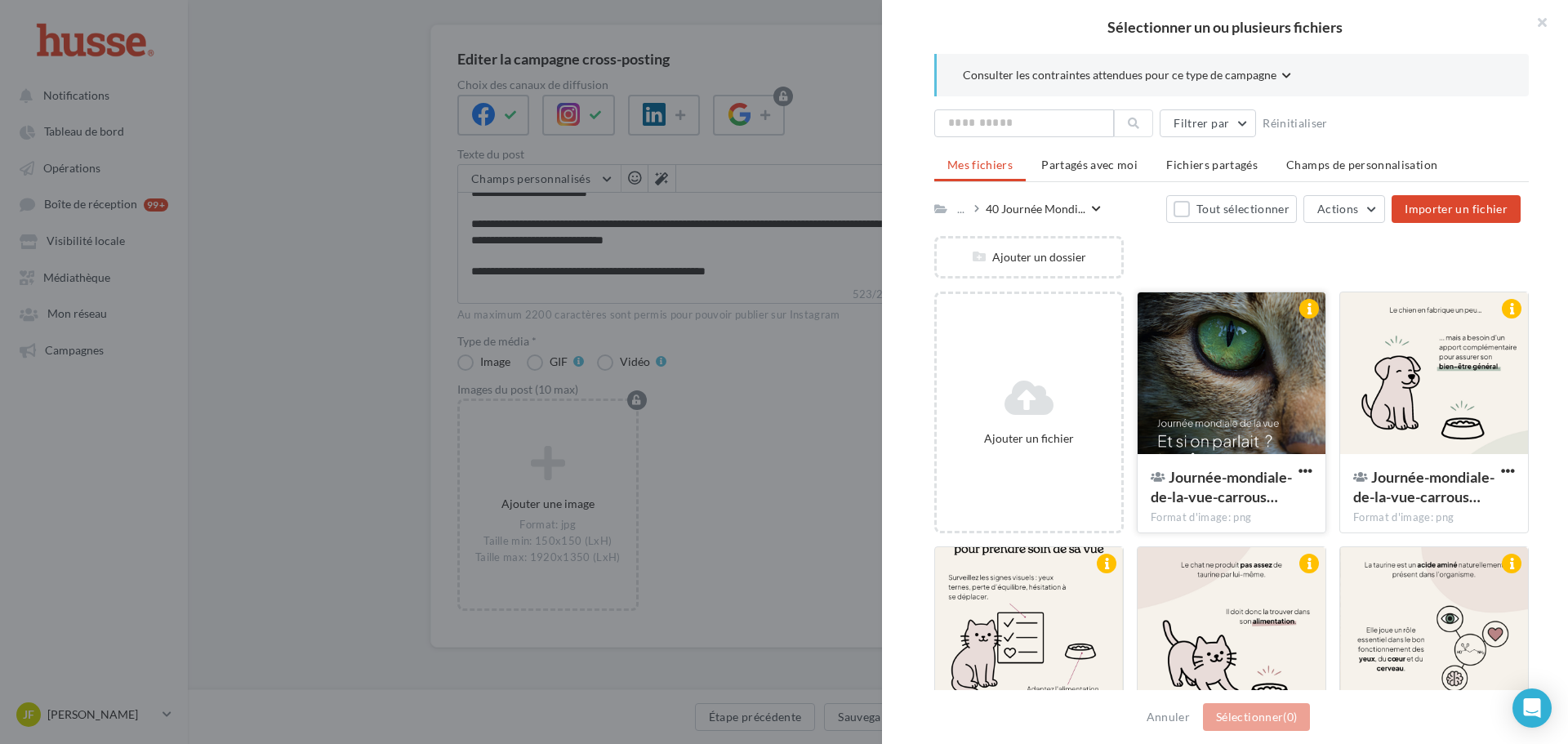
click at [1242, 413] on div at bounding box center [1230, 374] width 188 height 163
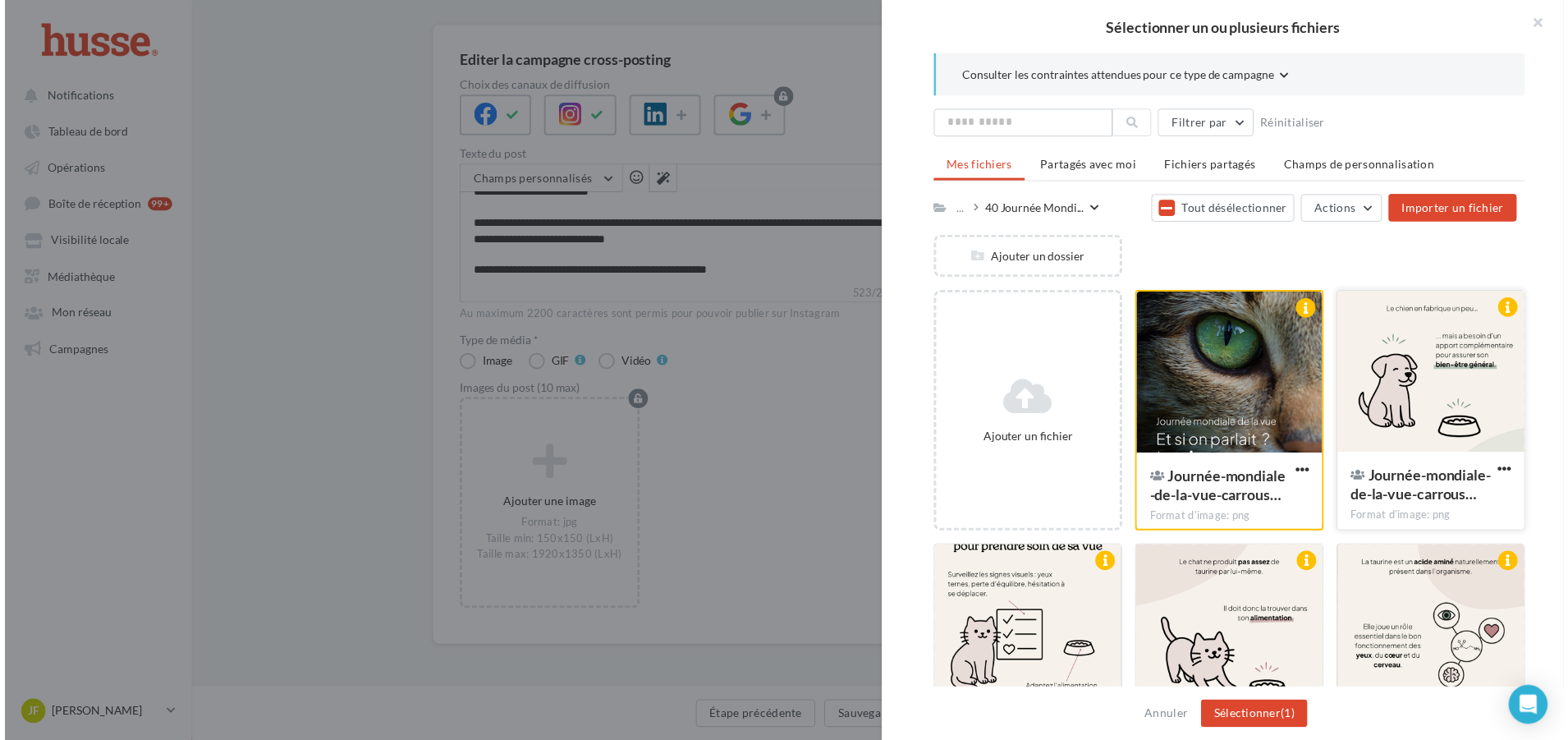
scroll to position [164, 0]
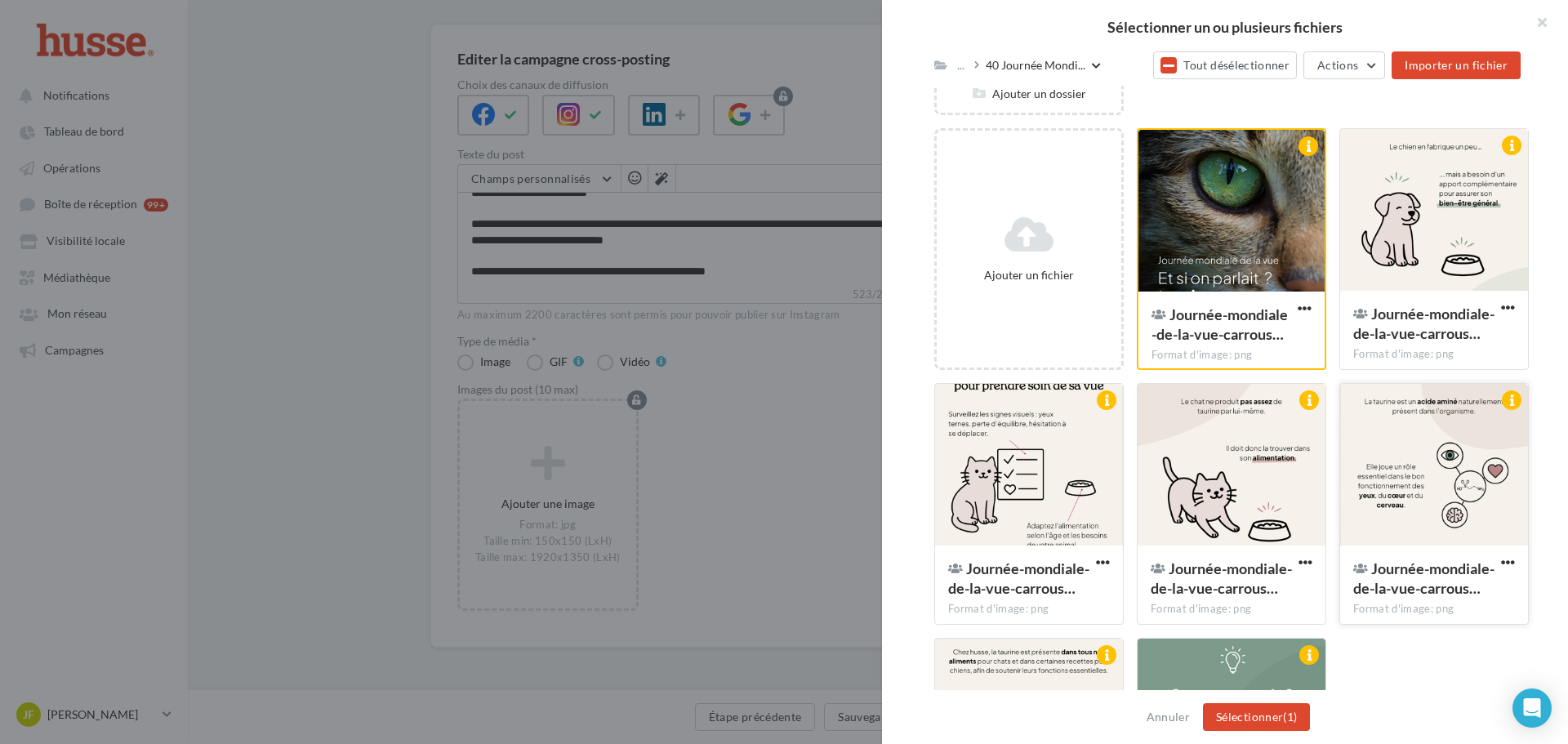
click at [1399, 482] on div at bounding box center [1433, 465] width 188 height 163
click at [1239, 486] on div at bounding box center [1230, 465] width 188 height 163
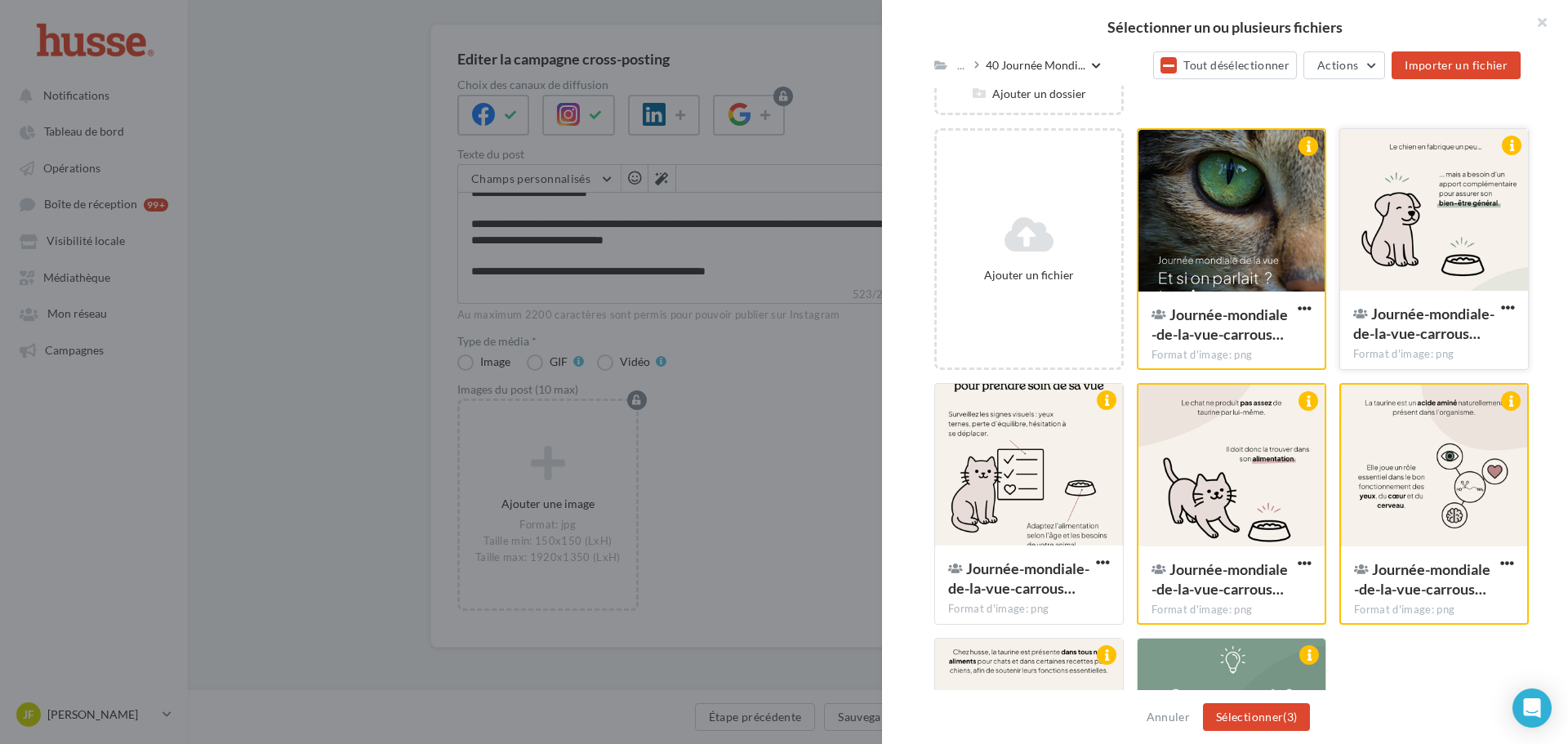
click at [1412, 256] on div at bounding box center [1433, 210] width 188 height 163
click at [1069, 478] on div at bounding box center [1028, 465] width 188 height 163
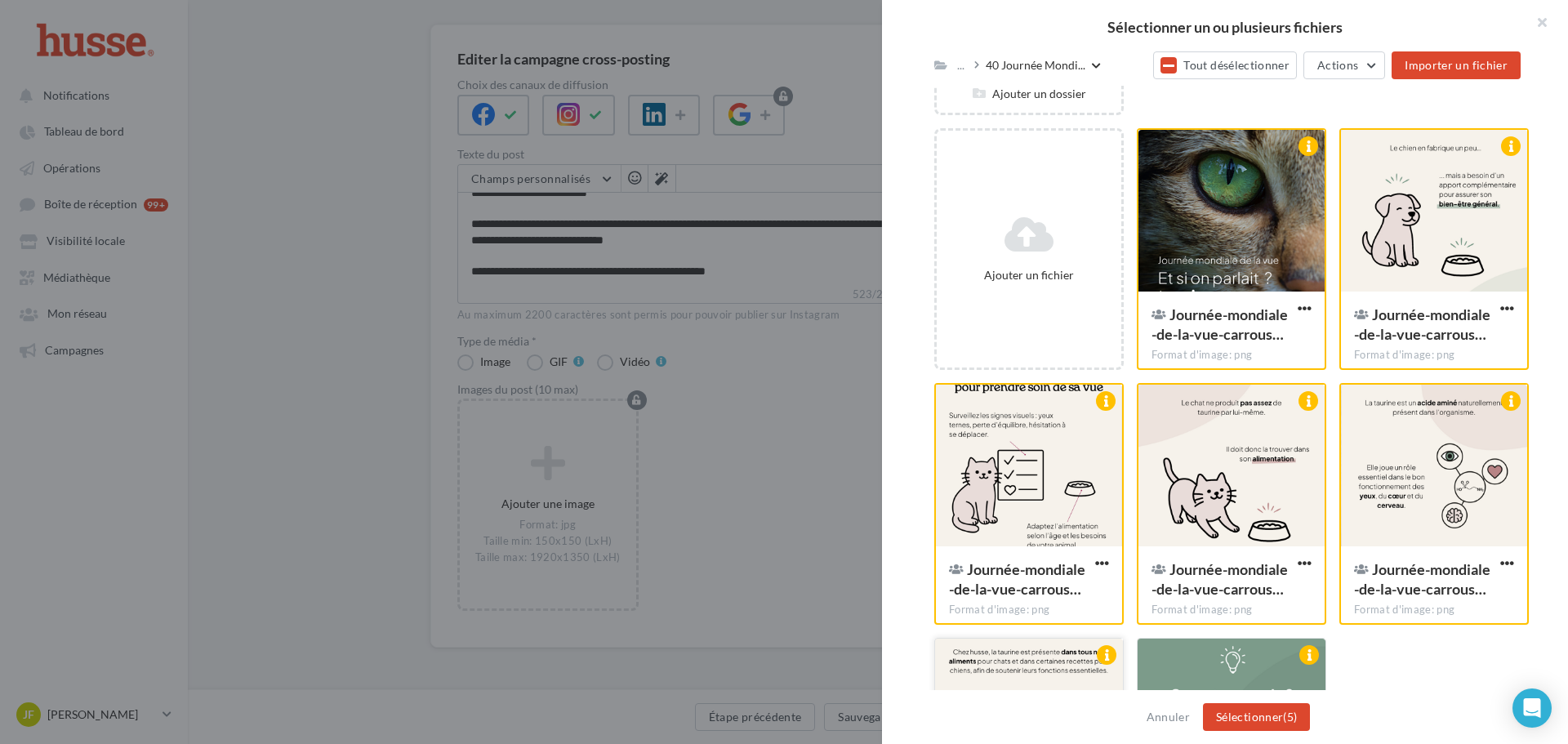
click at [1010, 647] on div at bounding box center [1028, 719] width 188 height 163
click at [1211, 662] on div at bounding box center [1230, 719] width 188 height 163
click at [1272, 716] on button "Sélectionner (7)" at bounding box center [1256, 717] width 107 height 27
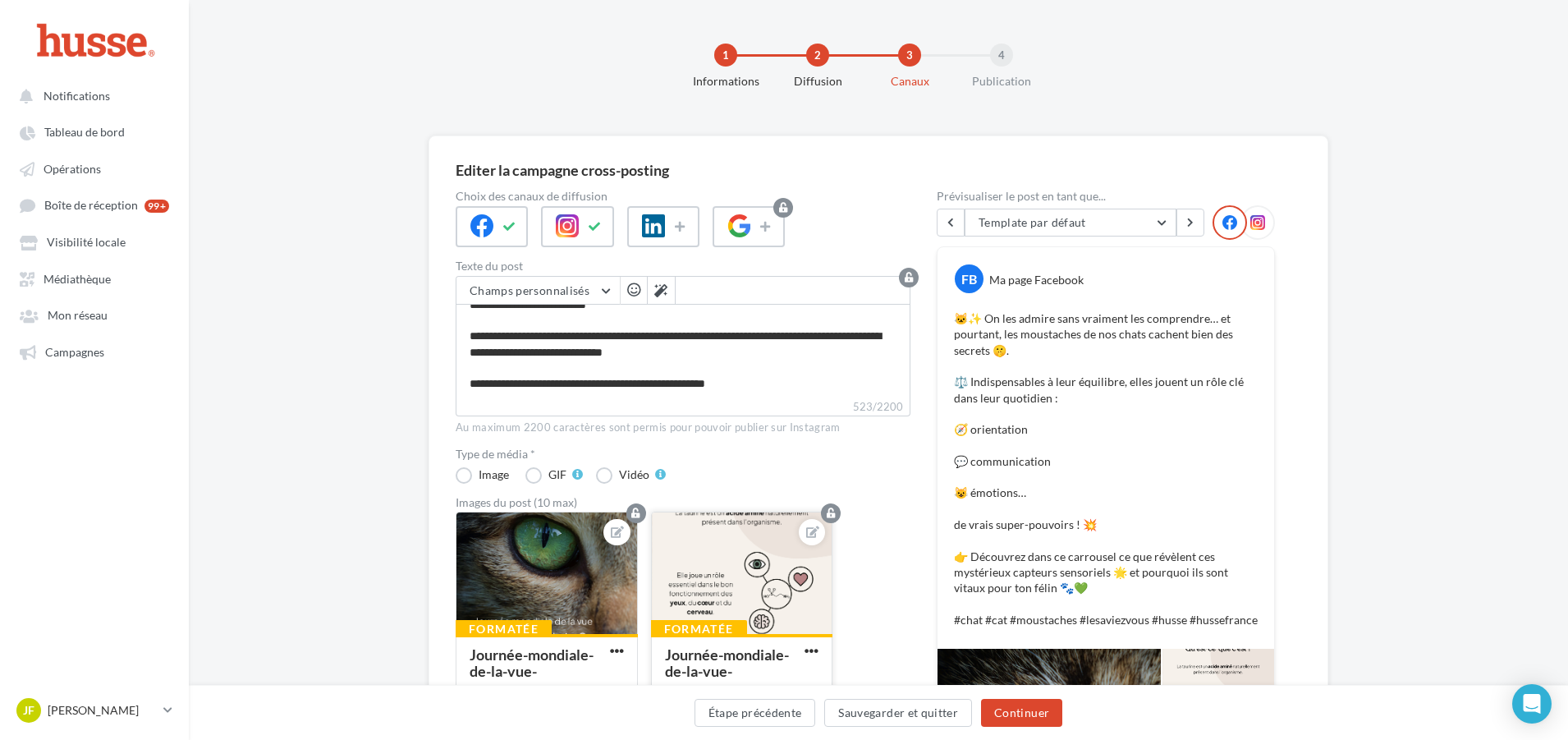
scroll to position [0, 0]
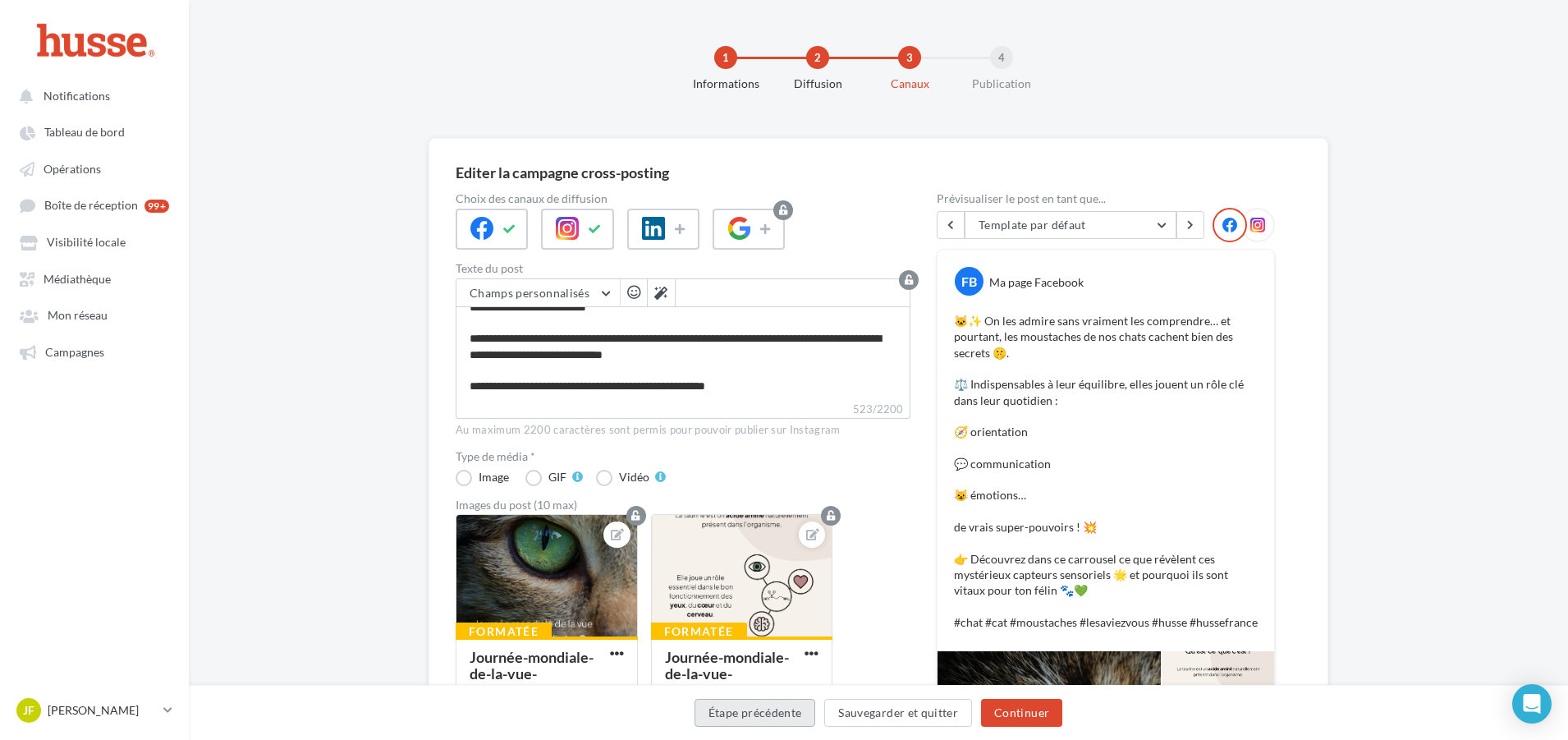
click at [772, 710] on button "Étape précédente" at bounding box center [754, 713] width 121 height 28
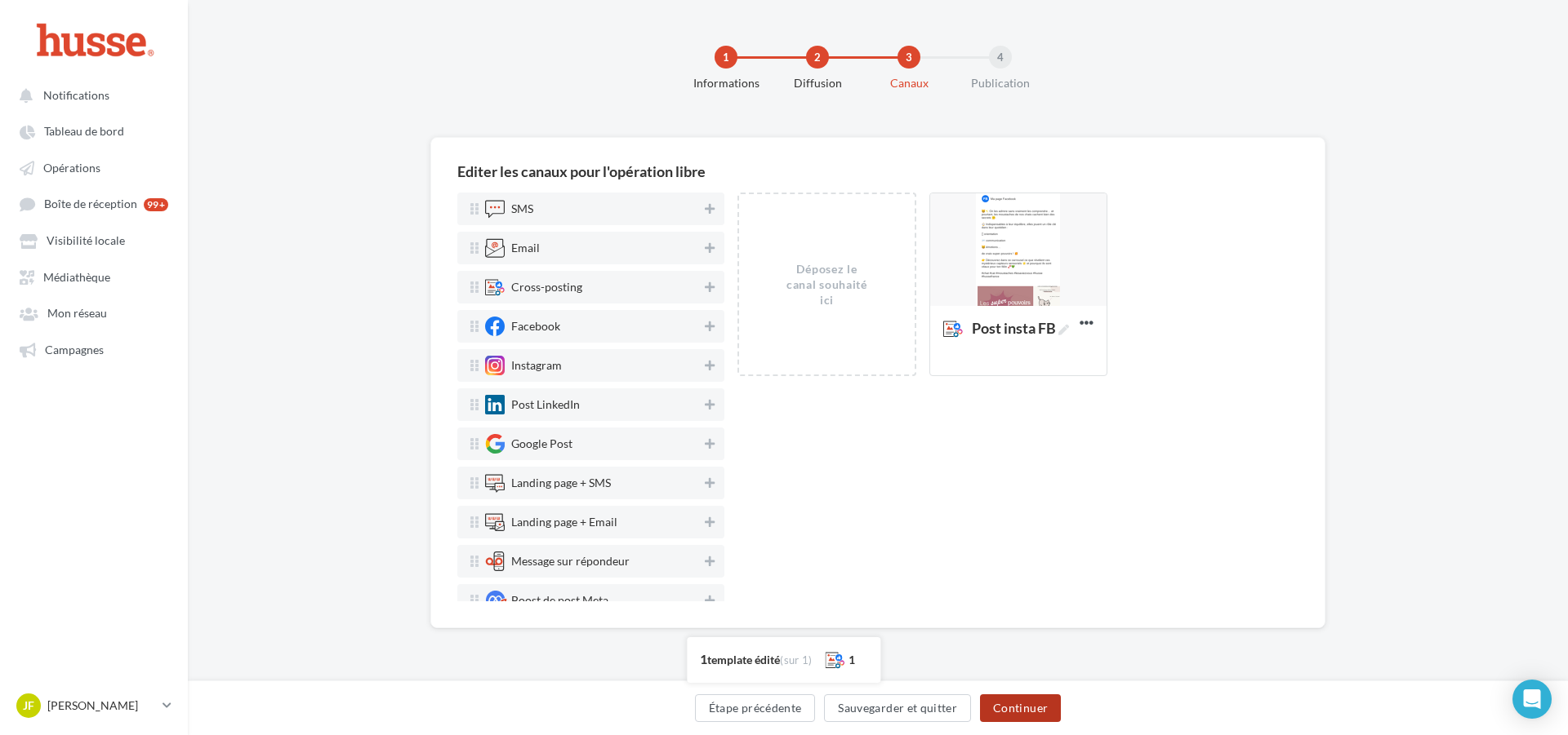
click at [1001, 700] on button "Continuer" at bounding box center [1020, 709] width 81 height 27
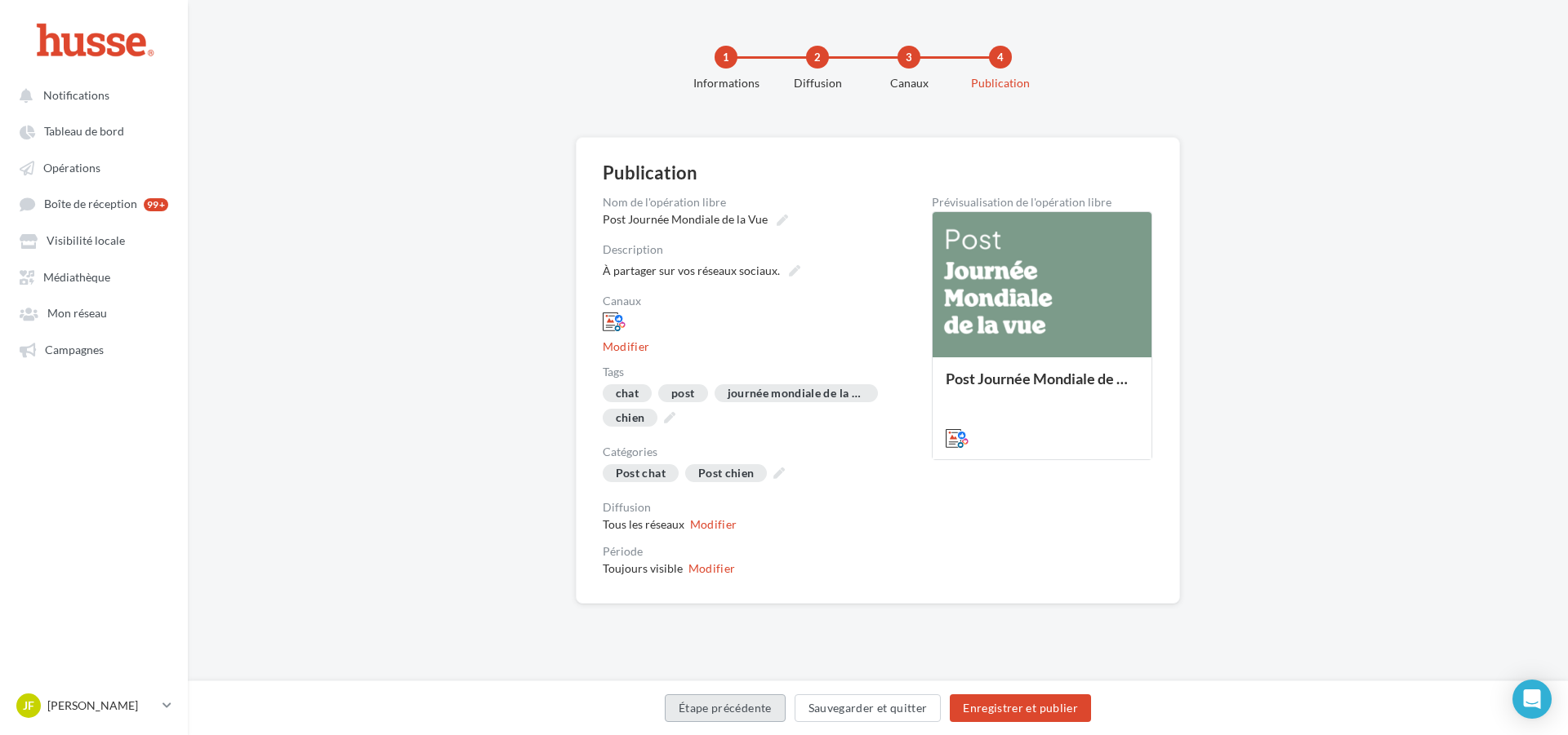
click at [727, 709] on button "Étape précédente" at bounding box center [725, 709] width 121 height 27
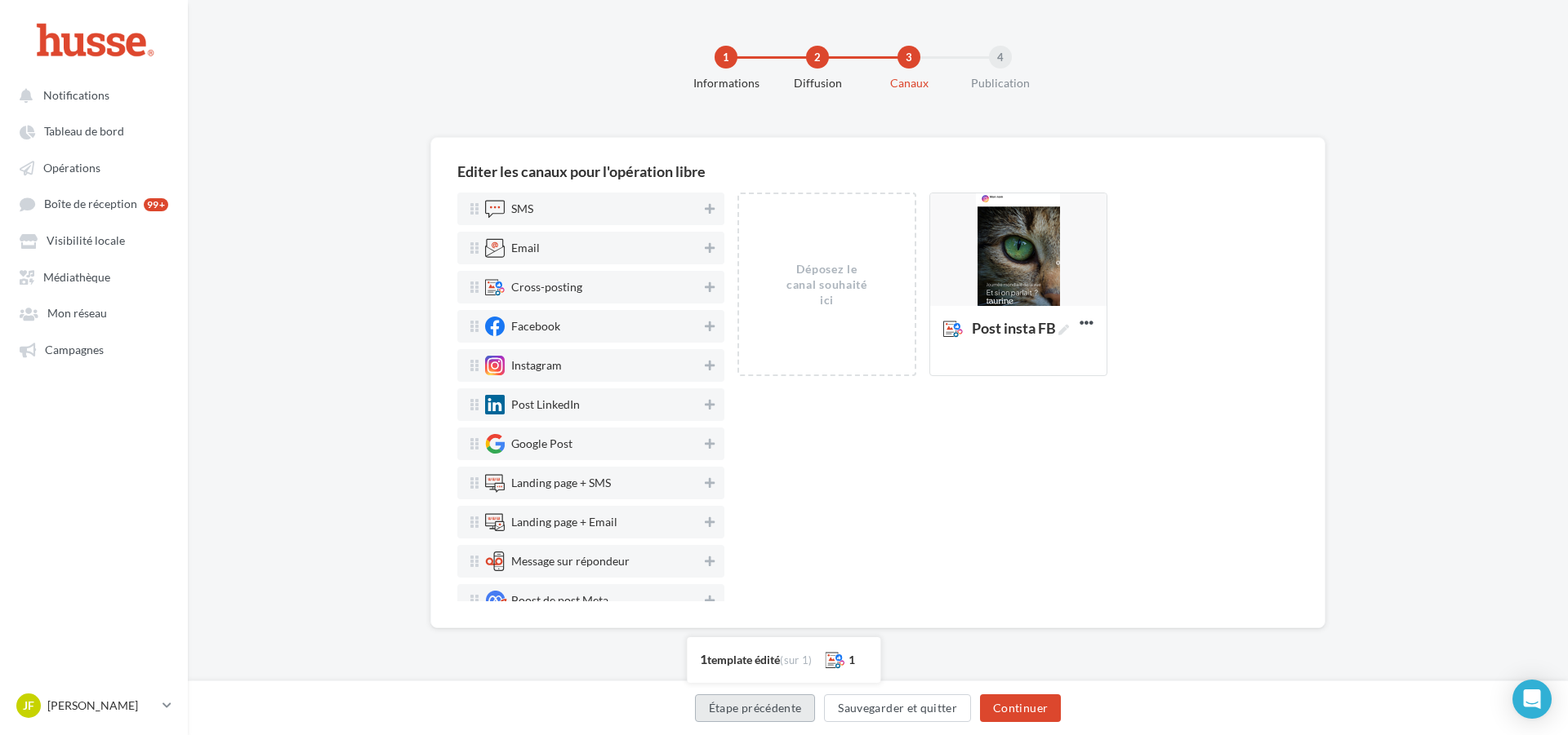
click at [779, 705] on button "Étape précédente" at bounding box center [755, 709] width 121 height 27
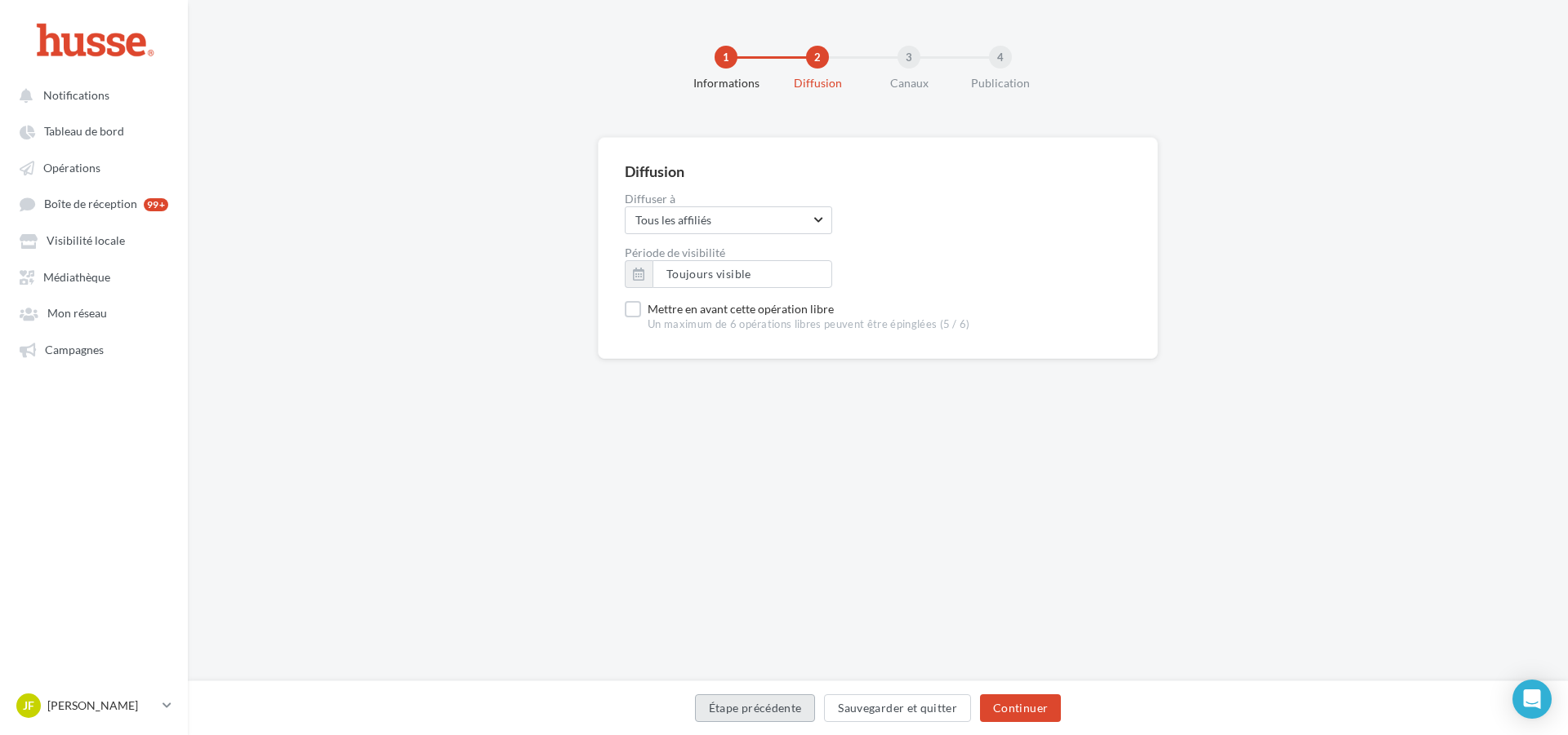
click at [772, 706] on button "Étape précédente" at bounding box center [755, 709] width 121 height 27
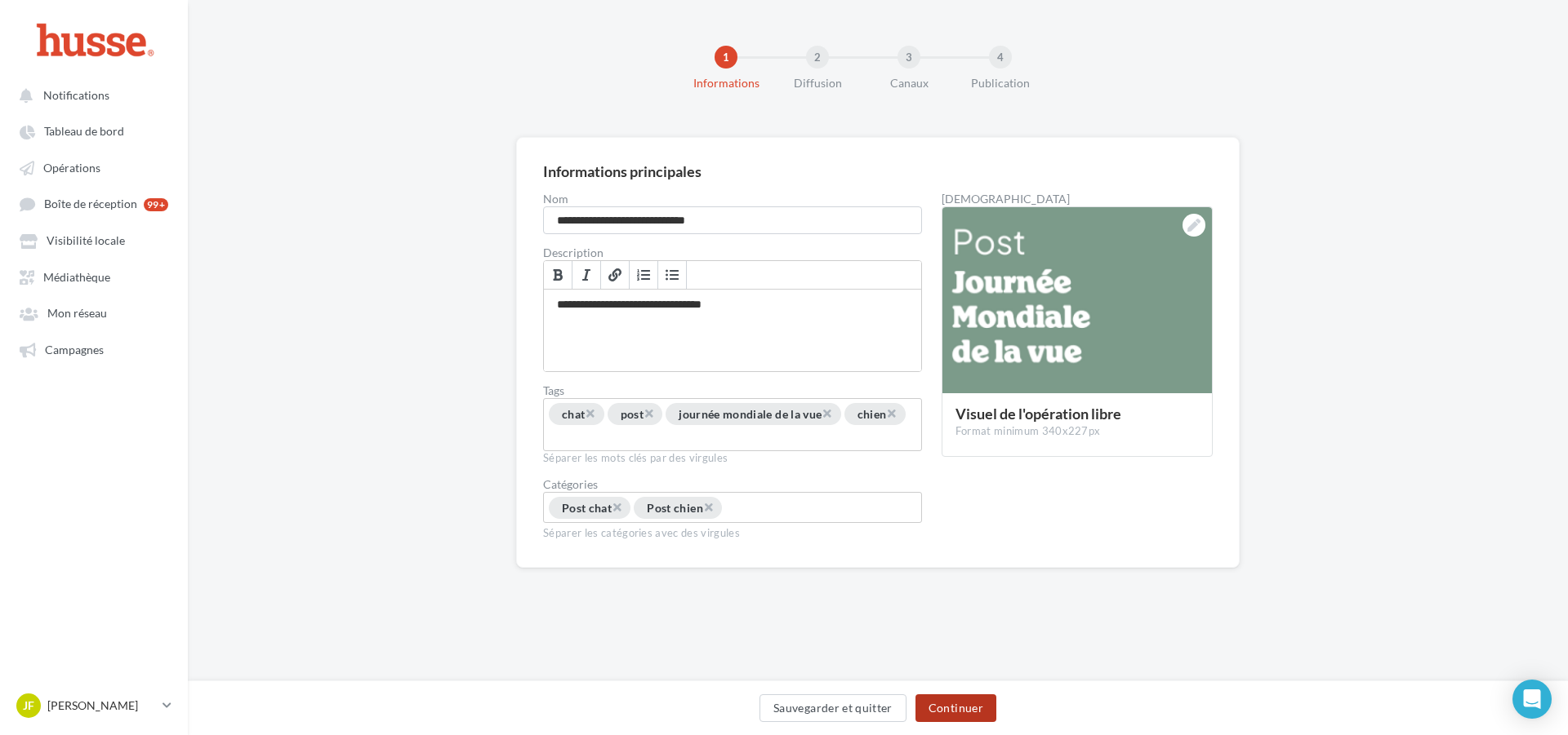
click at [956, 709] on button "Continuer" at bounding box center [955, 709] width 81 height 27
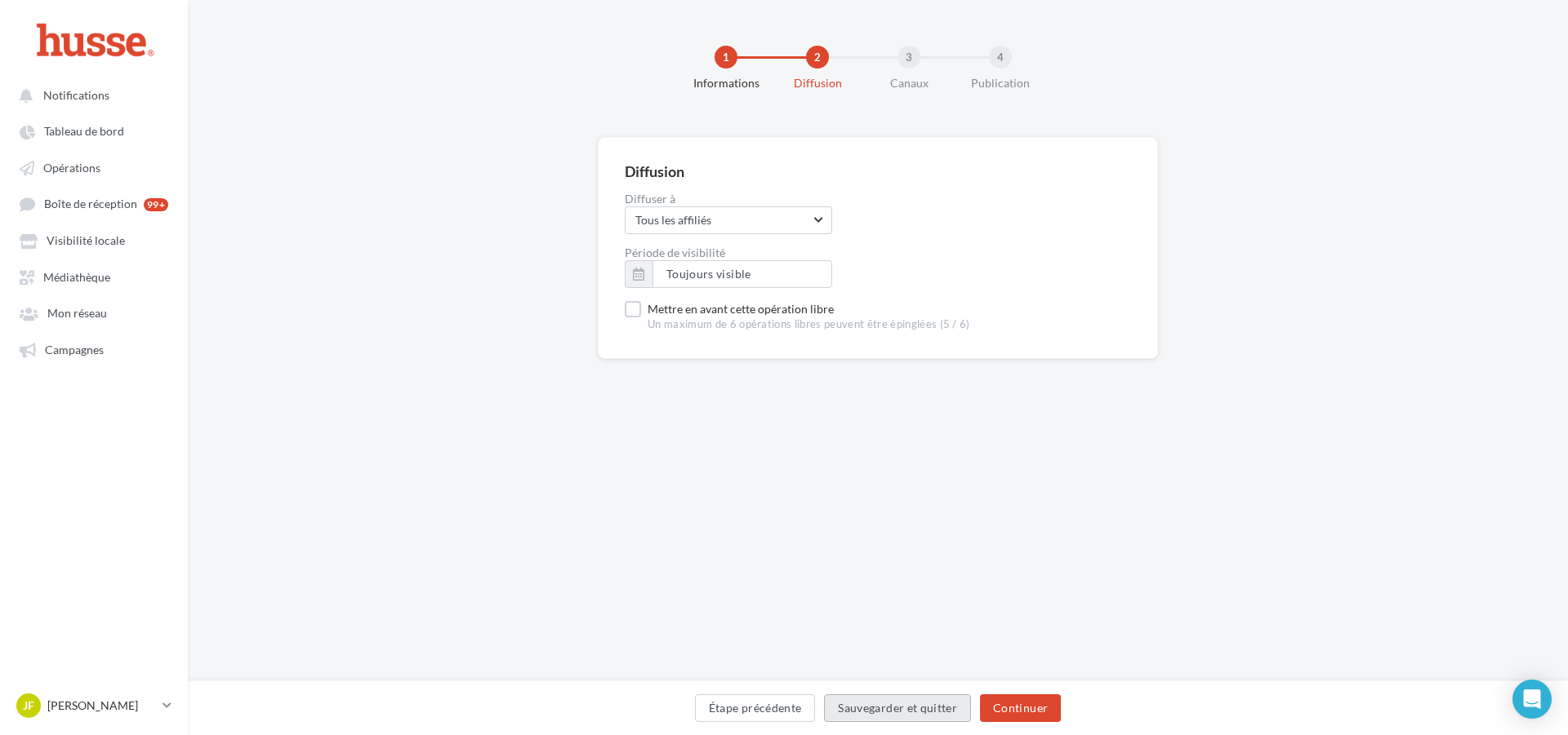
click at [956, 709] on button "Sauvegarder et quitter" at bounding box center [897, 709] width 147 height 27
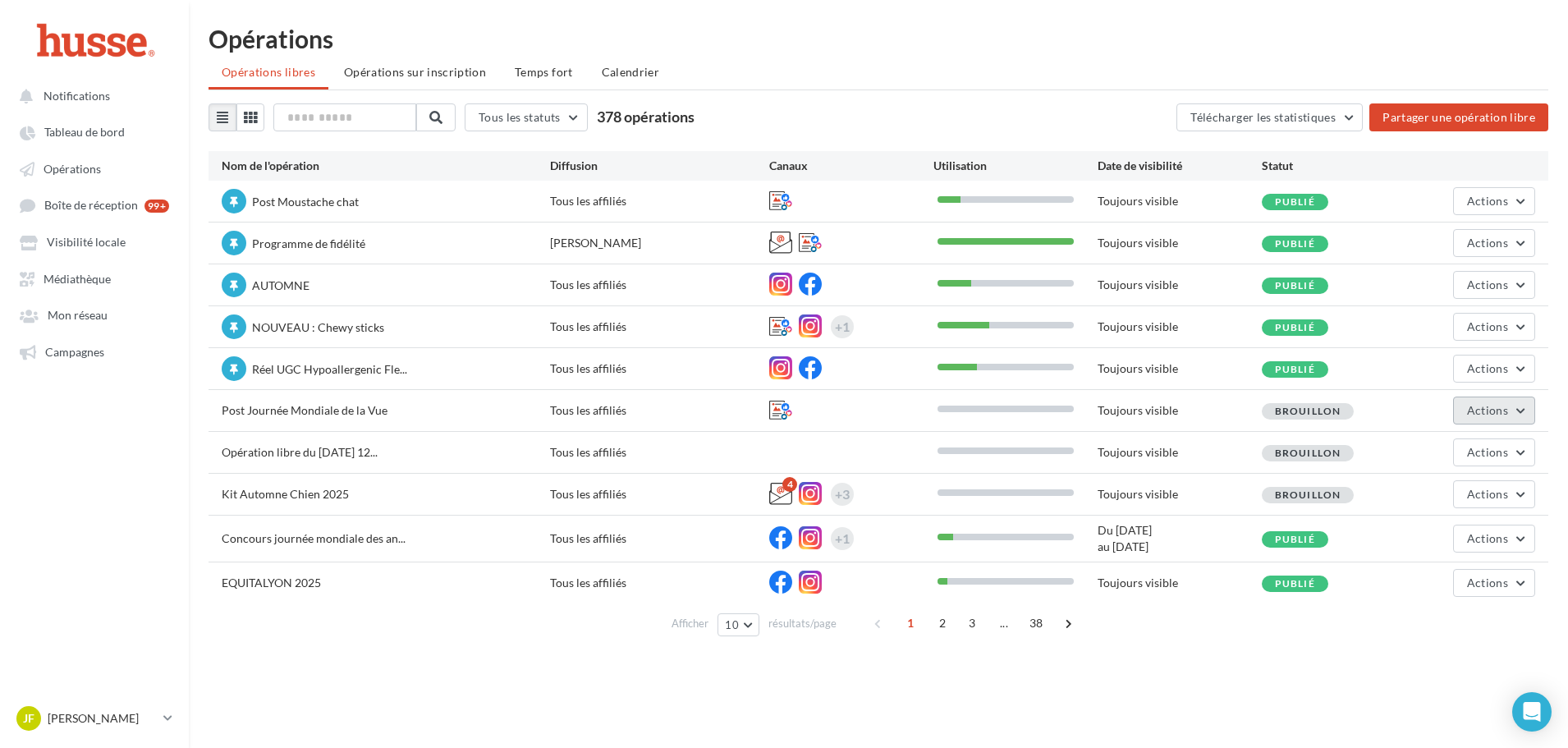
click at [1495, 409] on span "Actions" at bounding box center [1488, 410] width 41 height 14
click at [1469, 446] on button "Editer" at bounding box center [1453, 448] width 164 height 42
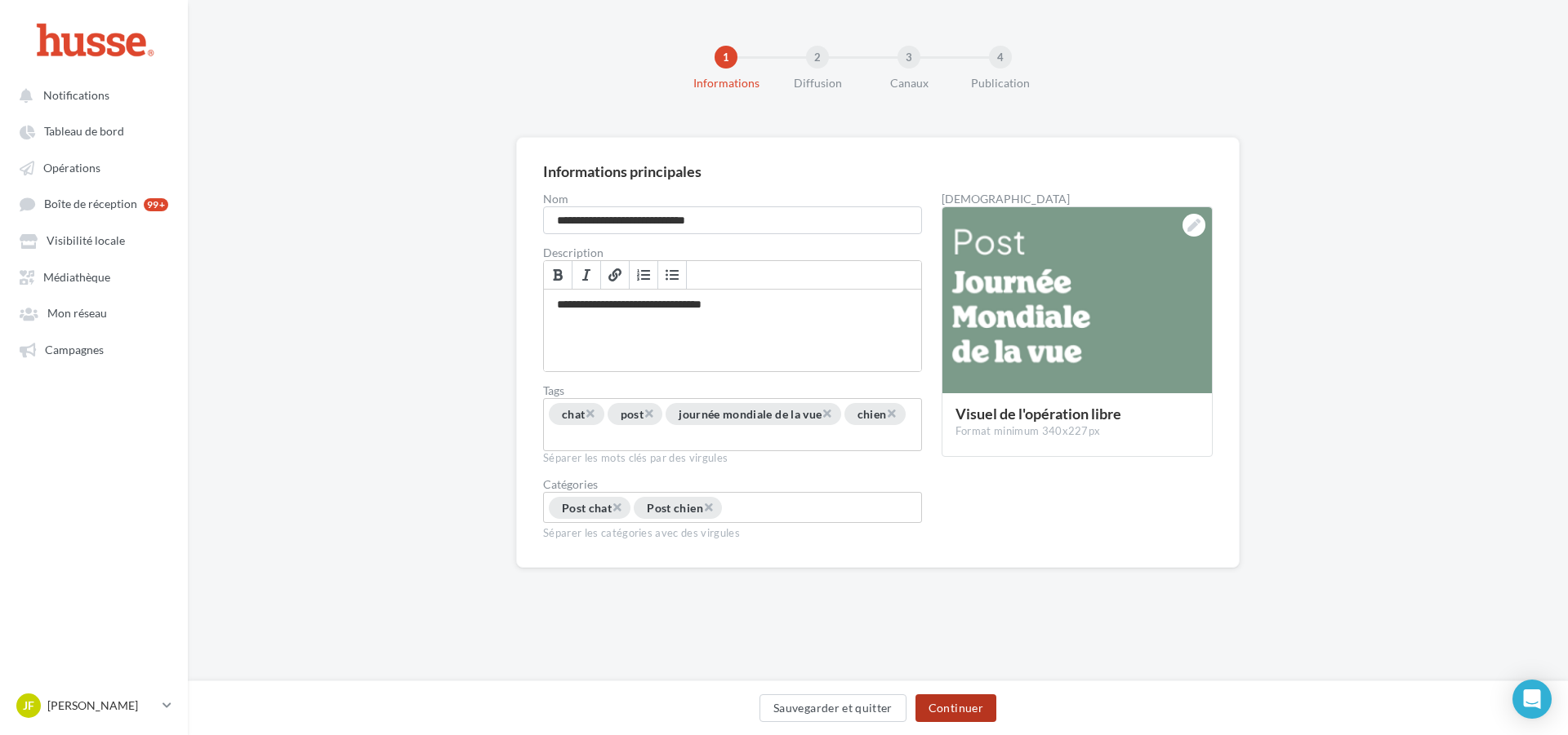
click at [962, 700] on button "Continuer" at bounding box center [955, 709] width 81 height 27
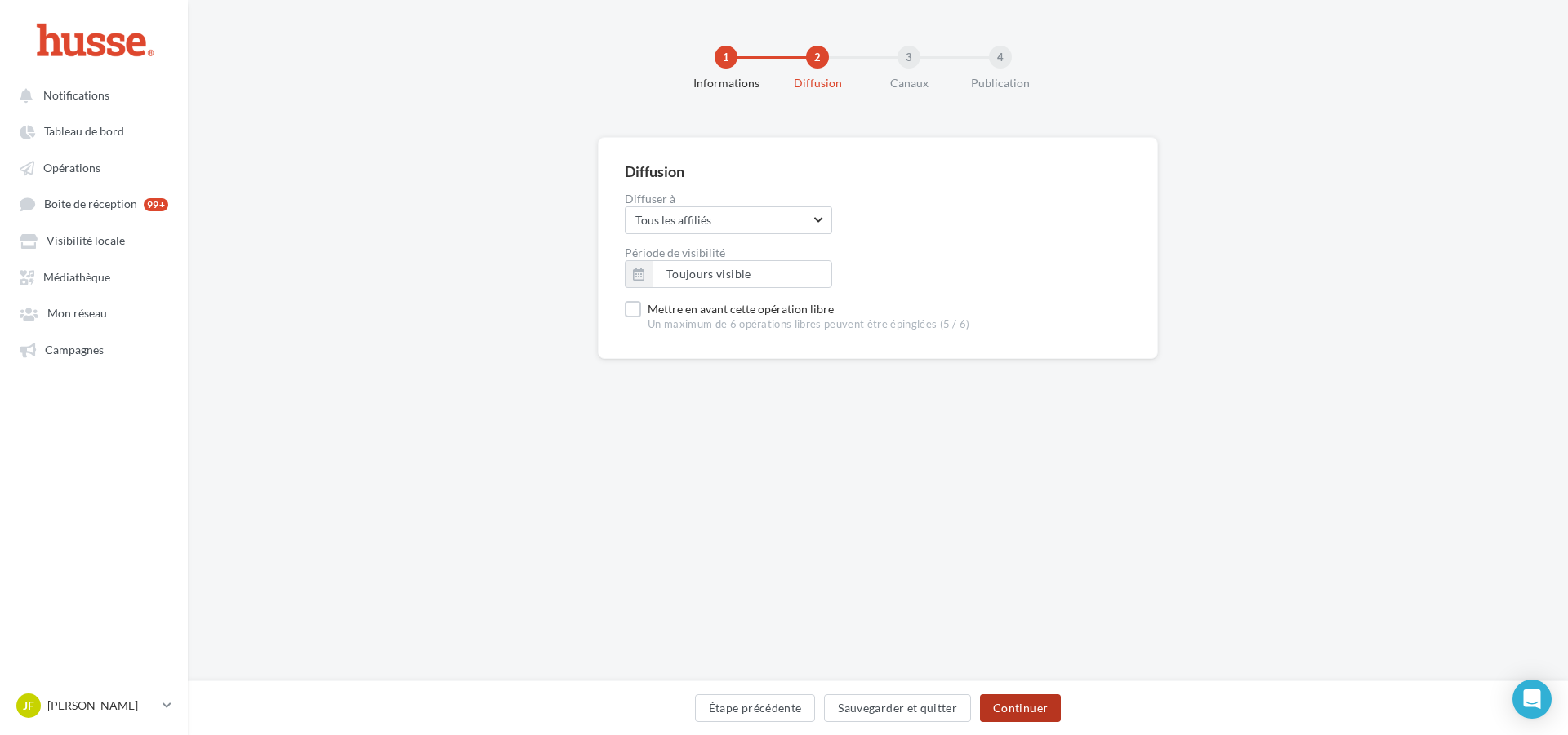
click at [1000, 703] on button "Continuer" at bounding box center [1020, 709] width 81 height 27
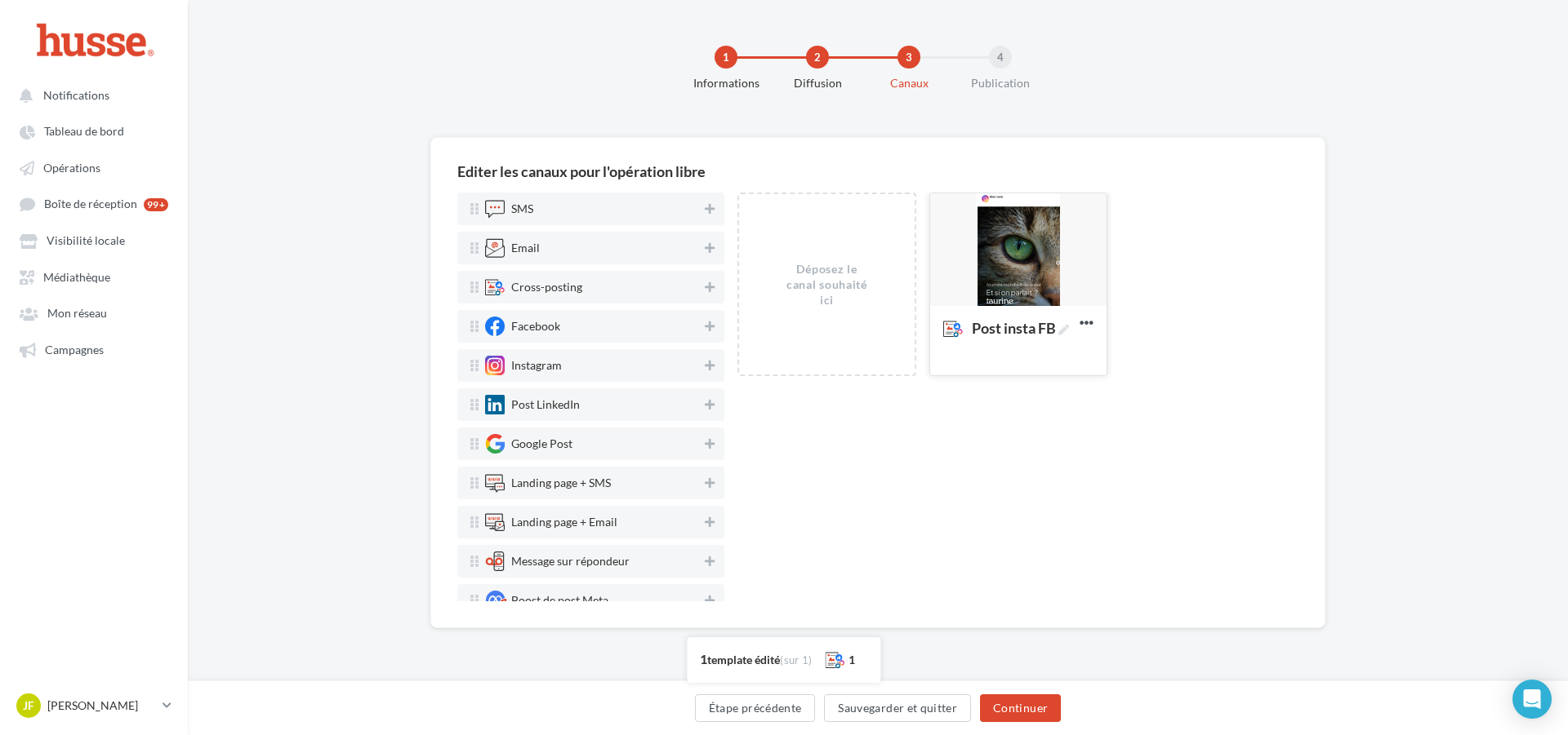
click at [1045, 257] on div at bounding box center [1018, 250] width 177 height 114
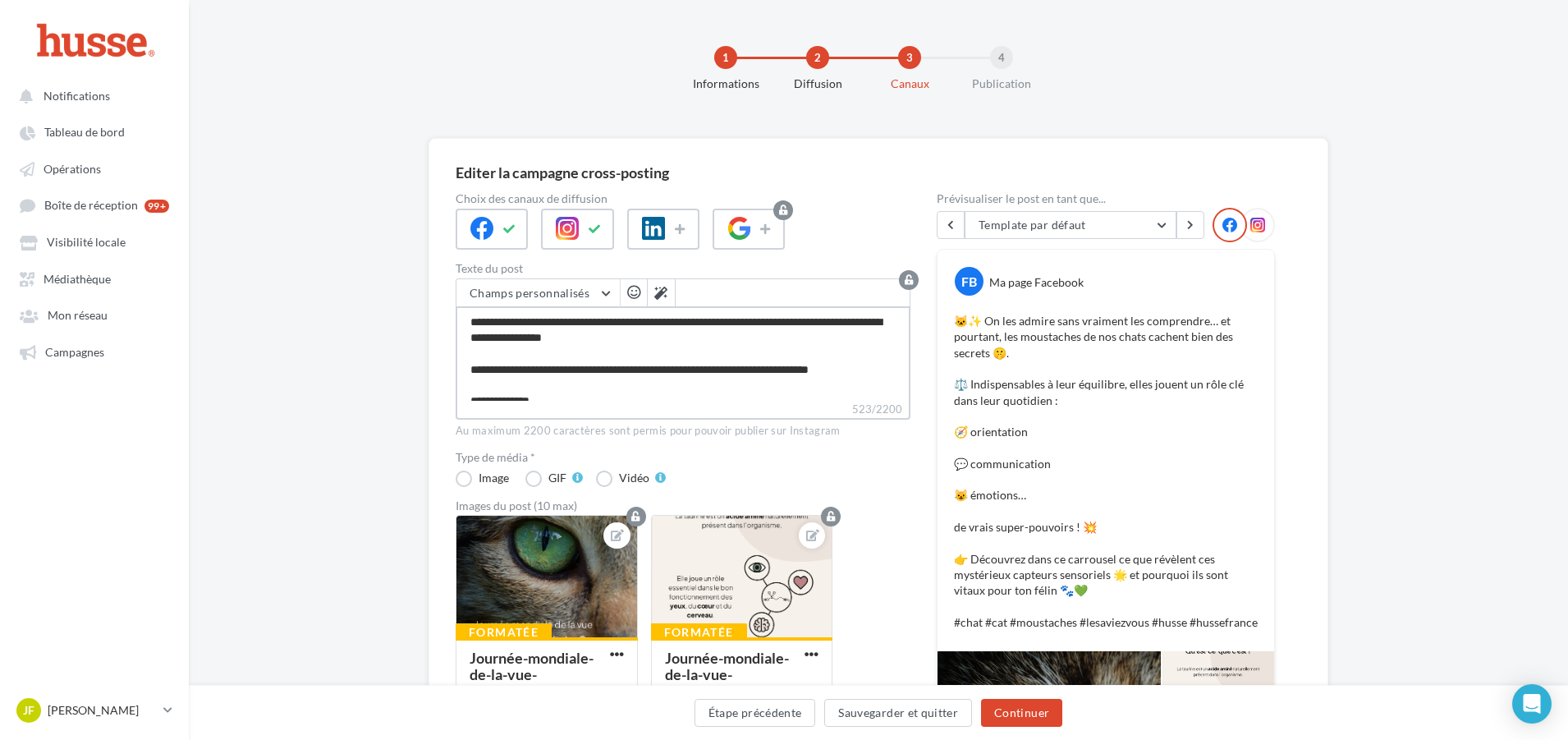
scroll to position [7, 0]
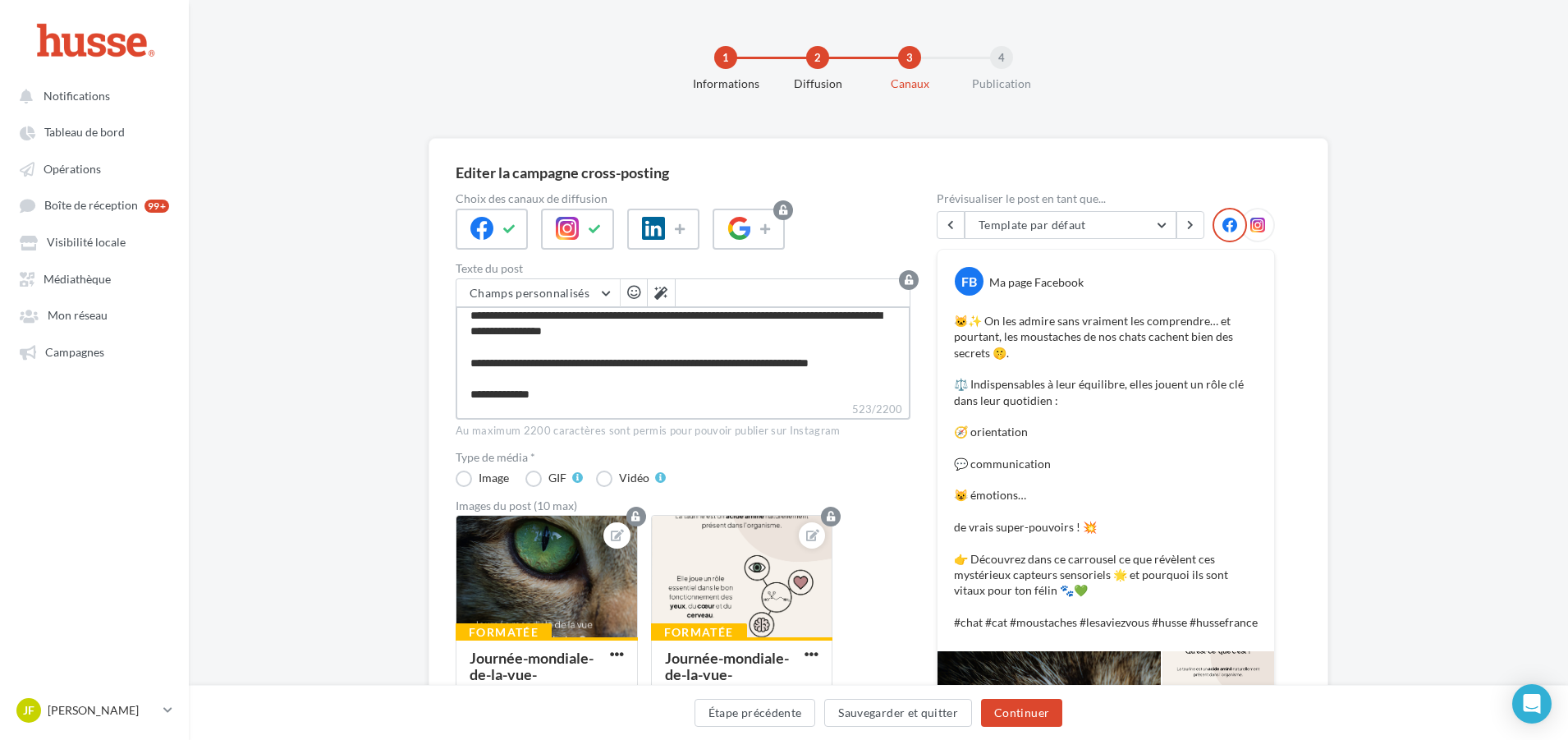
drag, startPoint x: 904, startPoint y: 333, endPoint x: 905, endPoint y: 348, distance: 15.0
click at [905, 348] on textarea "**********" at bounding box center [683, 354] width 455 height 95
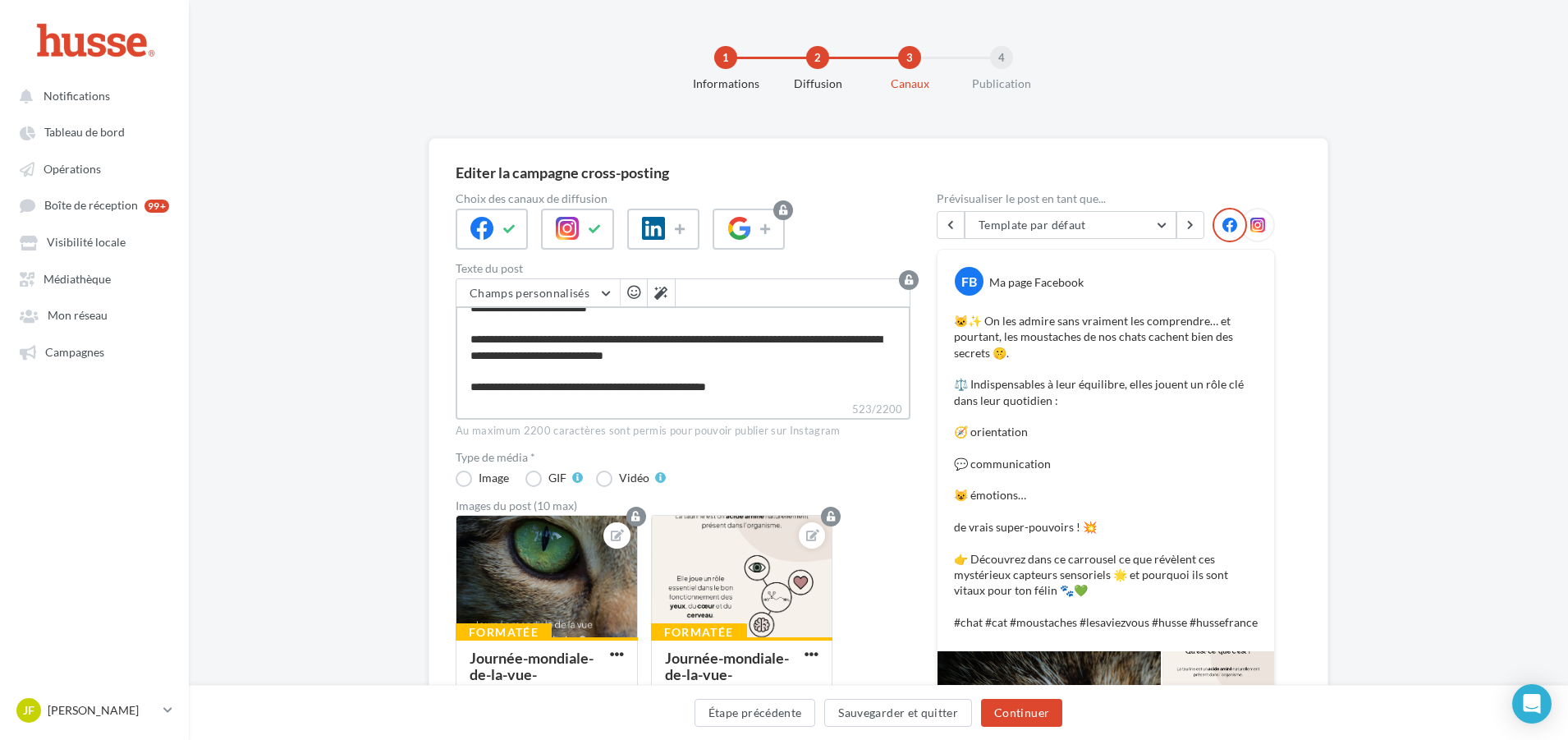
scroll to position [189, 0]
click at [757, 387] on textarea "**********" at bounding box center [683, 354] width 455 height 95
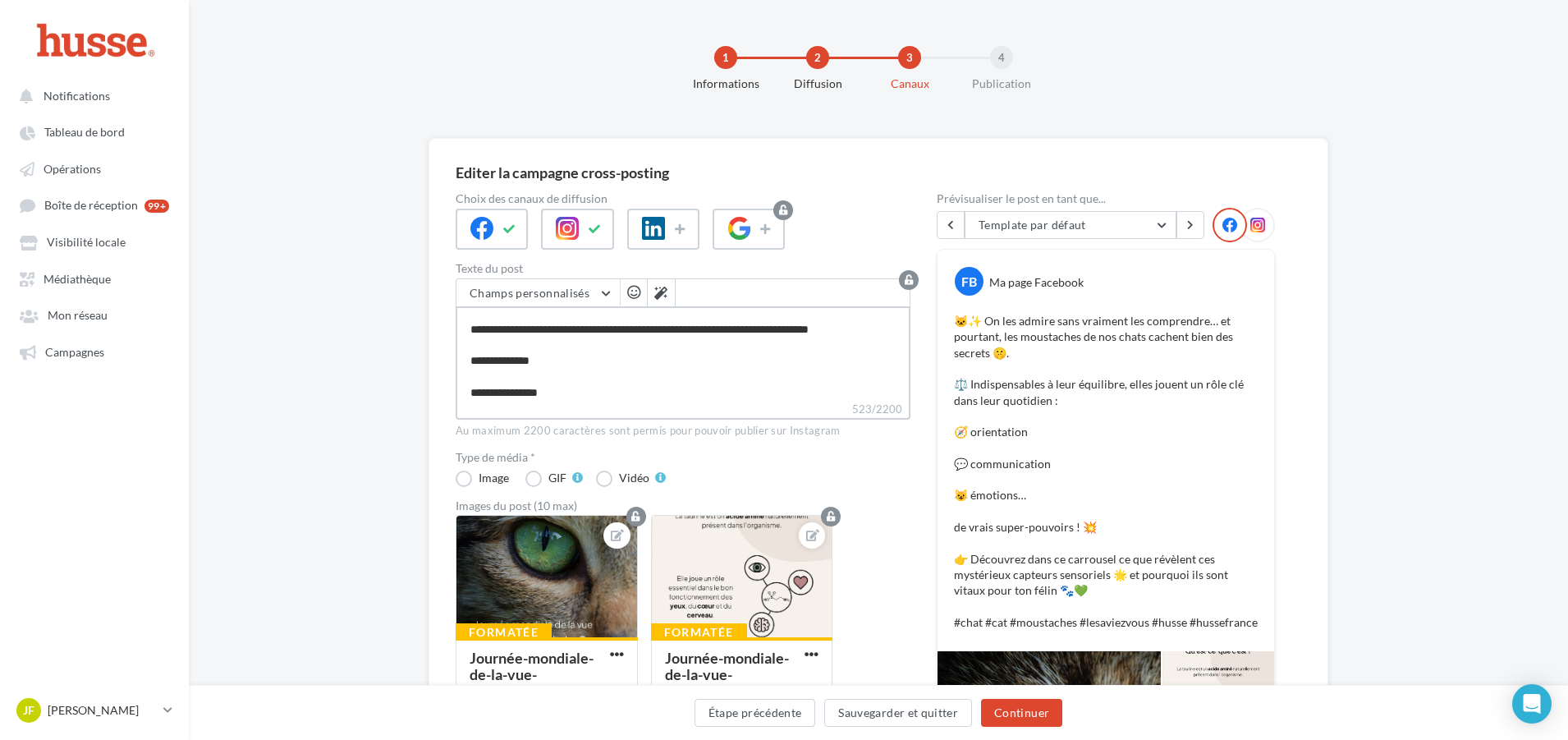
scroll to position [0, 0]
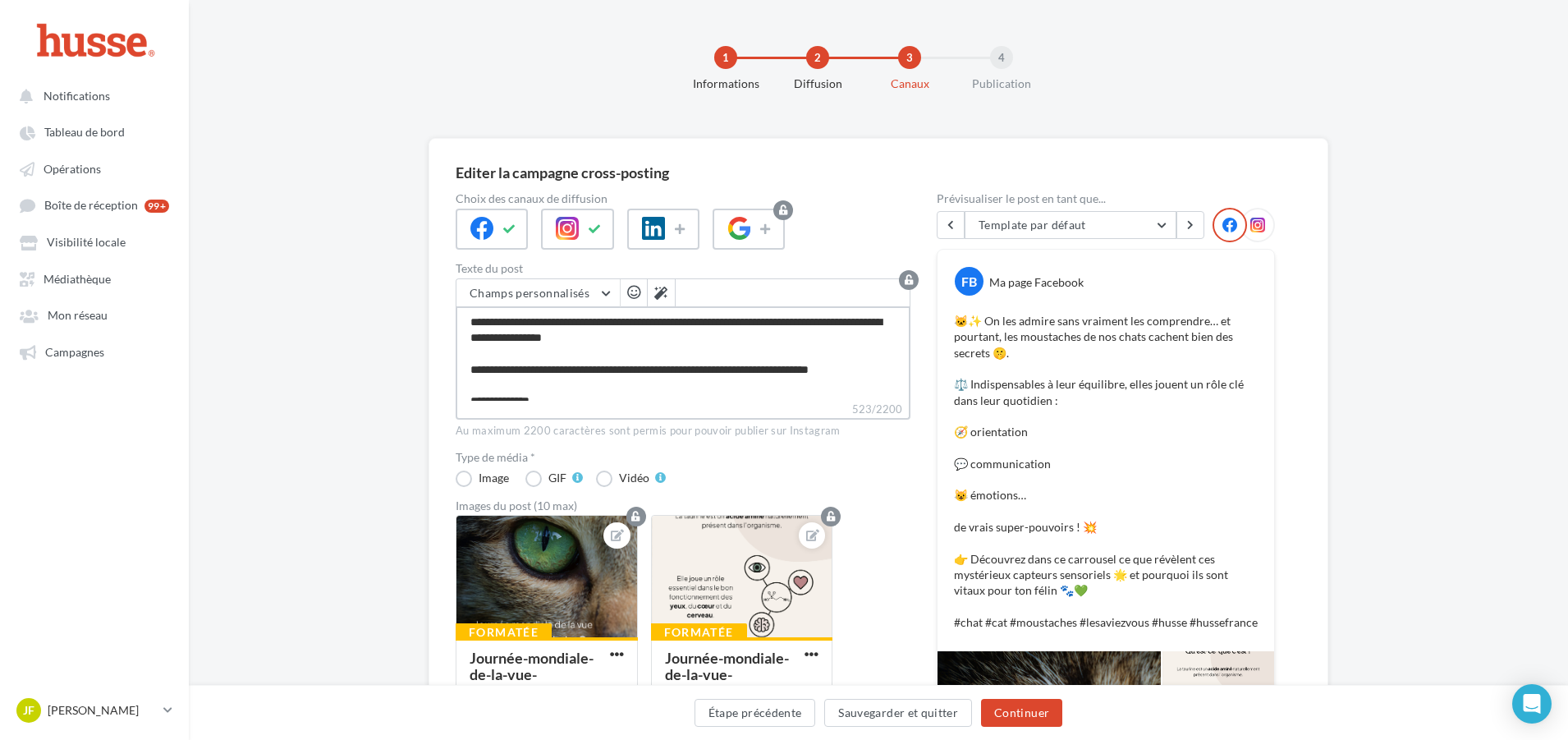
drag, startPoint x: 822, startPoint y: 388, endPoint x: 342, endPoint y: 288, distance: 490.3
paste textarea "**********"
type textarea "**********"
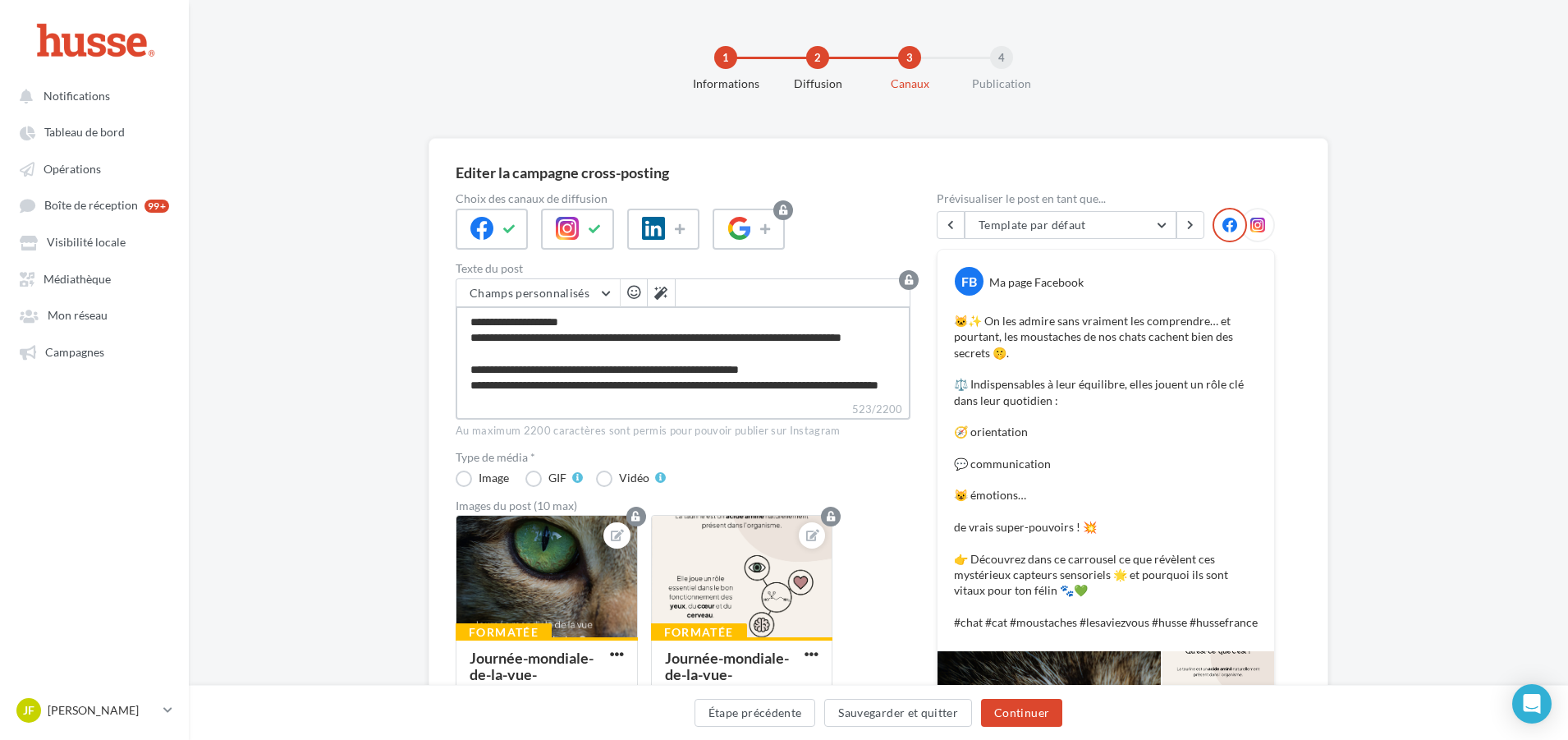
scroll to position [261, 0]
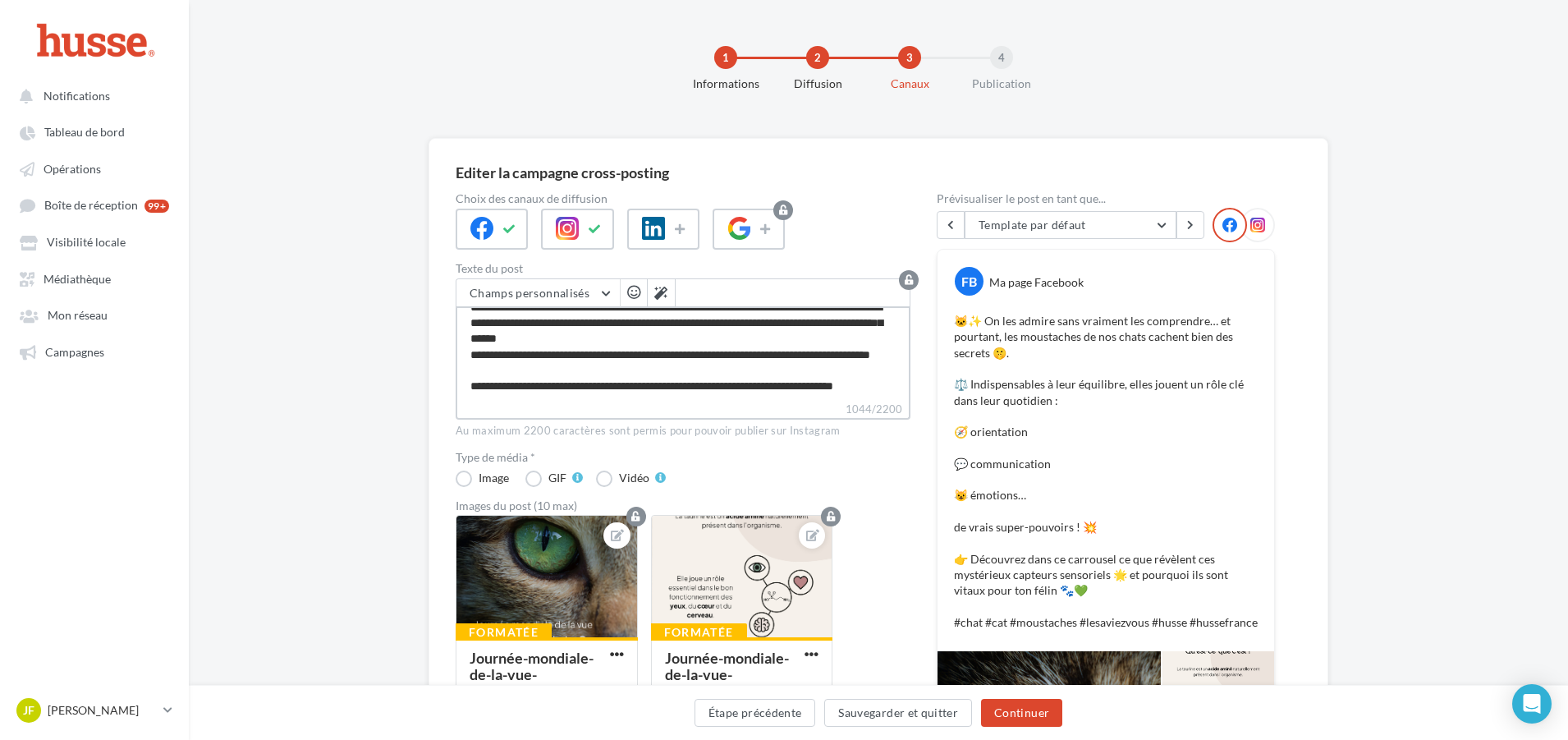
type textarea "**********"
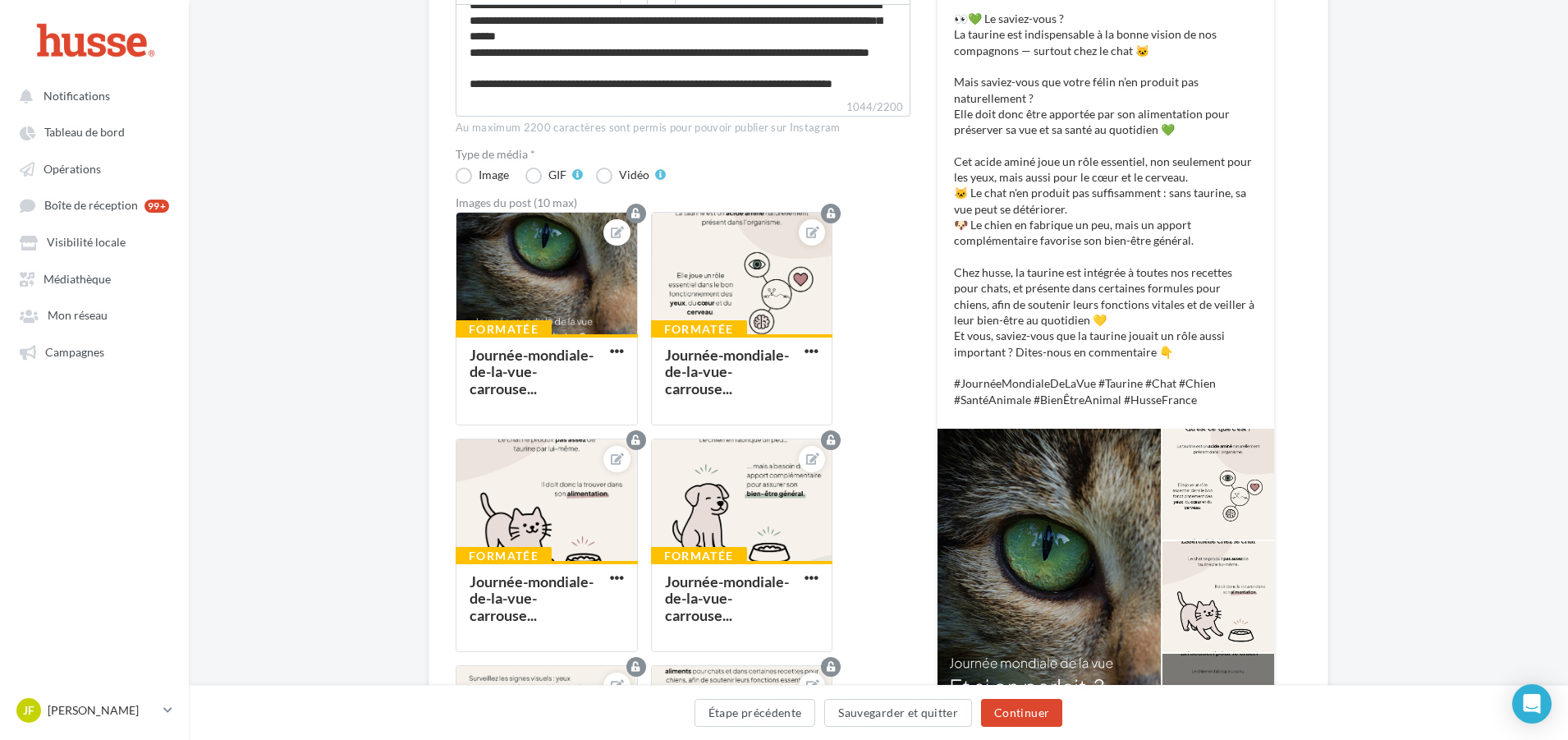
scroll to position [411, 0]
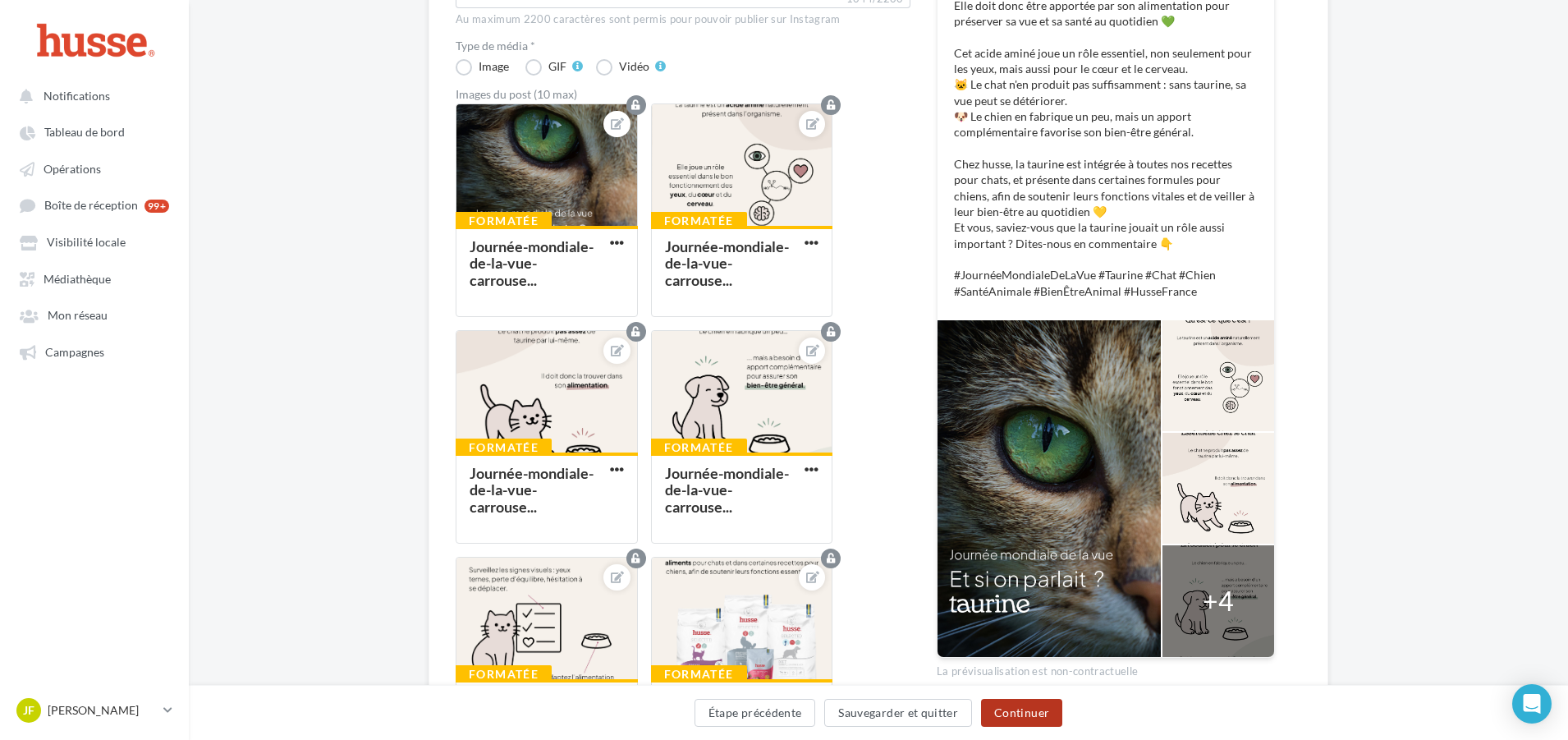
click at [1032, 713] on button "Continuer" at bounding box center [1022, 713] width 81 height 28
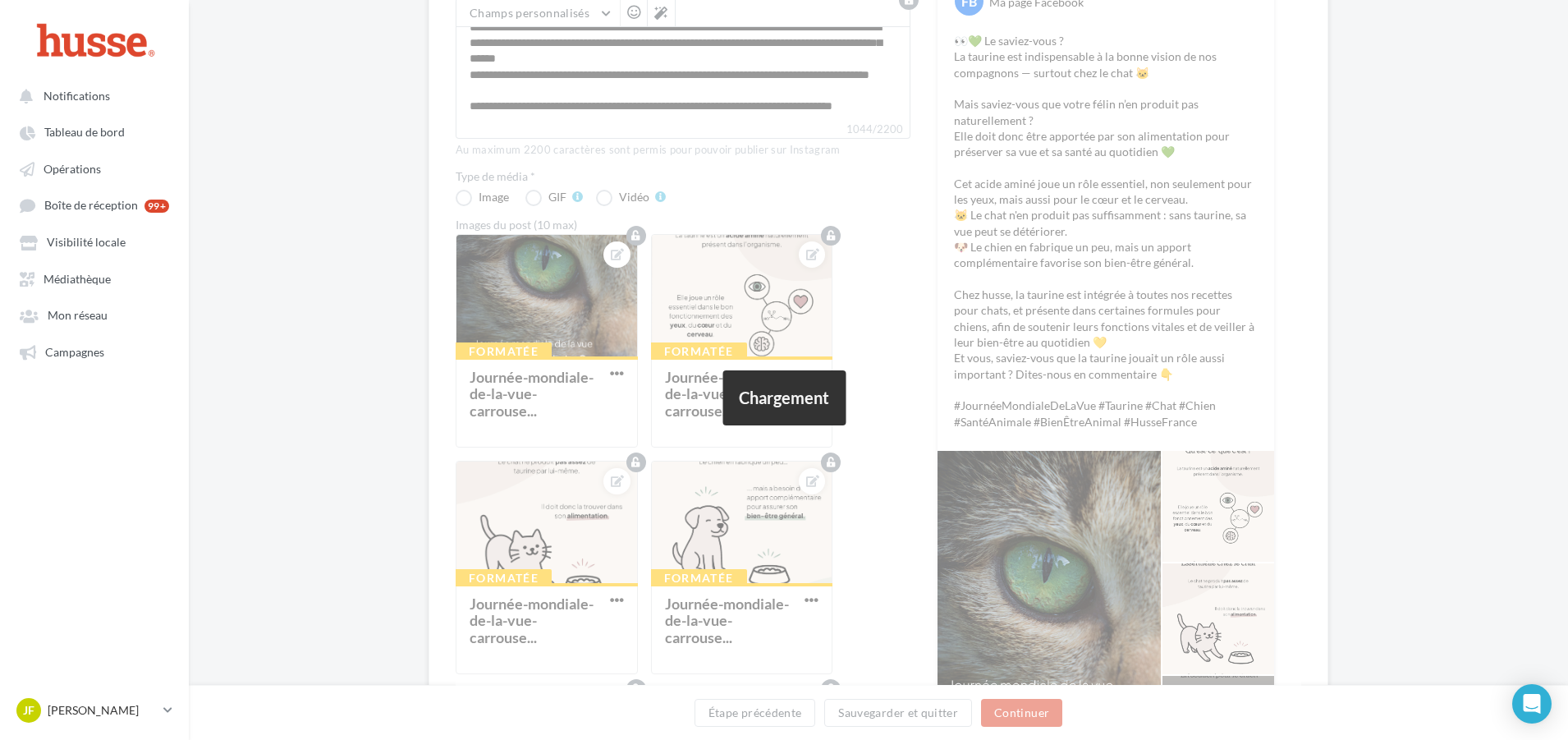
scroll to position [0, 0]
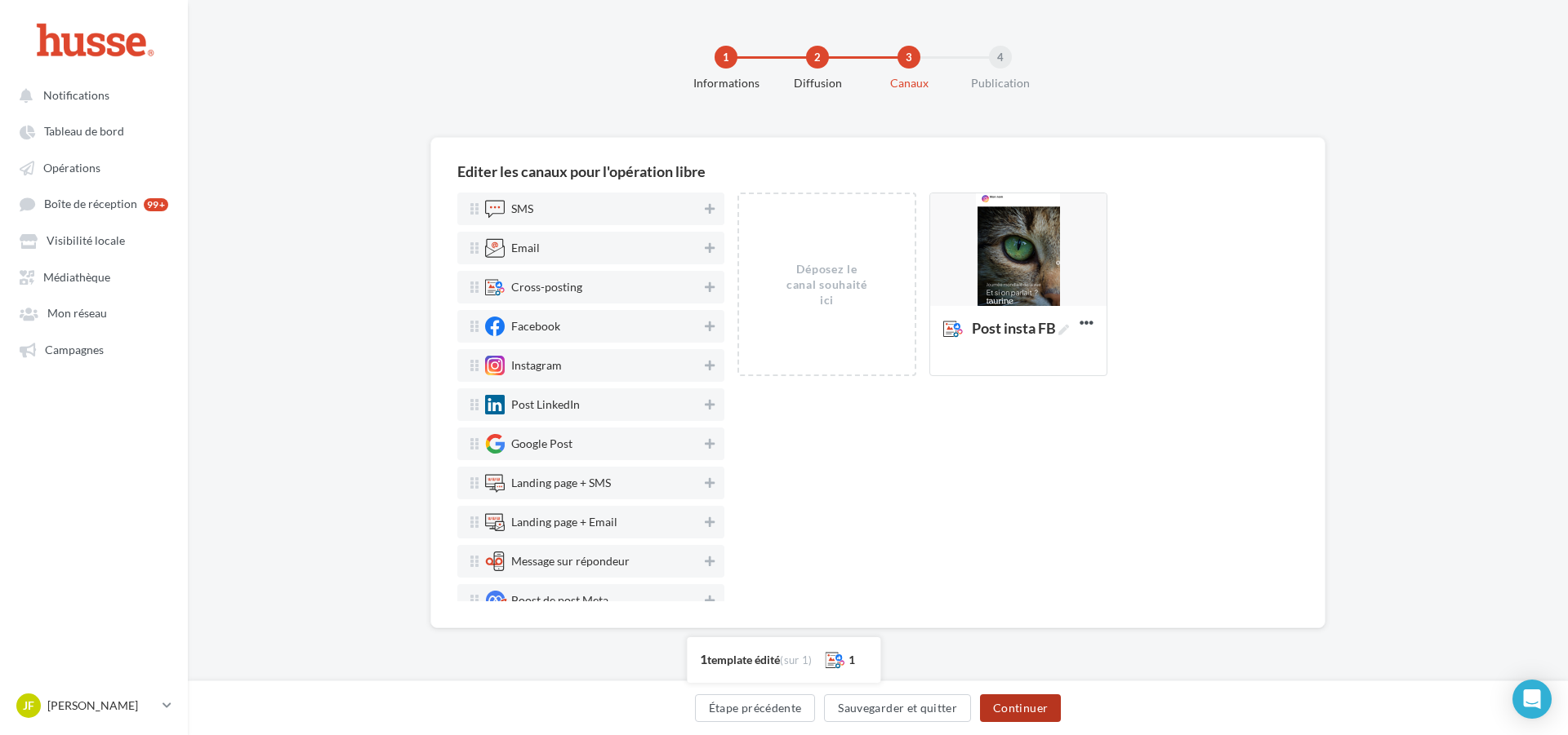
click at [1015, 701] on button "Continuer" at bounding box center [1020, 709] width 81 height 27
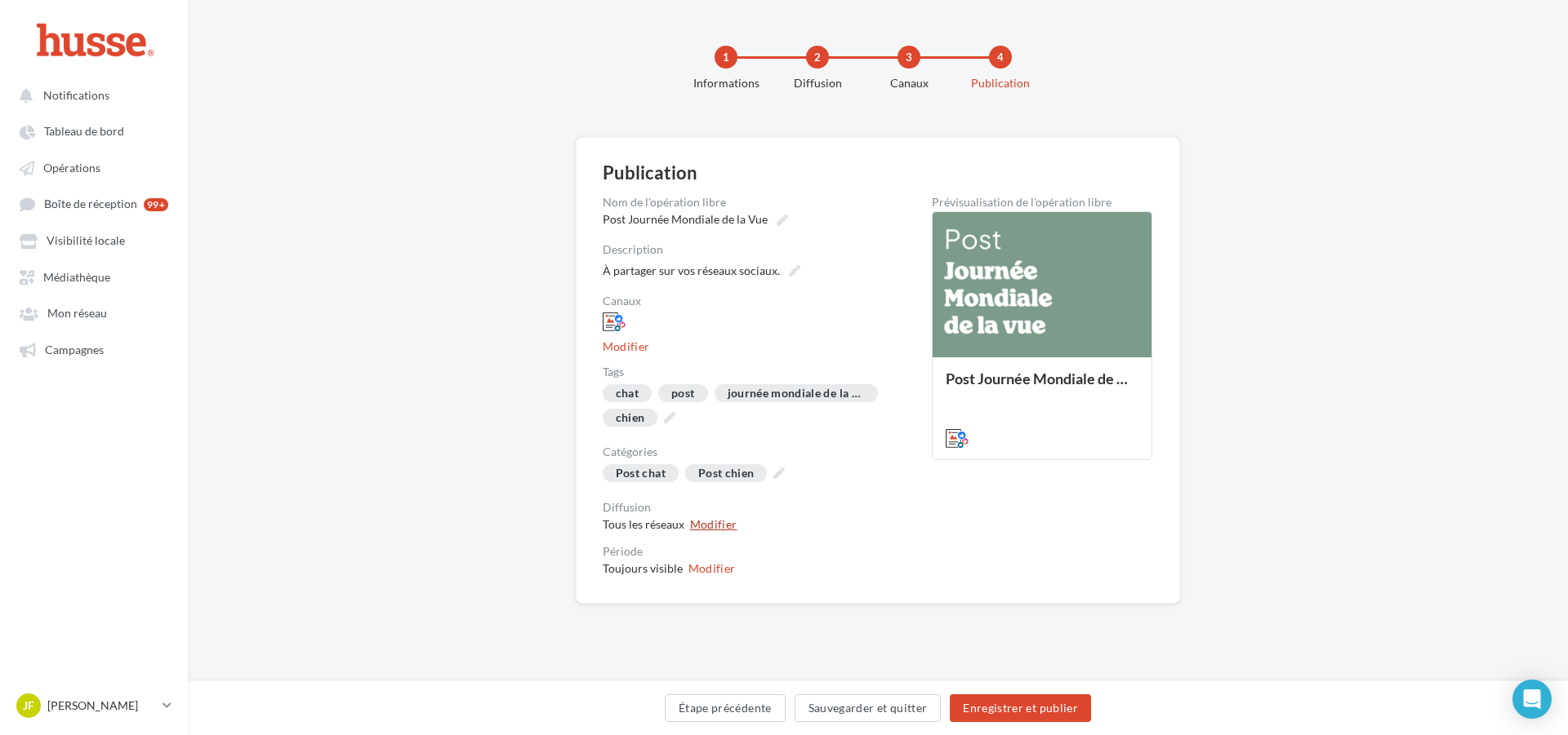
click at [700, 526] on button "Modifier" at bounding box center [714, 524] width 47 height 13
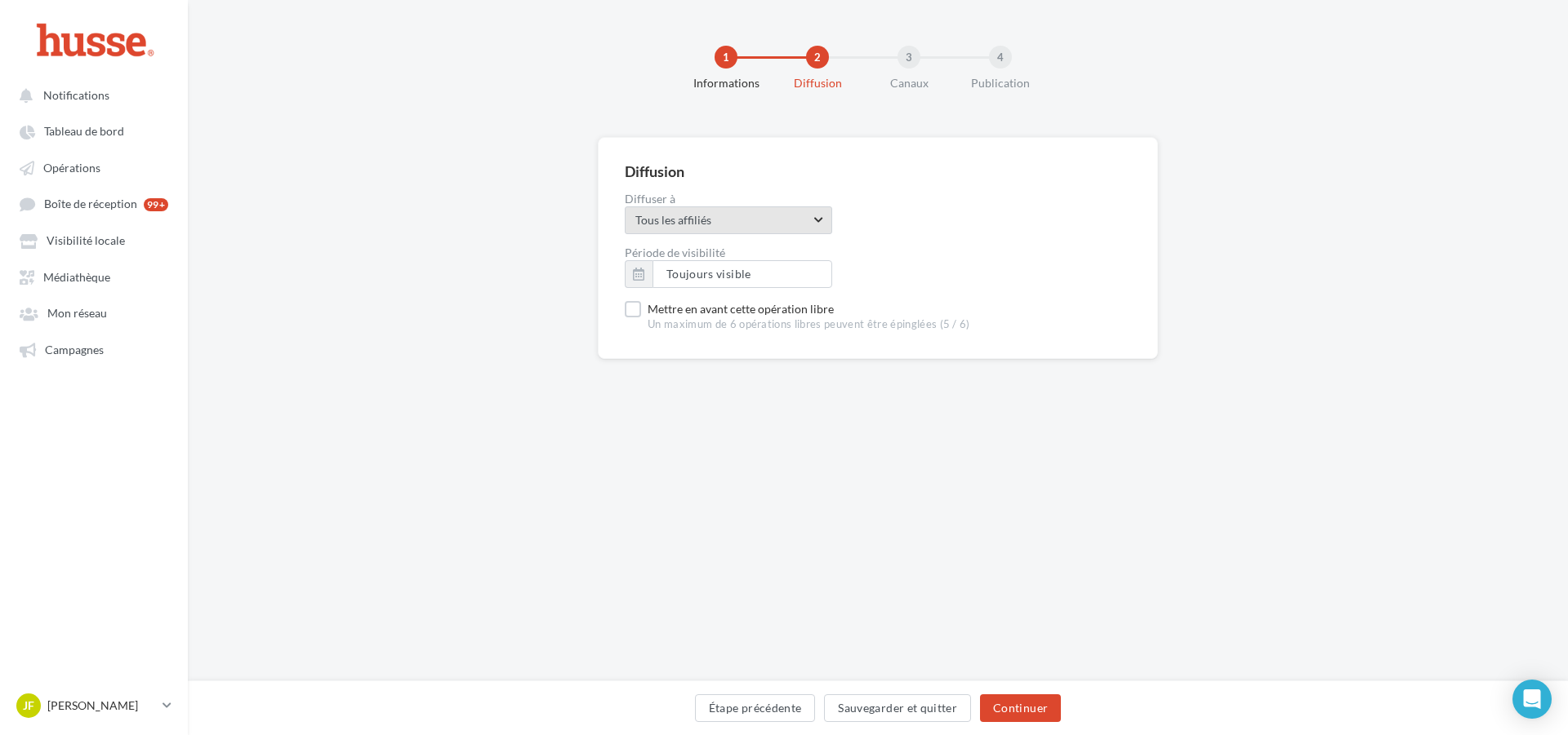
click at [756, 212] on span "Tous les affiliés" at bounding box center [723, 220] width 175 height 17
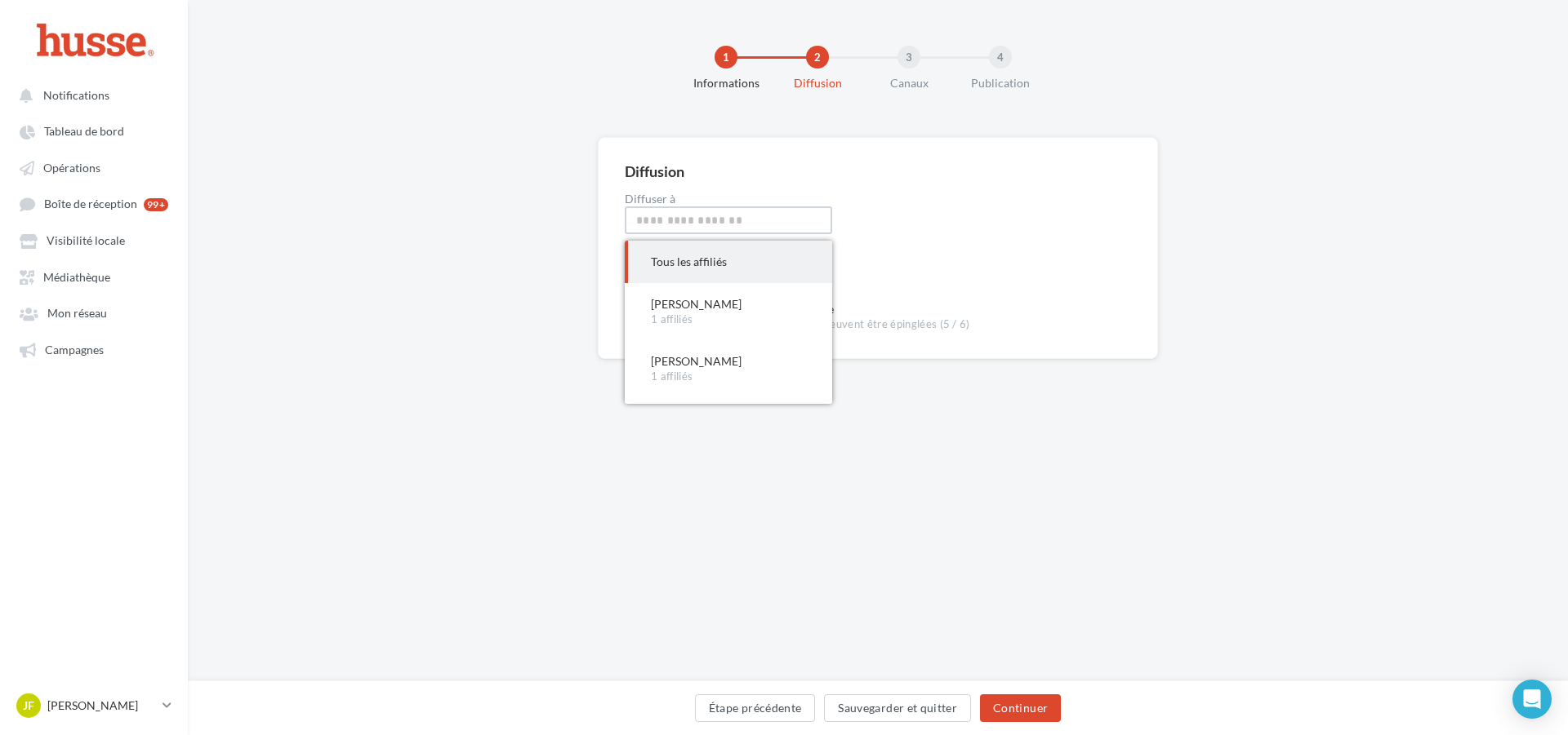
click at [757, 212] on input "myselect" at bounding box center [728, 220] width 207 height 27
click at [968, 243] on form "Diffusion Diffuser à Tous les affiliés Tous les affiliés Tous les affiliés [PER…" at bounding box center [878, 247] width 507 height 168
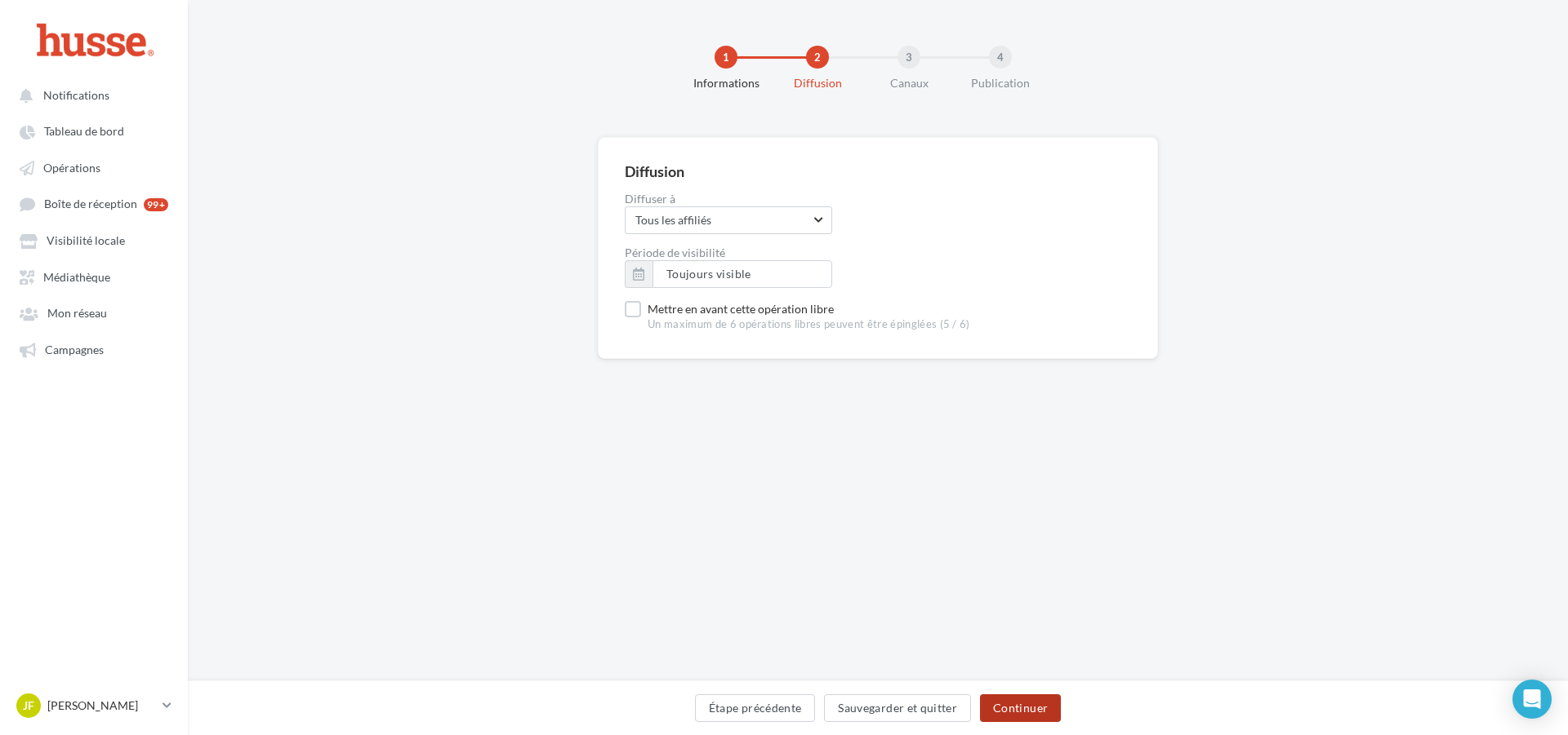
click at [1019, 711] on button "Continuer" at bounding box center [1020, 709] width 81 height 27
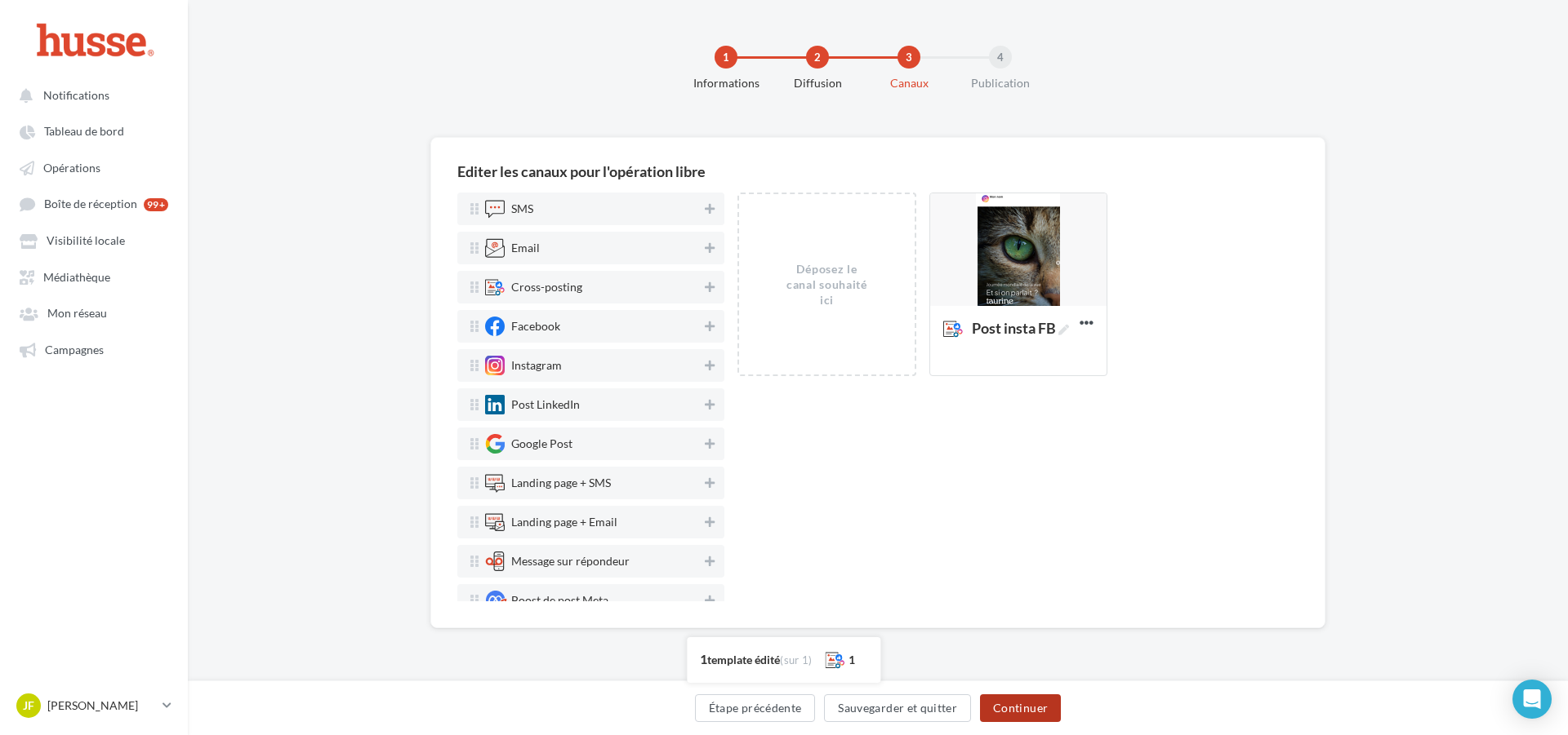
click at [1028, 700] on button "Continuer" at bounding box center [1020, 709] width 81 height 27
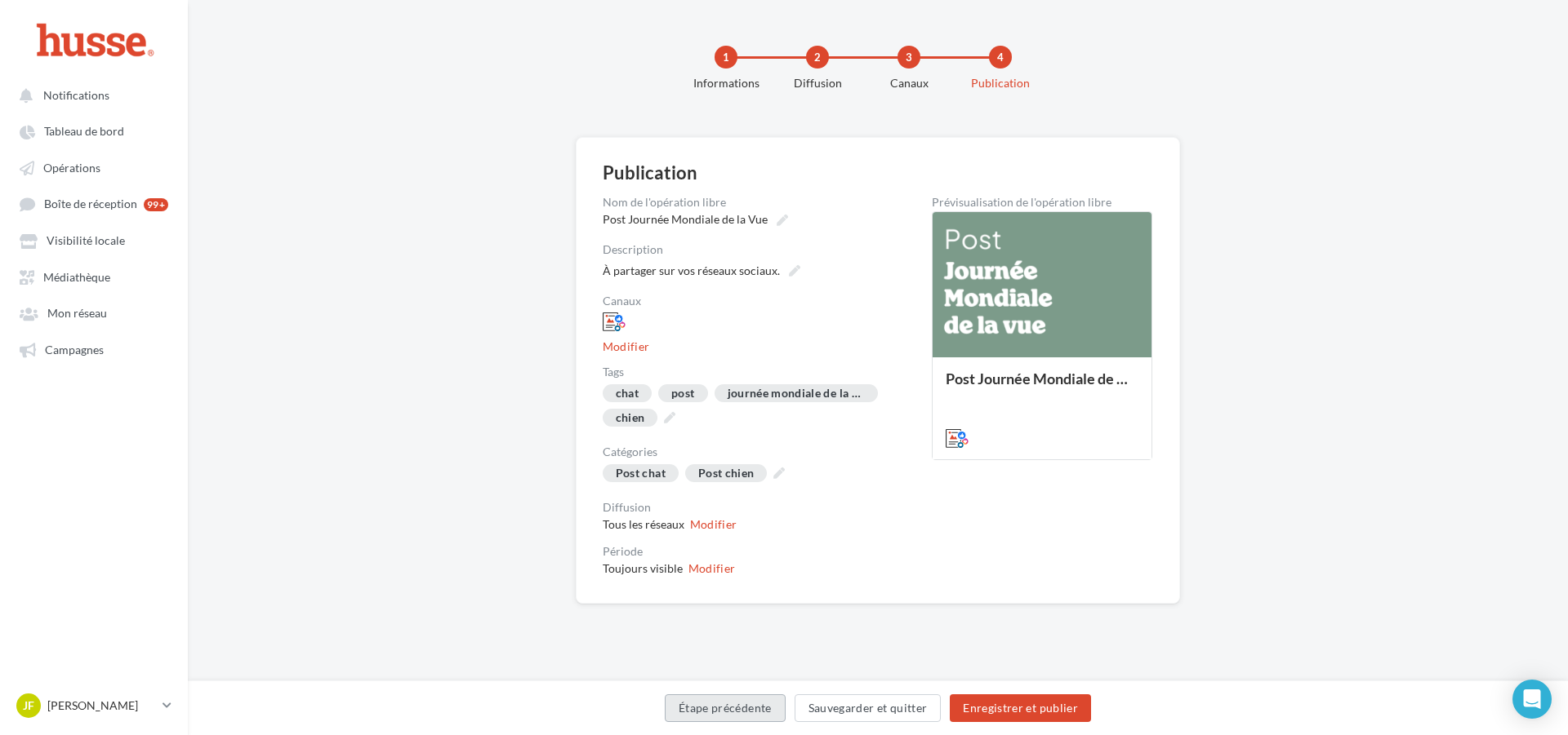
click at [768, 697] on button "Étape précédente" at bounding box center [725, 709] width 121 height 27
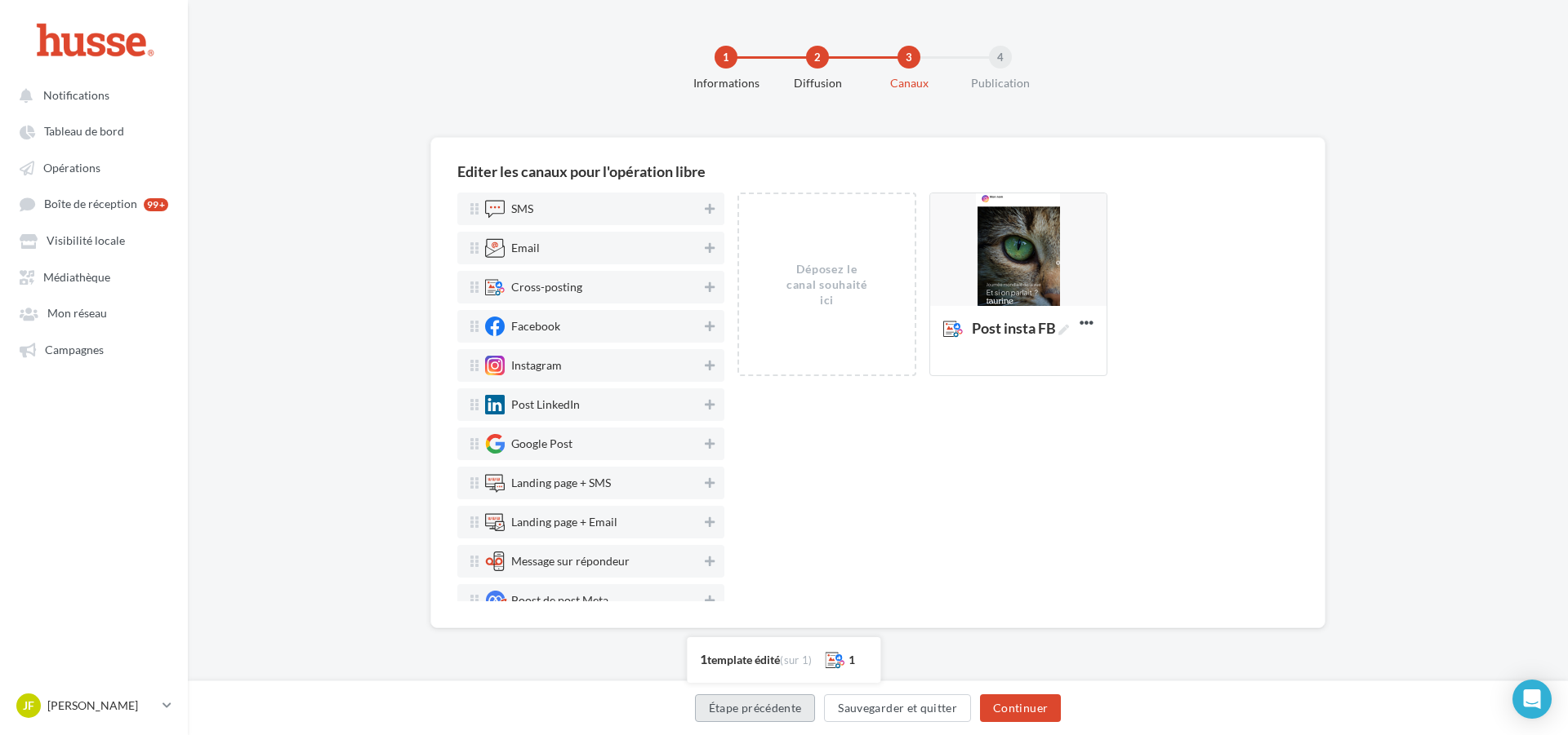
click at [768, 697] on button "Étape précédente" at bounding box center [755, 709] width 121 height 27
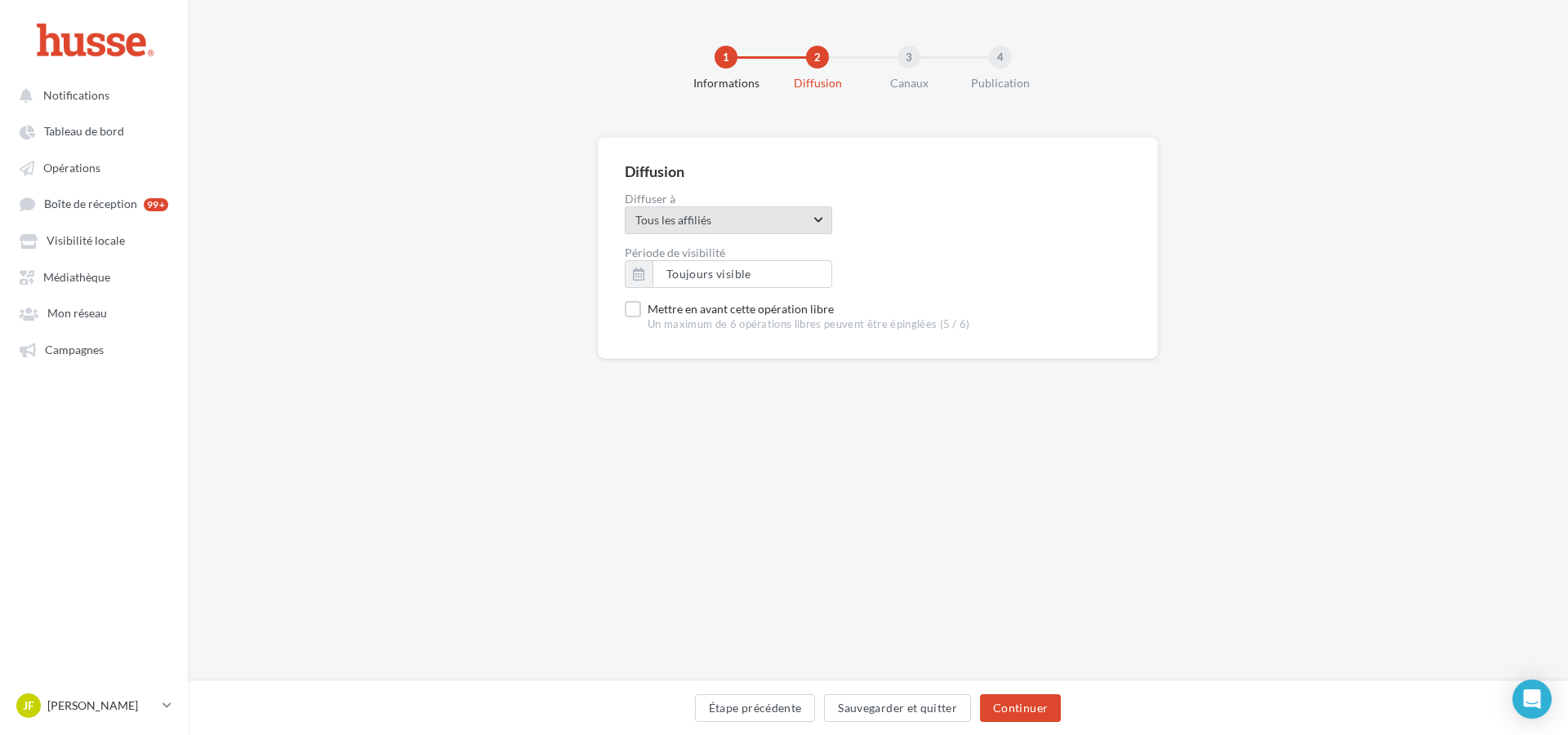
click at [724, 228] on span "Tous les affiliés" at bounding box center [723, 220] width 175 height 17
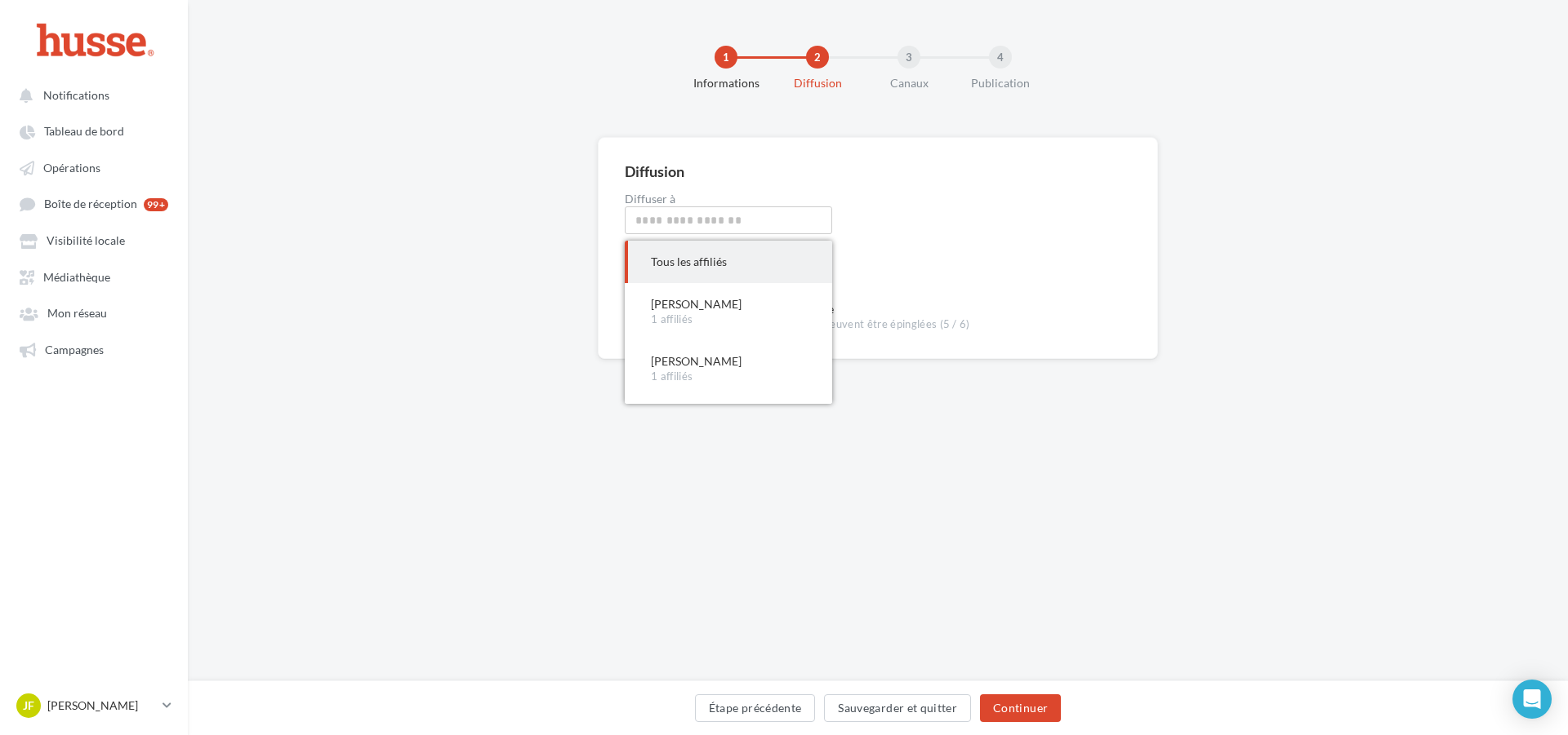
click at [907, 226] on div "Diffuser à Tous les affiliés Tous les affiliés Tous les affiliés [PERSON_NAME] …" at bounding box center [878, 214] width 507 height 41
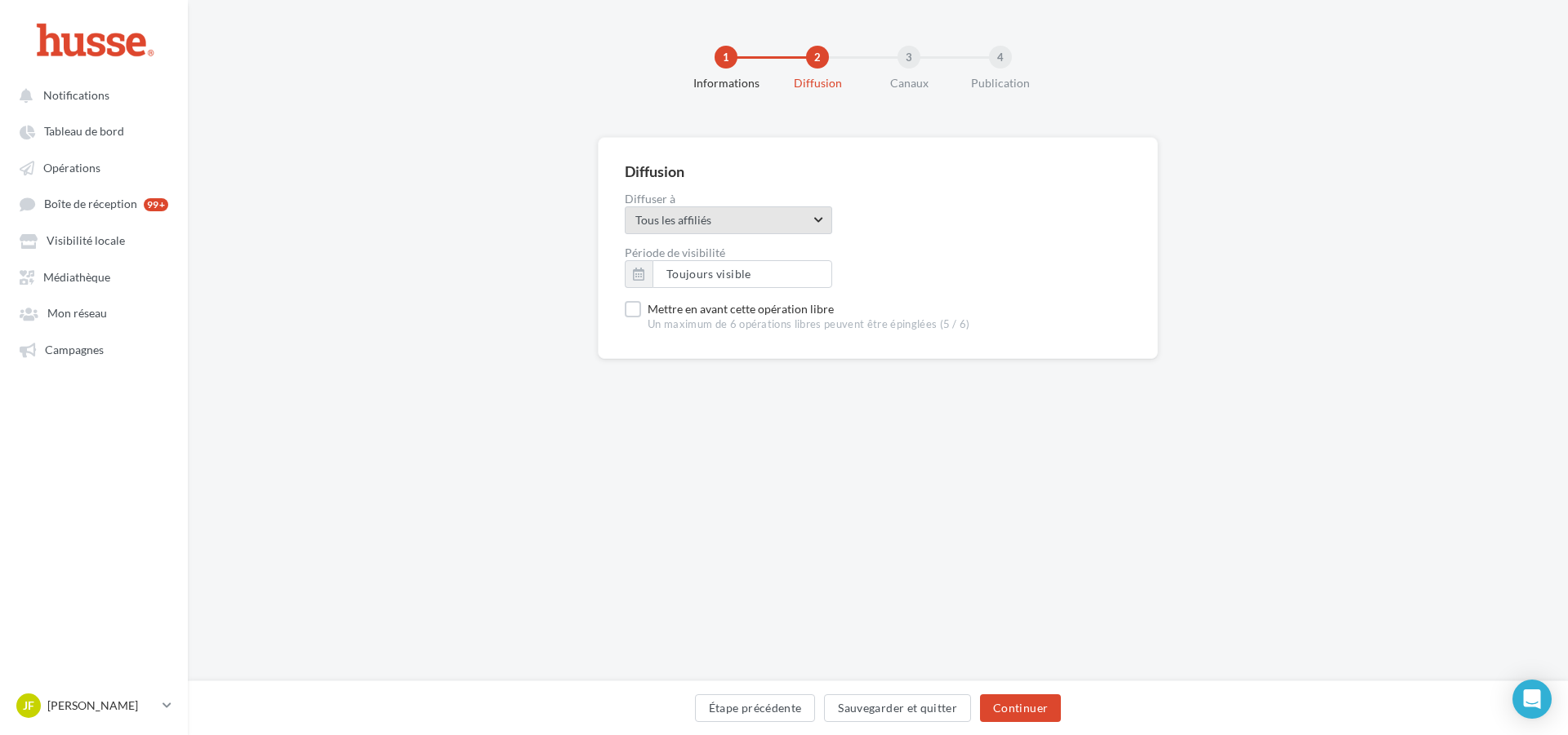
click at [734, 217] on span "Tous les affiliés" at bounding box center [723, 220] width 175 height 17
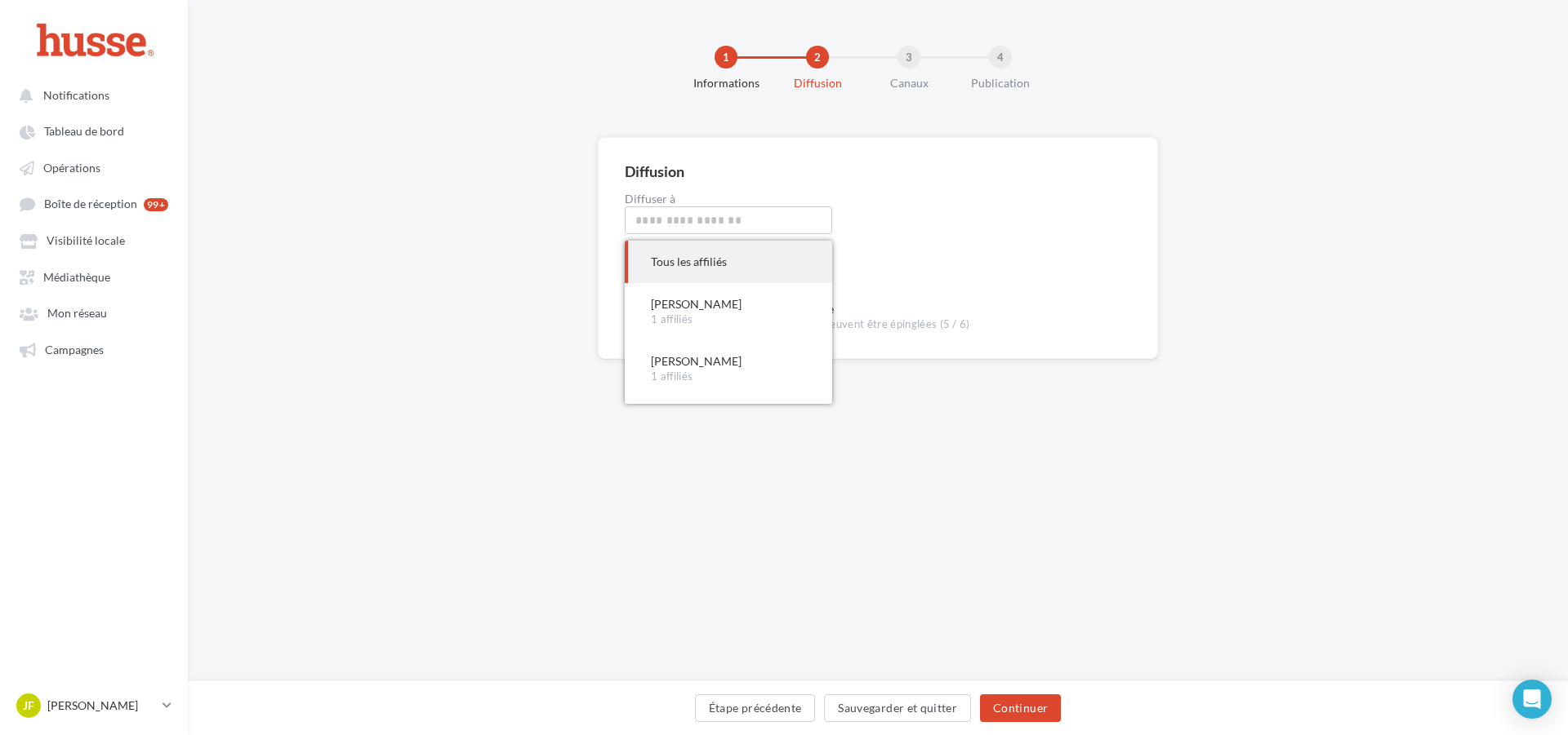
click at [1121, 211] on div "Diffuser à Tous les affiliés Tous les affiliés Tous les affiliés [PERSON_NAME] …" at bounding box center [878, 214] width 507 height 41
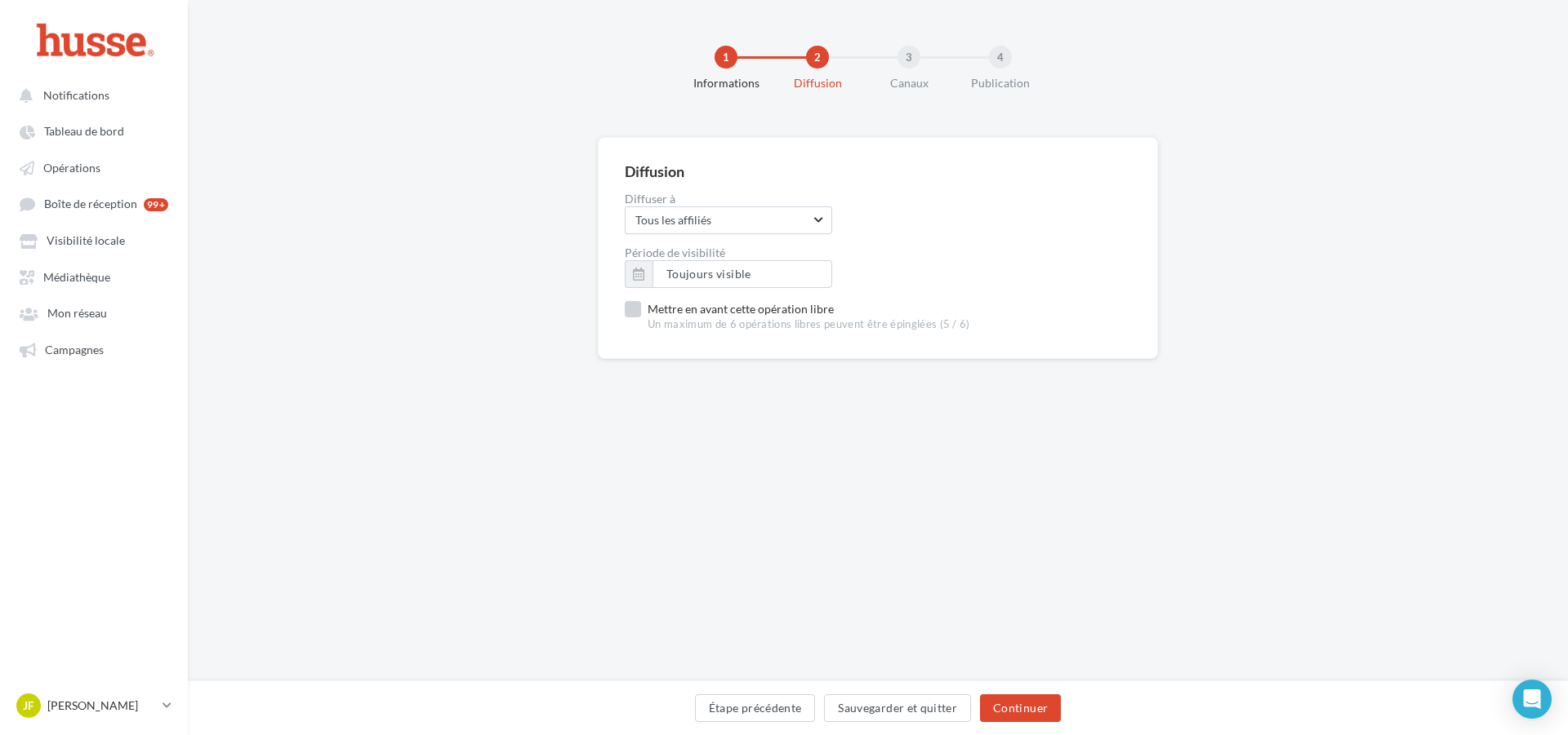
click at [724, 312] on label "Mettre en avant cette opération libre Un maximum de 6 opérations libres peuvent…" at bounding box center [797, 317] width 346 height 31
click at [1041, 709] on button "Continuer" at bounding box center [1020, 709] width 81 height 27
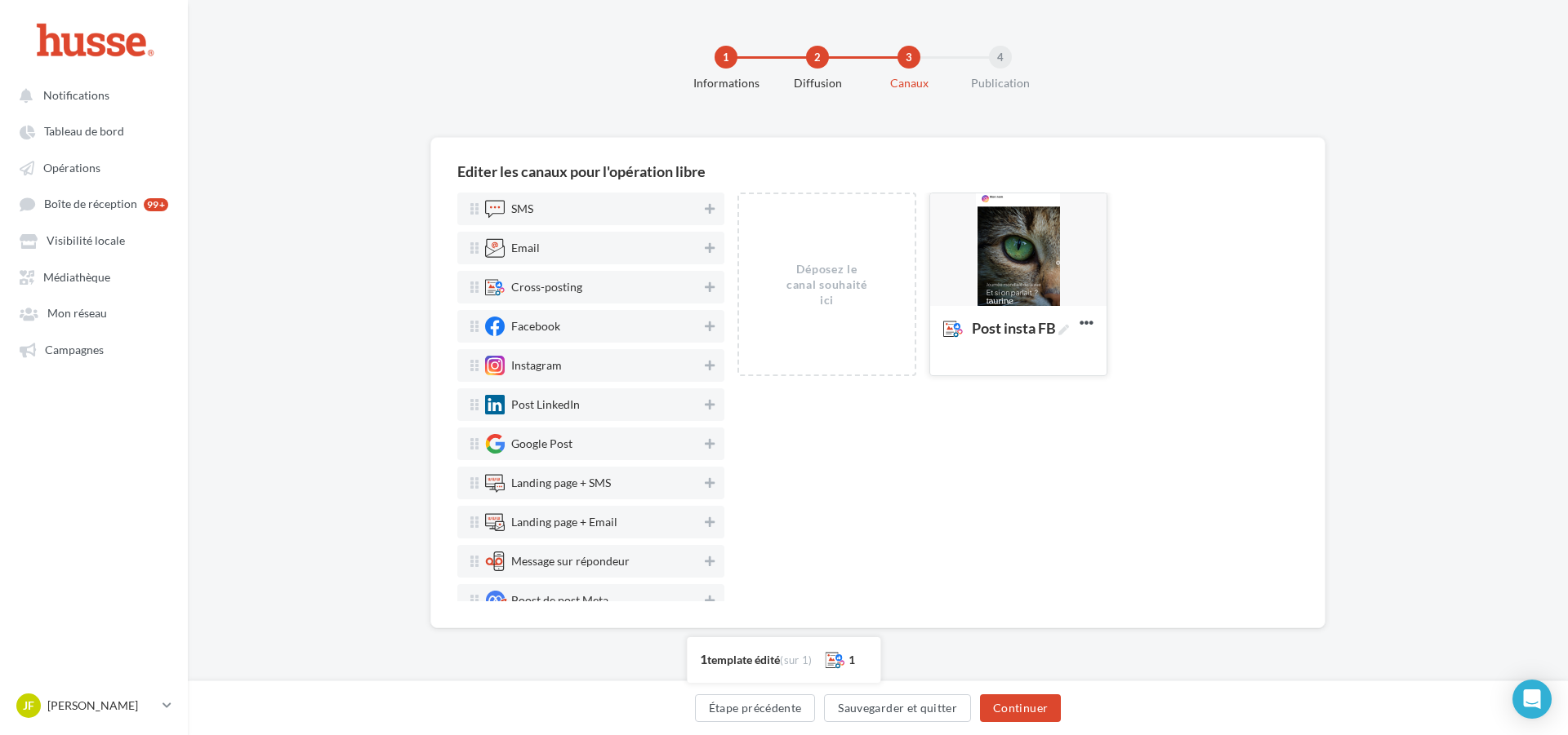
click at [1018, 341] on div "Post insta FB" at bounding box center [1017, 340] width 150 height 41
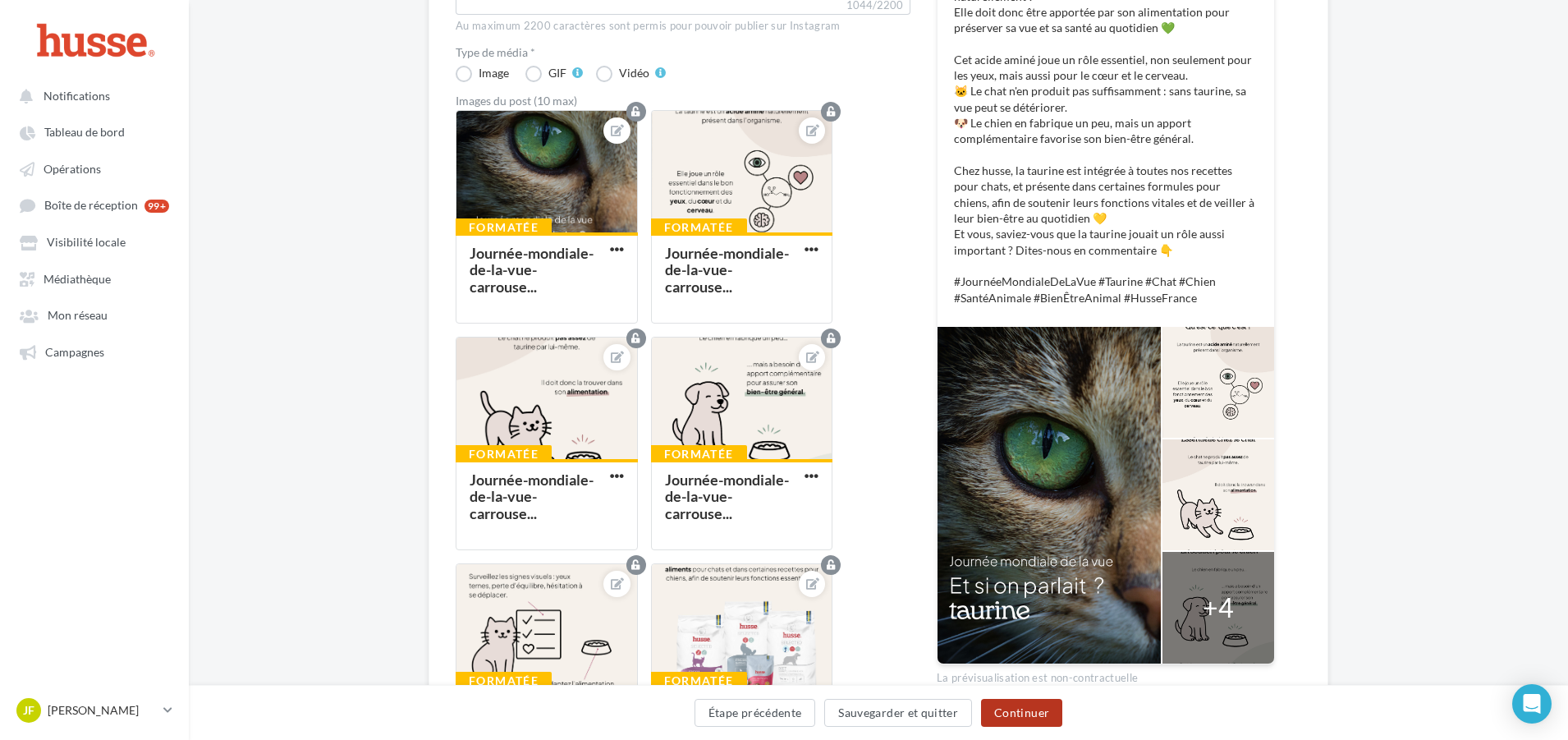
scroll to position [411, 0]
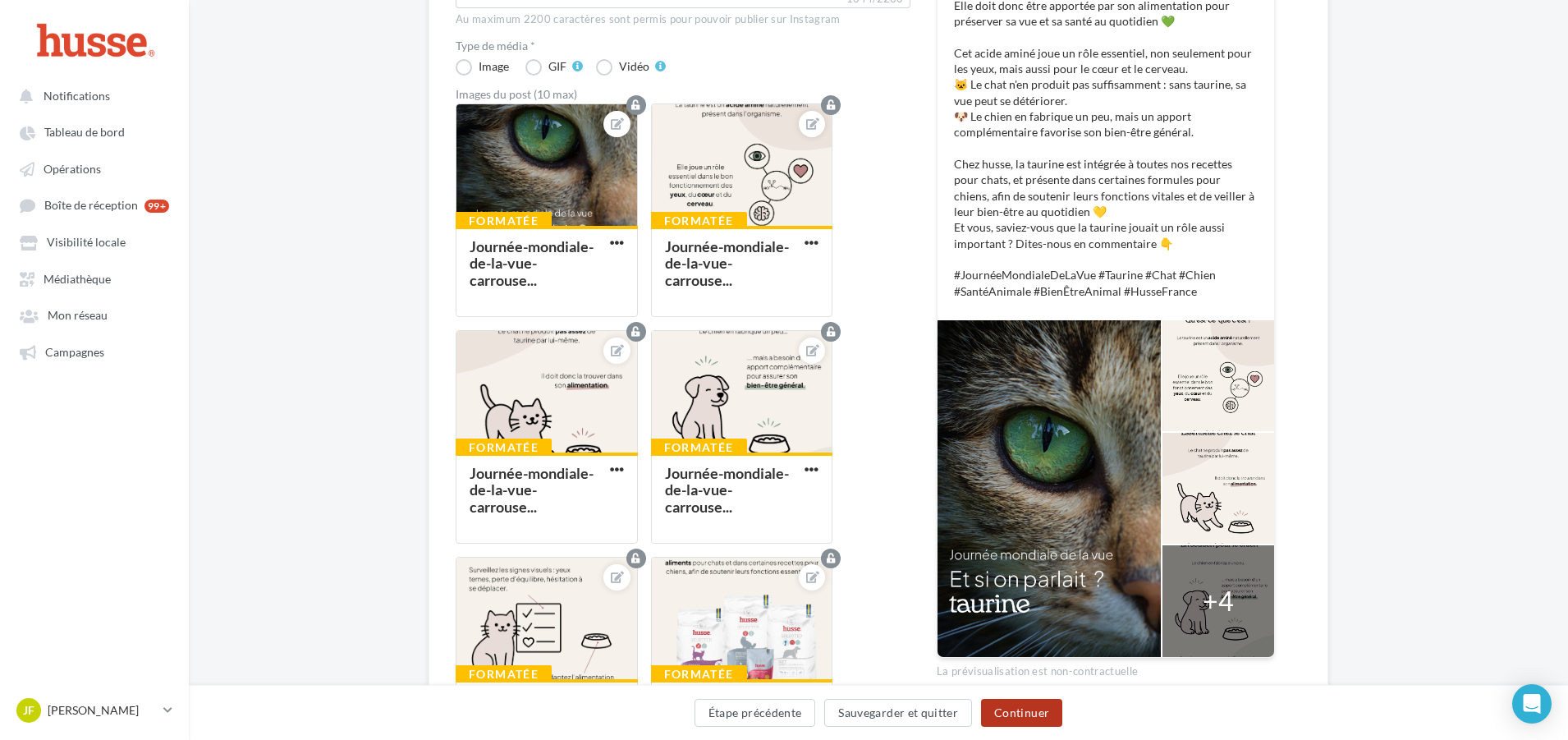
click at [1015, 704] on button "Continuer" at bounding box center [1022, 713] width 81 height 28
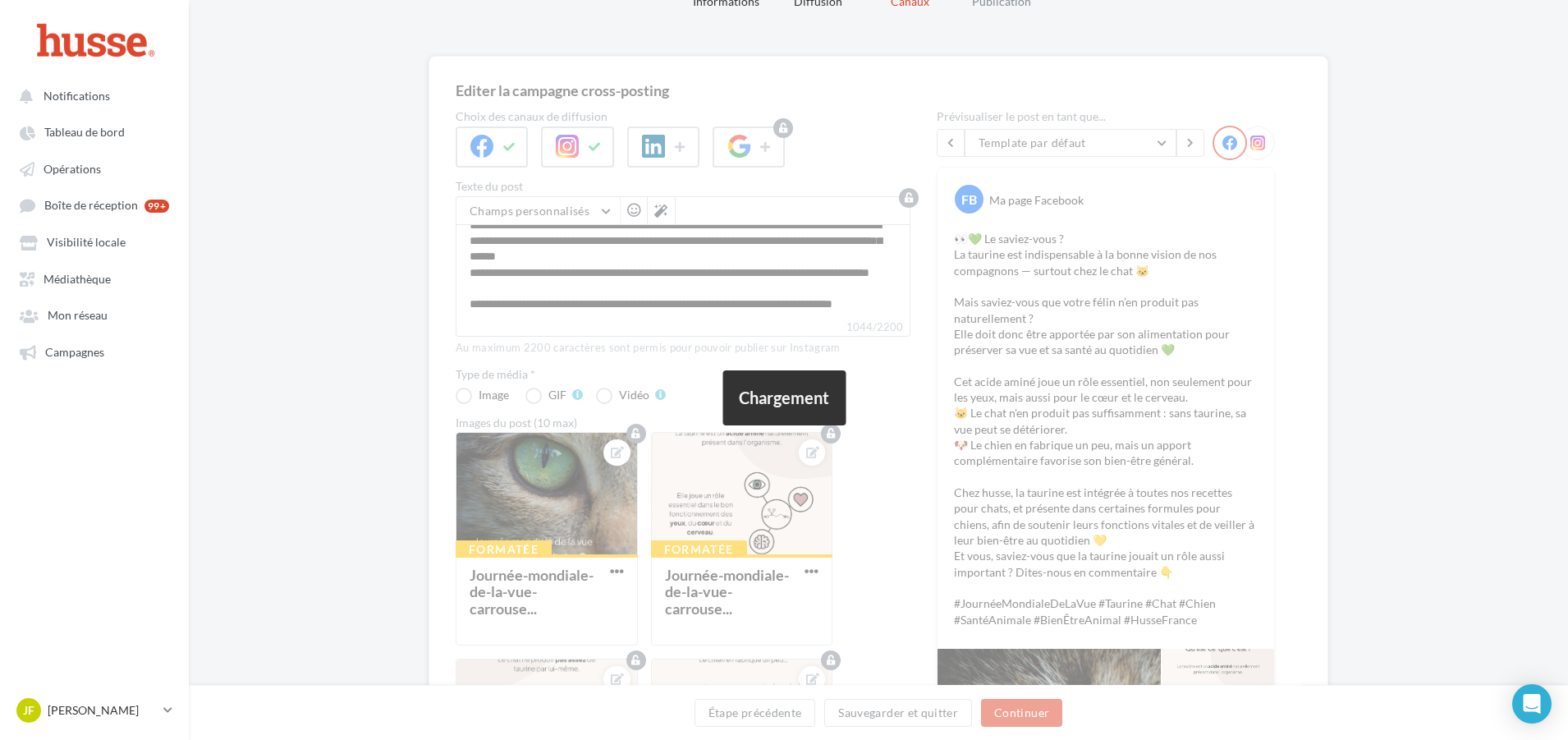
scroll to position [0, 0]
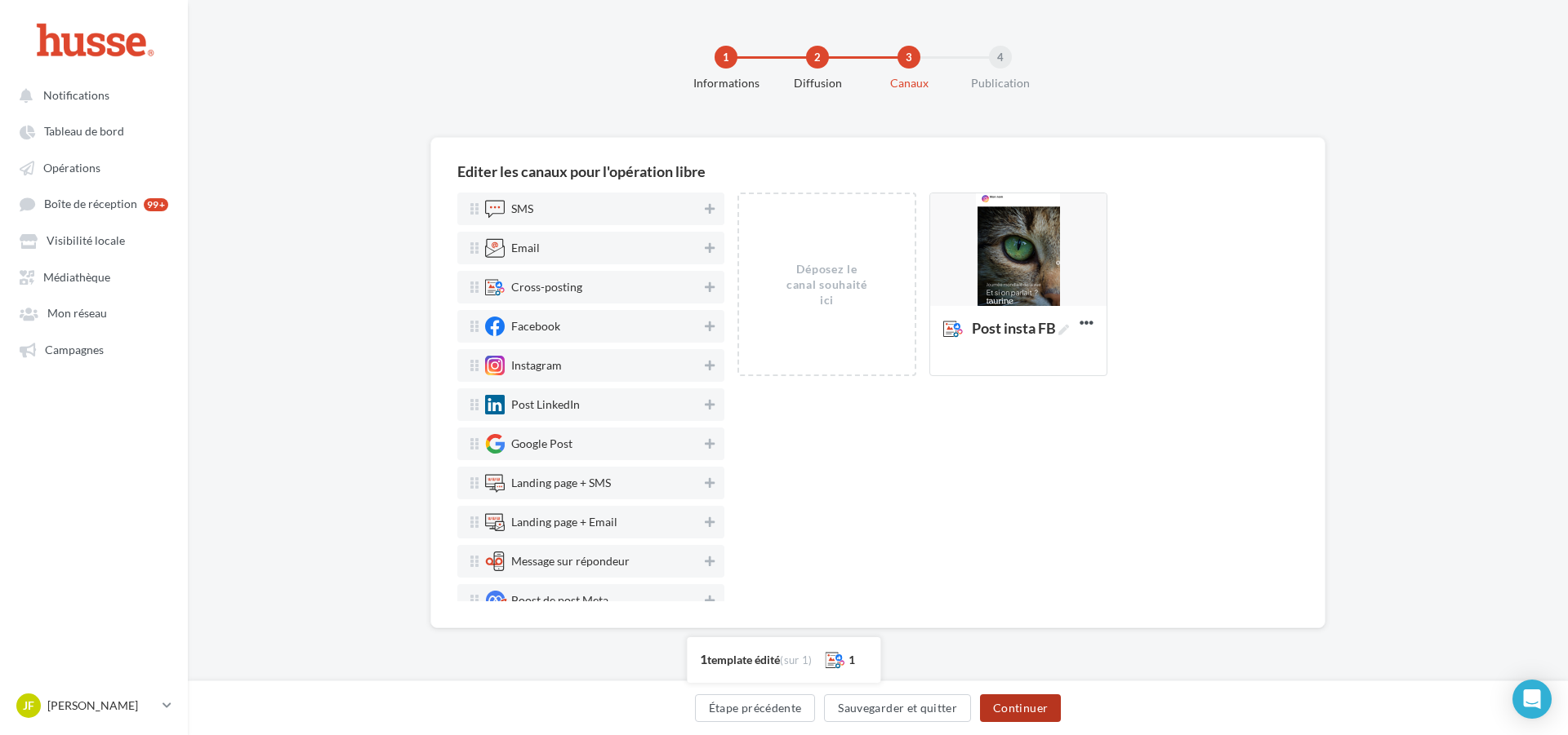
click at [1015, 714] on button "Continuer" at bounding box center [1020, 709] width 81 height 27
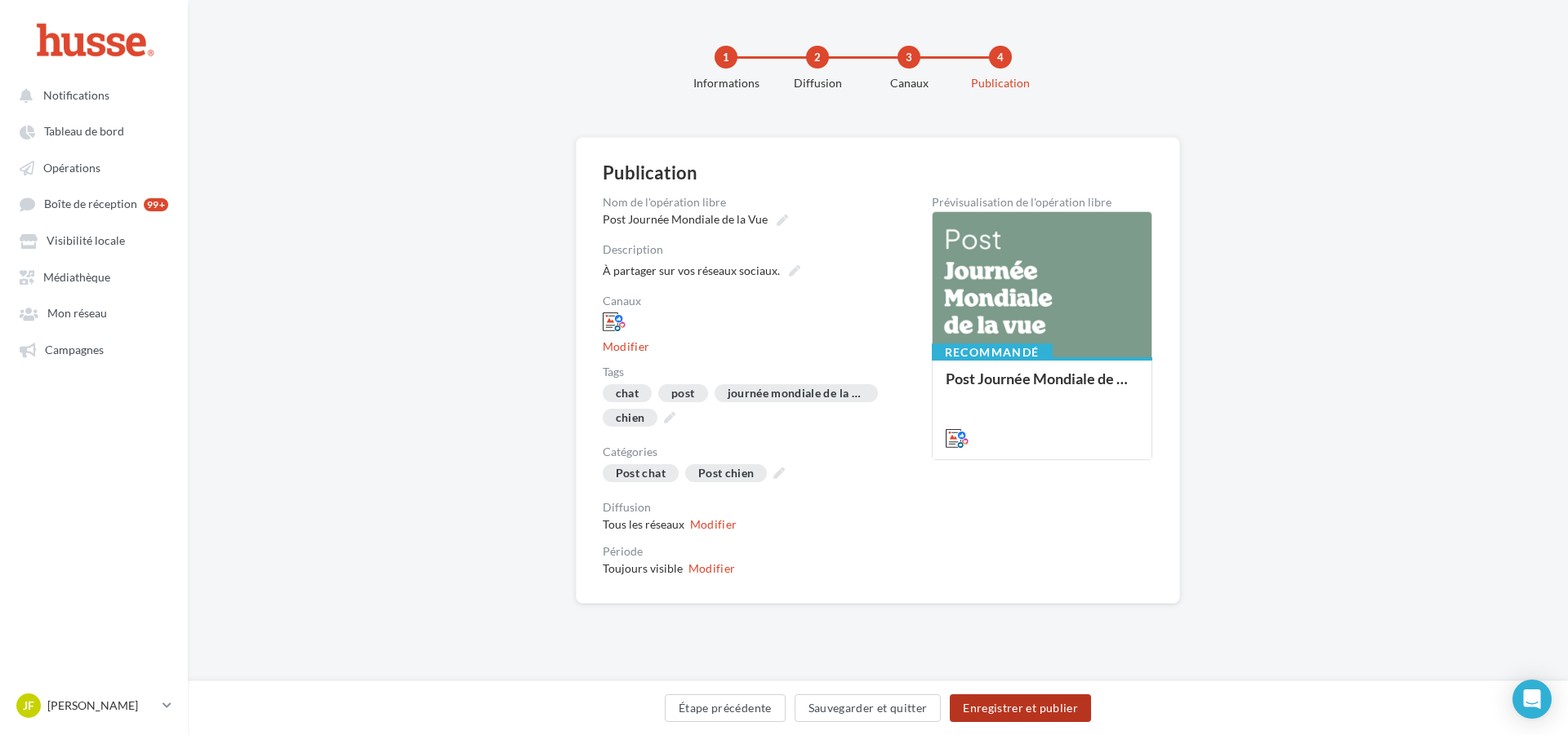
click at [1016, 705] on button "Enregistrer et publier" at bounding box center [1020, 709] width 141 height 27
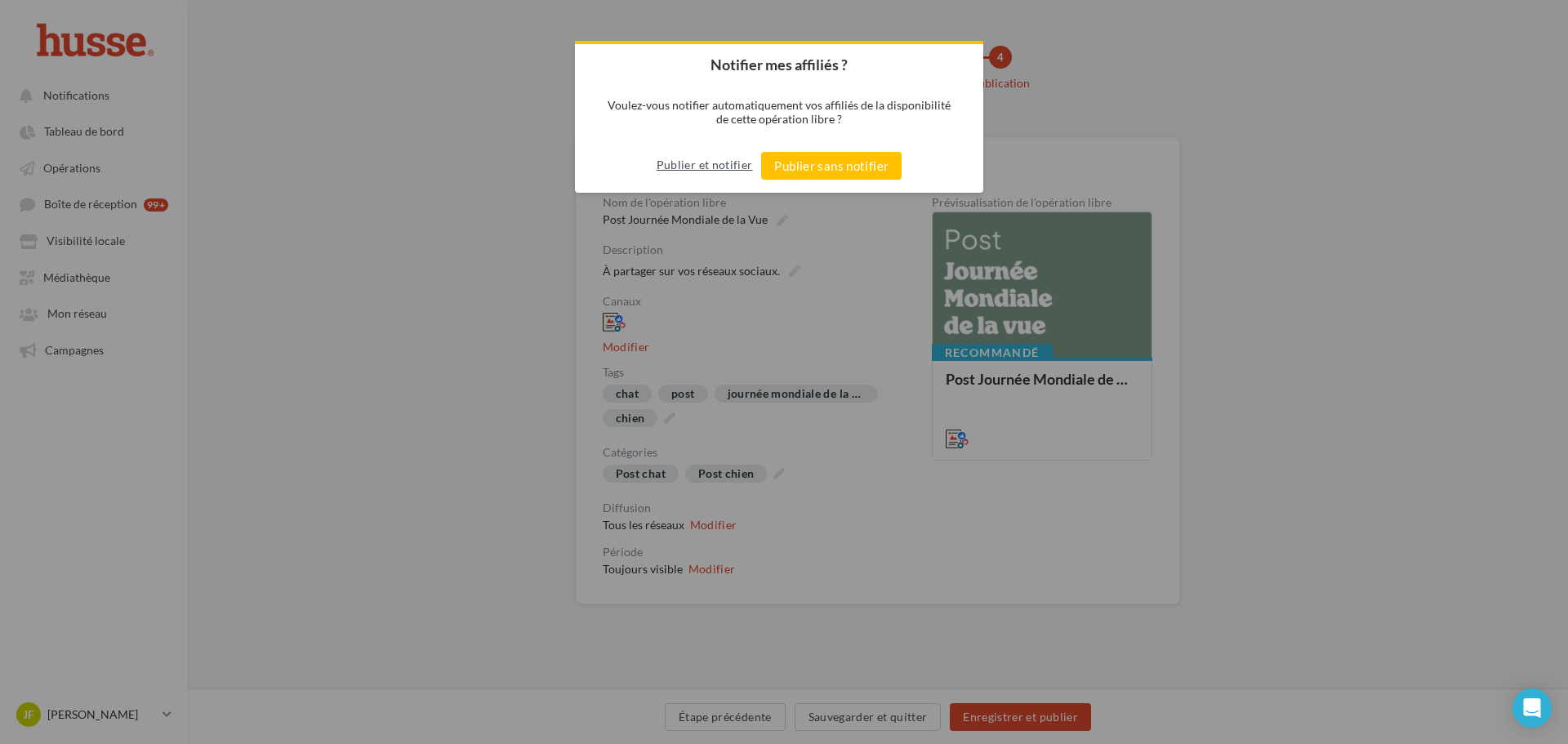
click at [725, 172] on button "Publier et notifier" at bounding box center [705, 165] width 96 height 27
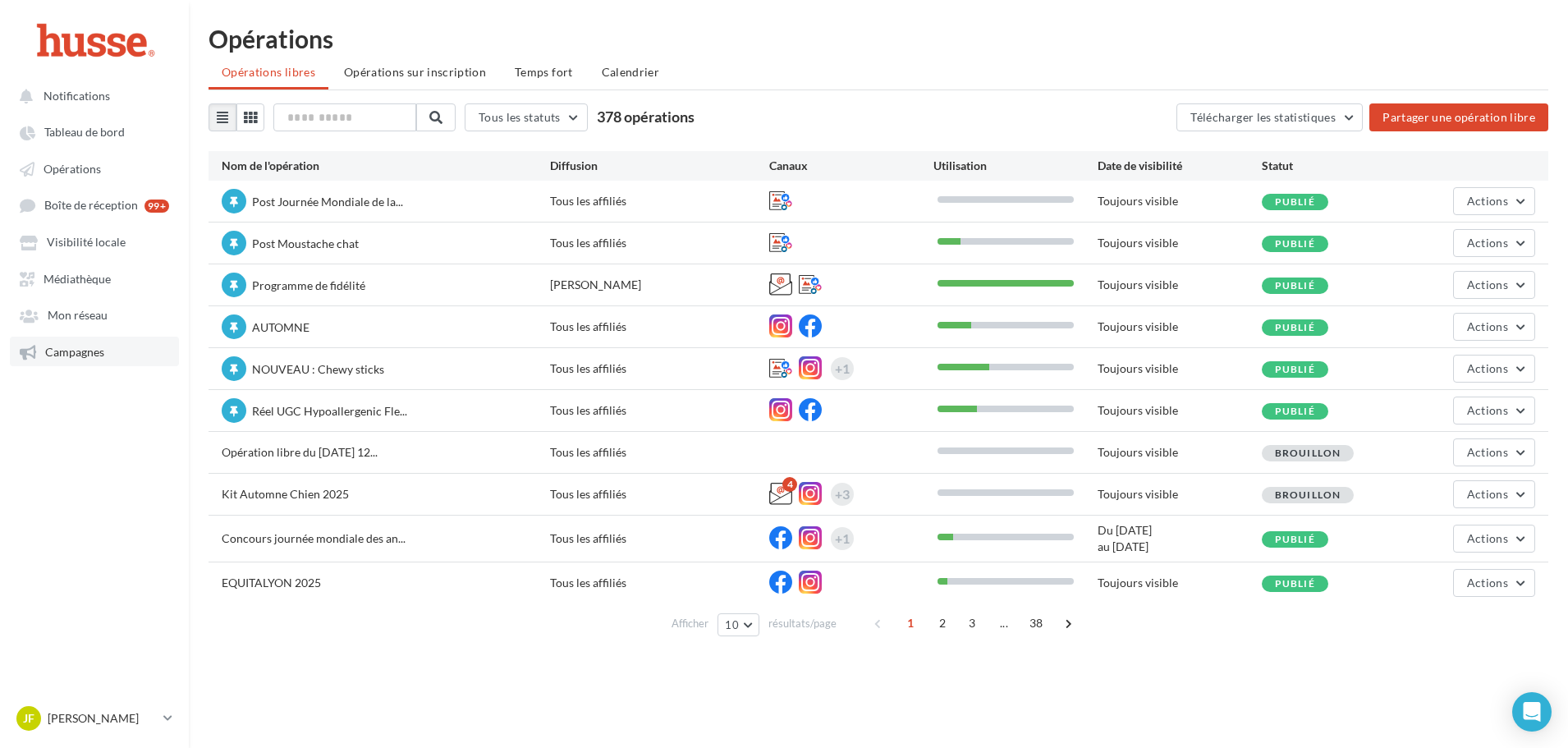
click at [82, 348] on span "Campagnes" at bounding box center [75, 351] width 59 height 14
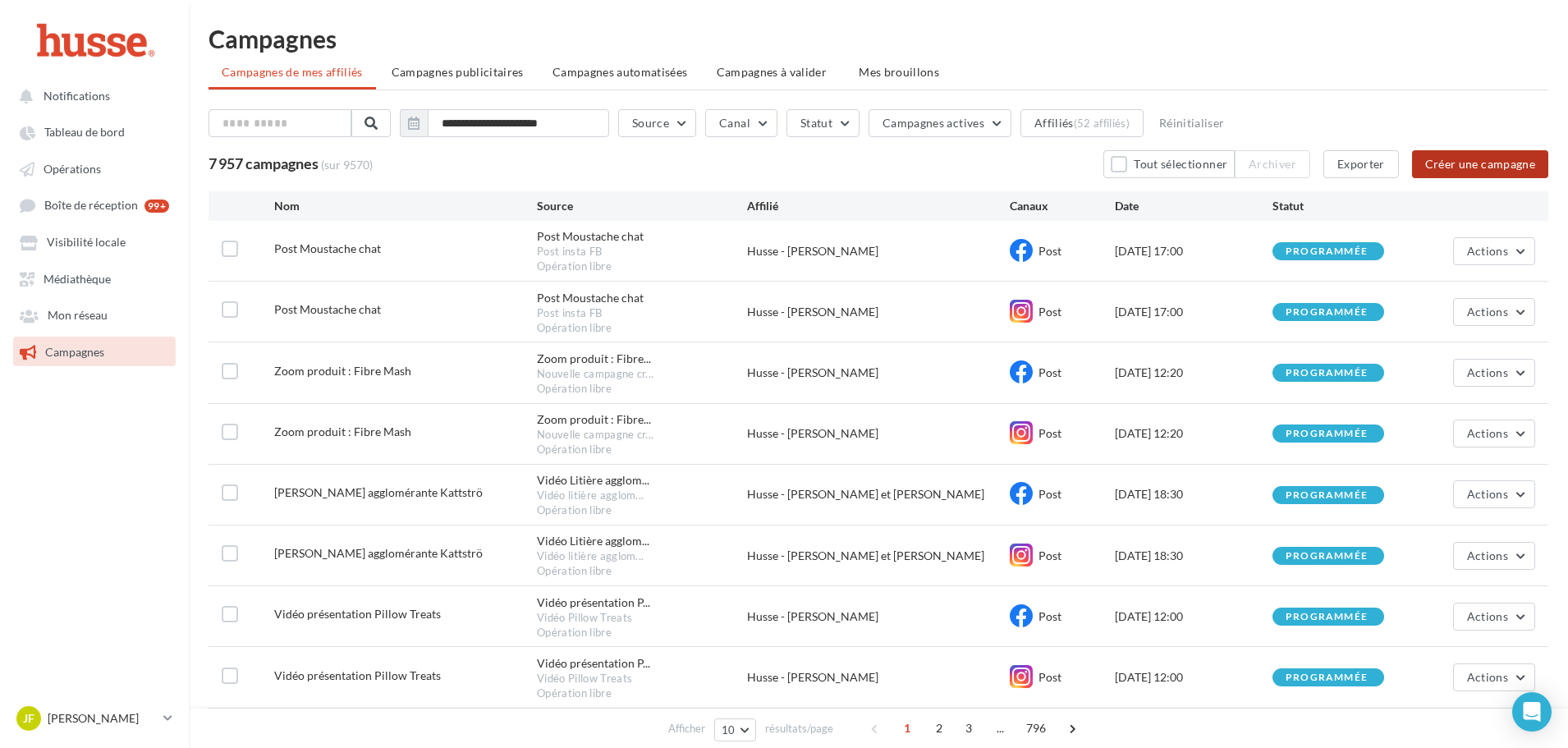
click at [1460, 166] on button "Créer une campagne" at bounding box center [1480, 164] width 136 height 28
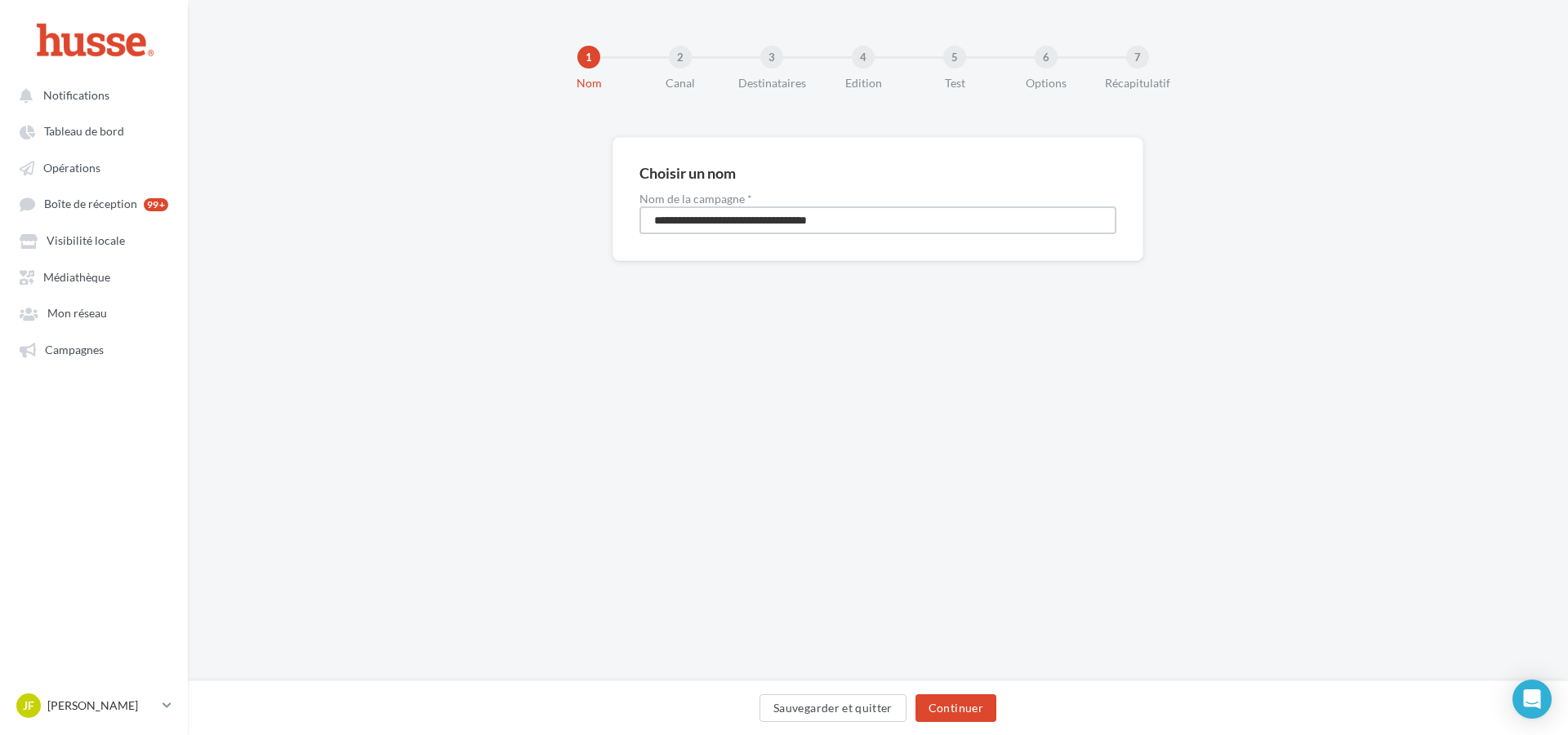
click at [867, 210] on input "**********" at bounding box center [878, 220] width 477 height 27
drag, startPoint x: 802, startPoint y: 229, endPoint x: 444, endPoint y: 232, distance: 358.0
click at [450, 232] on div "**********" at bounding box center [877, 226] width 1379 height 177
type input "*"
type input "**********"
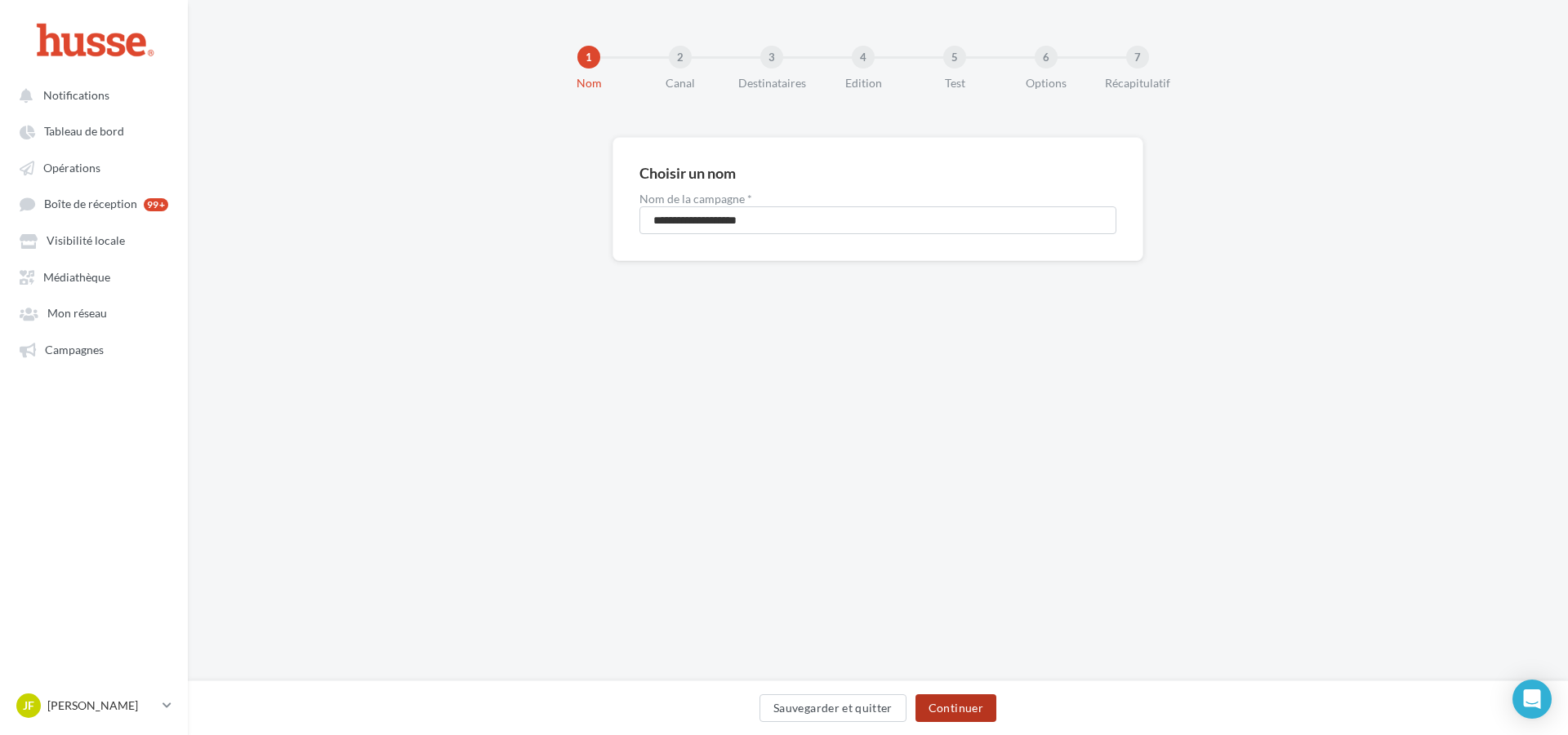
click at [957, 704] on button "Continuer" at bounding box center [955, 709] width 81 height 27
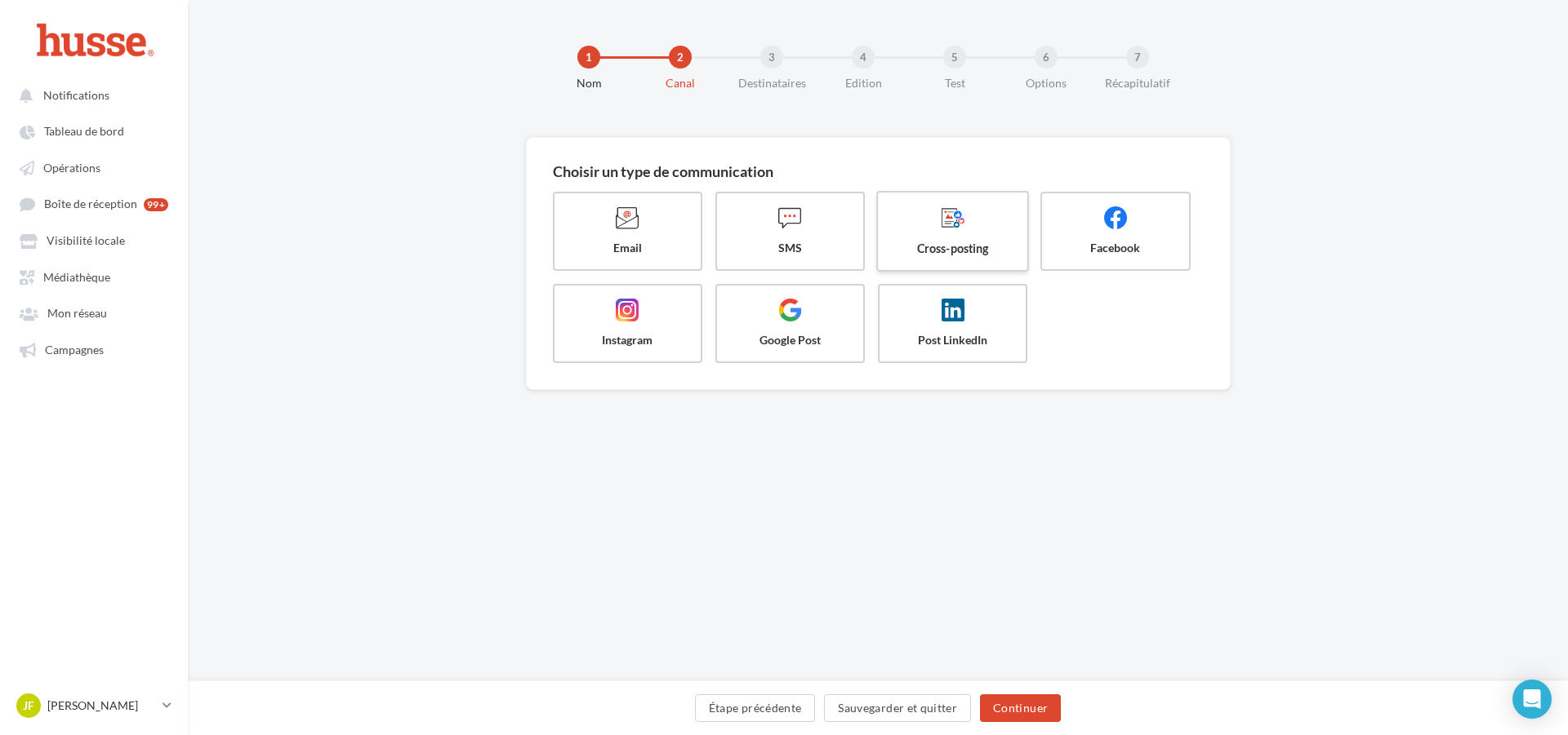
click at [954, 238] on label "Cross-posting" at bounding box center [951, 232] width 152 height 80
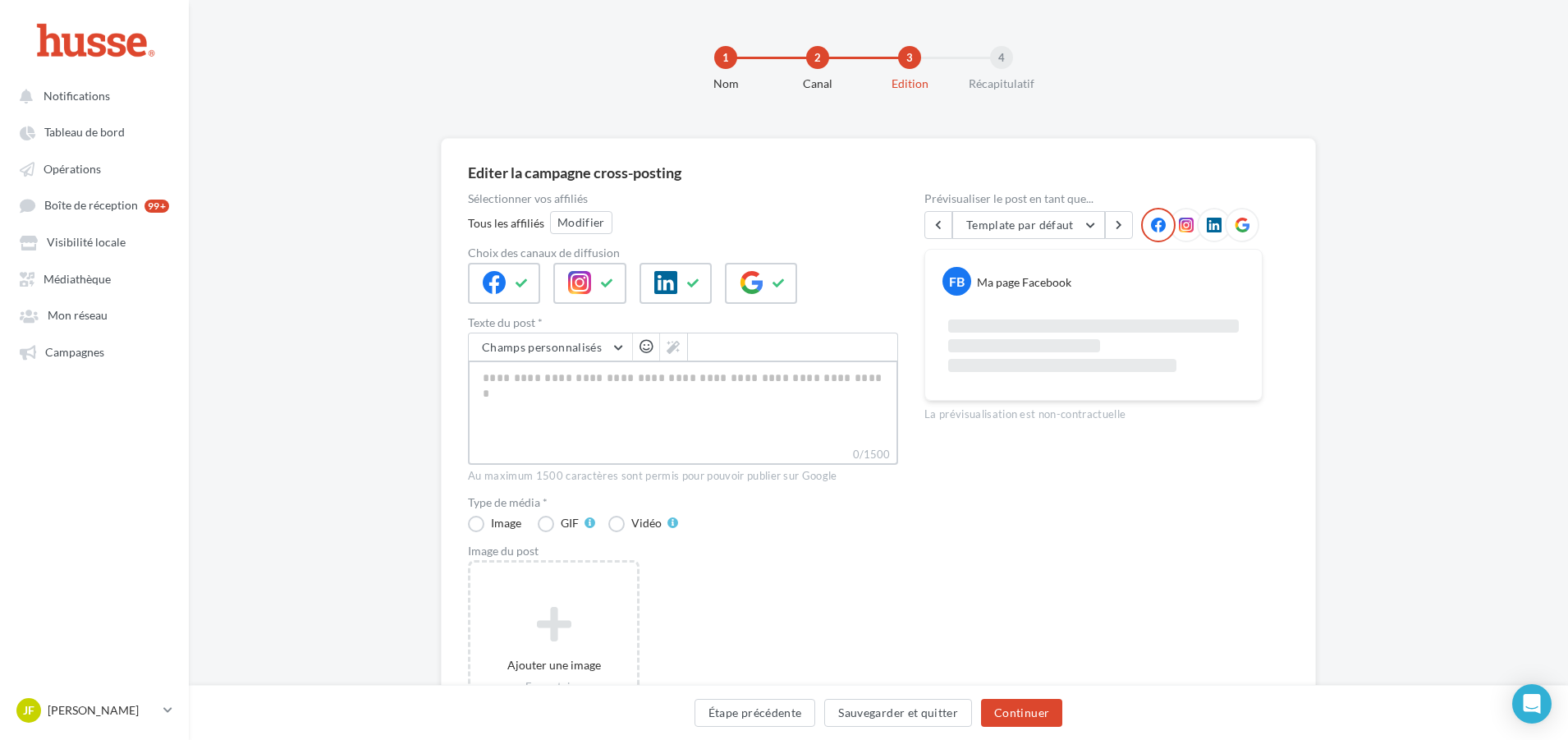
click at [585, 407] on textarea "0/1500" at bounding box center [683, 403] width 431 height 85
paste textarea "**********"
type textarea "**********"
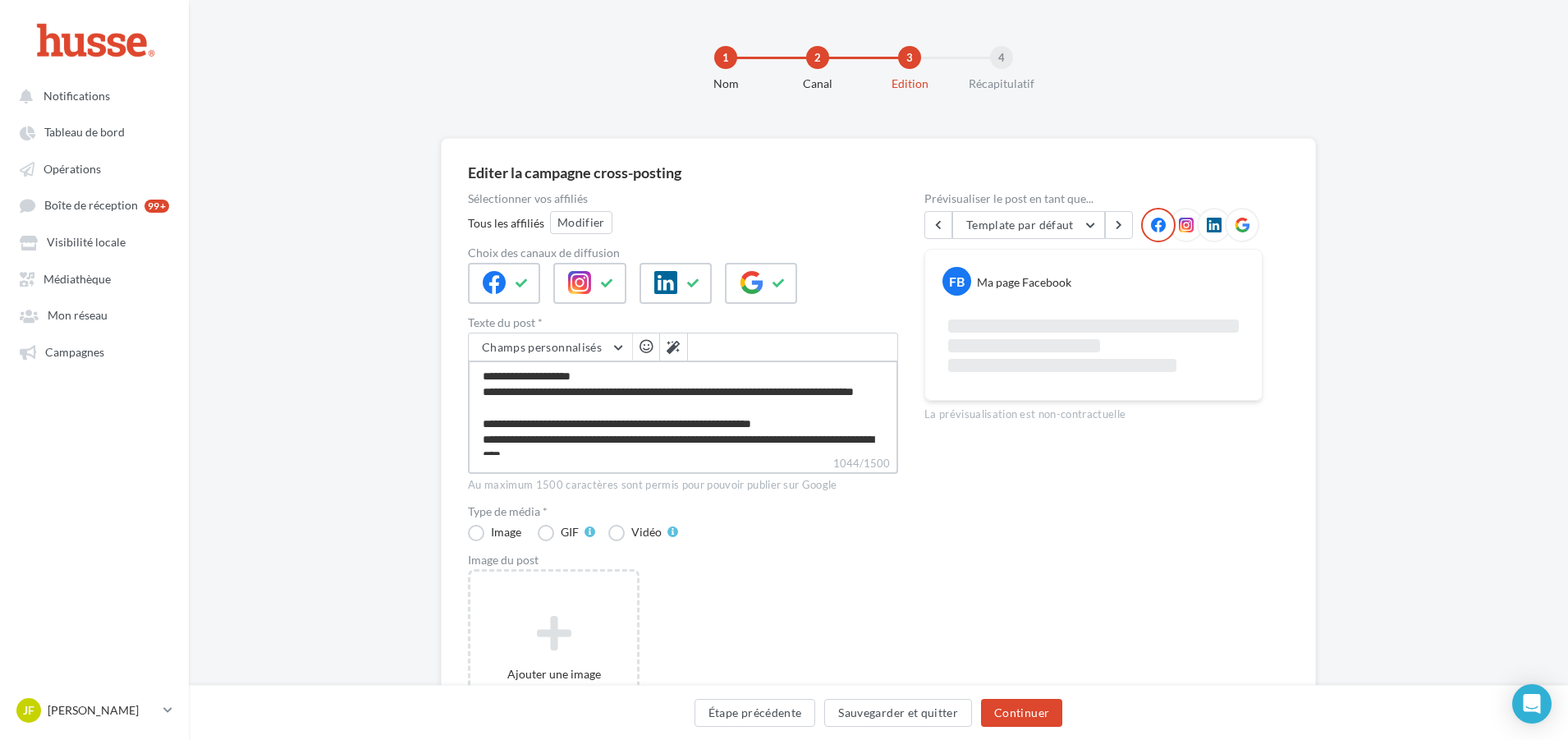
scroll to position [277, 0]
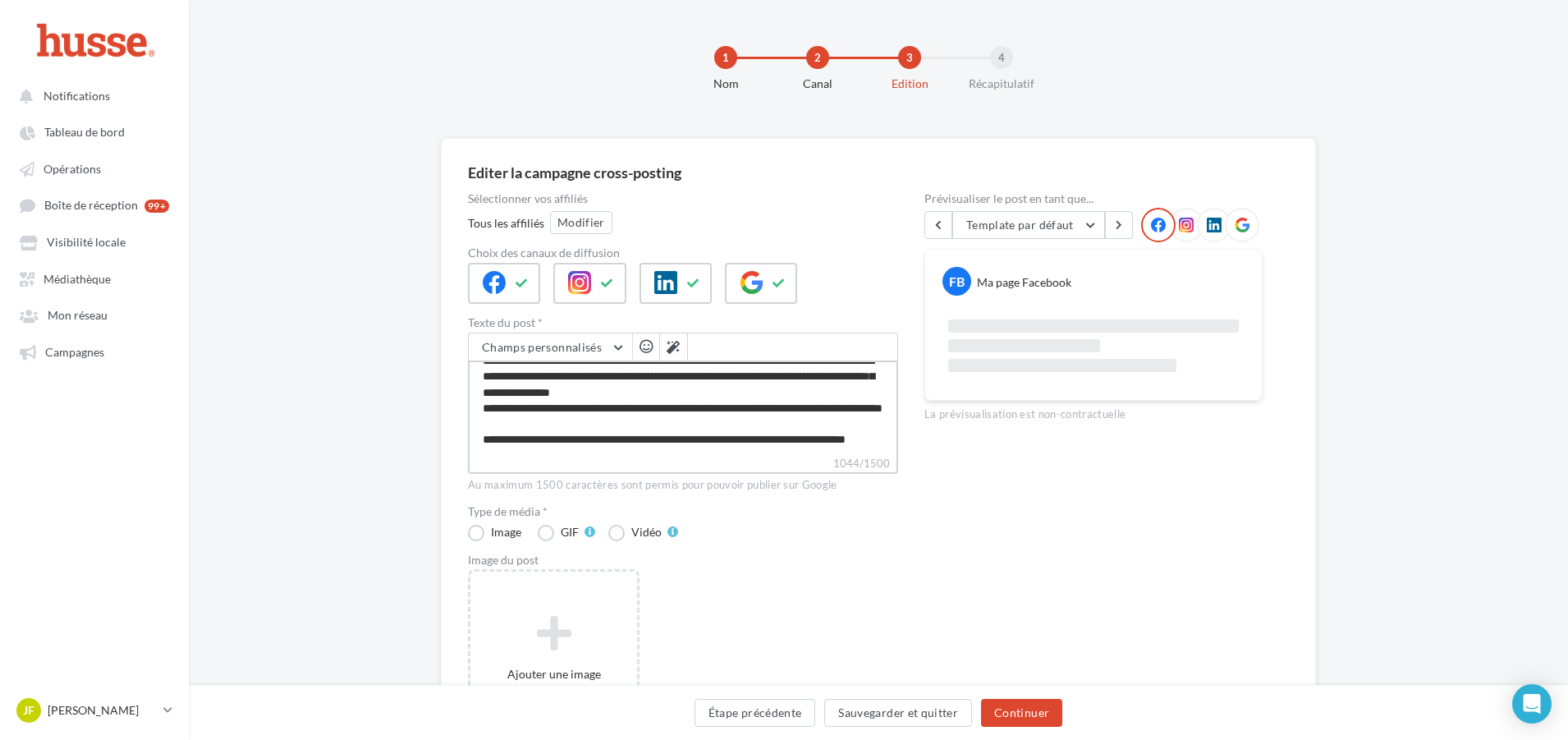
type textarea "**********"
click at [882, 534] on div "Type de média * Image GIF Vidéo" at bounding box center [683, 523] width 431 height 36
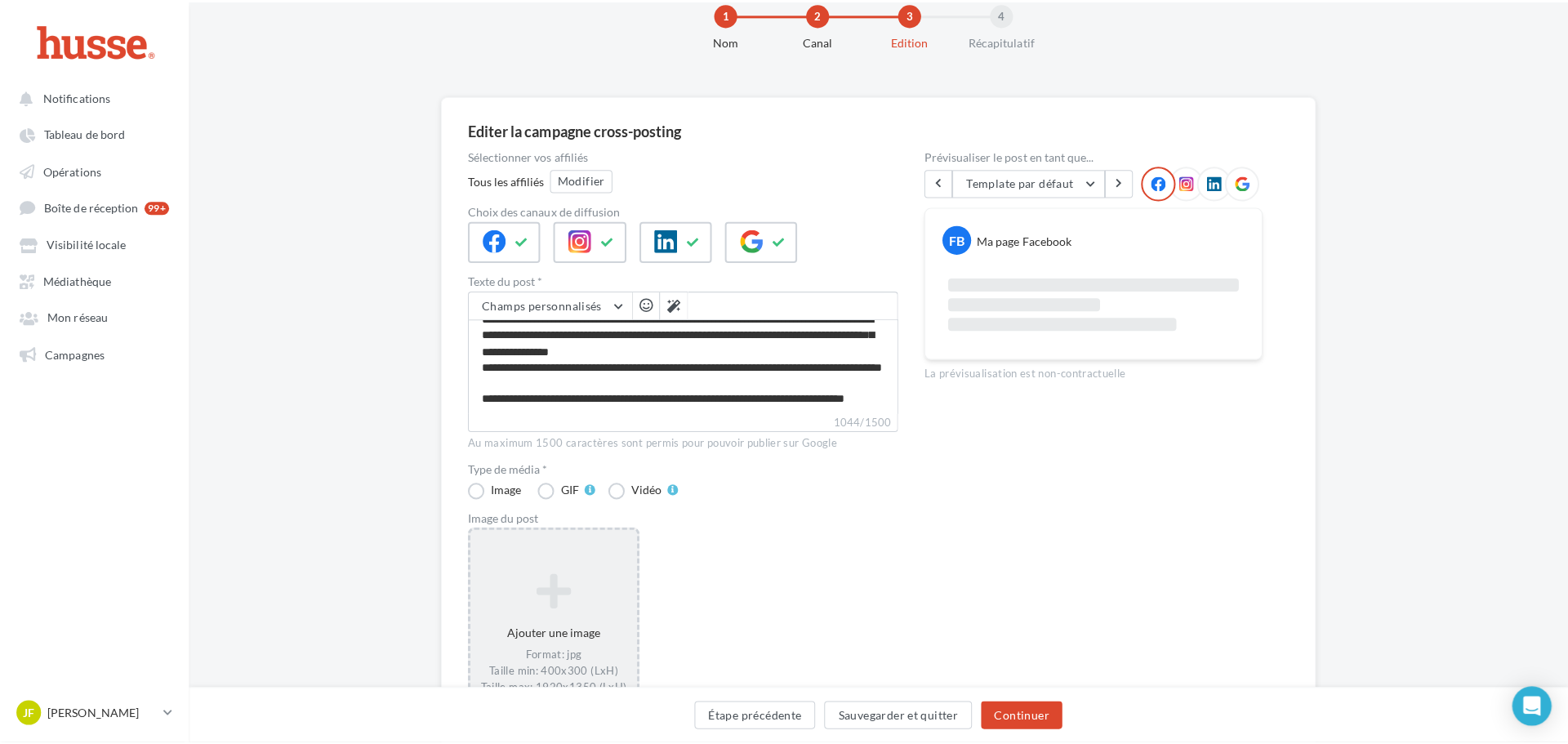
scroll to position [81, 0]
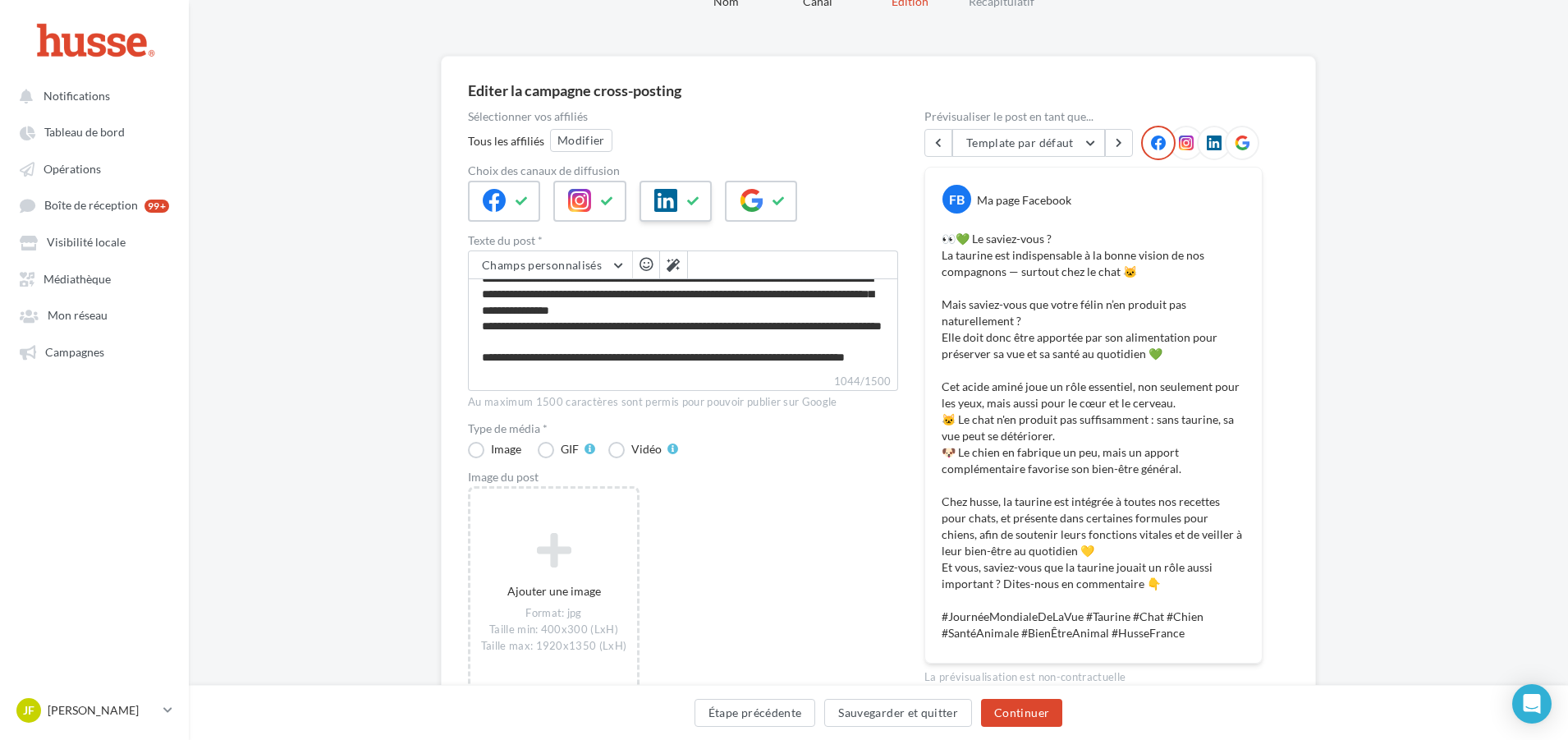
click at [704, 201] on div at bounding box center [675, 202] width 72 height 41
click at [783, 203] on icon at bounding box center [778, 202] width 13 height 12
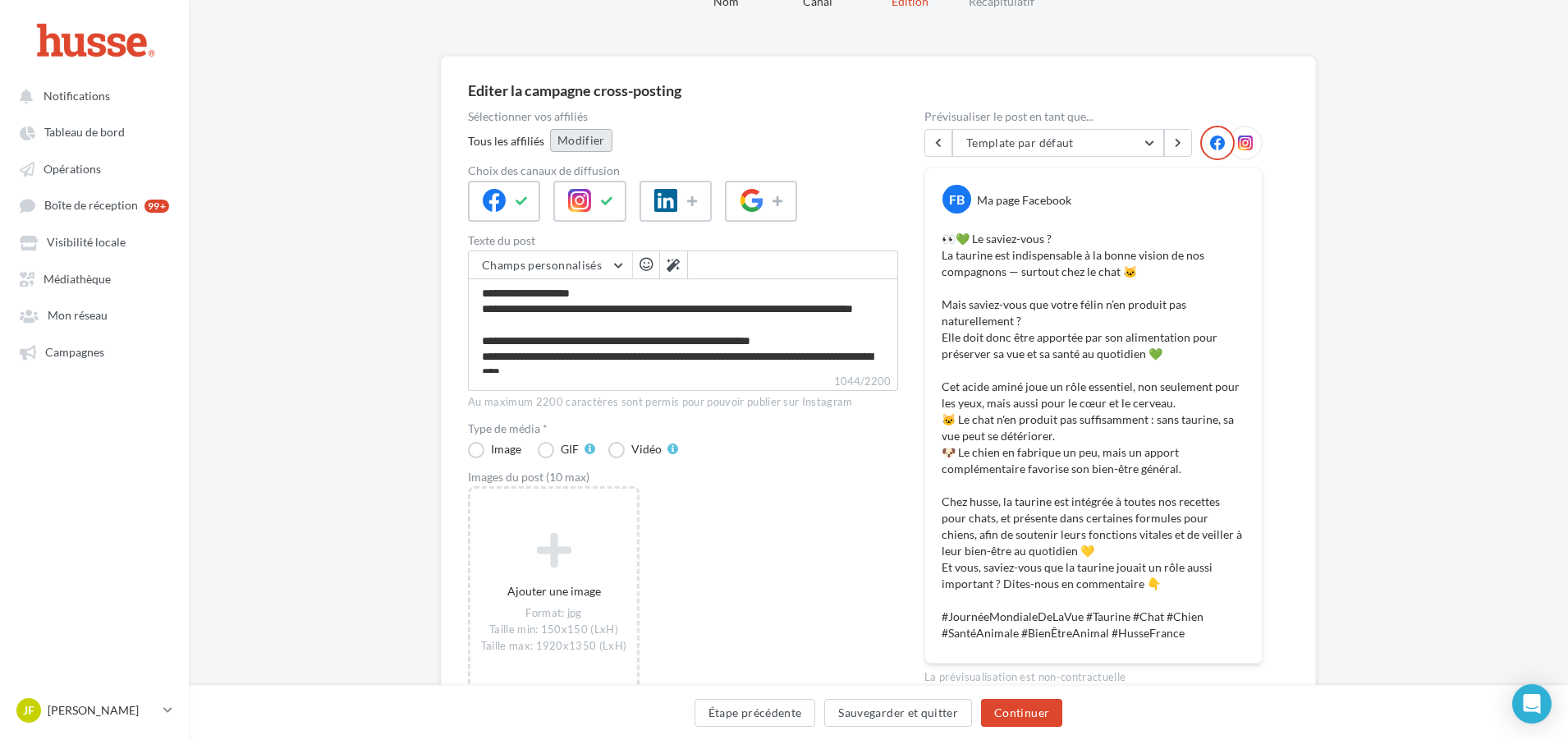
click at [578, 138] on button "Modifier" at bounding box center [581, 140] width 62 height 23
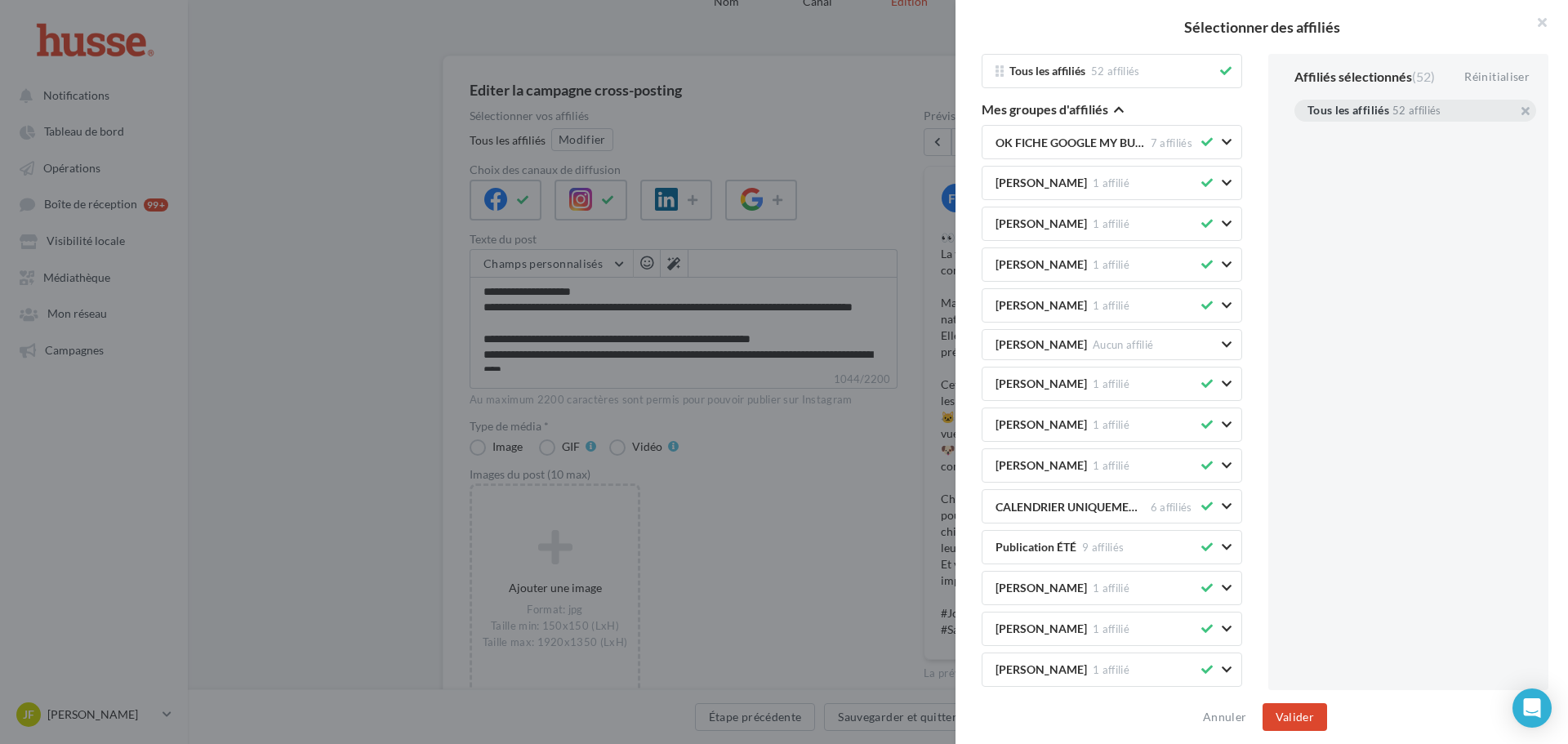
click at [1430, 109] on div "52 affiliés" at bounding box center [1417, 110] width 49 height 11
click at [1530, 115] on div "Tous les affiliés 52 affiliés" at bounding box center [1415, 110] width 242 height 22
click at [1307, 131] on button "button" at bounding box center [1307, 131] width 0 height 0
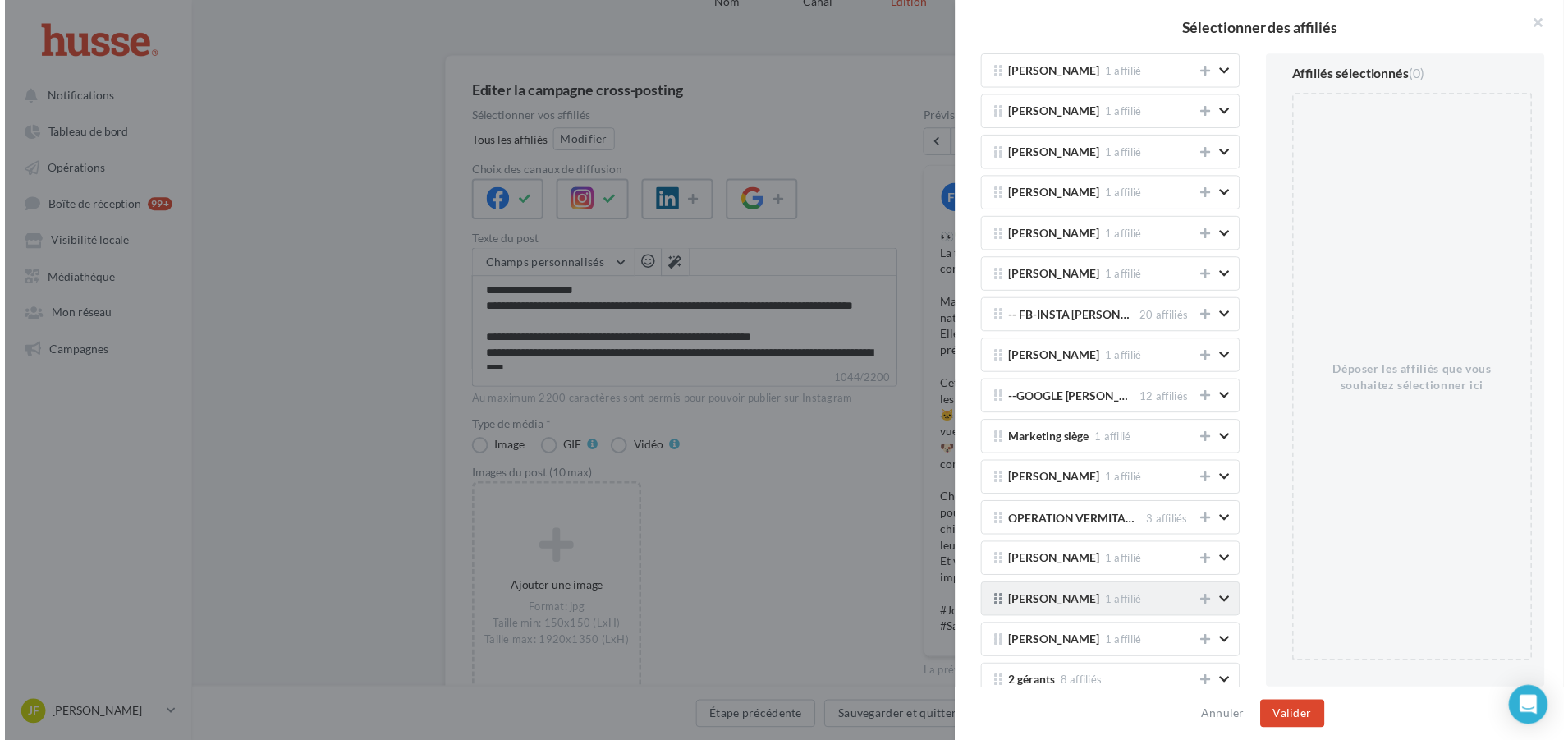
scroll to position [986, 0]
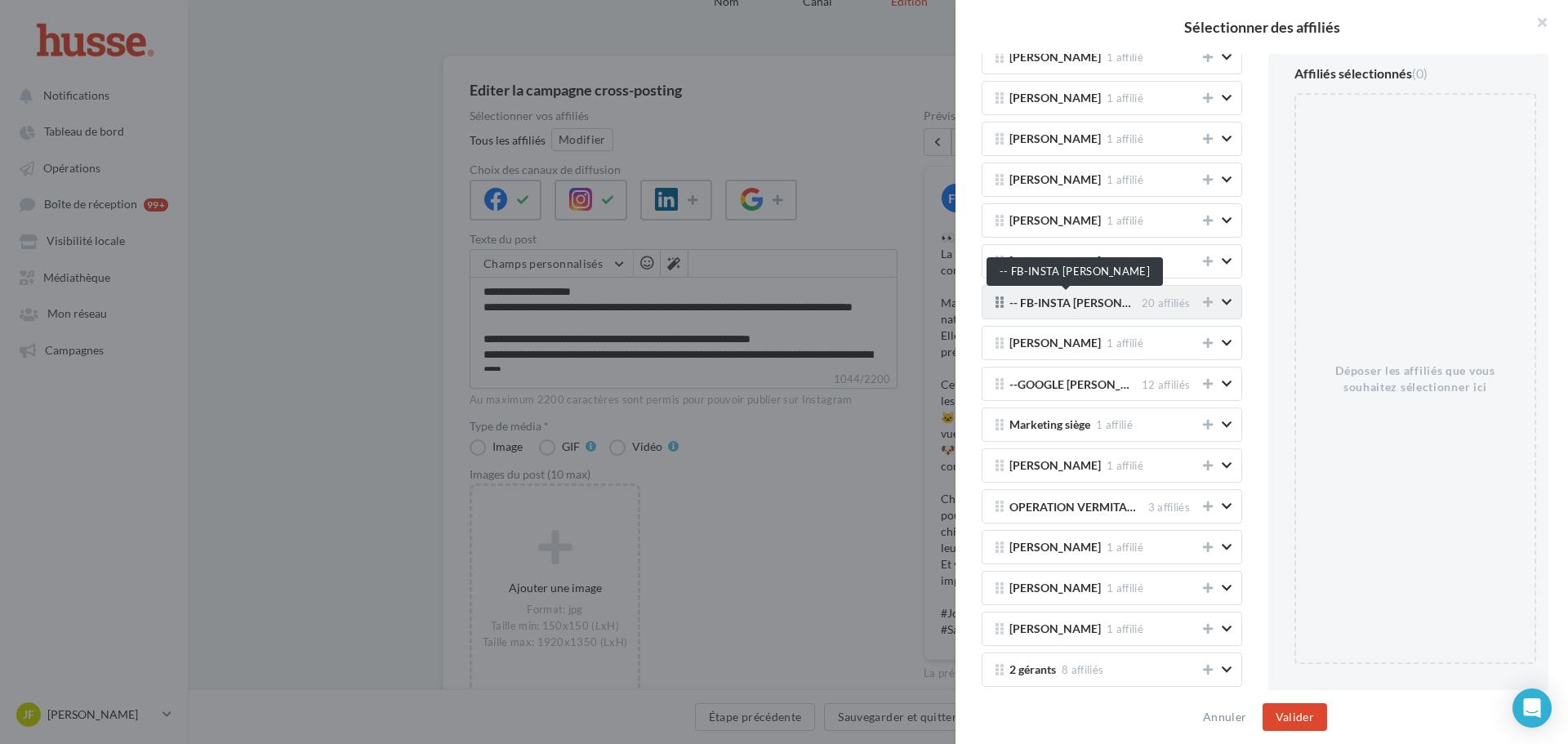
click at [1071, 299] on span "-- FB-INSTA [PERSON_NAME]" at bounding box center [1072, 306] width 127 height 18
click at [1202, 301] on button at bounding box center [1208, 302] width 17 height 20
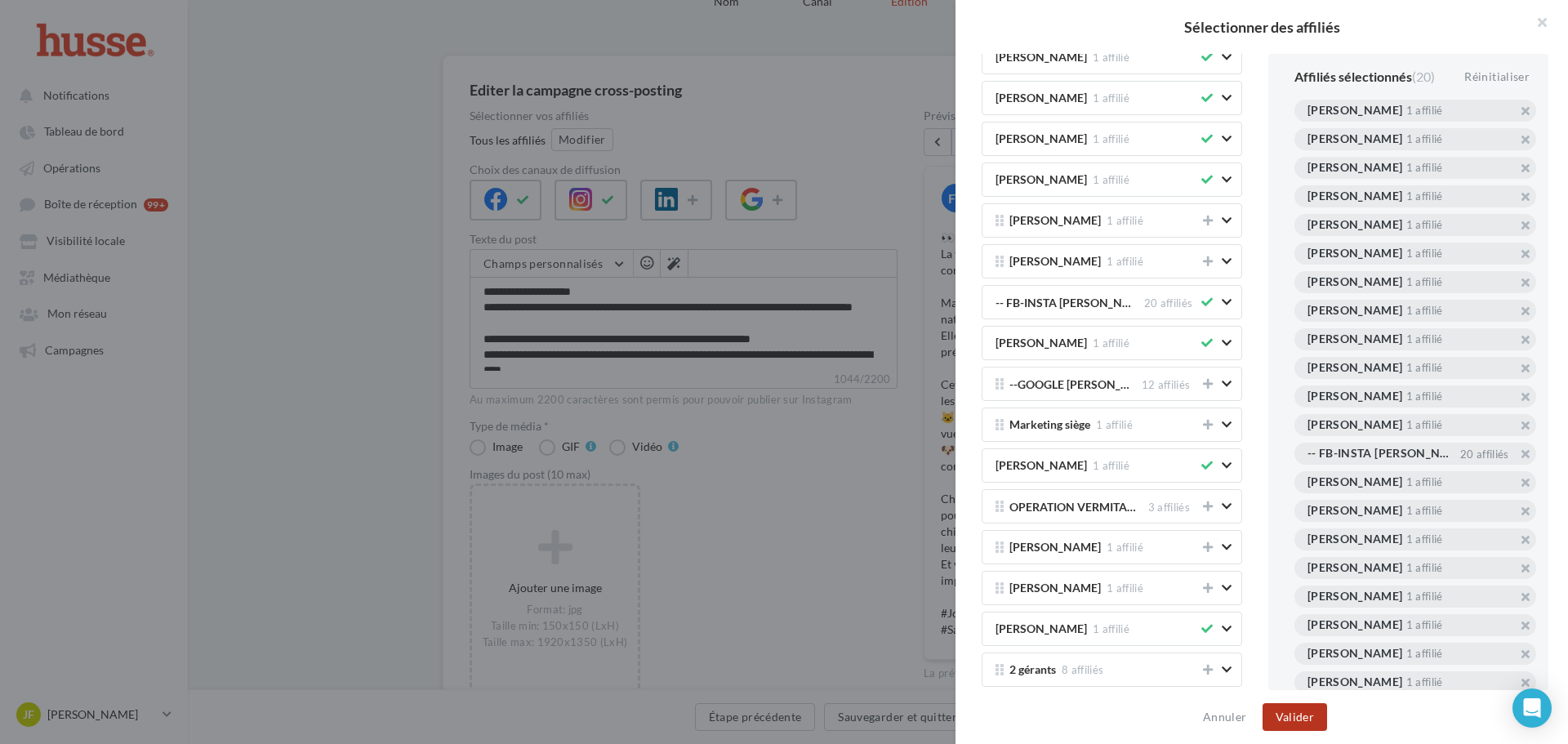
click at [1289, 721] on button "Valider" at bounding box center [1295, 717] width 65 height 27
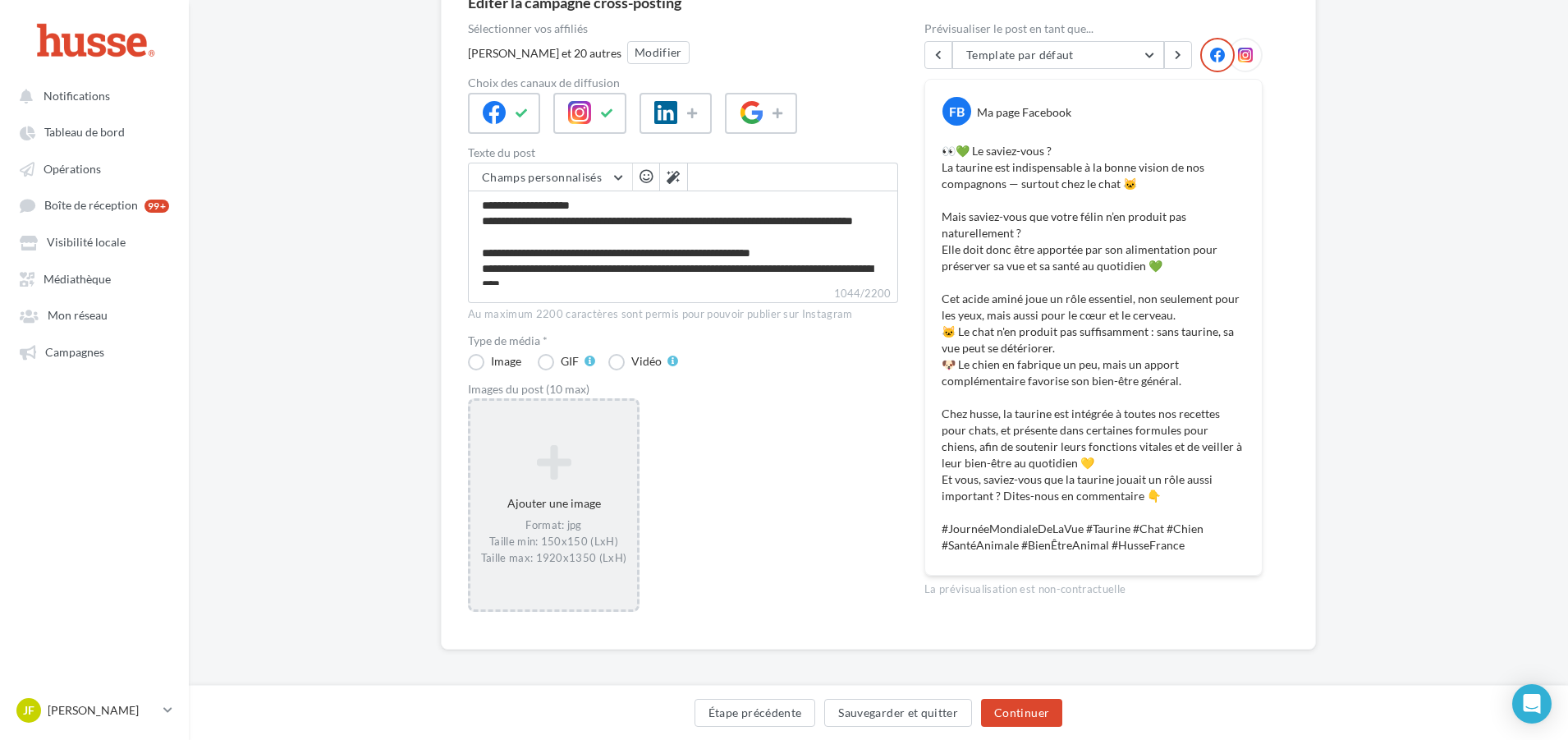
scroll to position [177, 0]
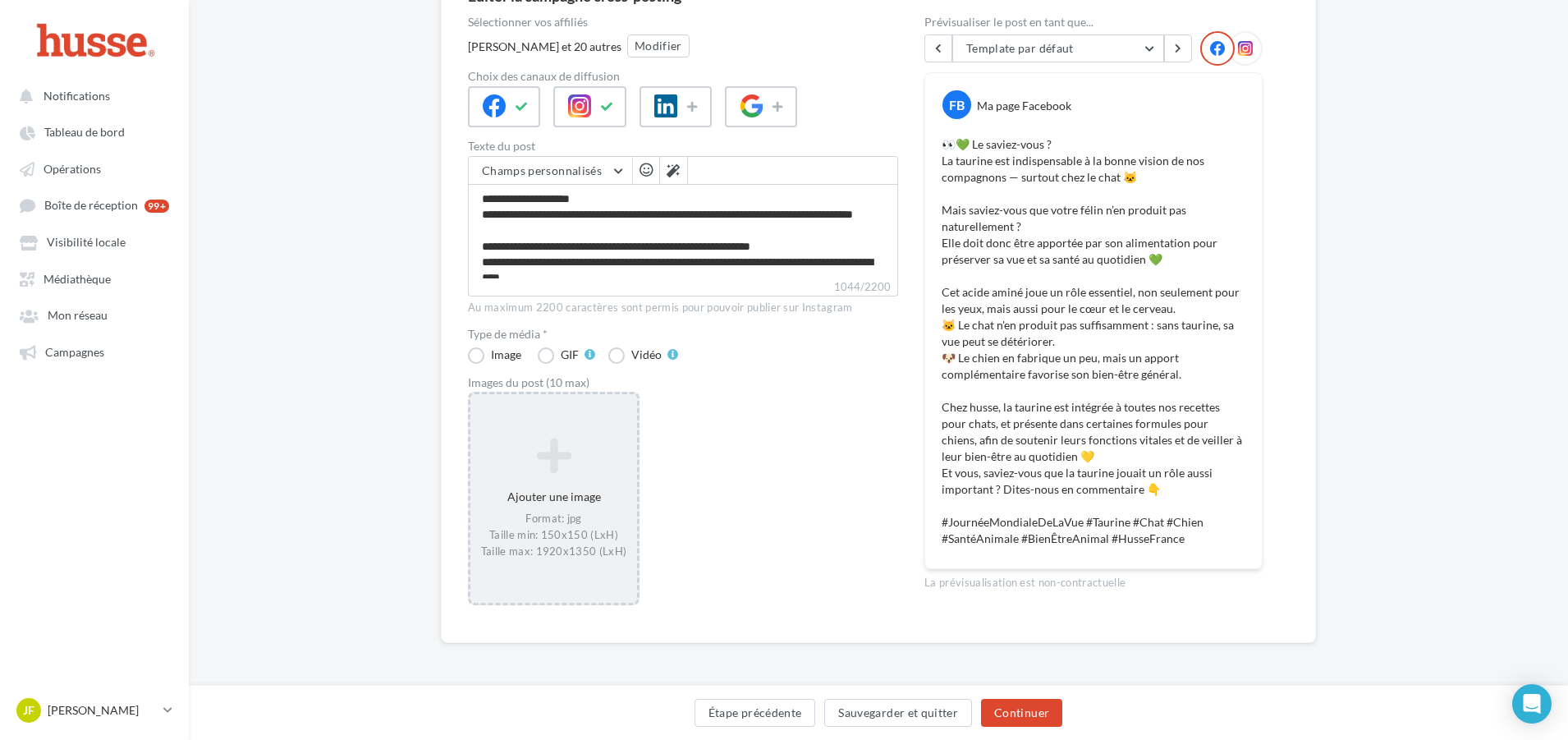
click at [583, 489] on div "Ajouter une image Format: jpg Taille min: 150x150 (LxH) Taille max: 1920x1350 (…" at bounding box center [553, 499] width 167 height 138
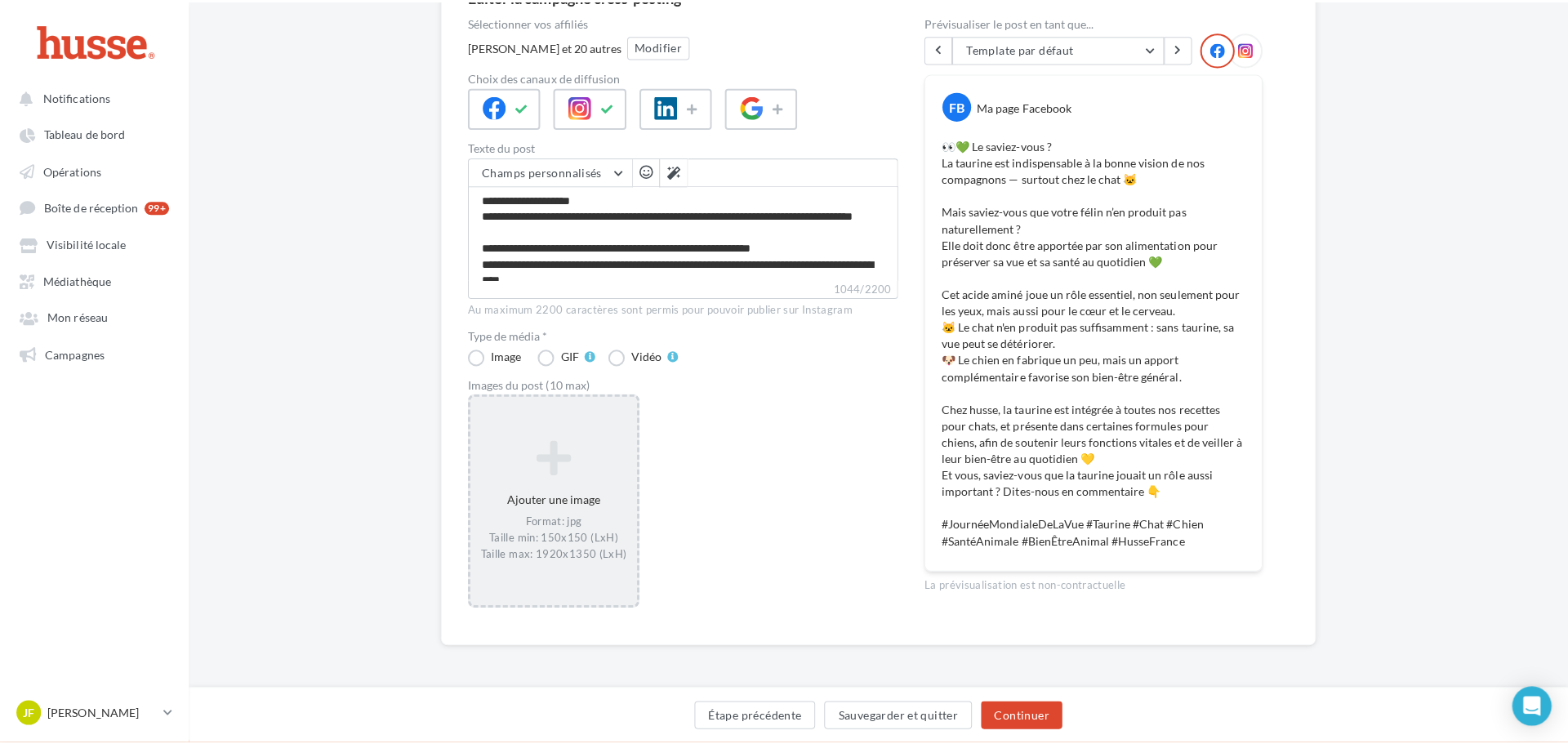
scroll to position [167, 0]
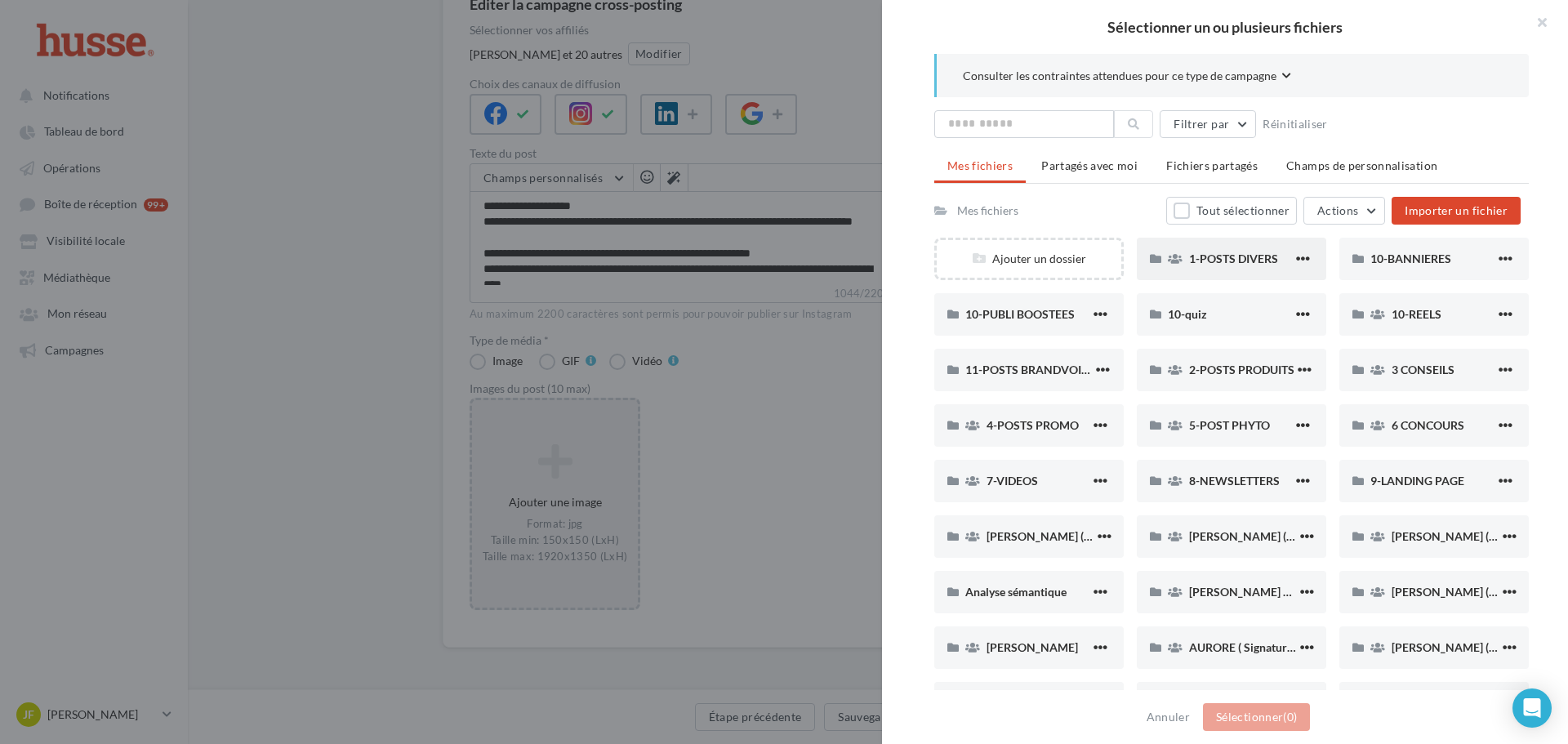
click at [1230, 269] on div "1-POSTS DIVERS" at bounding box center [1231, 258] width 189 height 42
click at [1393, 524] on div "40 Journée Mondiale de la Vue" at bounding box center [1433, 536] width 189 height 42
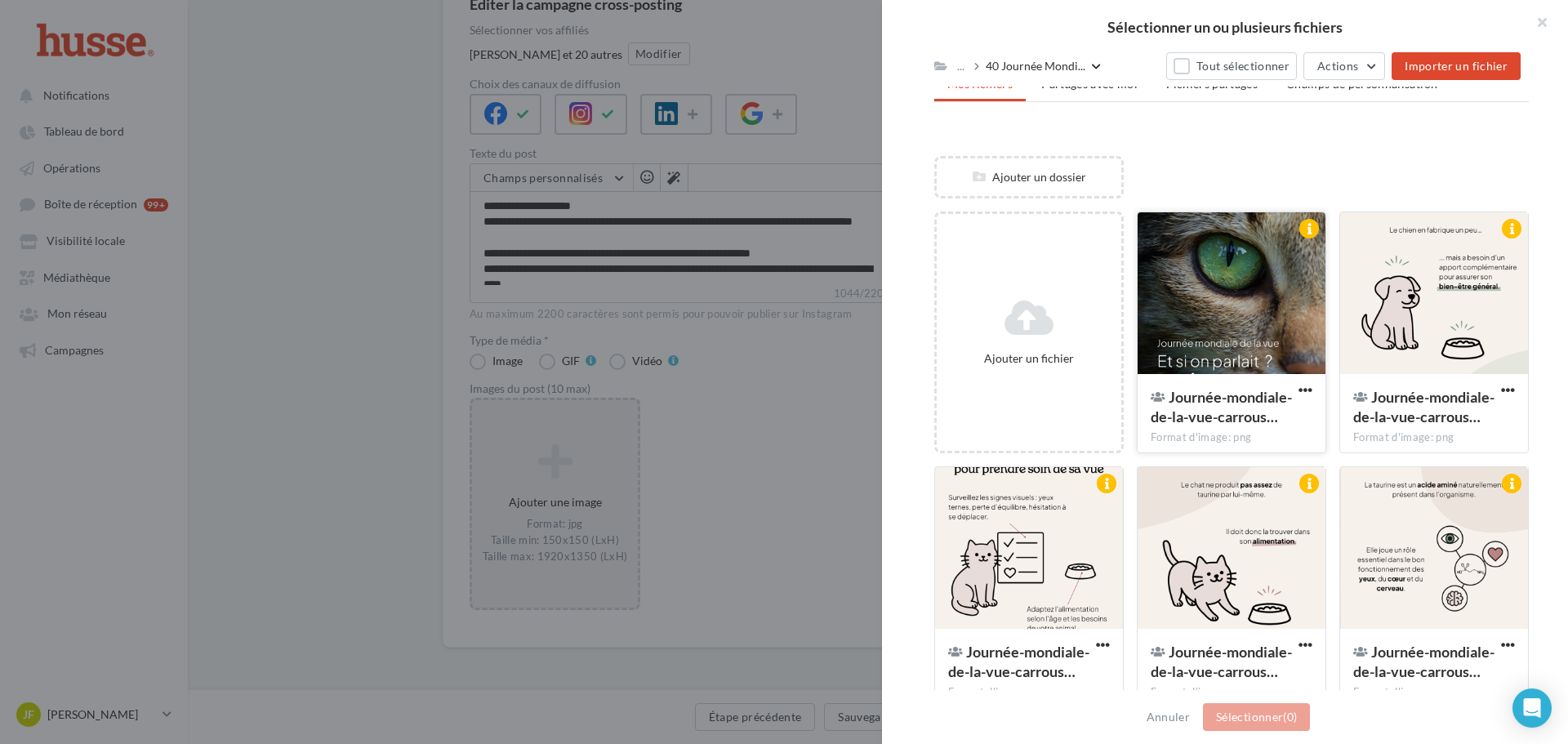
scroll to position [192, 0]
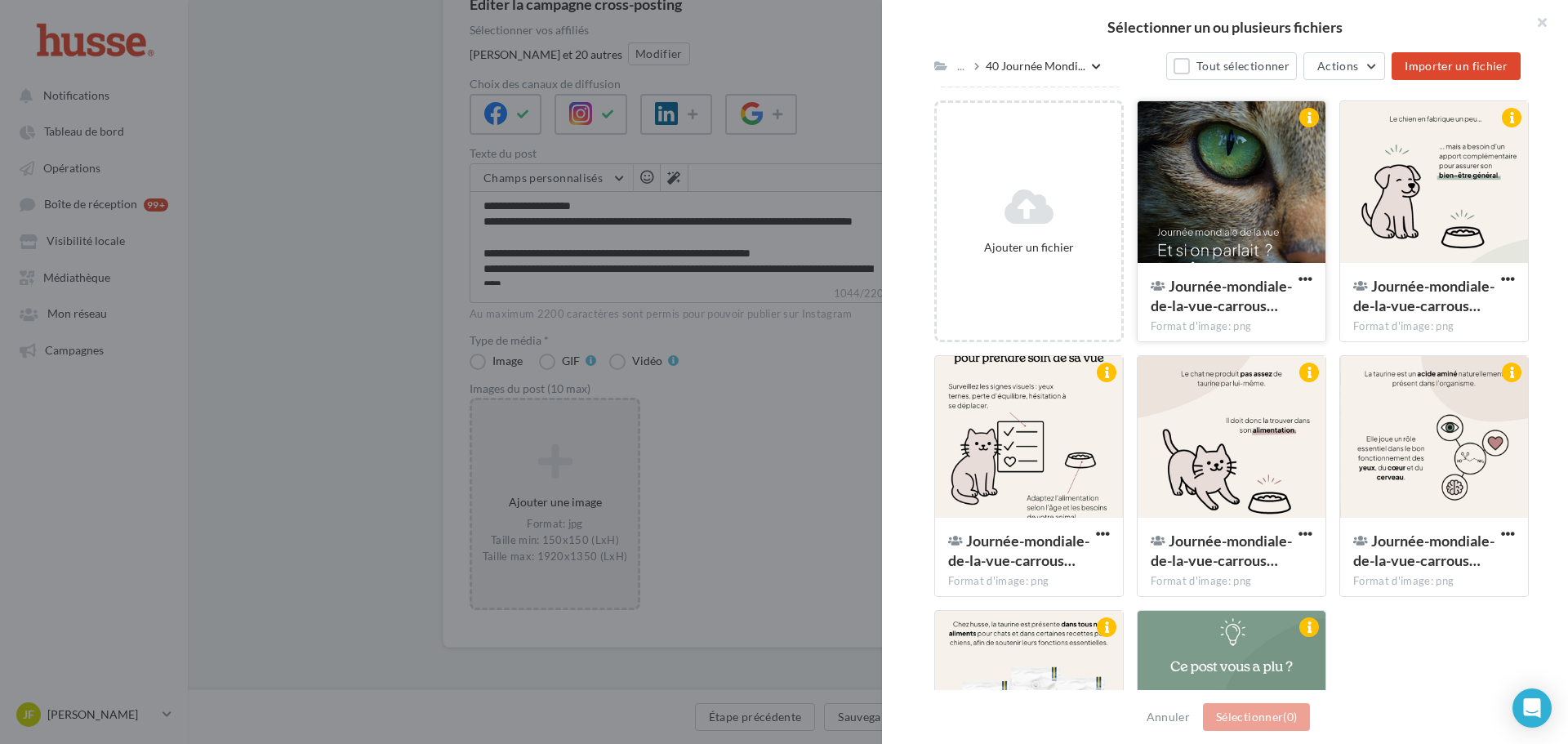
click at [1223, 195] on div at bounding box center [1230, 183] width 188 height 163
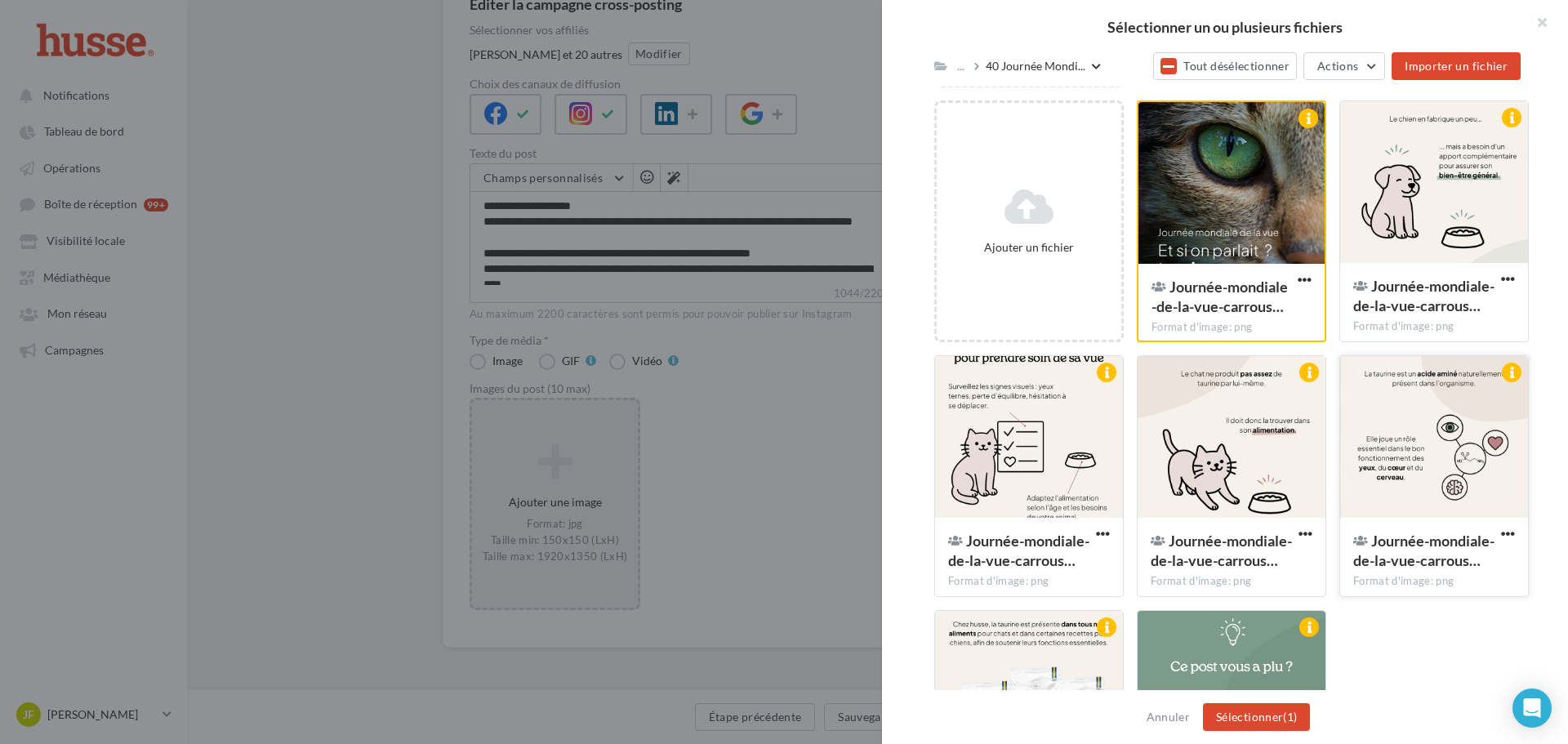
click at [1415, 439] on div at bounding box center [1433, 438] width 188 height 163
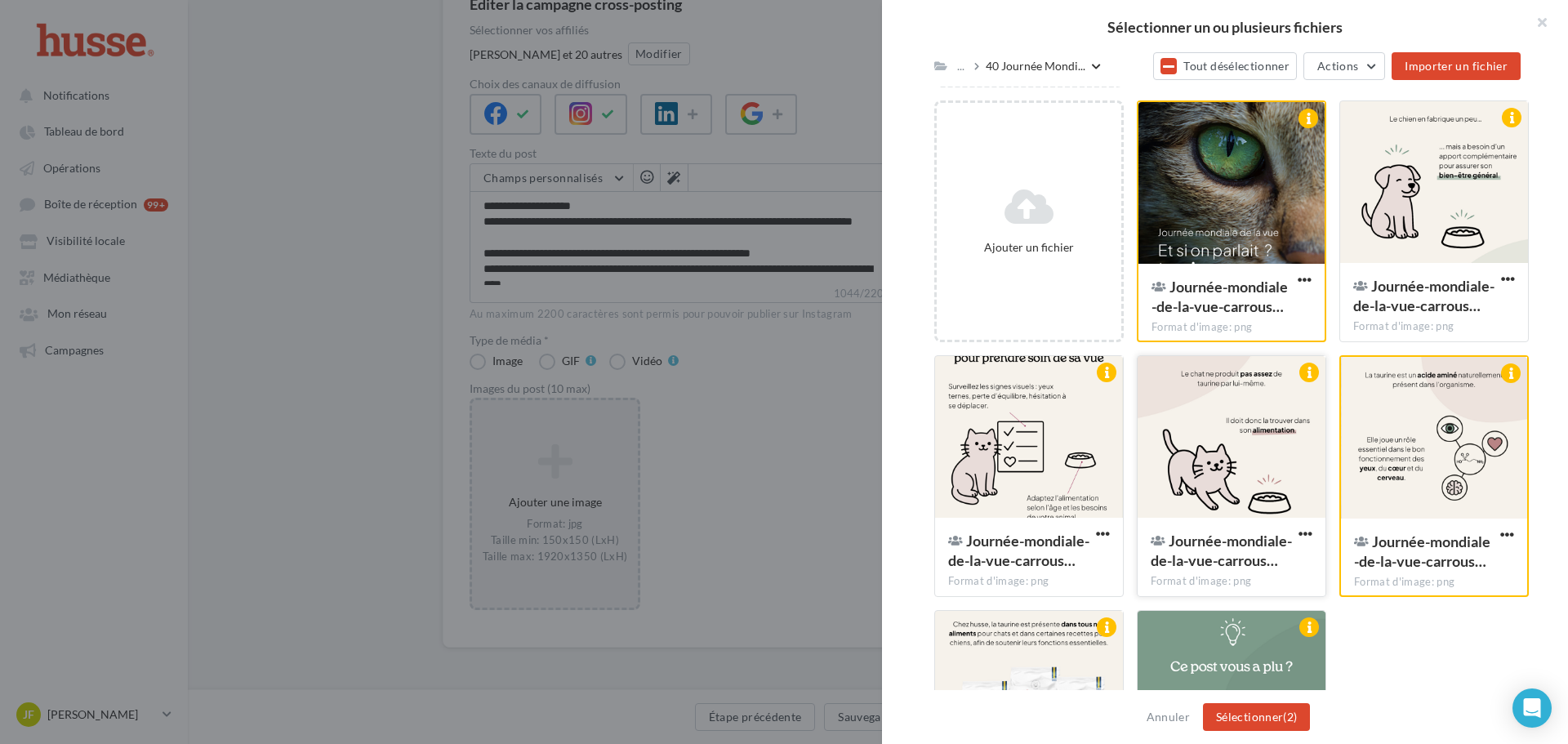
click at [1215, 462] on div at bounding box center [1230, 438] width 188 height 163
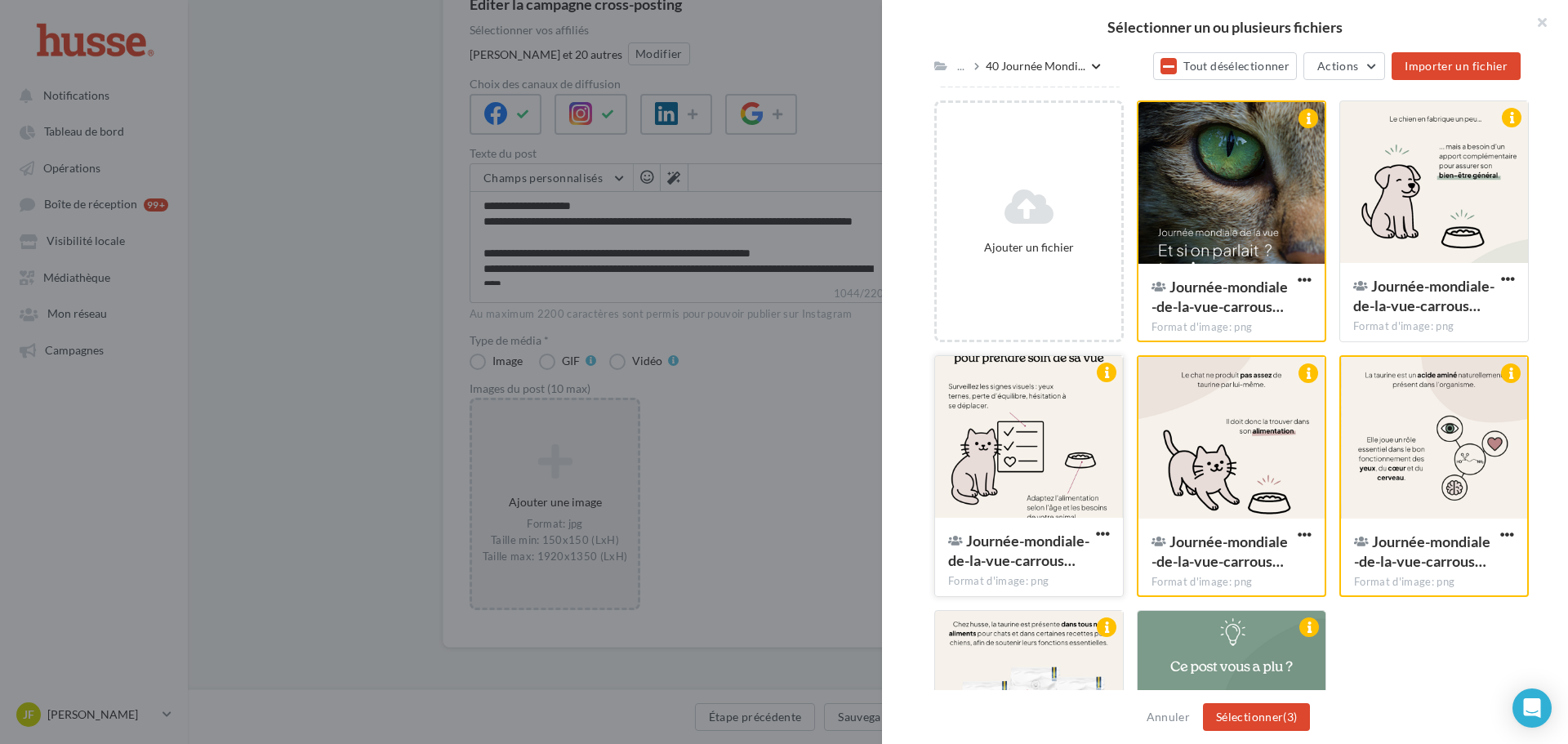
click at [1041, 450] on div at bounding box center [1028, 438] width 188 height 163
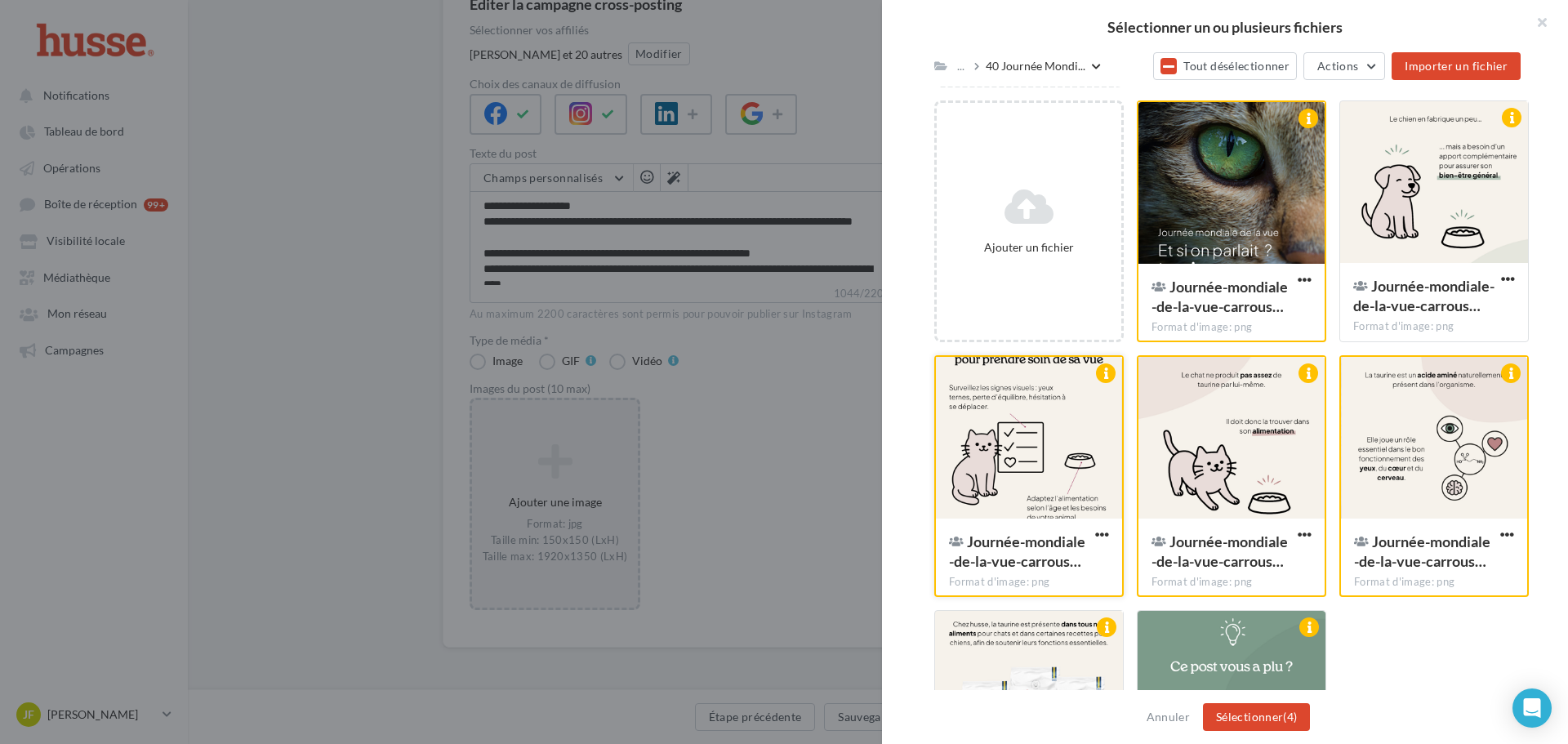
click at [991, 443] on div at bounding box center [1029, 438] width 187 height 163
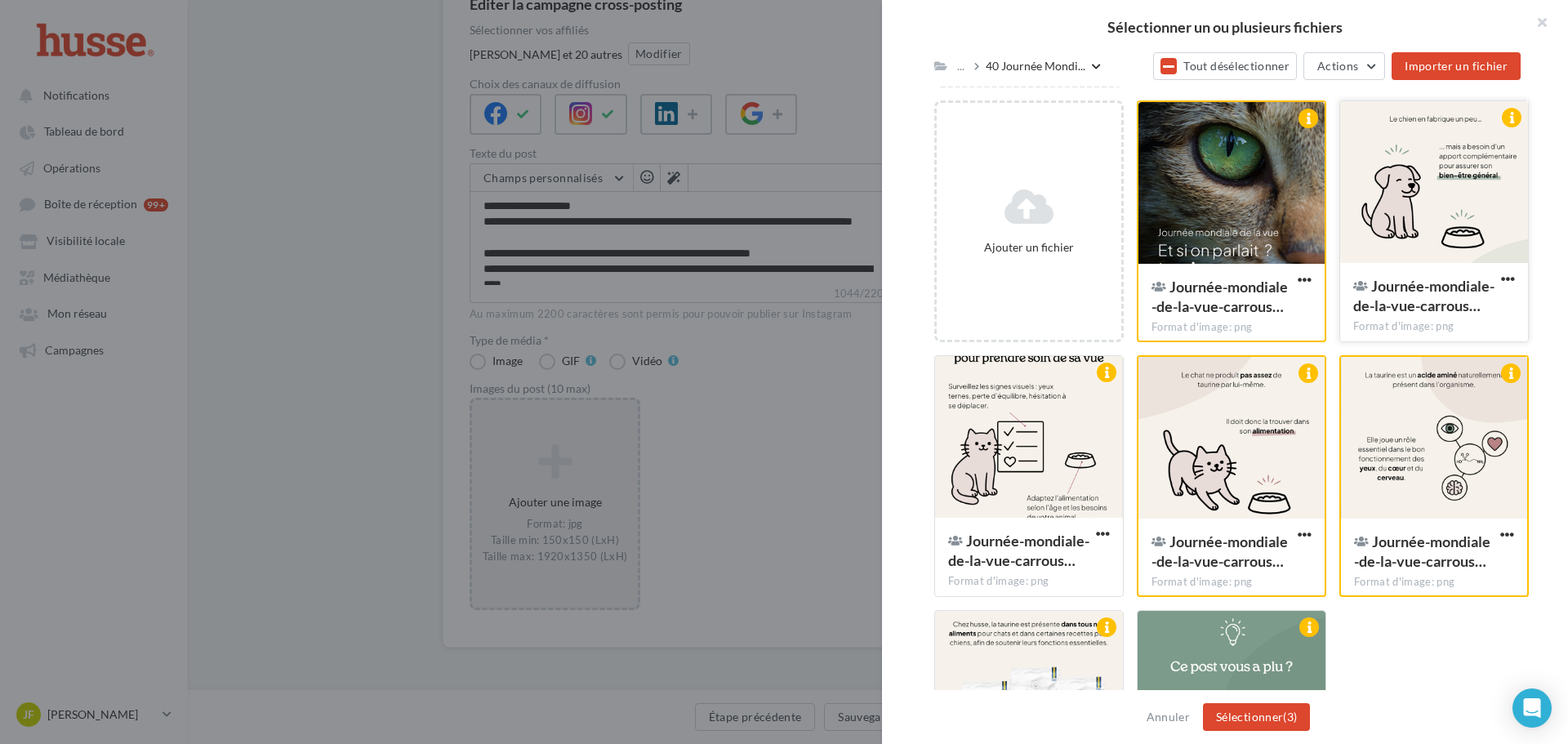
click at [1481, 193] on div at bounding box center [1433, 183] width 188 height 163
click at [1050, 429] on div at bounding box center [1028, 438] width 188 height 163
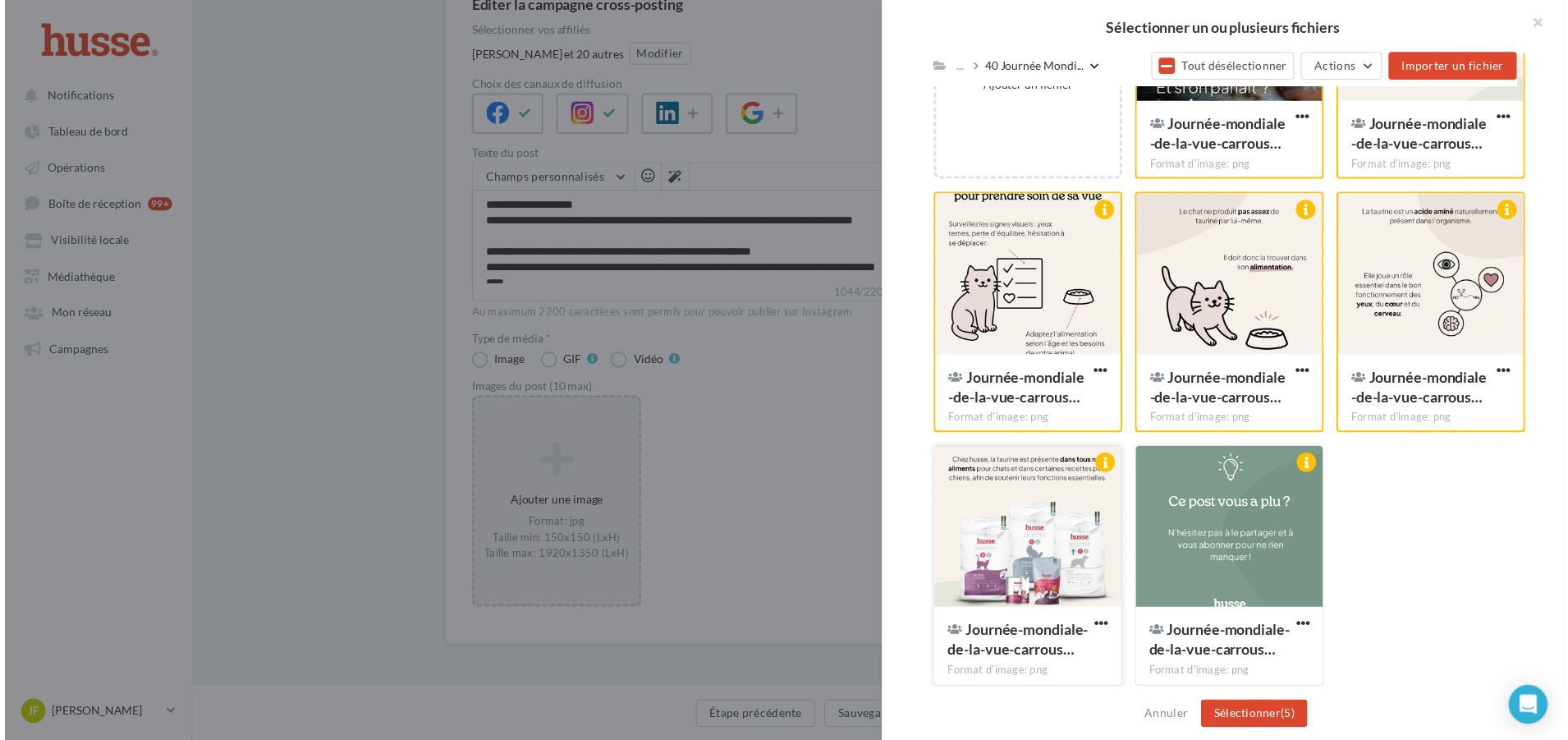
scroll to position [359, 0]
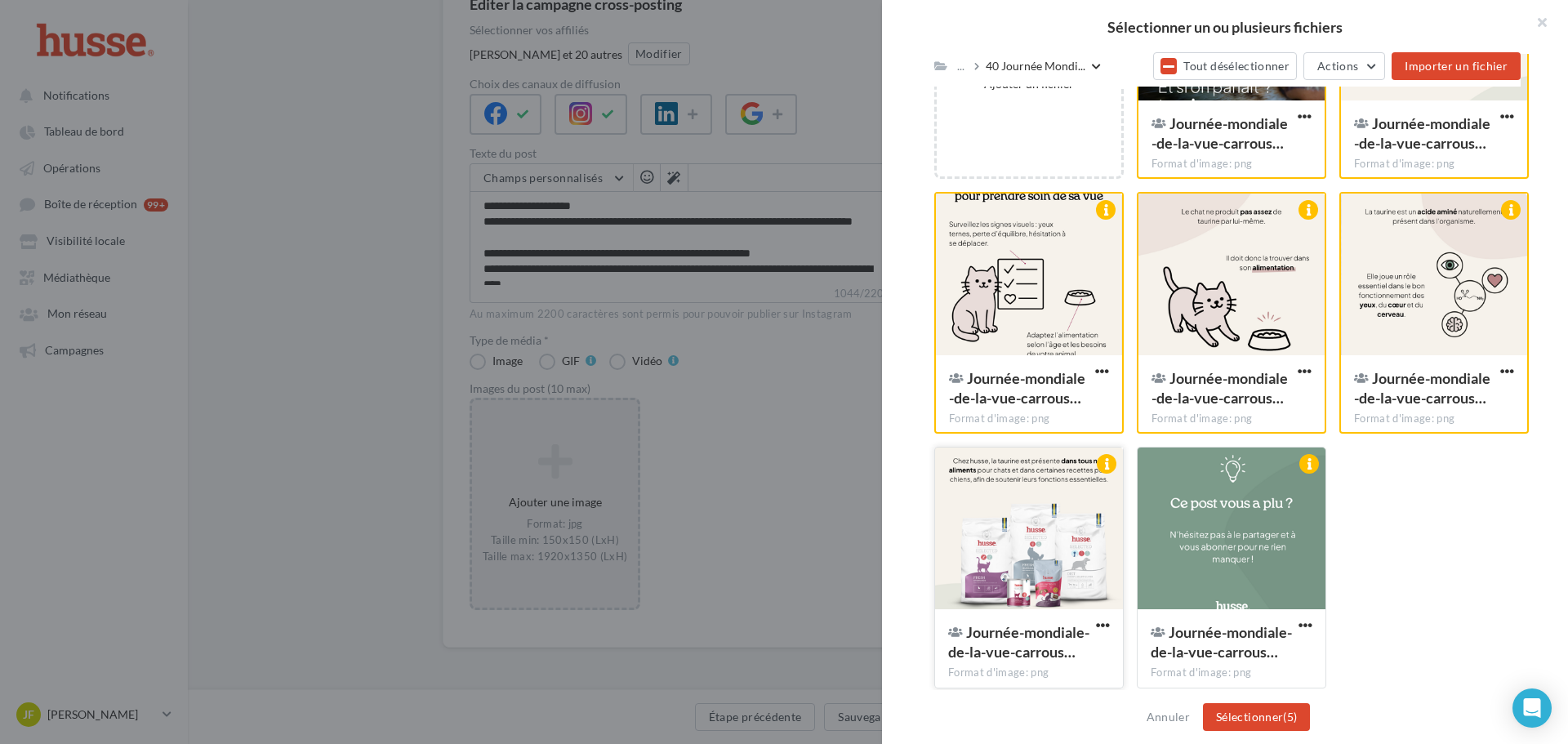
click at [1075, 574] on div at bounding box center [1028, 529] width 188 height 163
click at [1215, 555] on div at bounding box center [1230, 529] width 188 height 163
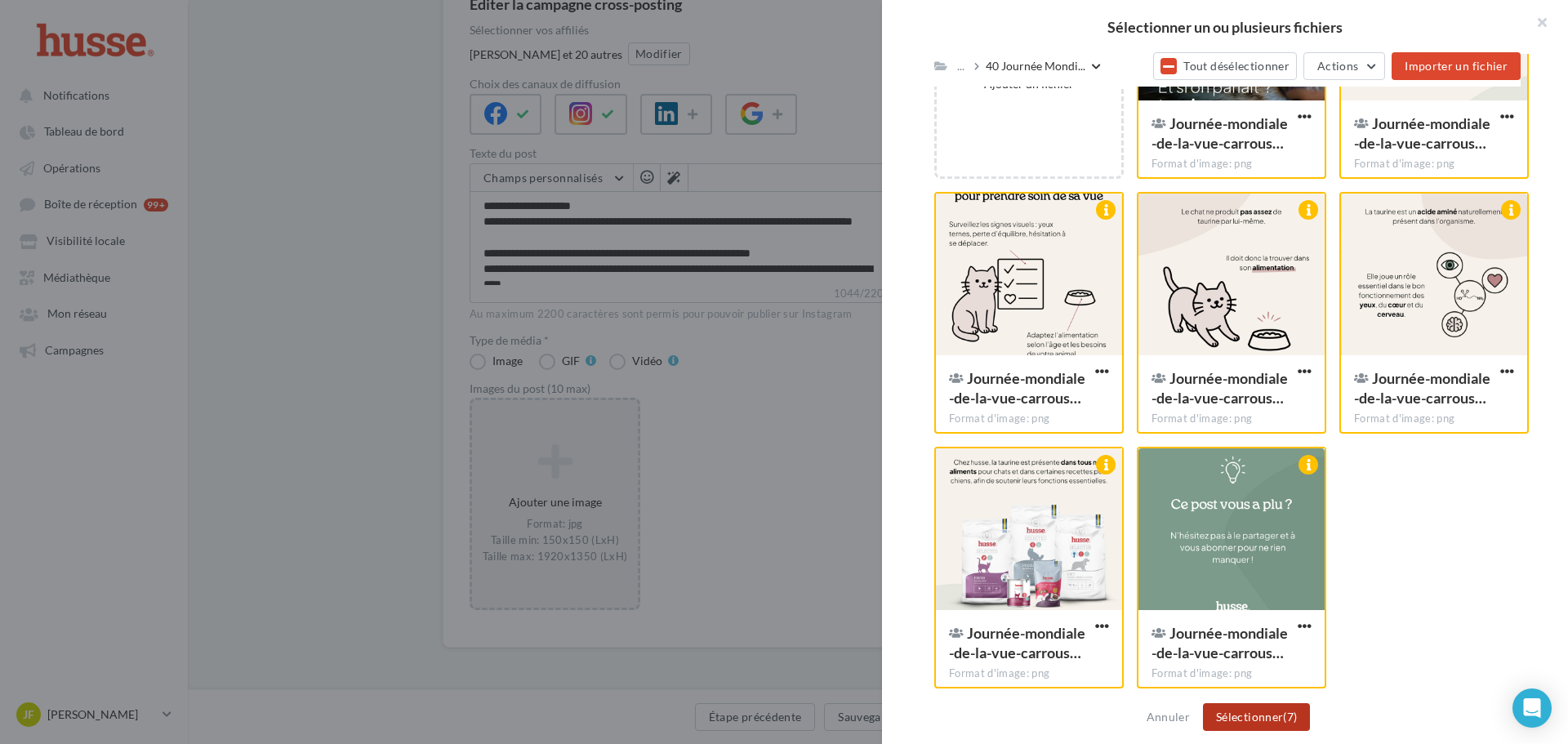
click at [1265, 728] on button "Sélectionner (7)" at bounding box center [1256, 717] width 107 height 27
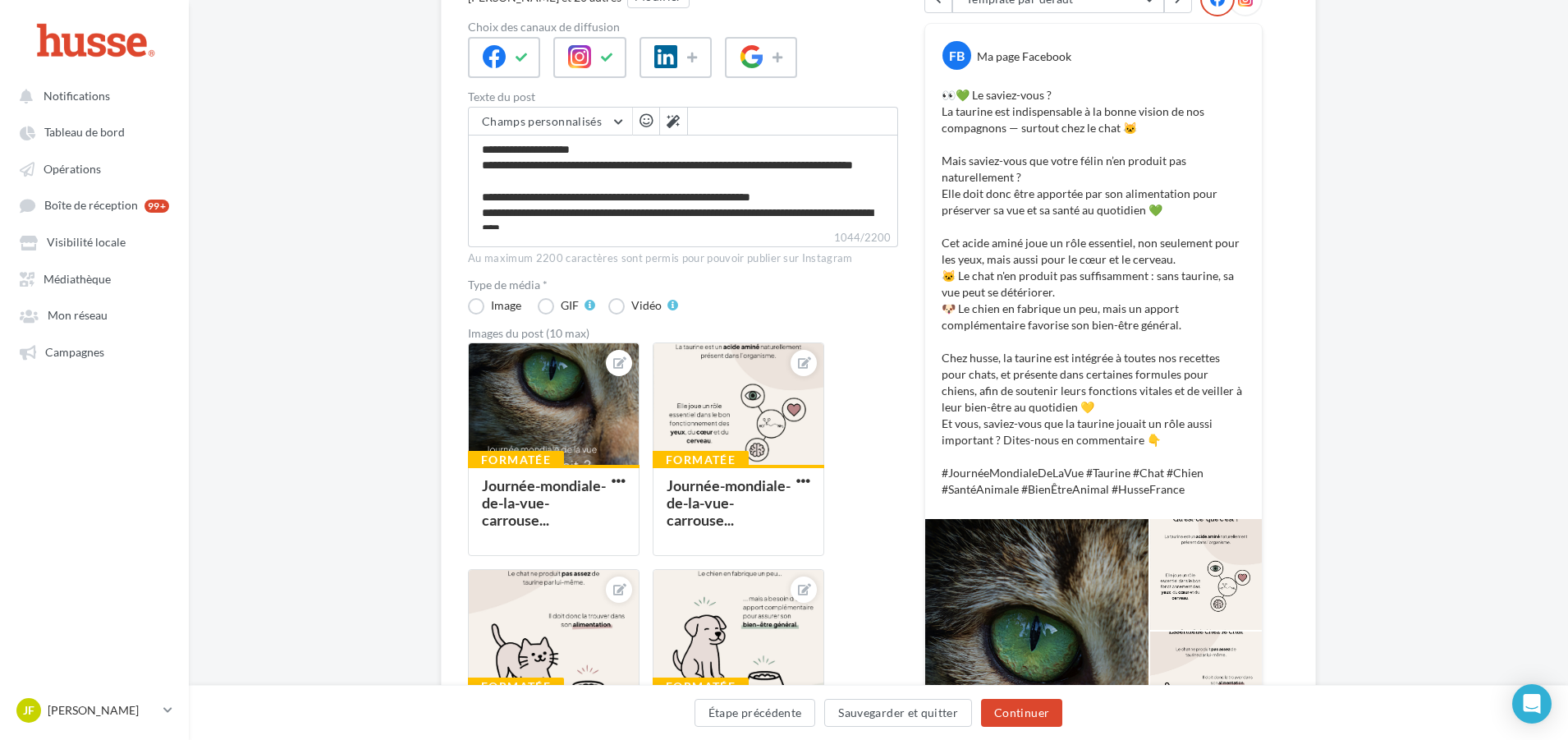
scroll to position [118, 0]
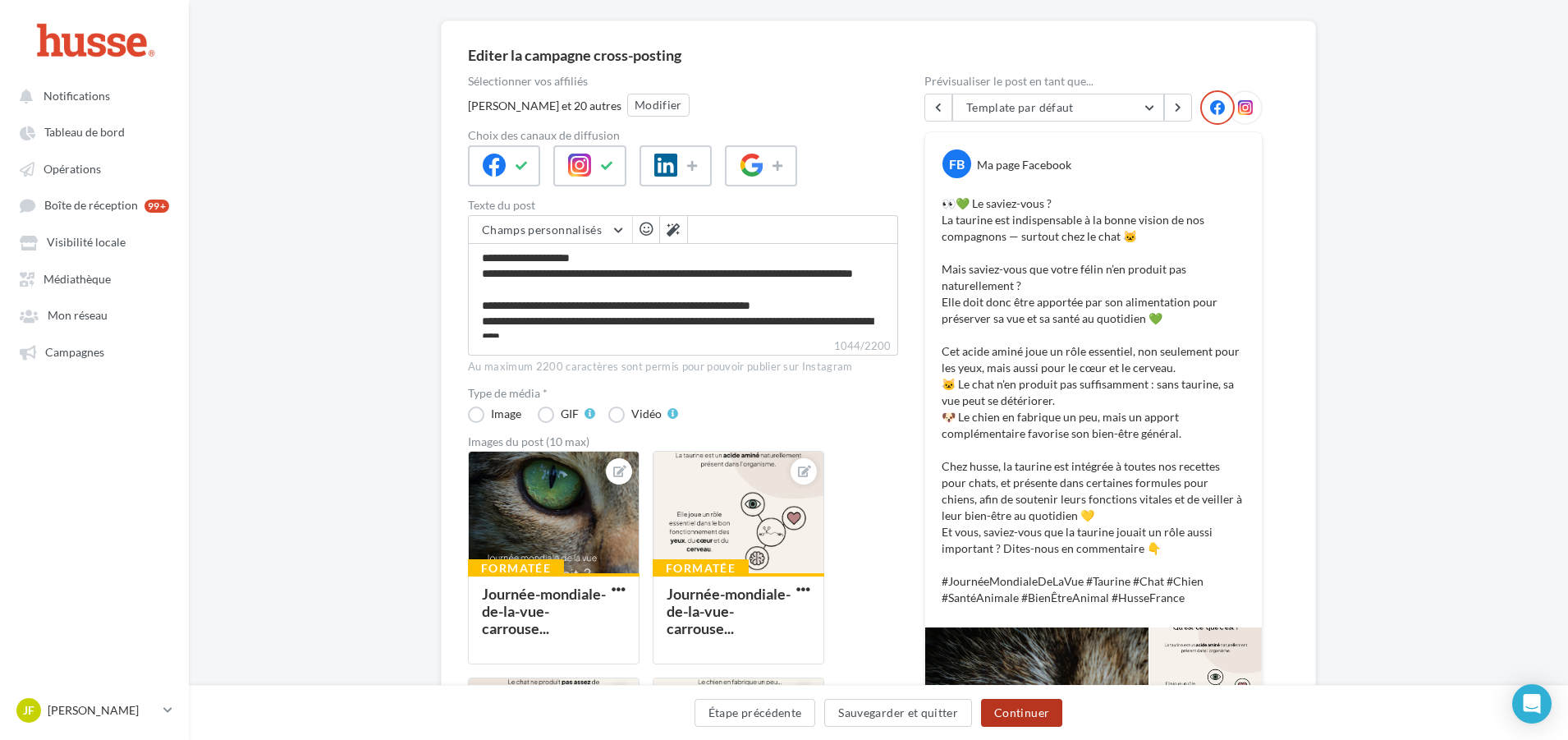
click at [1041, 718] on button "Continuer" at bounding box center [1022, 713] width 81 height 28
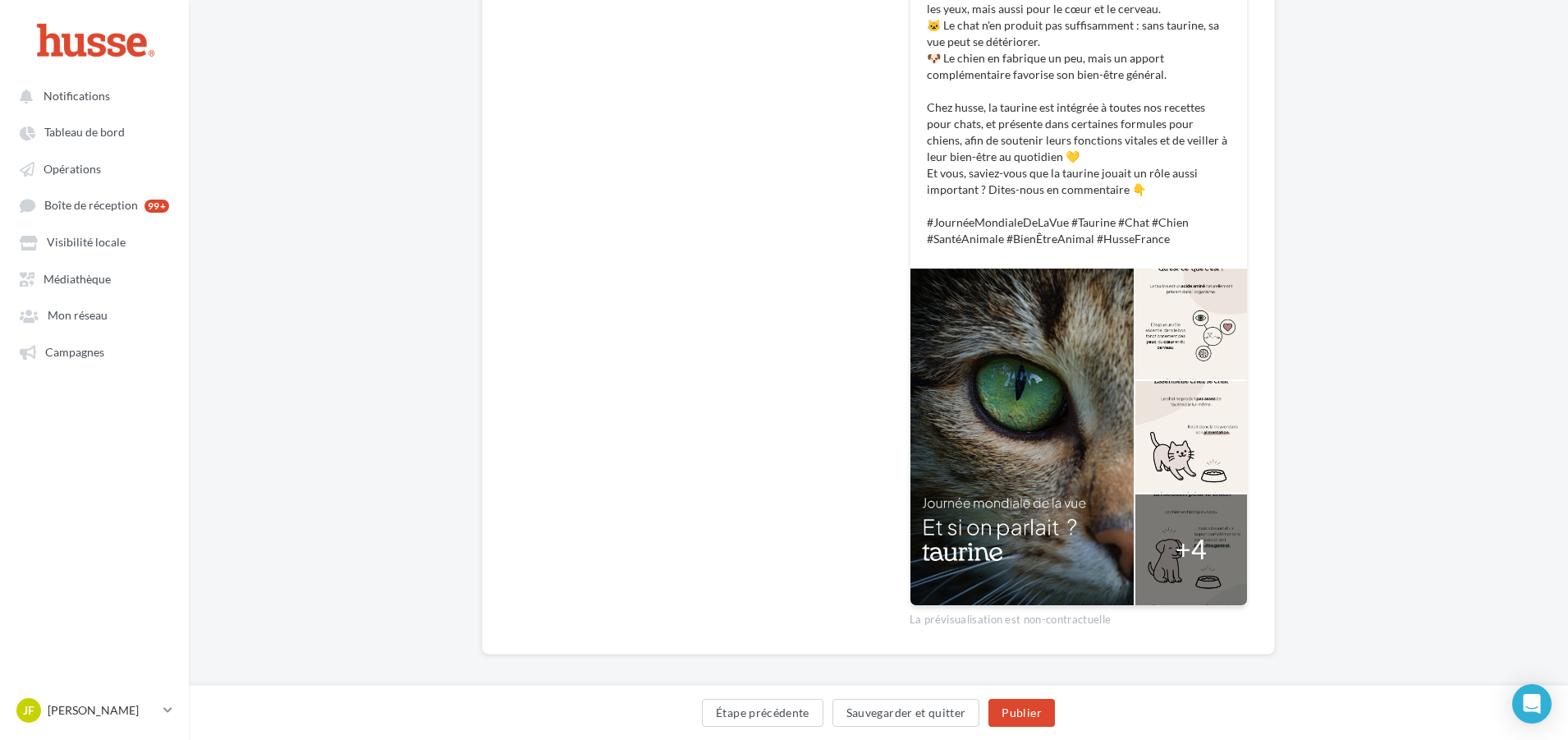
scroll to position [473, 0]
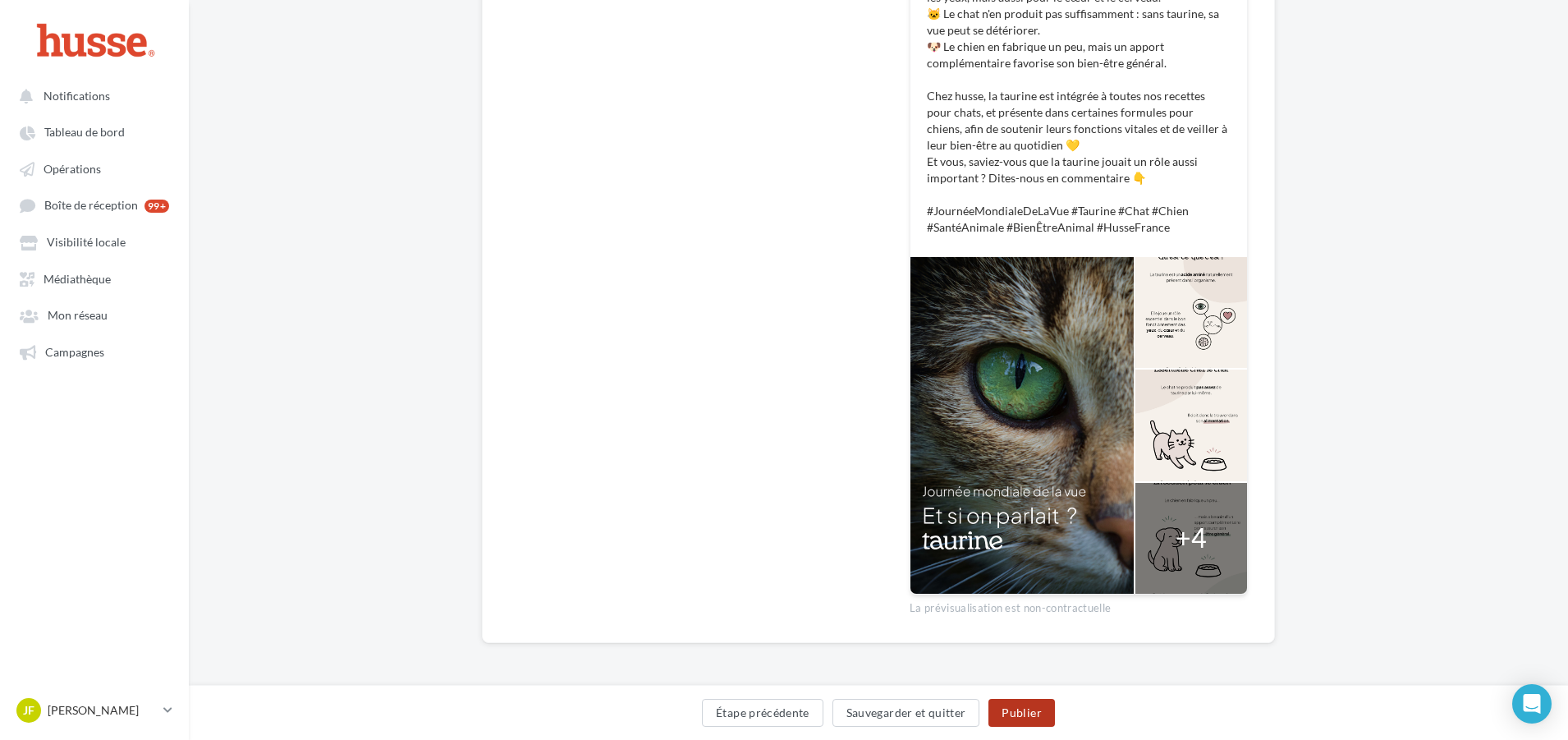
click at [1022, 717] on button "Publier" at bounding box center [1021, 713] width 66 height 28
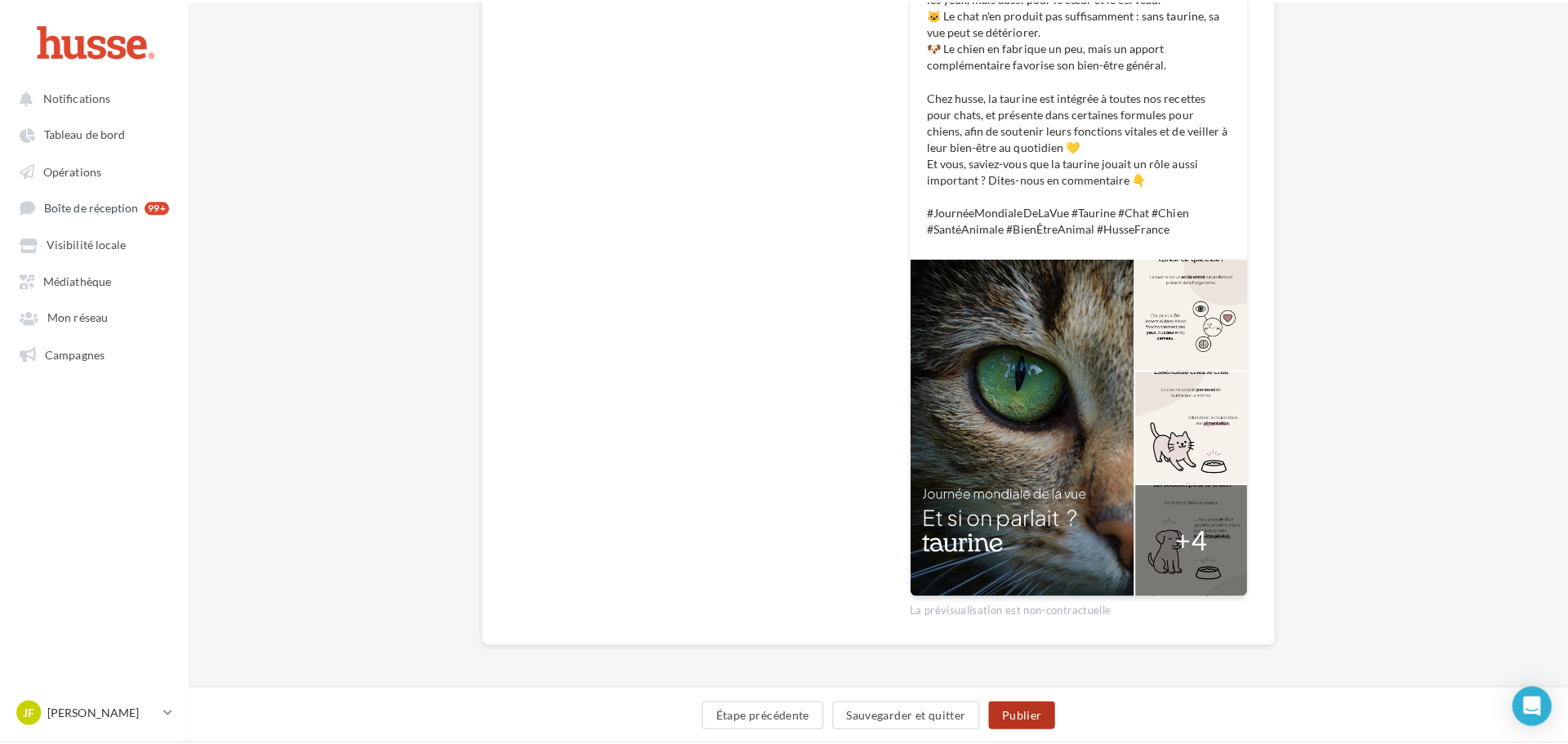
scroll to position [462, 0]
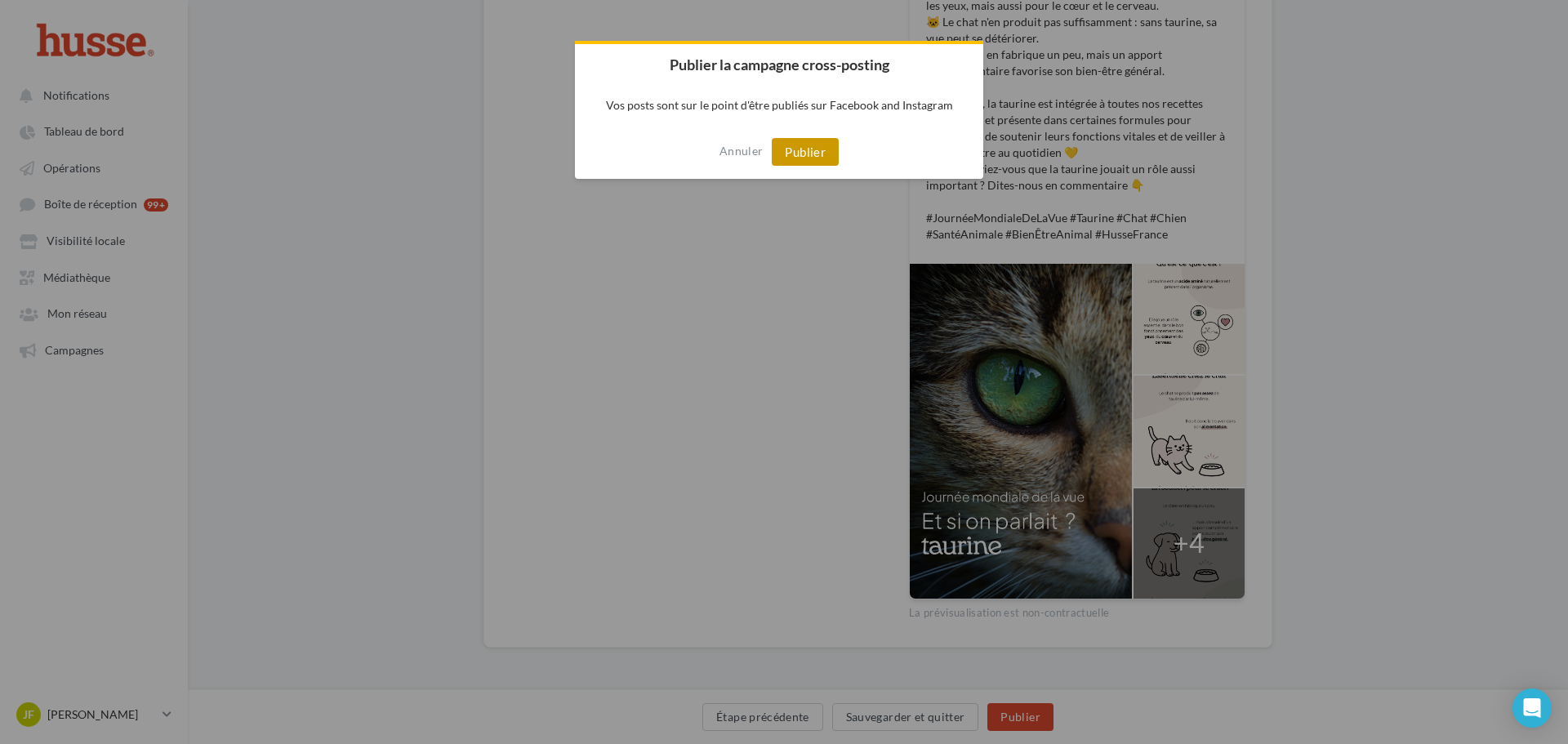
click at [819, 156] on button "Publier" at bounding box center [805, 152] width 67 height 27
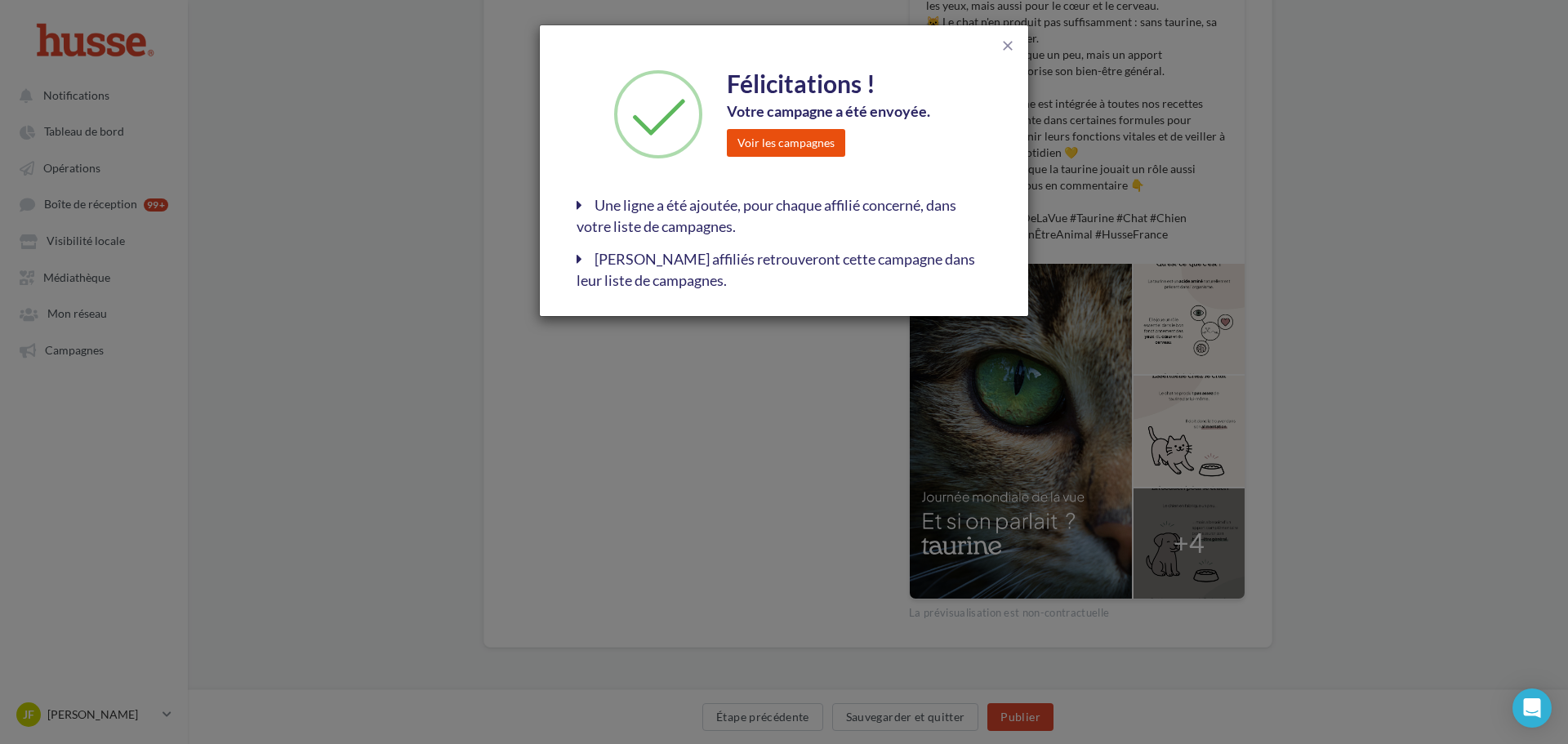
click at [805, 147] on button "Voir les campagnes" at bounding box center [785, 142] width 119 height 27
